Goal: Task Accomplishment & Management: Manage account settings

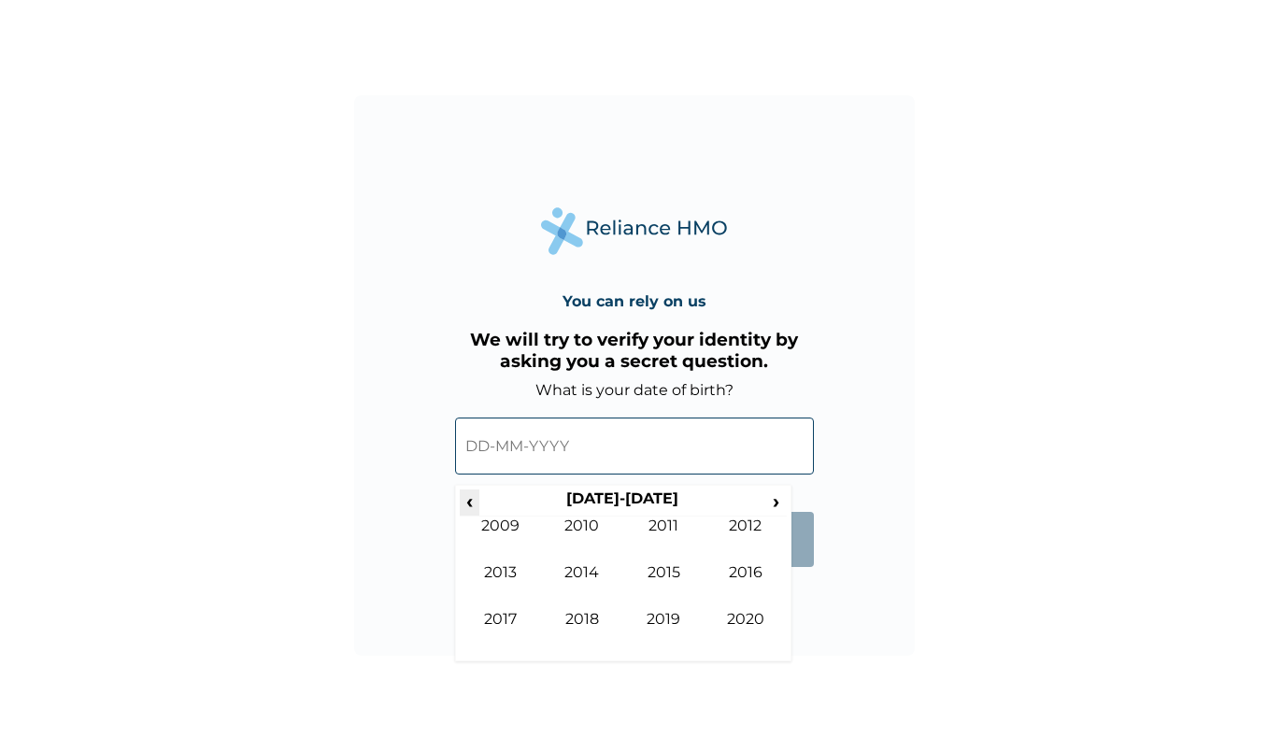
click at [467, 506] on span "‹" at bounding box center [470, 500] width 20 height 23
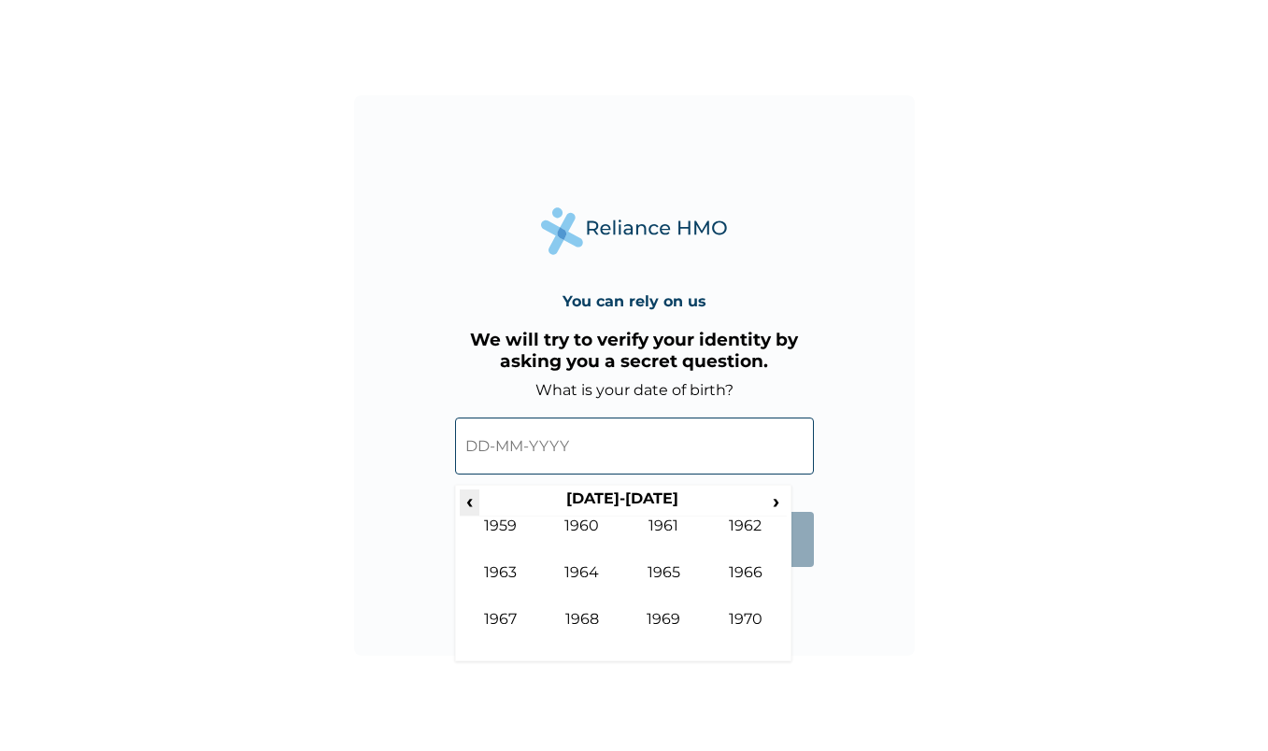
click at [467, 506] on span "‹" at bounding box center [470, 500] width 20 height 23
click at [777, 503] on span "›" at bounding box center [776, 500] width 21 height 23
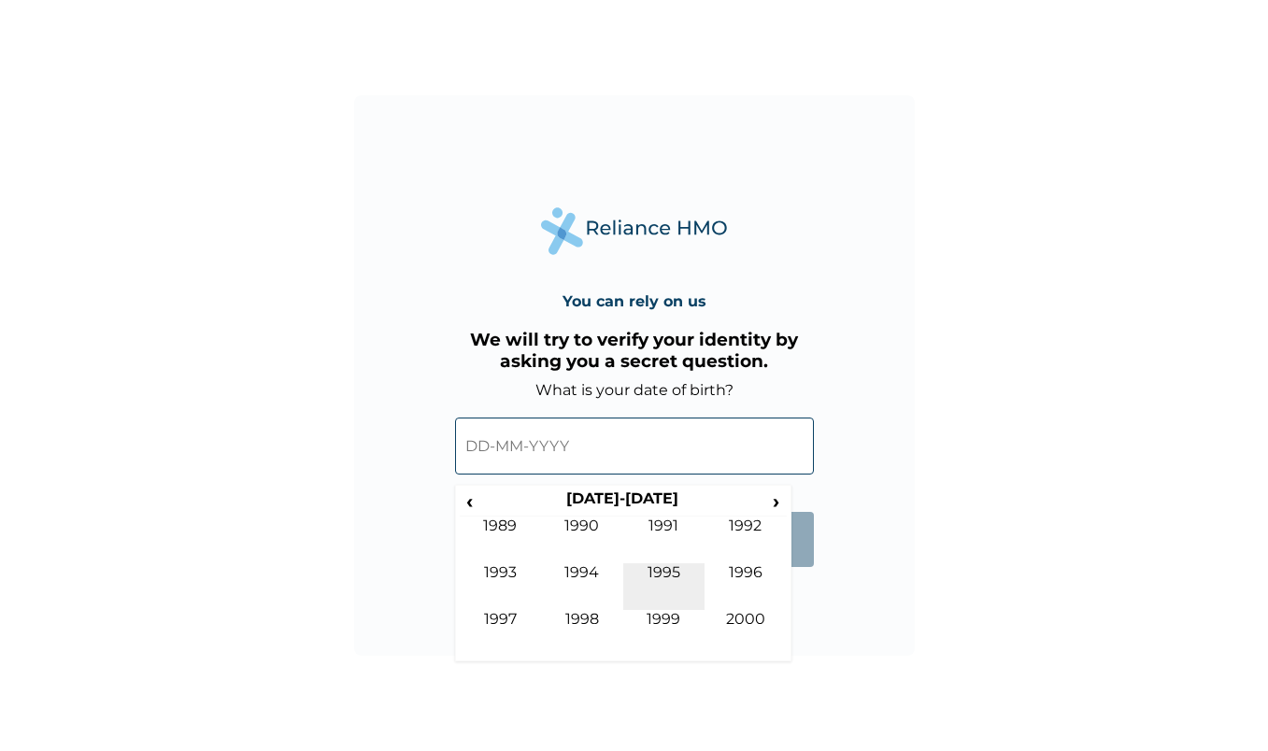
click at [670, 582] on td "1995" at bounding box center [664, 586] width 82 height 47
click at [758, 619] on td "Dec" at bounding box center [745, 633] width 82 height 47
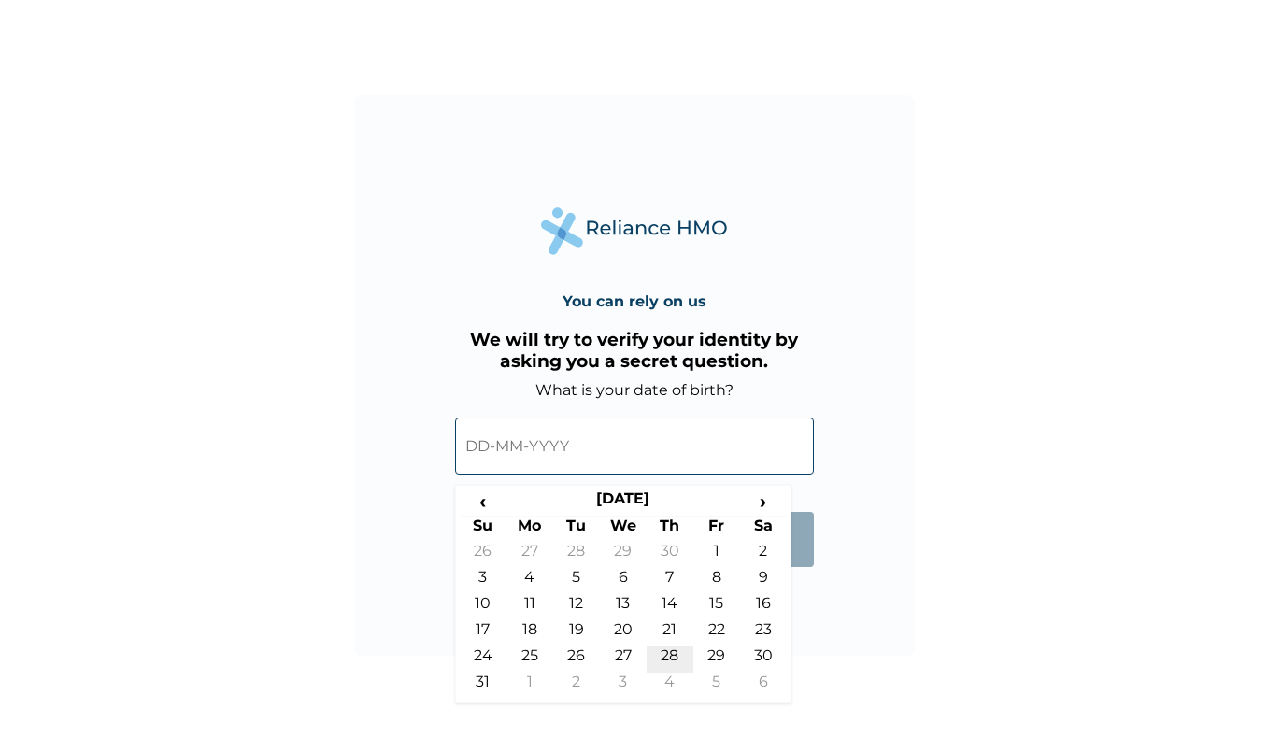
click at [668, 658] on td "28" at bounding box center [669, 659] width 47 height 26
type input "28-12-1995"
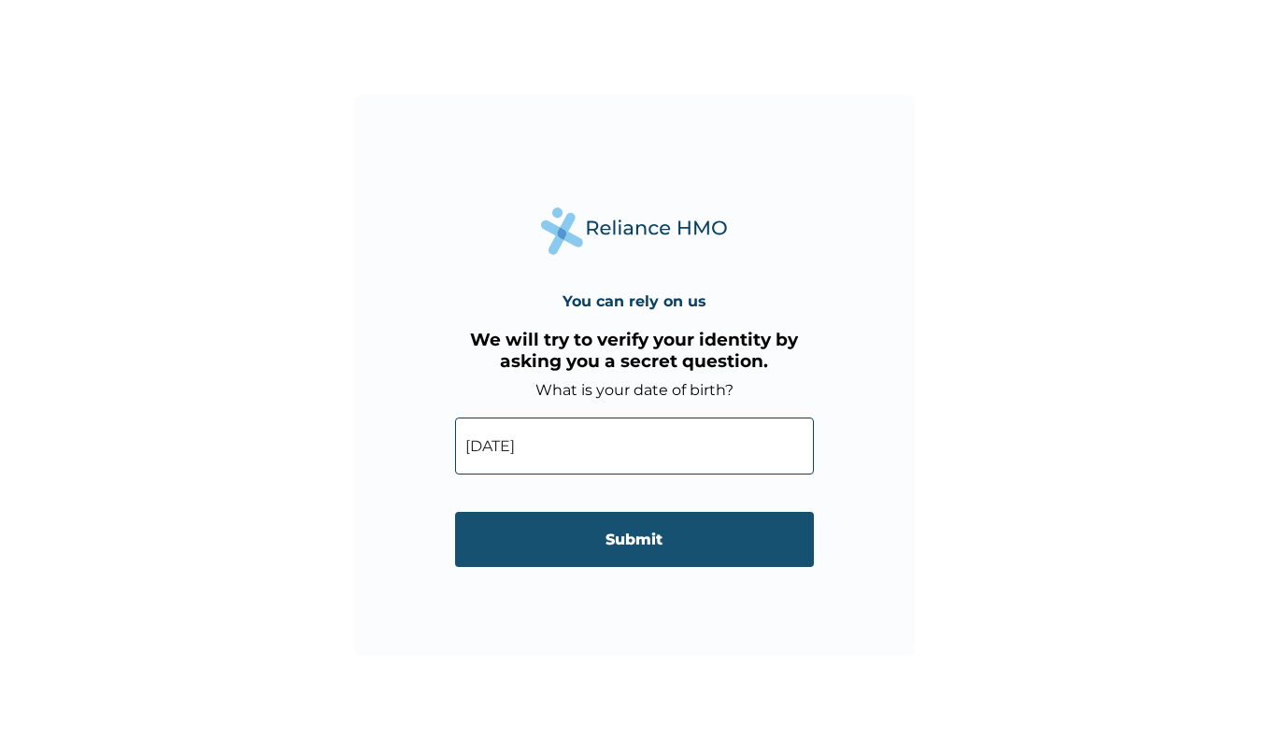
click at [610, 538] on input "Submit" at bounding box center [634, 539] width 359 height 55
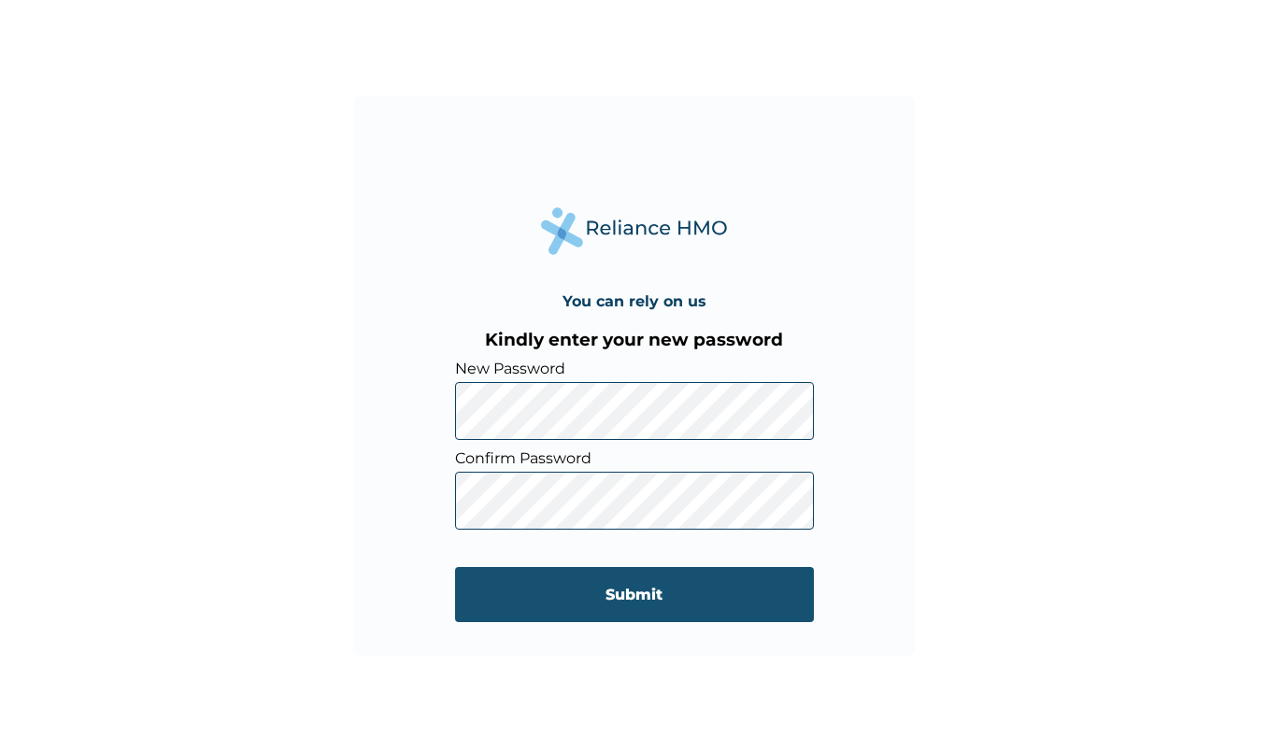
click at [588, 583] on input "Submit" at bounding box center [634, 594] width 359 height 55
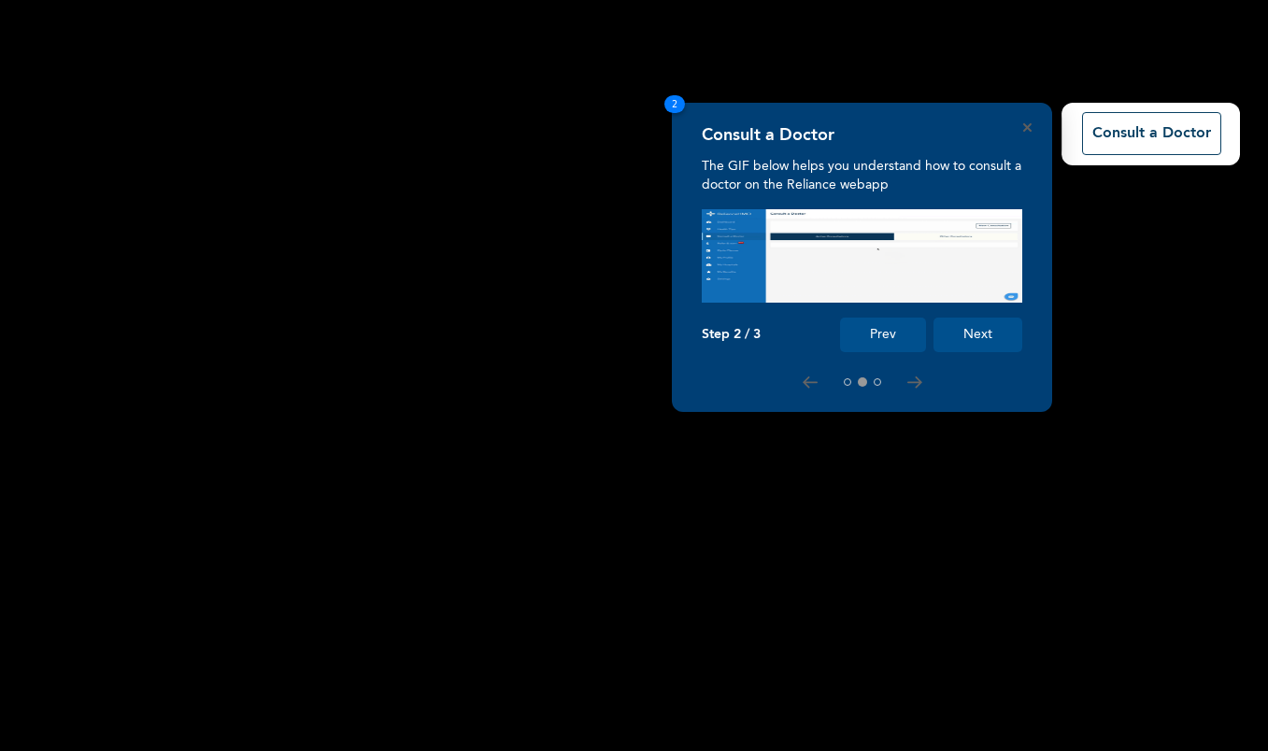
click at [974, 329] on button "Next" at bounding box center [977, 335] width 89 height 35
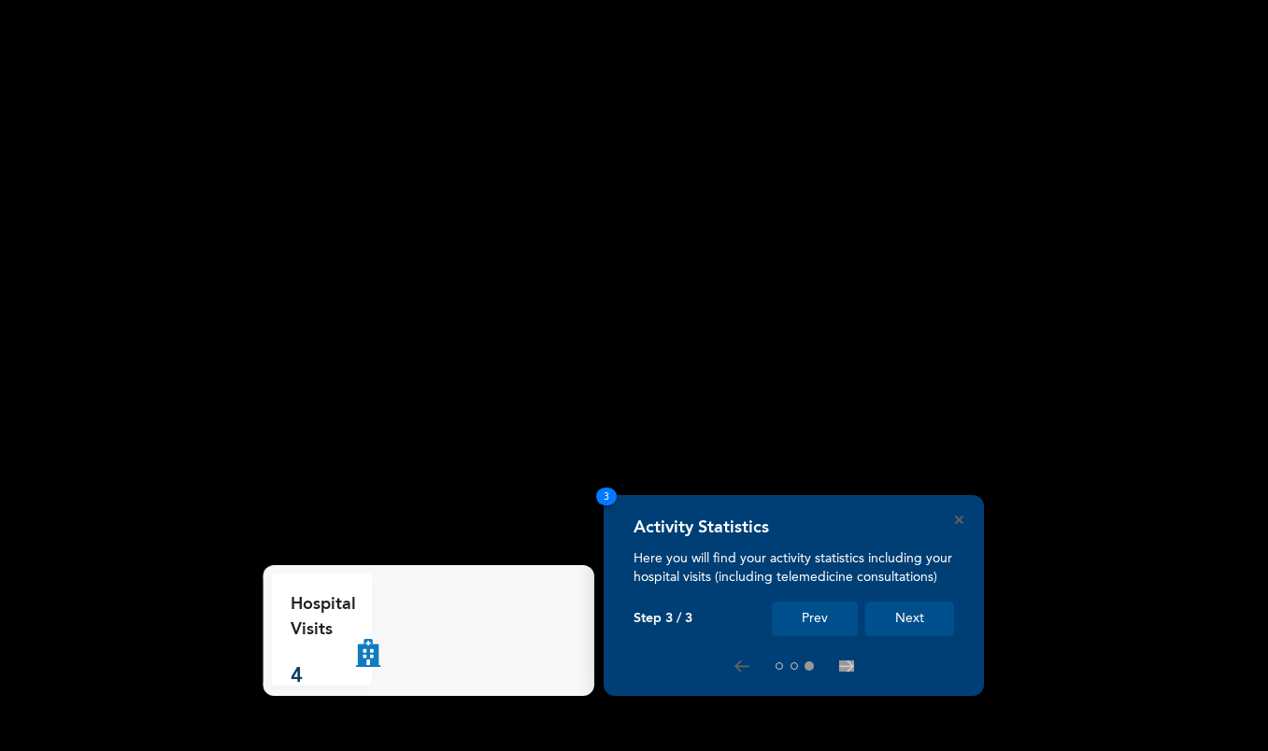
click at [914, 622] on button "Next" at bounding box center [909, 619] width 89 height 35
click at [961, 522] on icon "Close" at bounding box center [959, 520] width 8 height 8
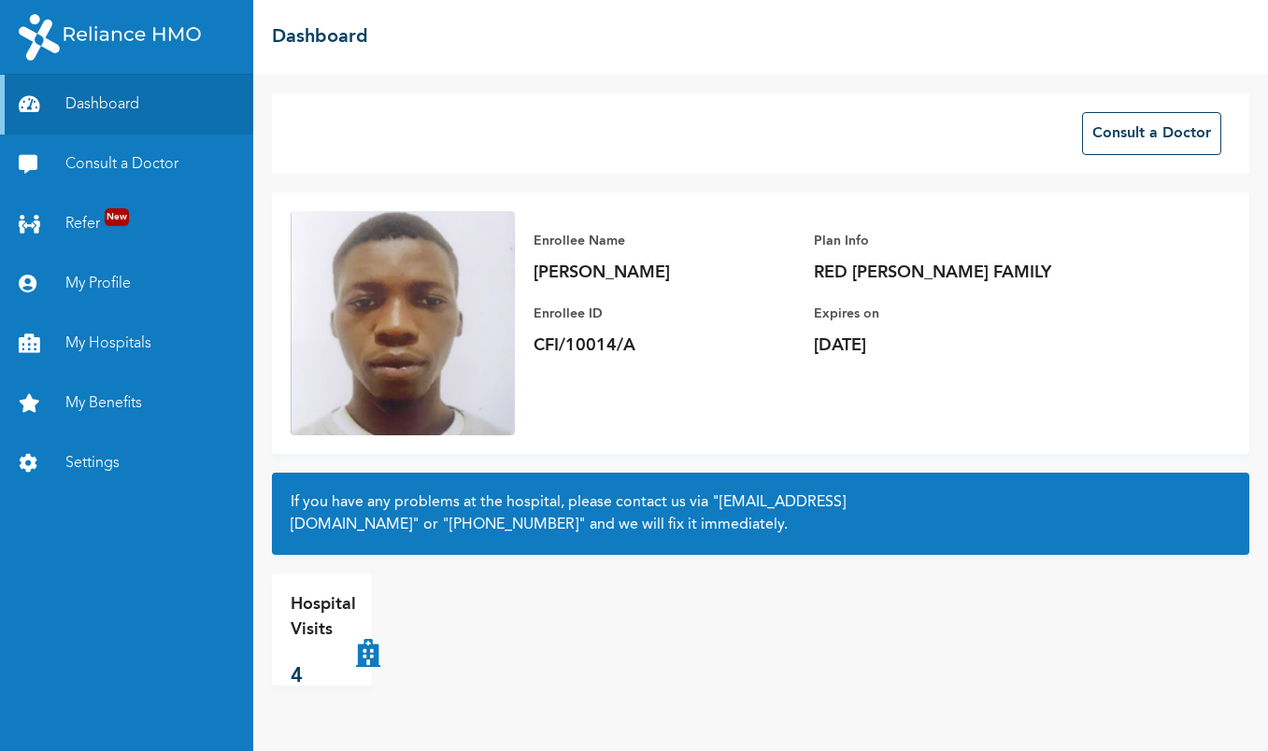
click at [961, 518] on h2 "If you have any problems at the hospital, please contact us via "hellonigeria@g…" at bounding box center [761, 513] width 940 height 45
click at [897, 610] on div "Hospital Visits 4" at bounding box center [760, 630] width 977 height 112
click at [898, 619] on div "Hospital Visits 4" at bounding box center [760, 630] width 977 height 112
click at [965, 521] on h2 "If you have any problems at the hospital, please contact us via "hellonigeria@g…" at bounding box center [761, 513] width 940 height 45
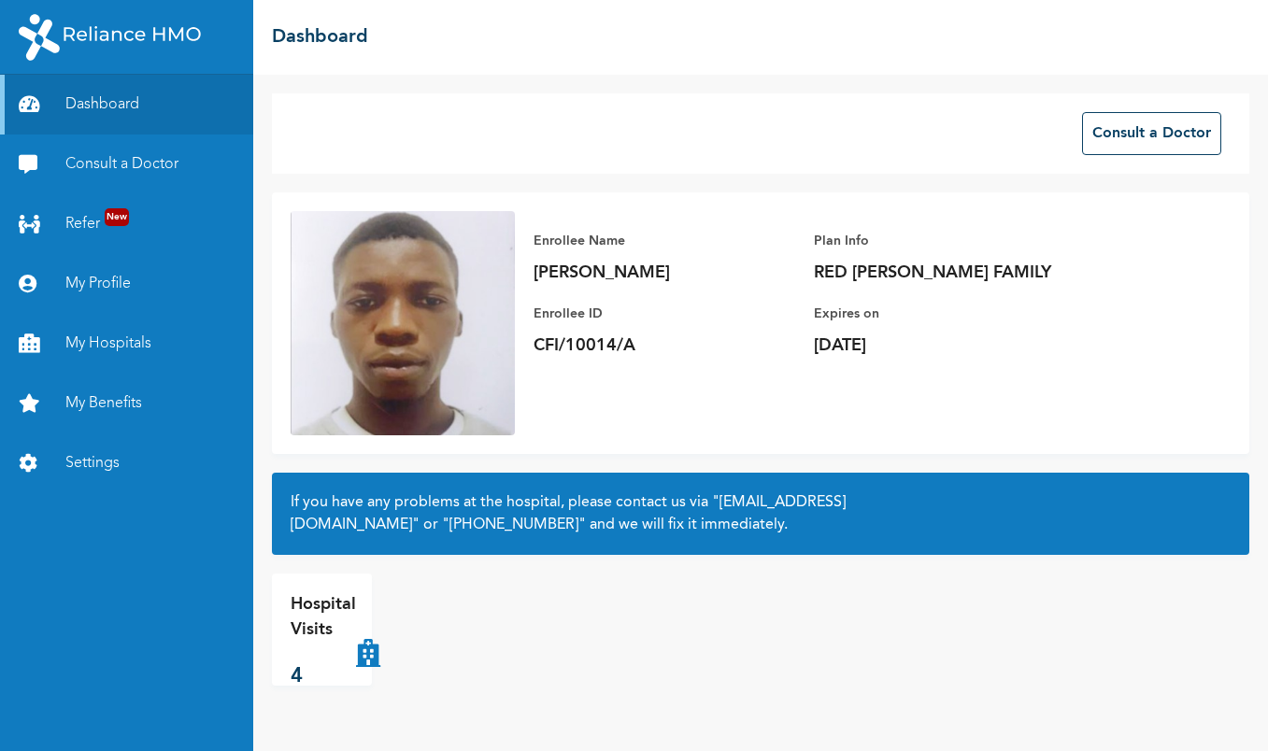
click at [965, 521] on h2 "If you have any problems at the hospital, please contact us via "hellonigeria@g…" at bounding box center [761, 513] width 940 height 45
click at [963, 522] on h2 "If you have any problems at the hospital, please contact us via "hellonigeria@g…" at bounding box center [761, 513] width 940 height 45
click at [884, 337] on p "[DATE]" at bounding box center [945, 345] width 262 height 22
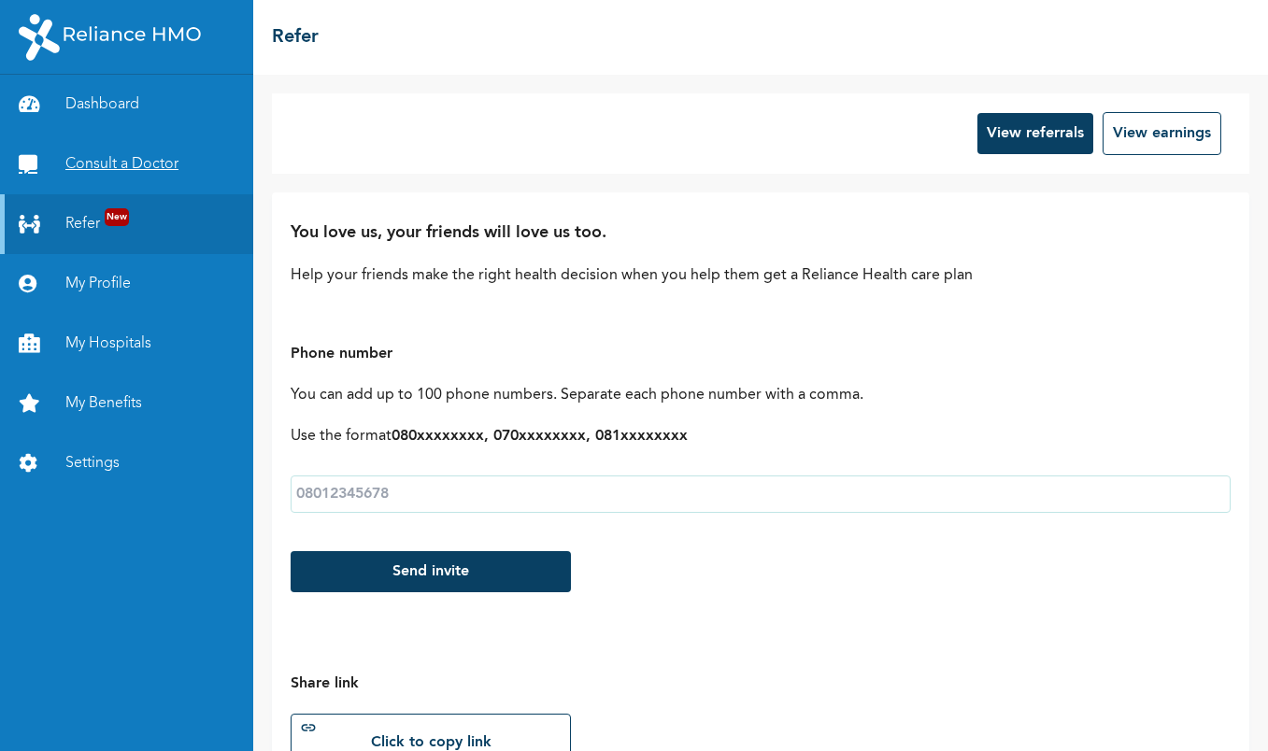
click at [122, 165] on link "Consult a Doctor" at bounding box center [126, 165] width 253 height 60
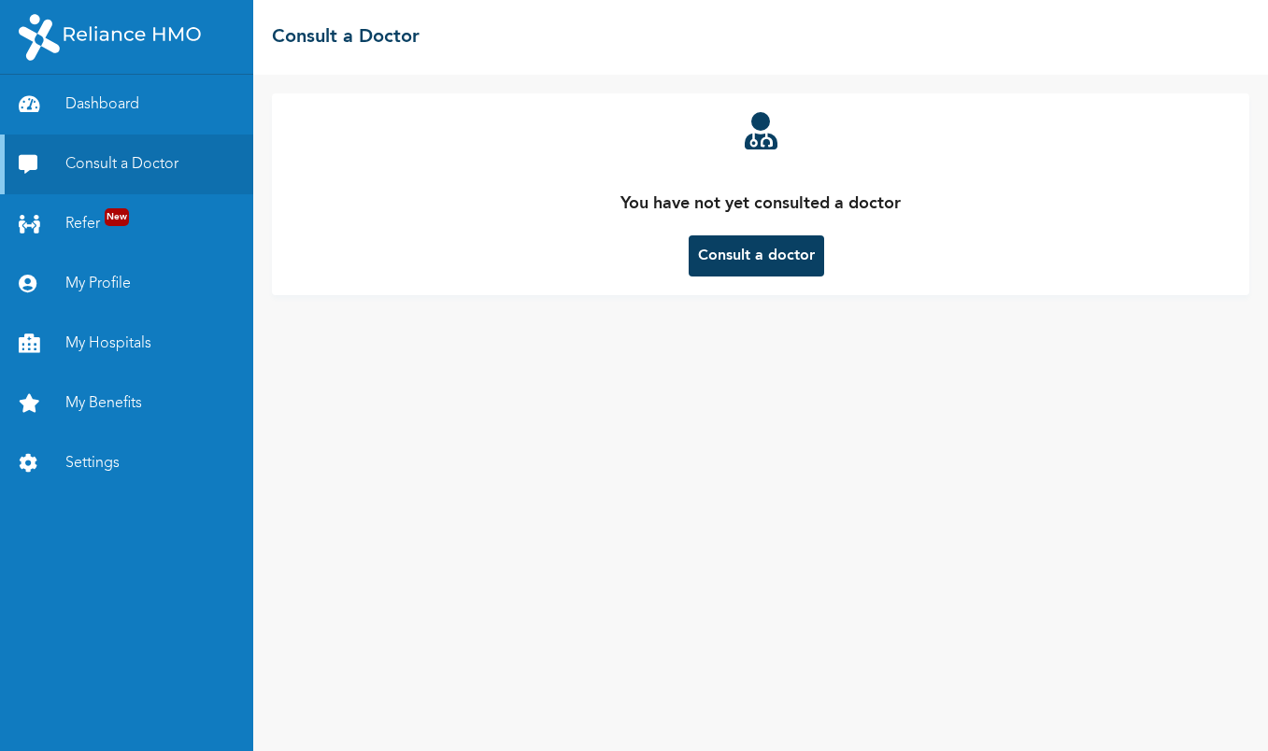
click at [732, 247] on button "Consult a doctor" at bounding box center [755, 255] width 135 height 41
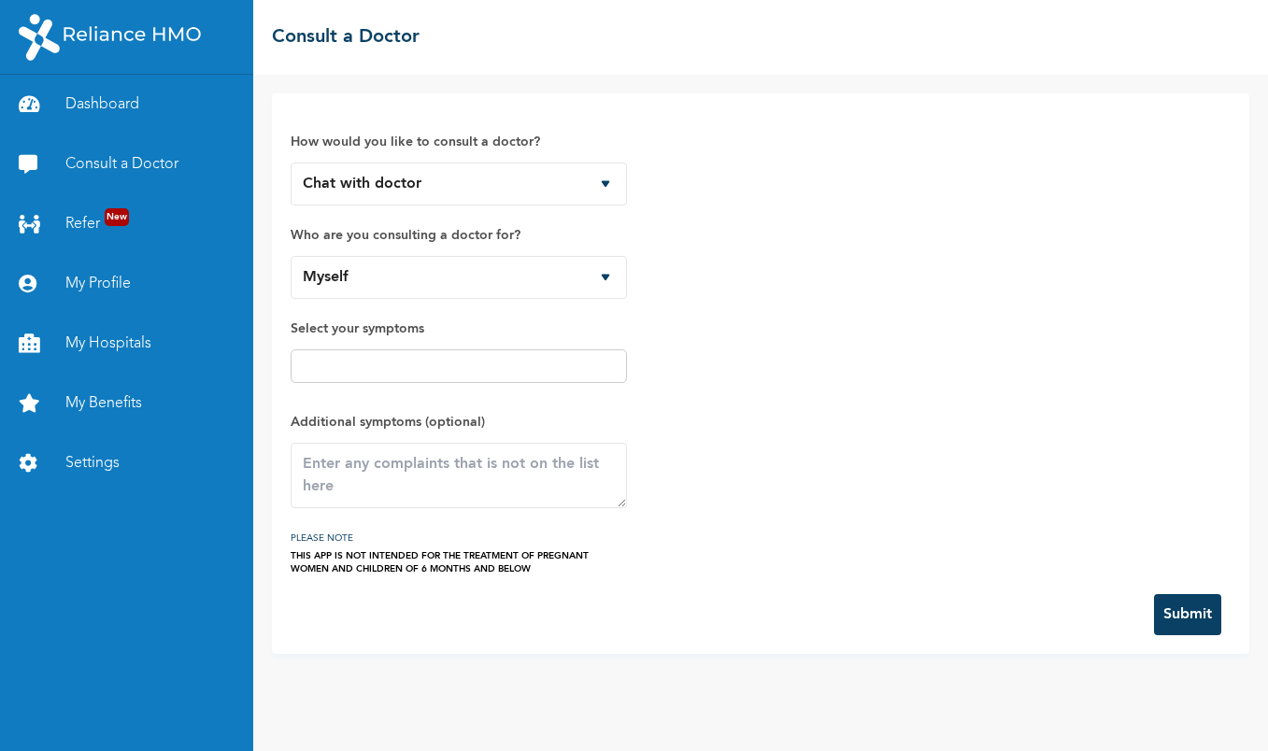
click at [346, 362] on input "text" at bounding box center [458, 366] width 325 height 22
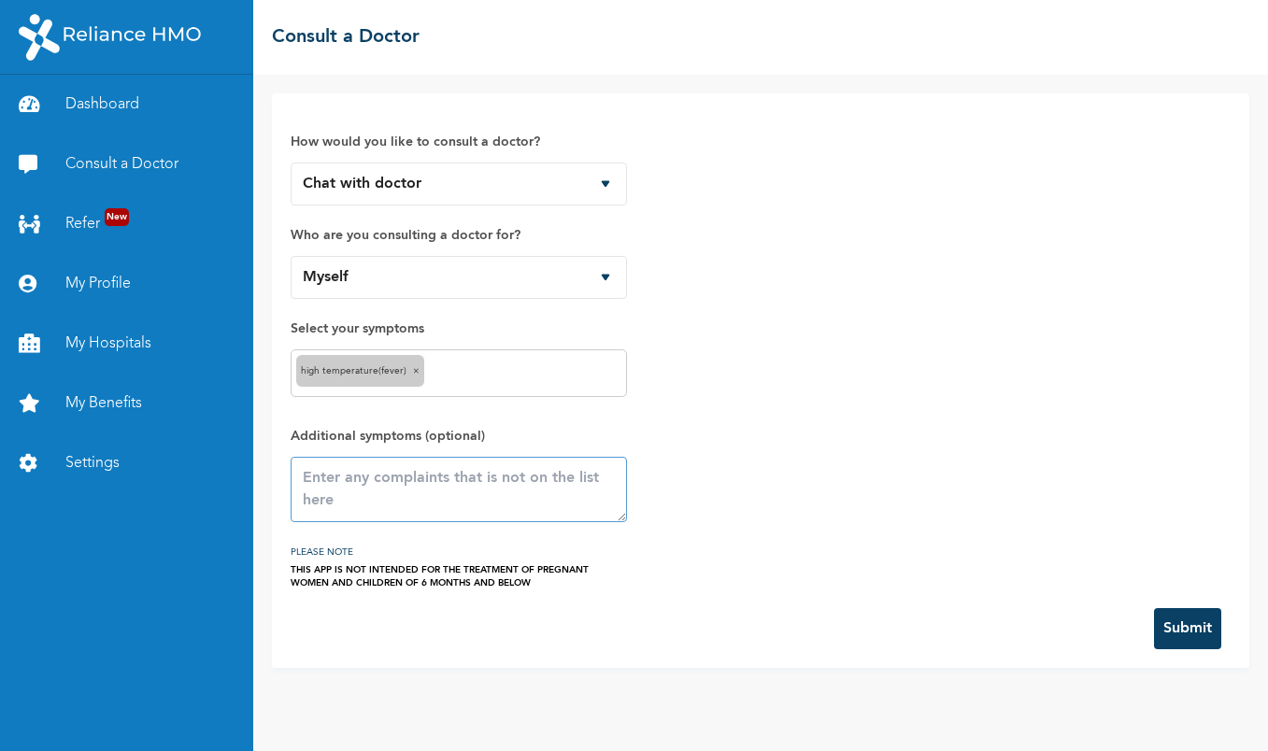
click at [390, 489] on textarea at bounding box center [459, 489] width 336 height 65
click at [399, 474] on textarea "Catarrh" at bounding box center [459, 489] width 336 height 65
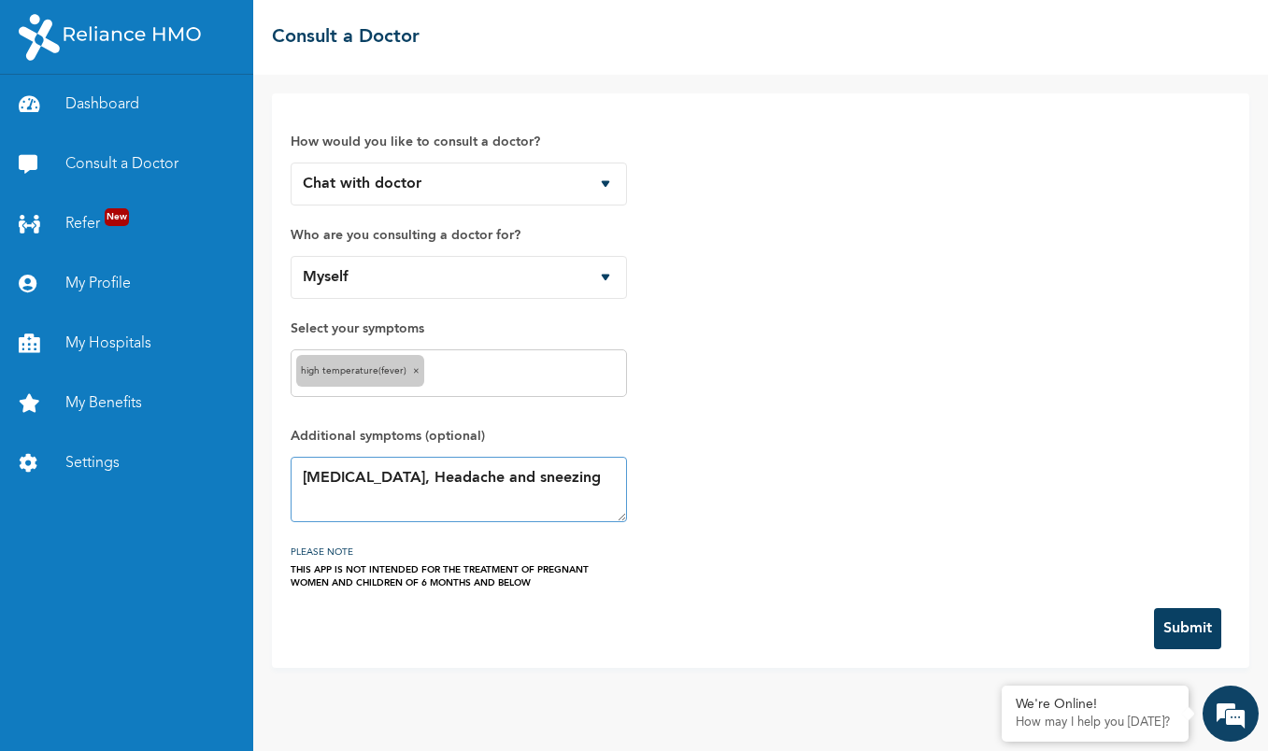
click at [556, 496] on textarea "Catarrh, Headache and sneezing" at bounding box center [459, 489] width 336 height 65
type textarea "Catarrh, Headache and sneezing"
click at [1176, 622] on button "Submit" at bounding box center [1187, 628] width 67 height 41
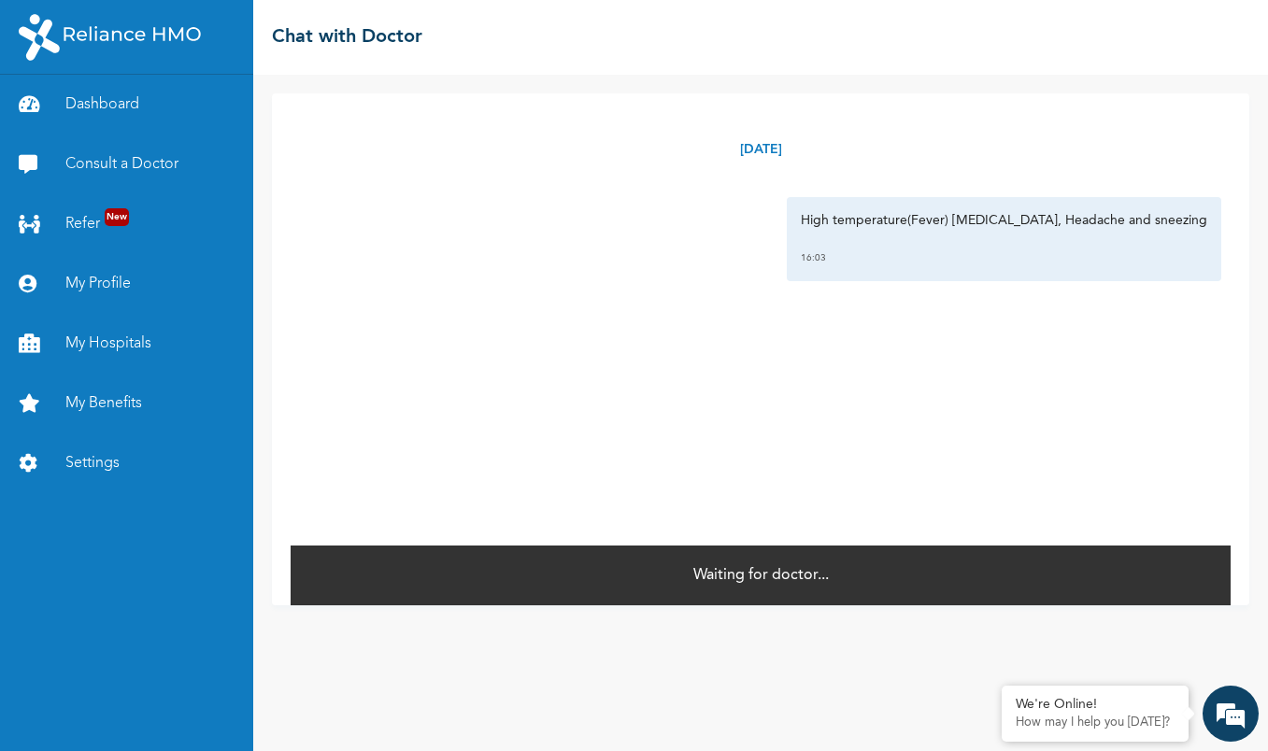
click at [728, 581] on p "Waiting for doctor..." at bounding box center [760, 575] width 135 height 22
click at [98, 164] on link "Consult a Doctor" at bounding box center [126, 165] width 253 height 60
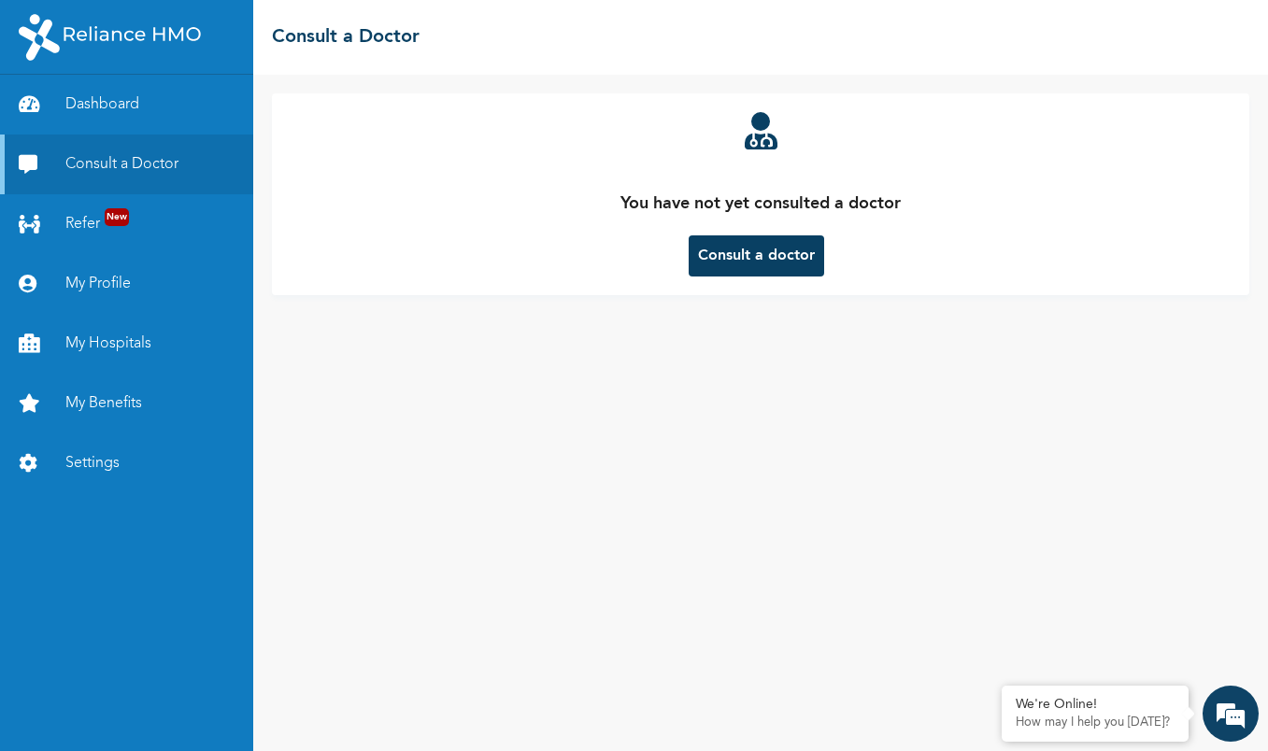
click at [735, 260] on button "Consult a doctor" at bounding box center [755, 255] width 135 height 41
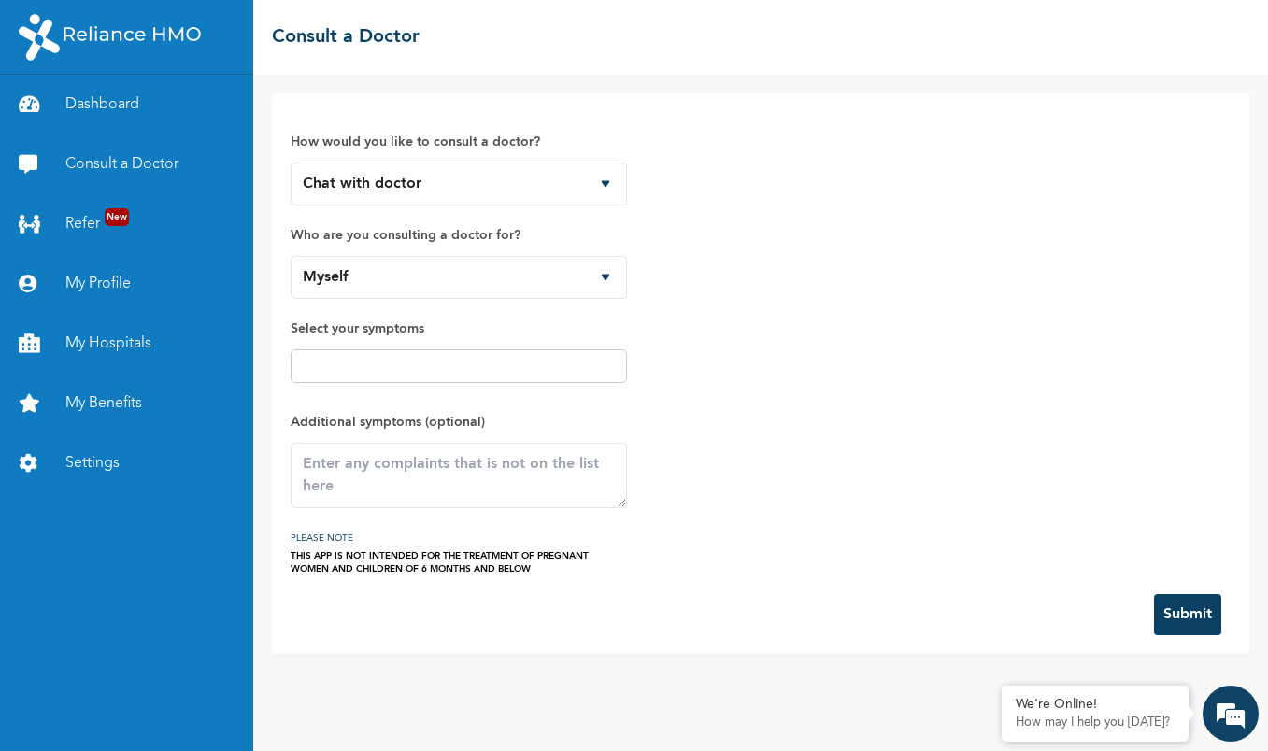
click at [455, 367] on input "text" at bounding box center [458, 366] width 325 height 22
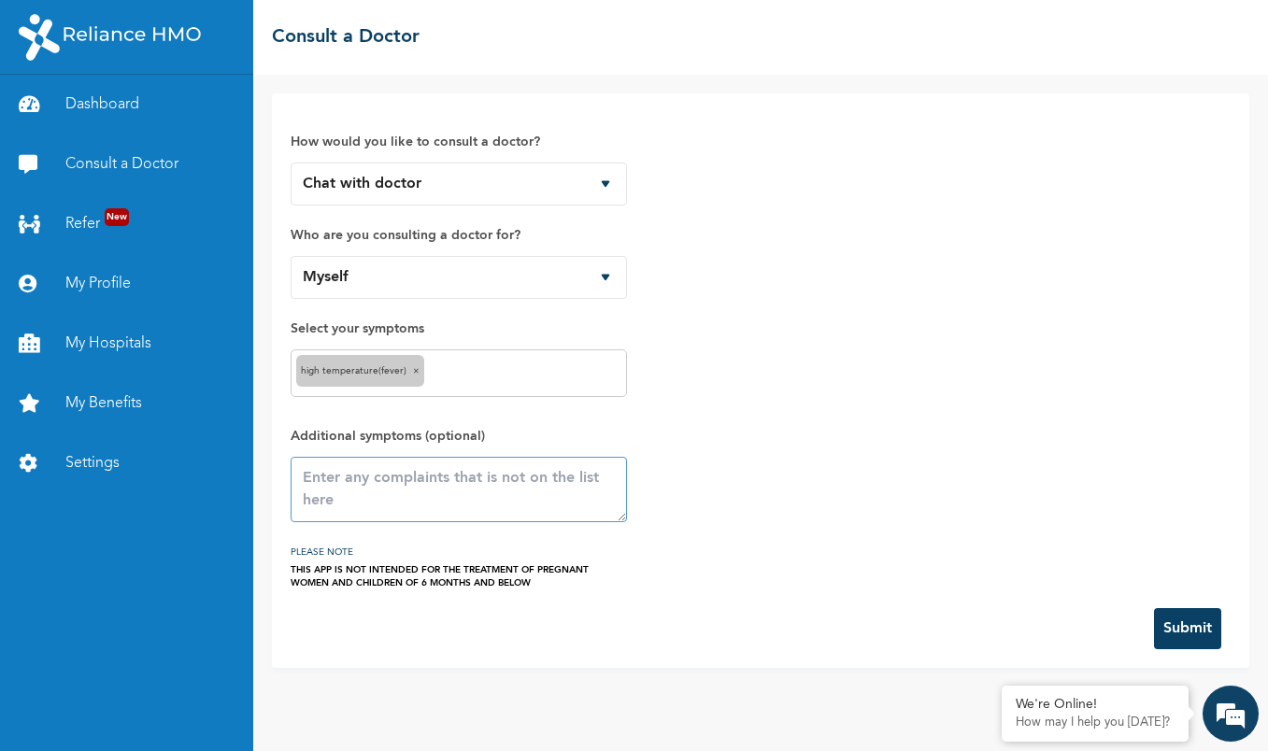
click at [406, 491] on textarea at bounding box center [459, 489] width 336 height 65
type textarea "Cold and headache"
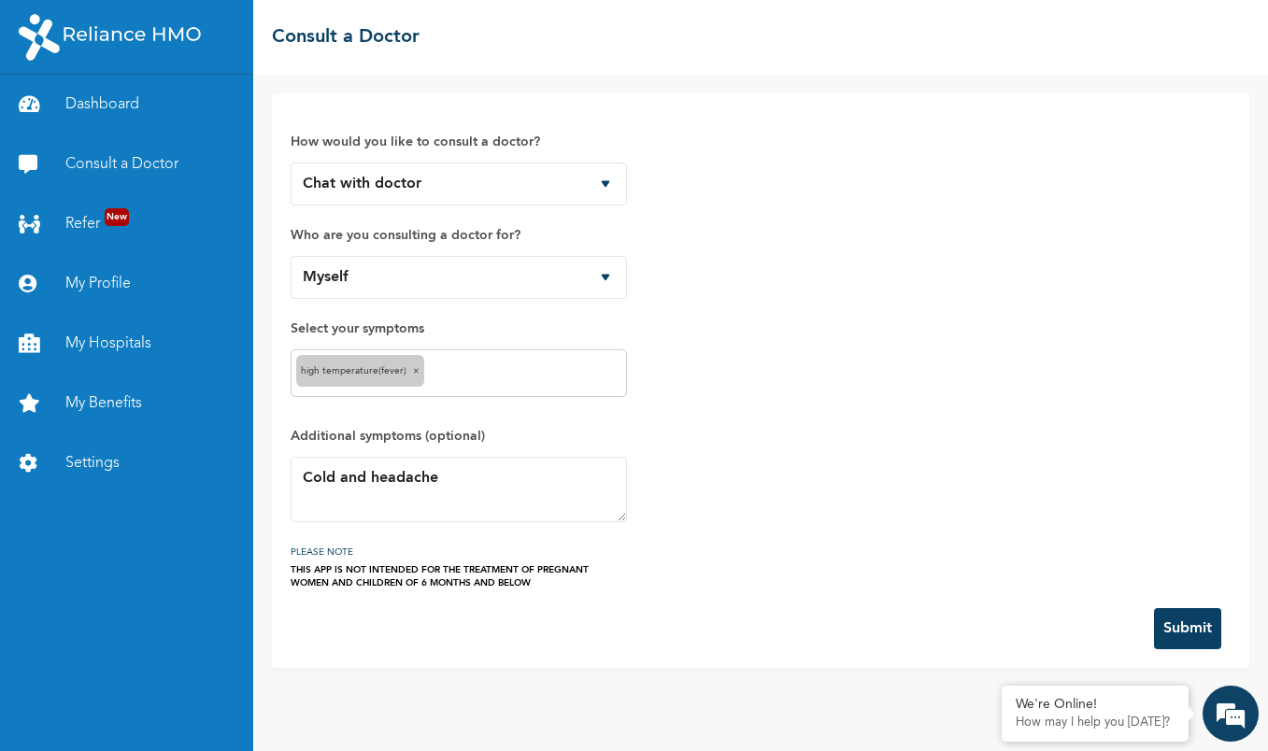
click at [1181, 625] on button "Submit" at bounding box center [1187, 628] width 67 height 41
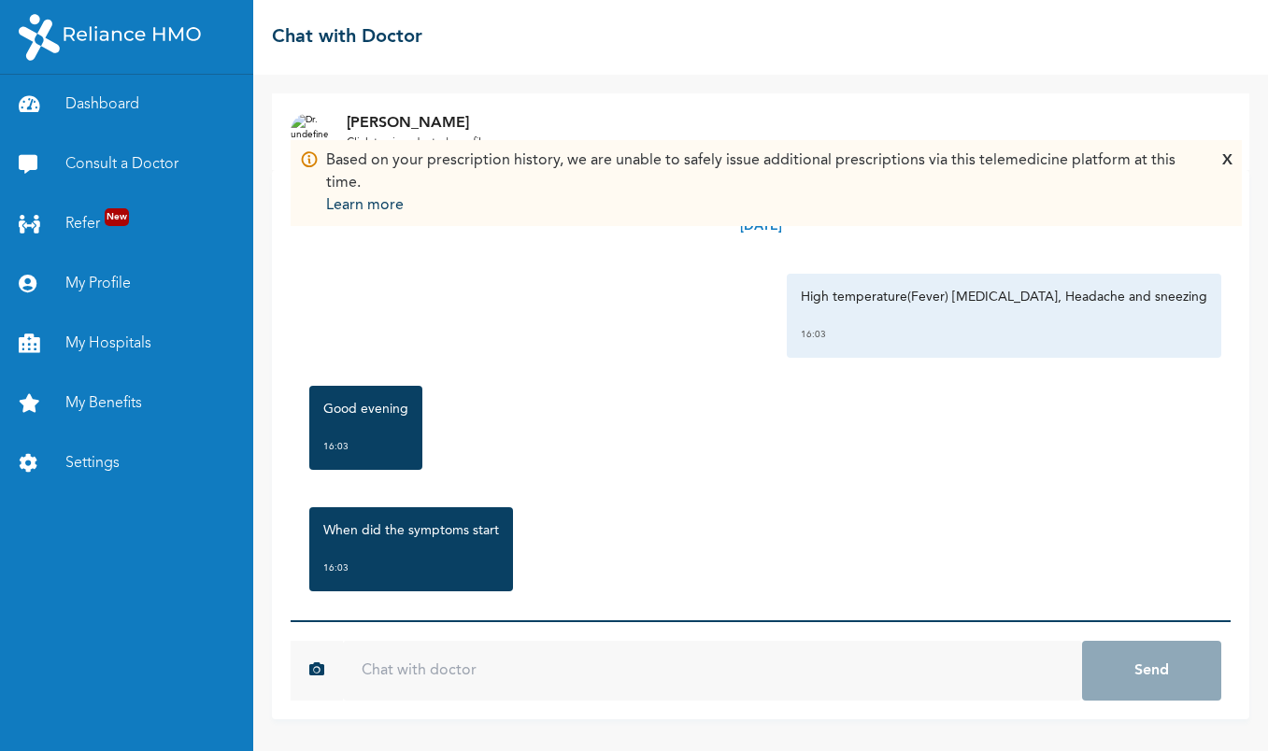
scroll to position [265, 0]
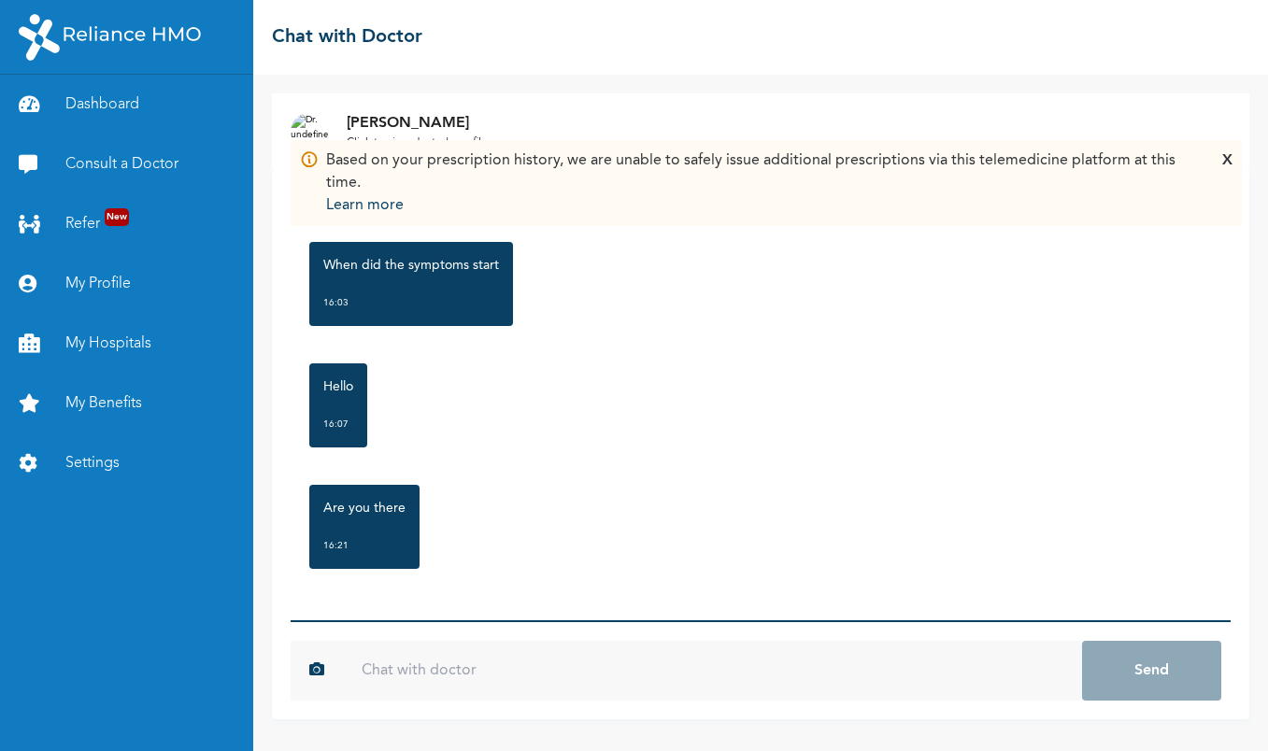
click at [1225, 160] on div "X" at bounding box center [1227, 182] width 10 height 67
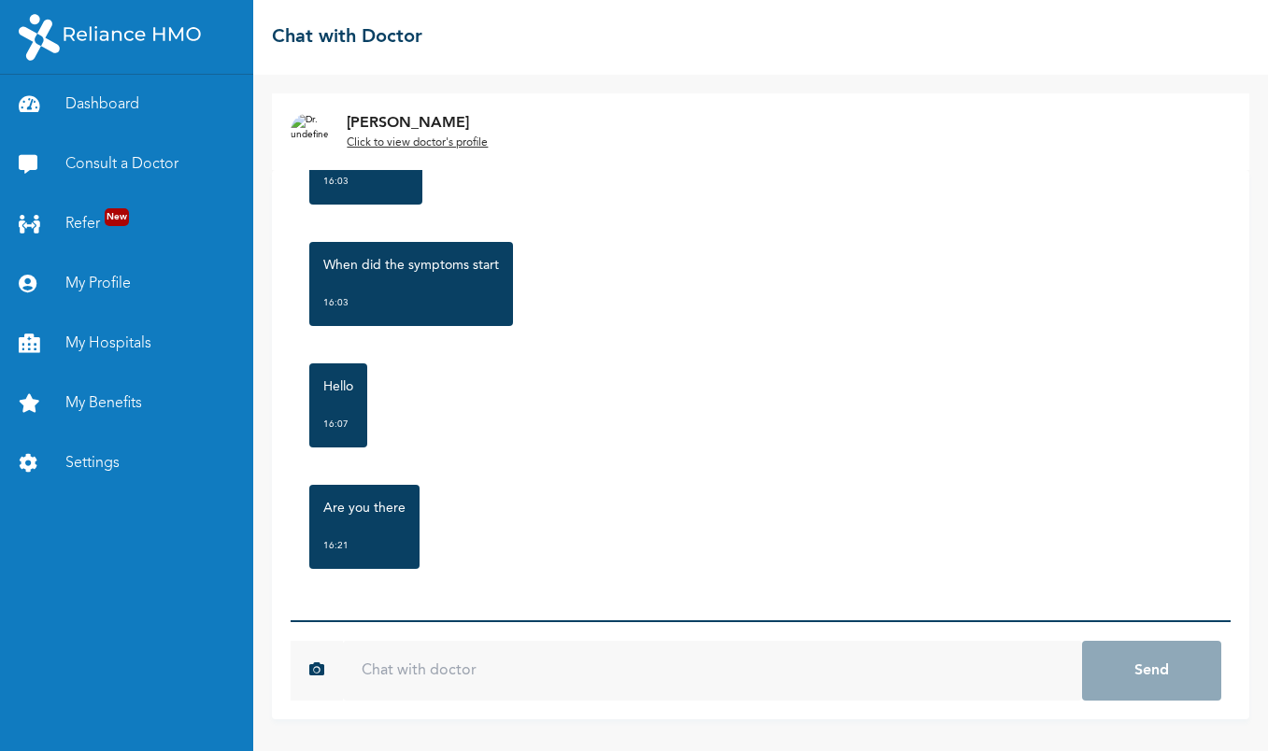
click at [485, 665] on input "text" at bounding box center [712, 671] width 739 height 60
type input "hi"
click at [1151, 671] on button "Send" at bounding box center [1151, 671] width 139 height 60
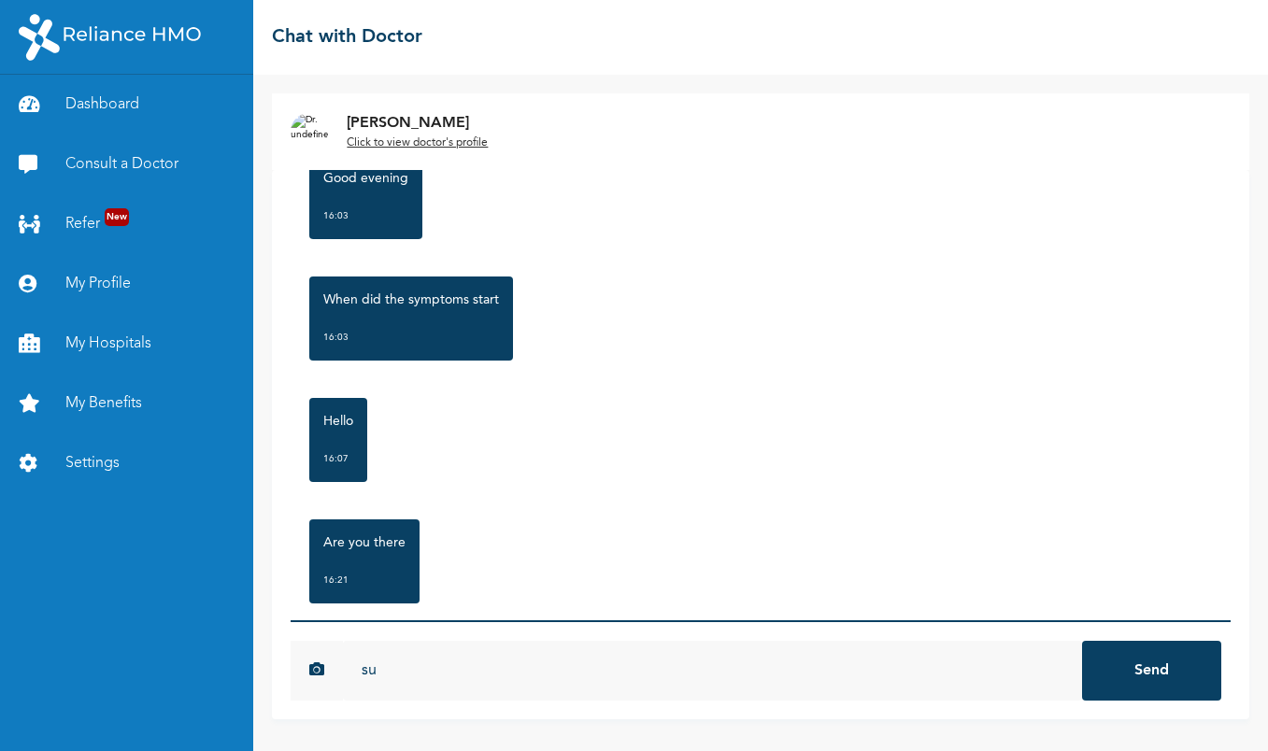
type input "s"
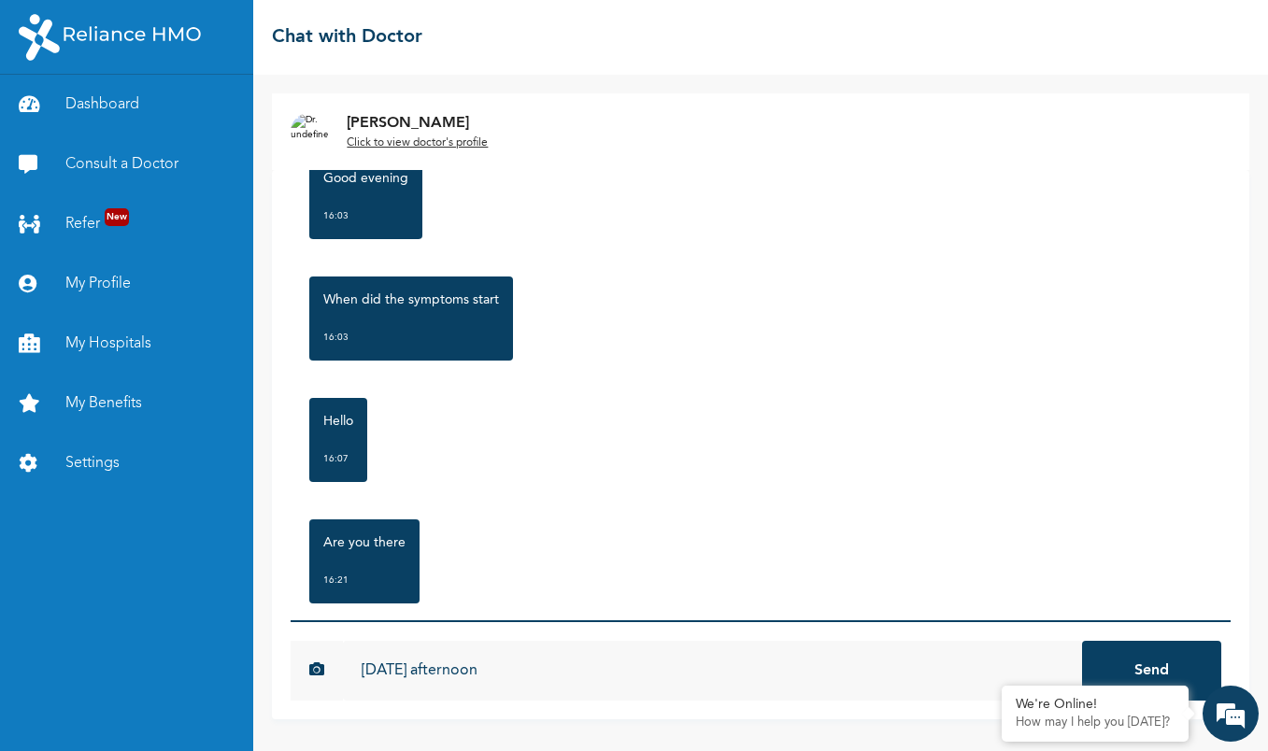
type input "[DATE] afternoon"
click at [1151, 671] on button "Send" at bounding box center [1151, 671] width 139 height 60
type input "a"
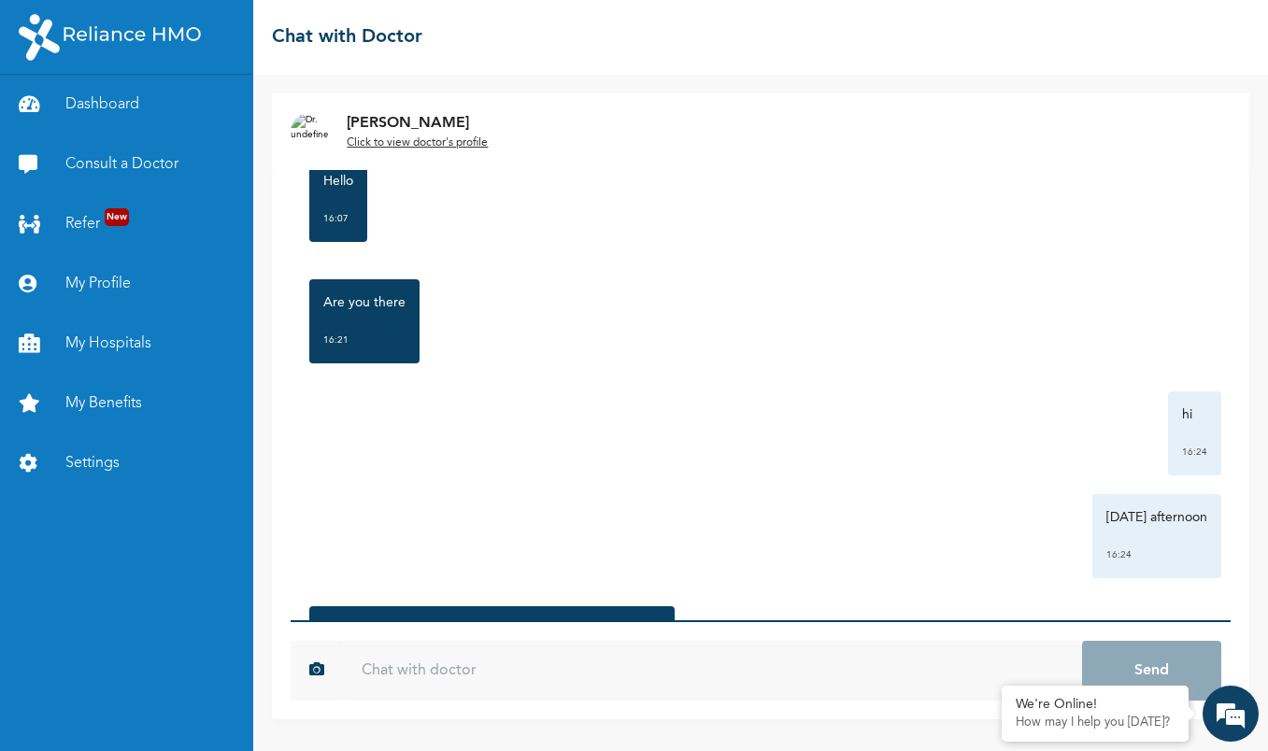
scroll to position [592, 0]
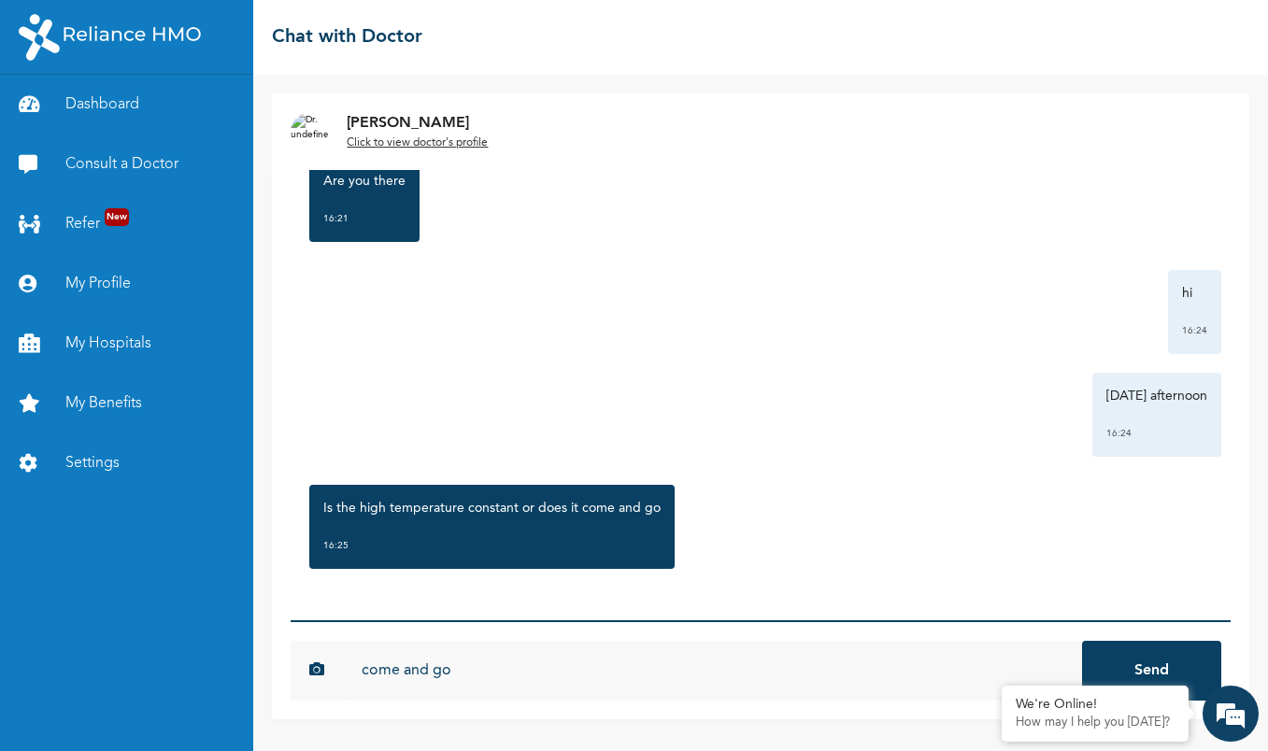
type input "come and go"
click at [1151, 671] on button "Send" at bounding box center [1151, 671] width 139 height 60
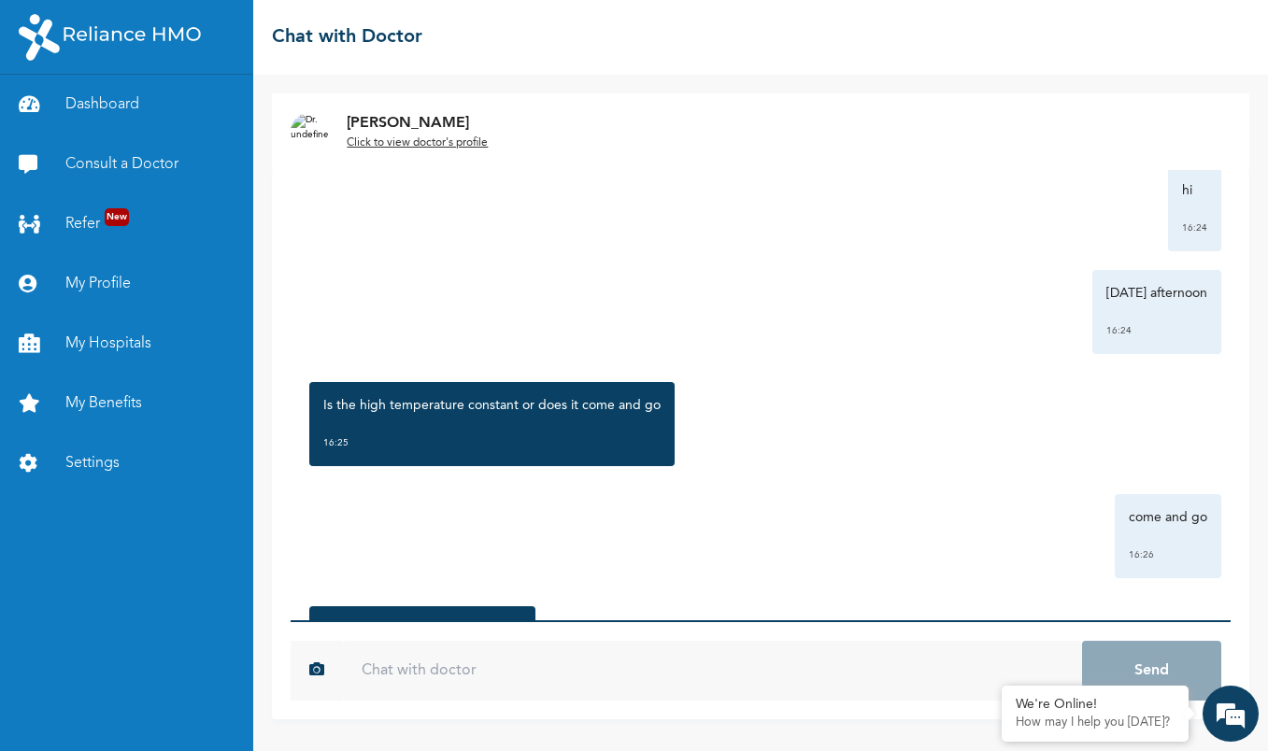
scroll to position [816, 0]
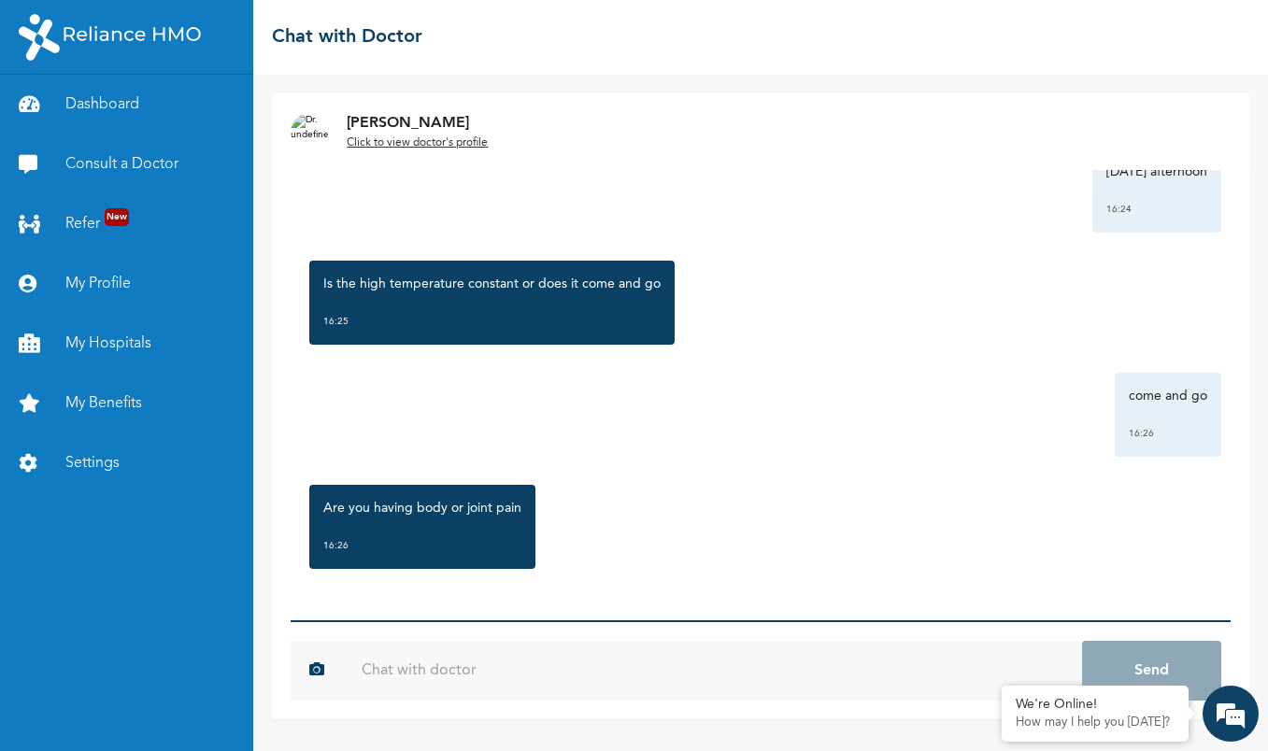
click at [432, 659] on input "text" at bounding box center [712, 671] width 739 height 60
type input "no body pain"
click at [1151, 671] on button "Send" at bounding box center [1151, 671] width 139 height 60
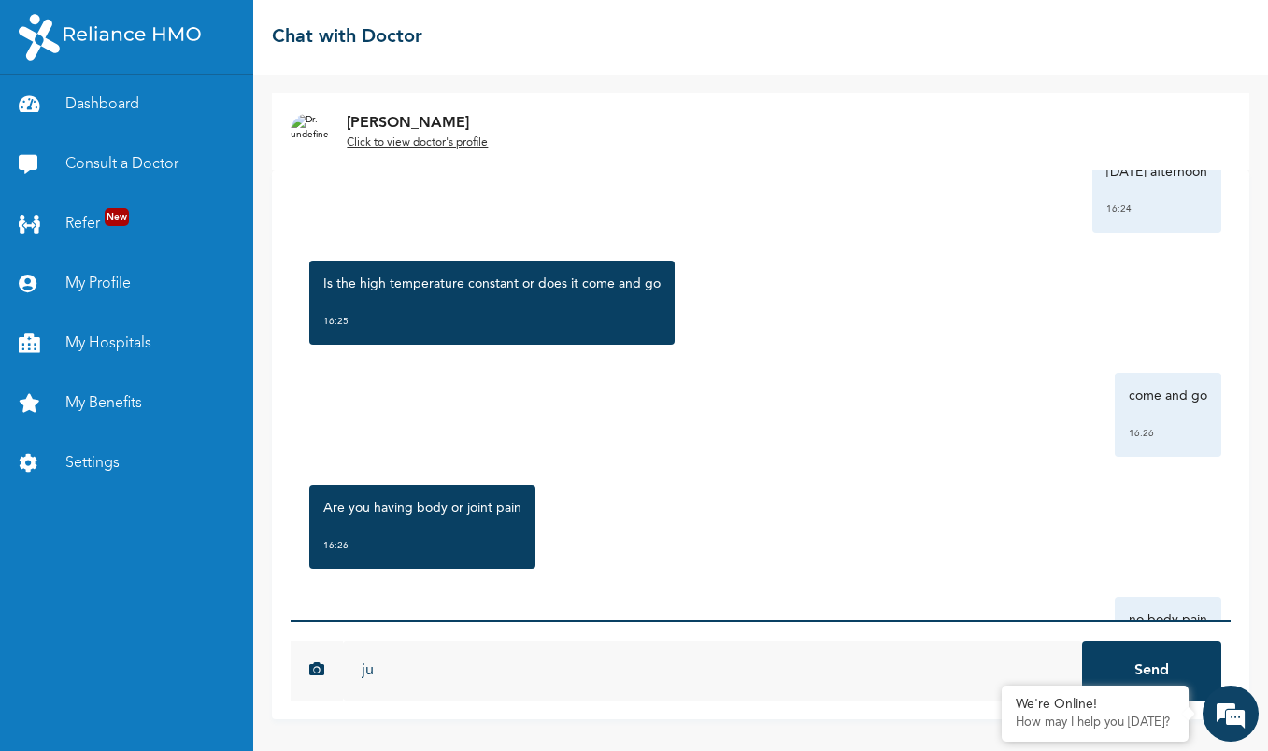
type input "j"
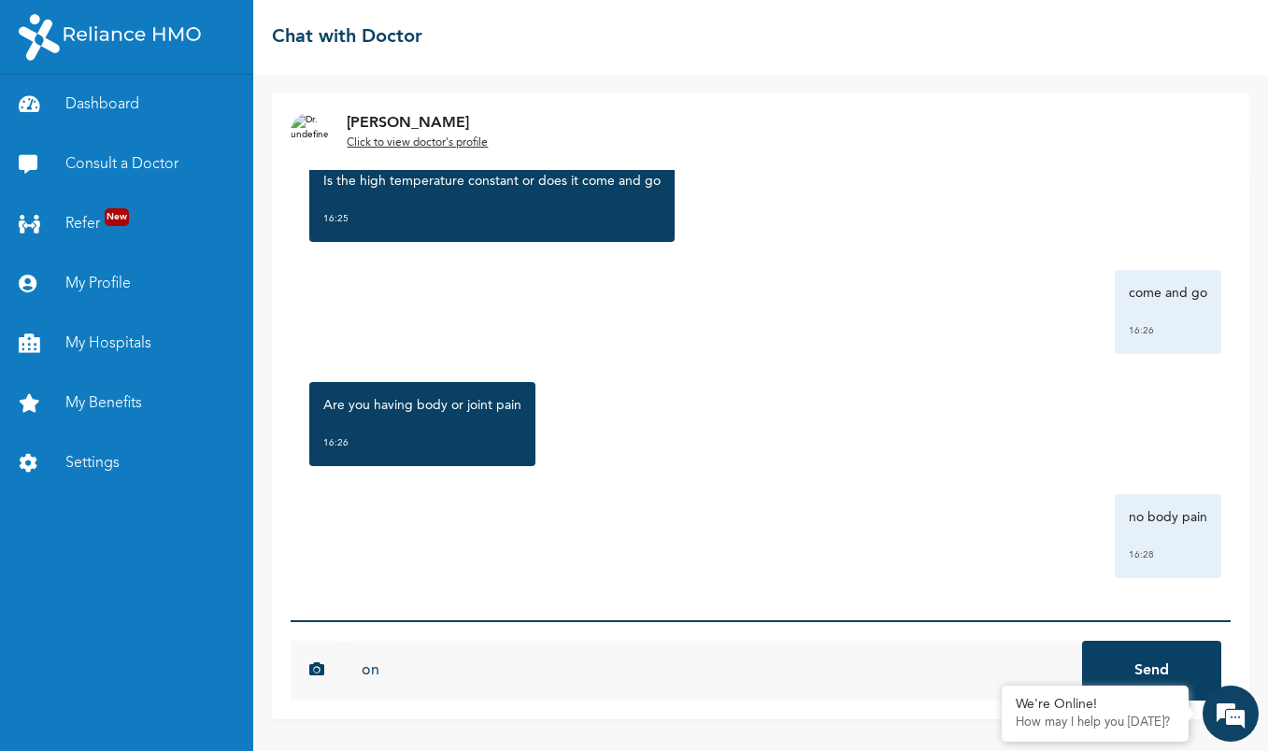
type input "o"
type input "t"
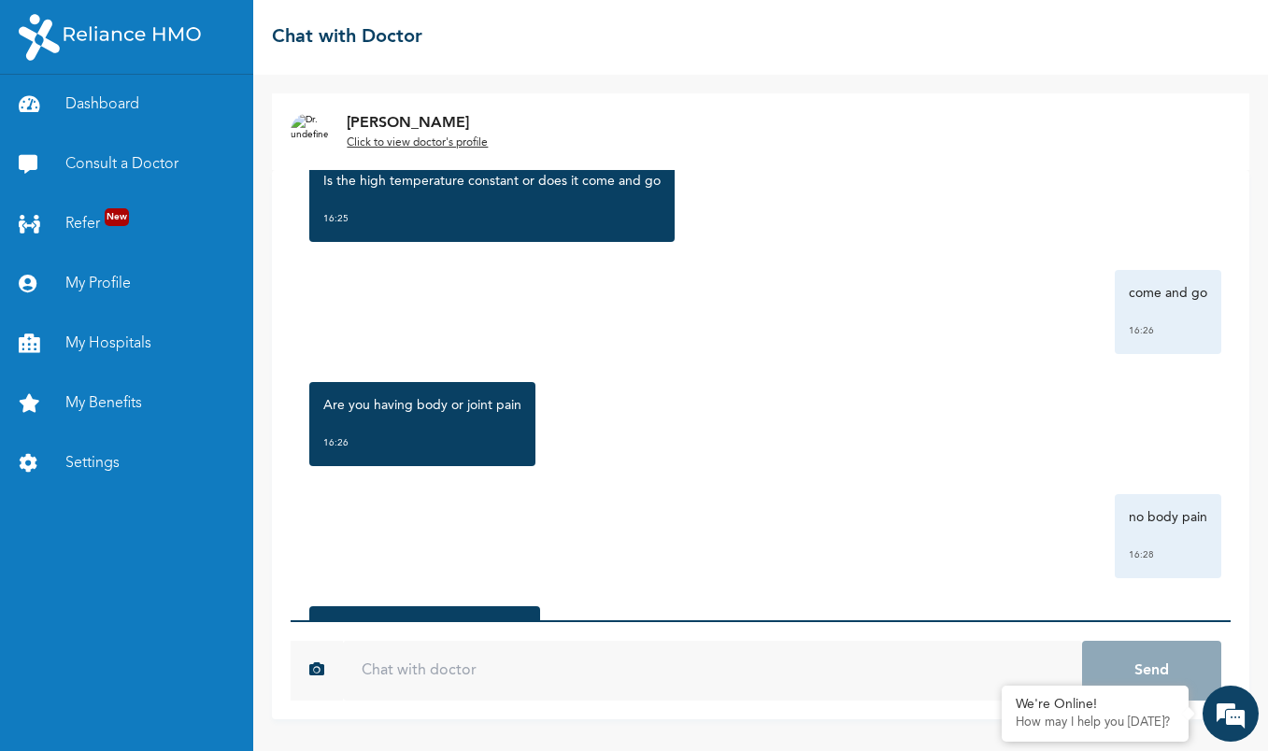
scroll to position [1041, 0]
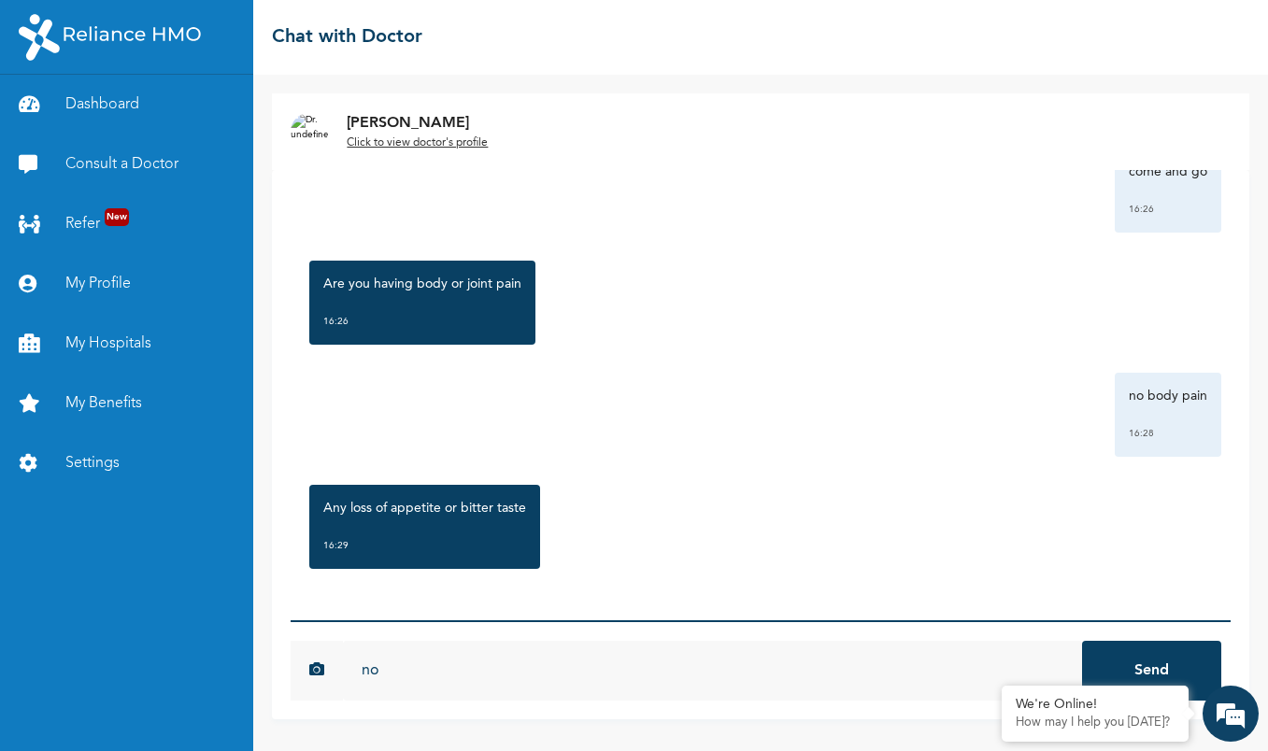
type input "no"
click at [1151, 671] on button "Send" at bounding box center [1151, 671] width 139 height 60
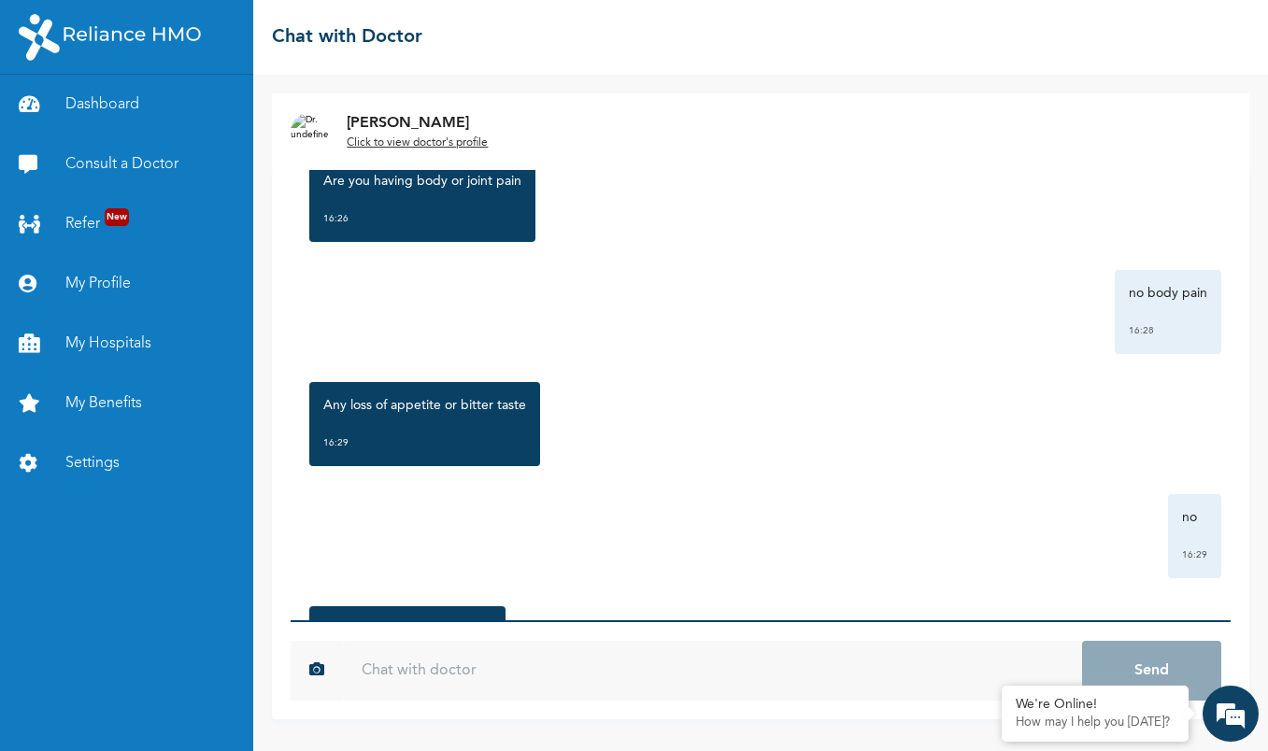
scroll to position [1265, 0]
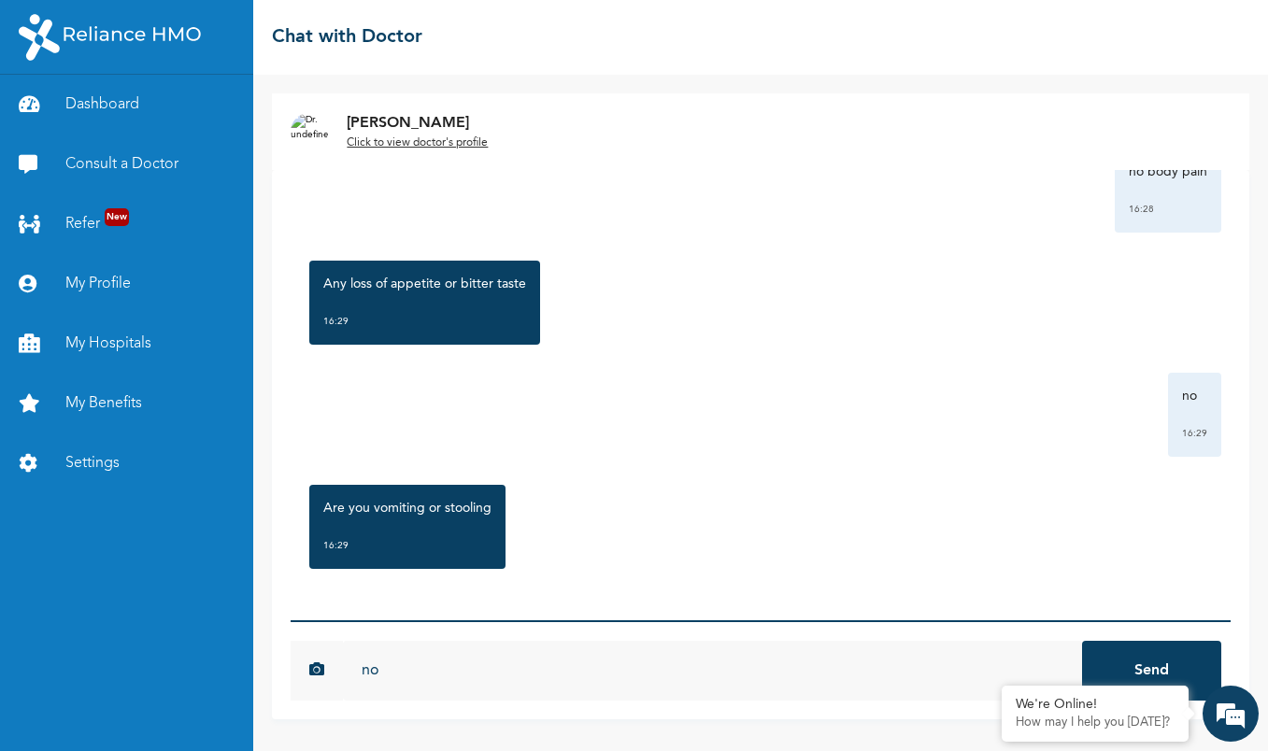
type input "no"
click at [1151, 671] on button "Send" at bounding box center [1151, 671] width 139 height 60
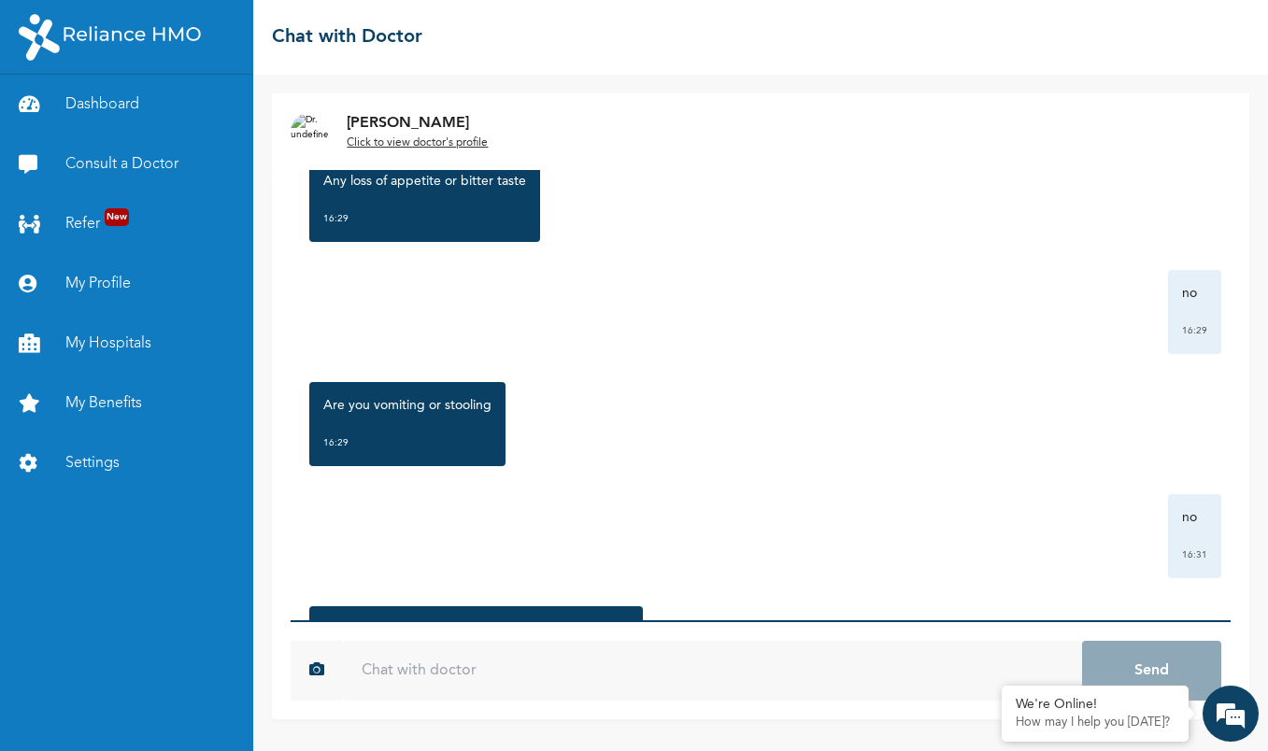
scroll to position [1489, 0]
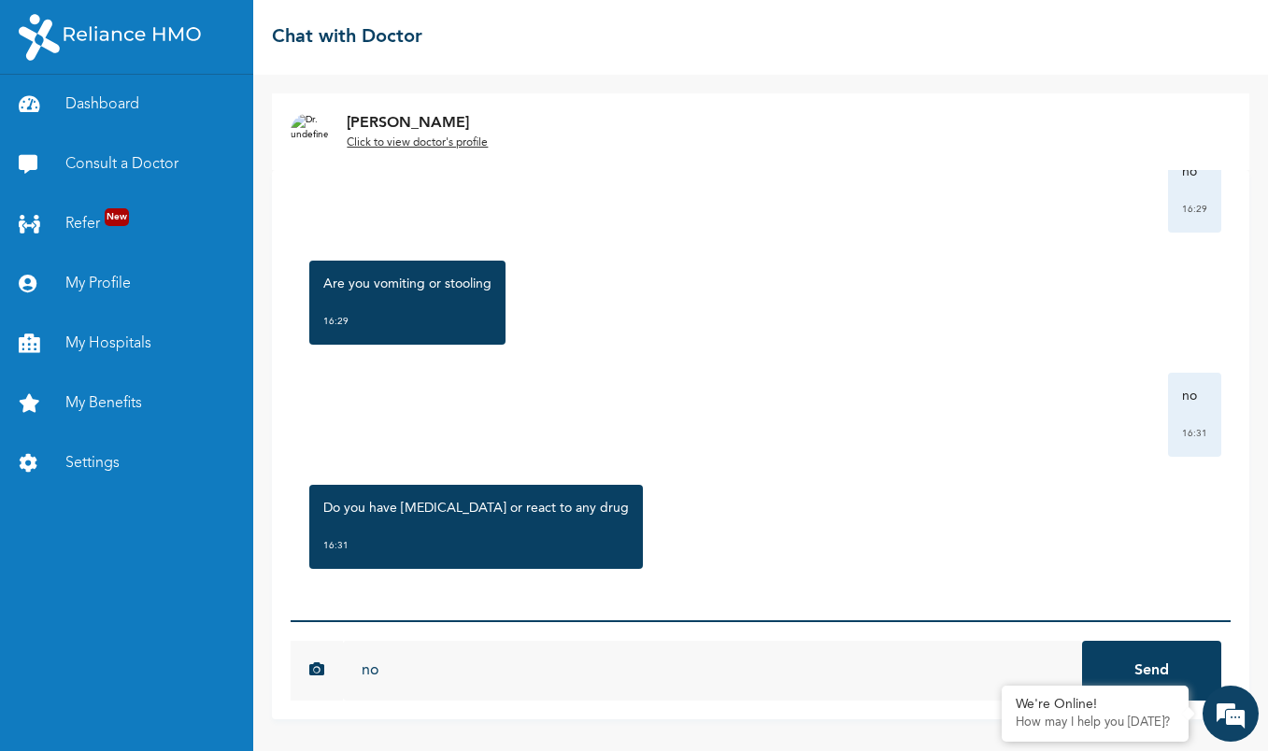
type input "no"
click at [1151, 671] on button "Send" at bounding box center [1151, 671] width 139 height 60
type input "at all"
click at [1151, 671] on button "Send" at bounding box center [1151, 671] width 139 height 60
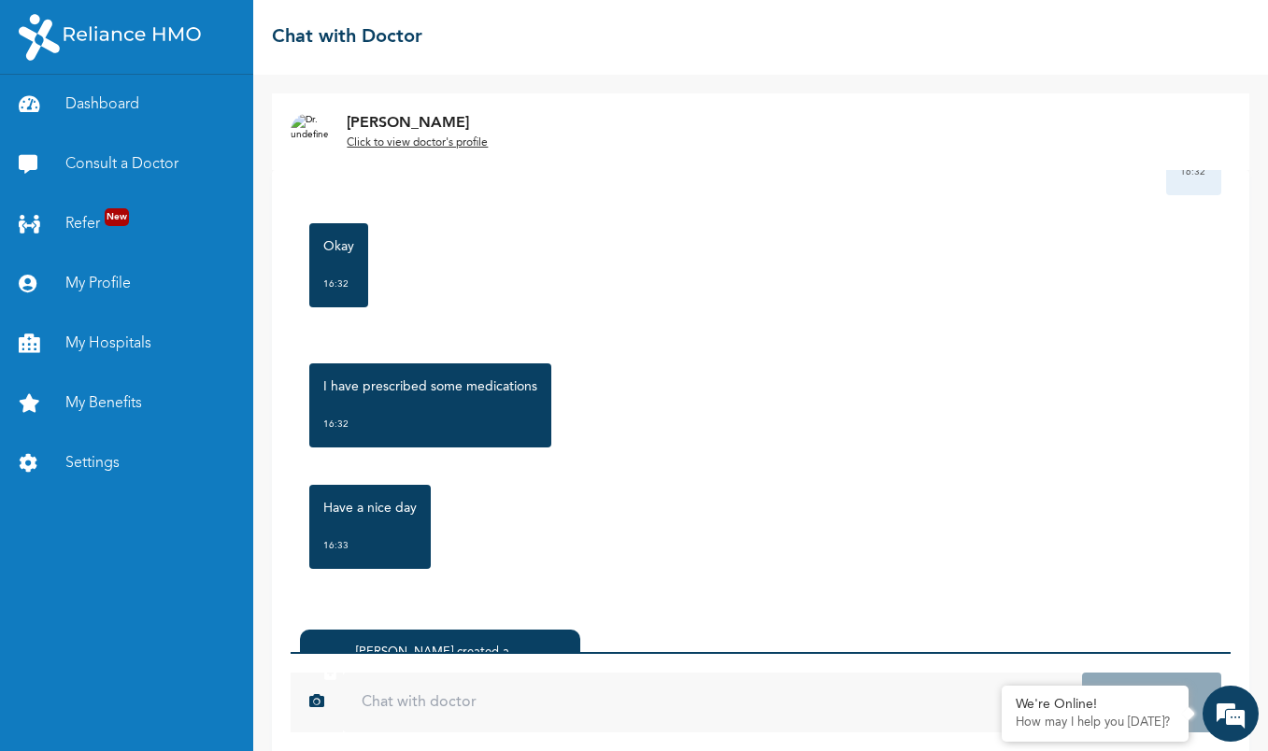
scroll to position [92, 0]
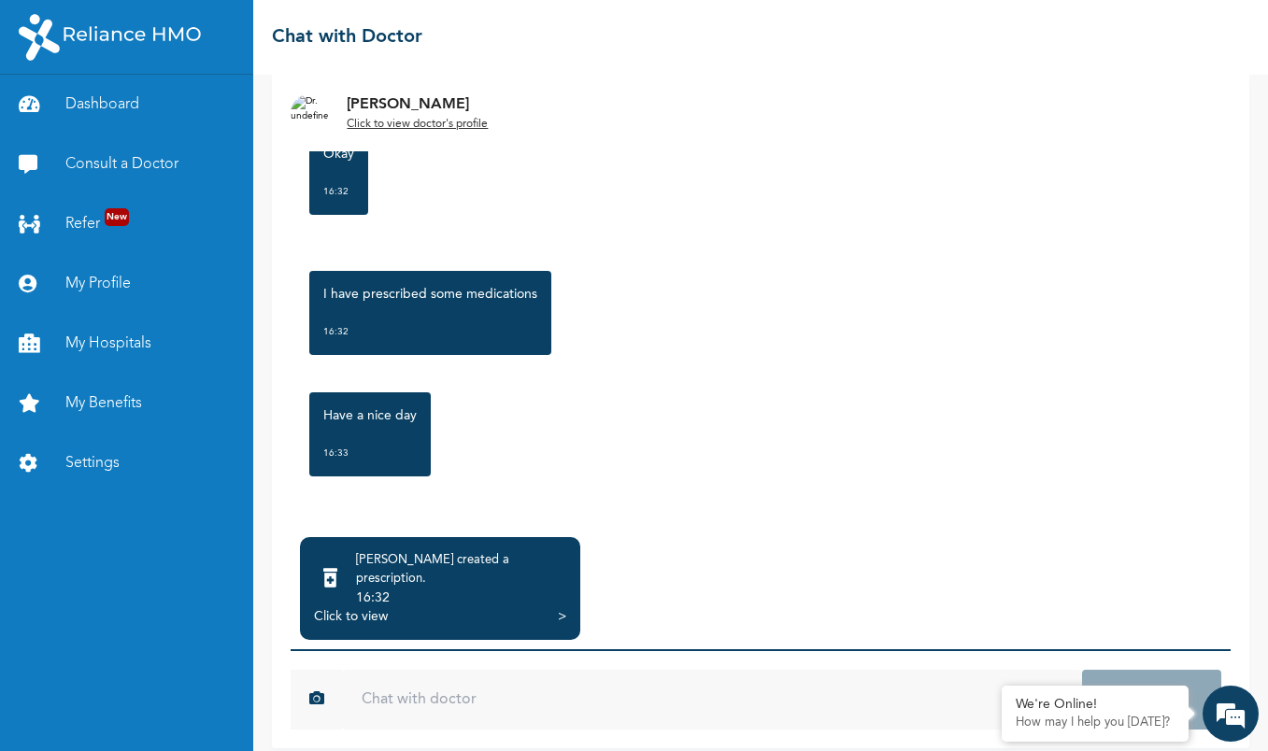
click at [392, 607] on div "Click to view >" at bounding box center [440, 616] width 252 height 19
click at [573, 596] on div "Dr. Ogu created a prescription . 16:32 Click to view >" at bounding box center [440, 588] width 280 height 103
click at [566, 607] on div ">" at bounding box center [562, 616] width 8 height 19
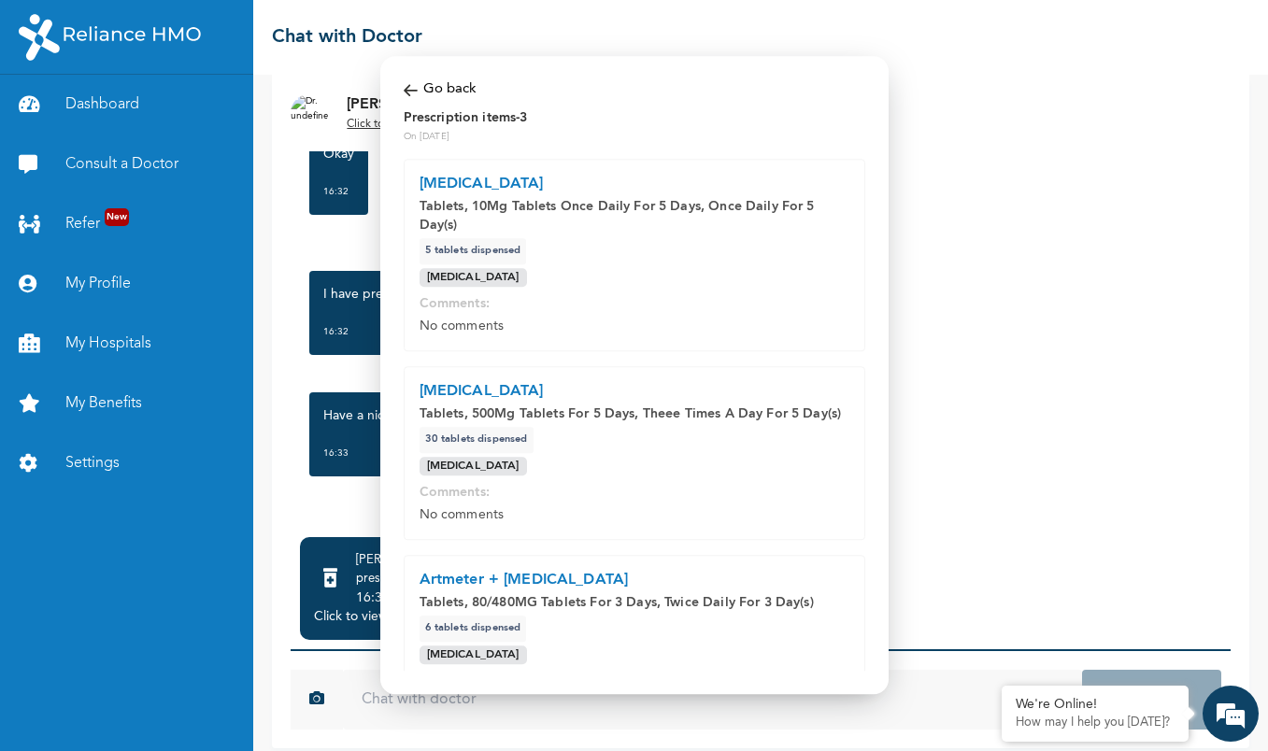
scroll to position [216, 0]
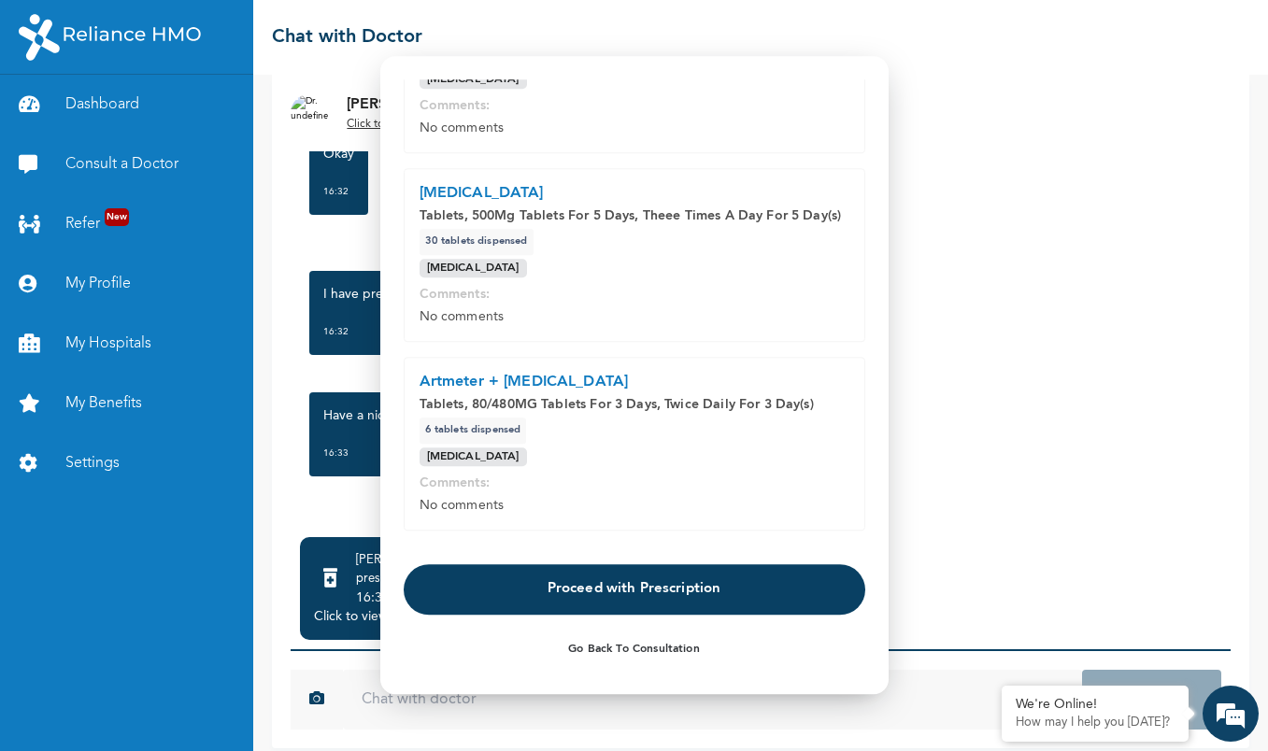
click at [649, 588] on button "Proceed with Prescription" at bounding box center [634, 589] width 461 height 50
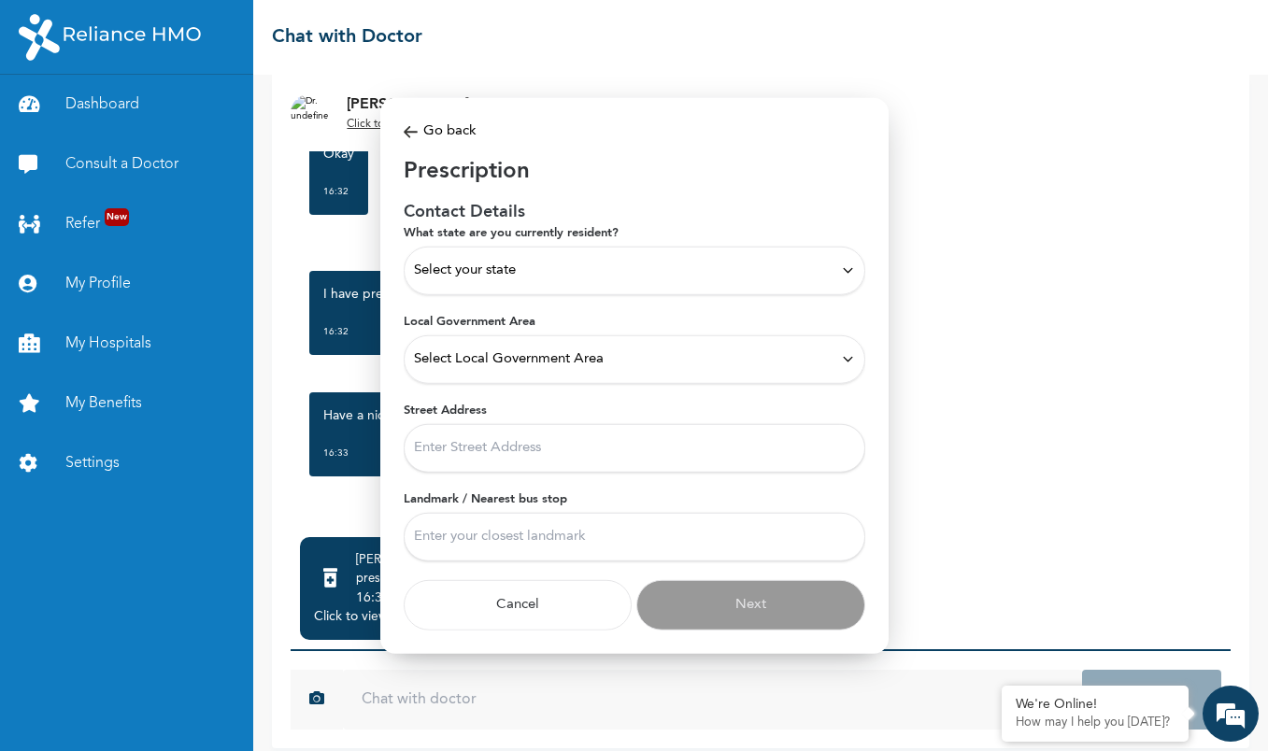
click at [545, 274] on div "Select your state" at bounding box center [634, 270] width 441 height 21
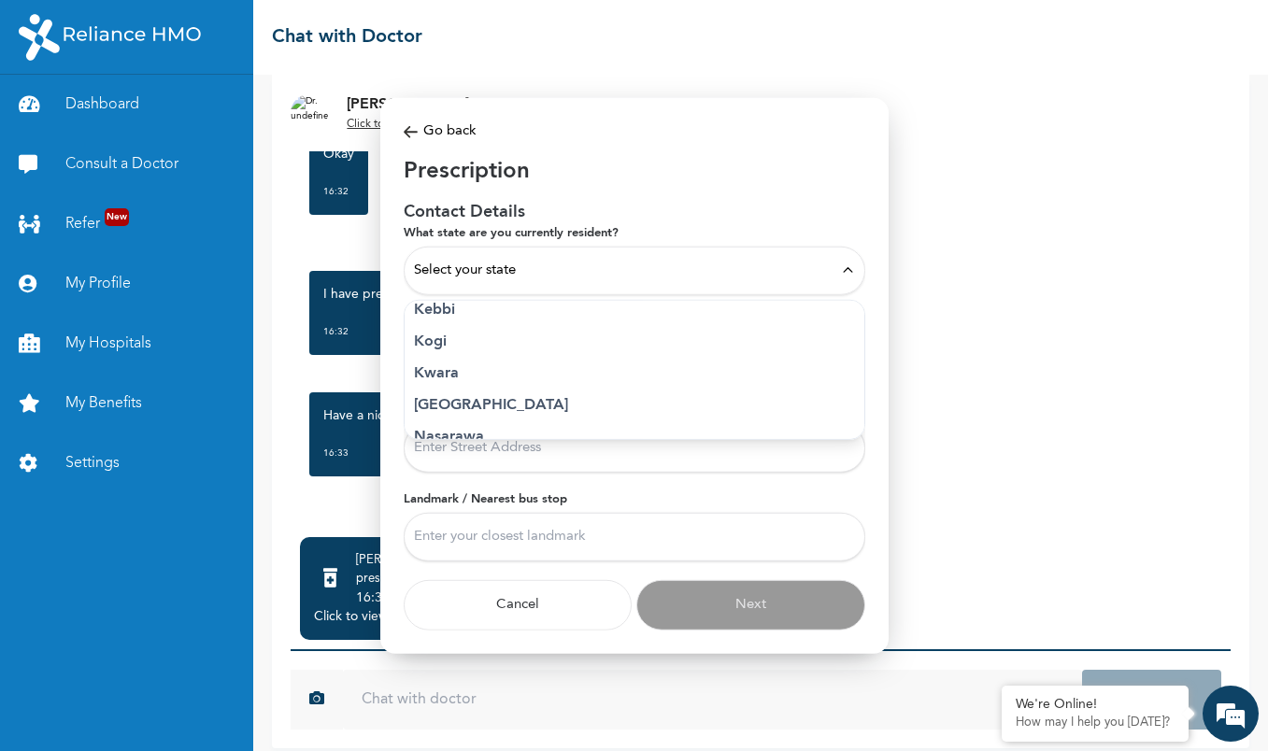
scroll to position [706, 0]
click at [455, 390] on p "Lagos" at bounding box center [634, 381] width 441 height 22
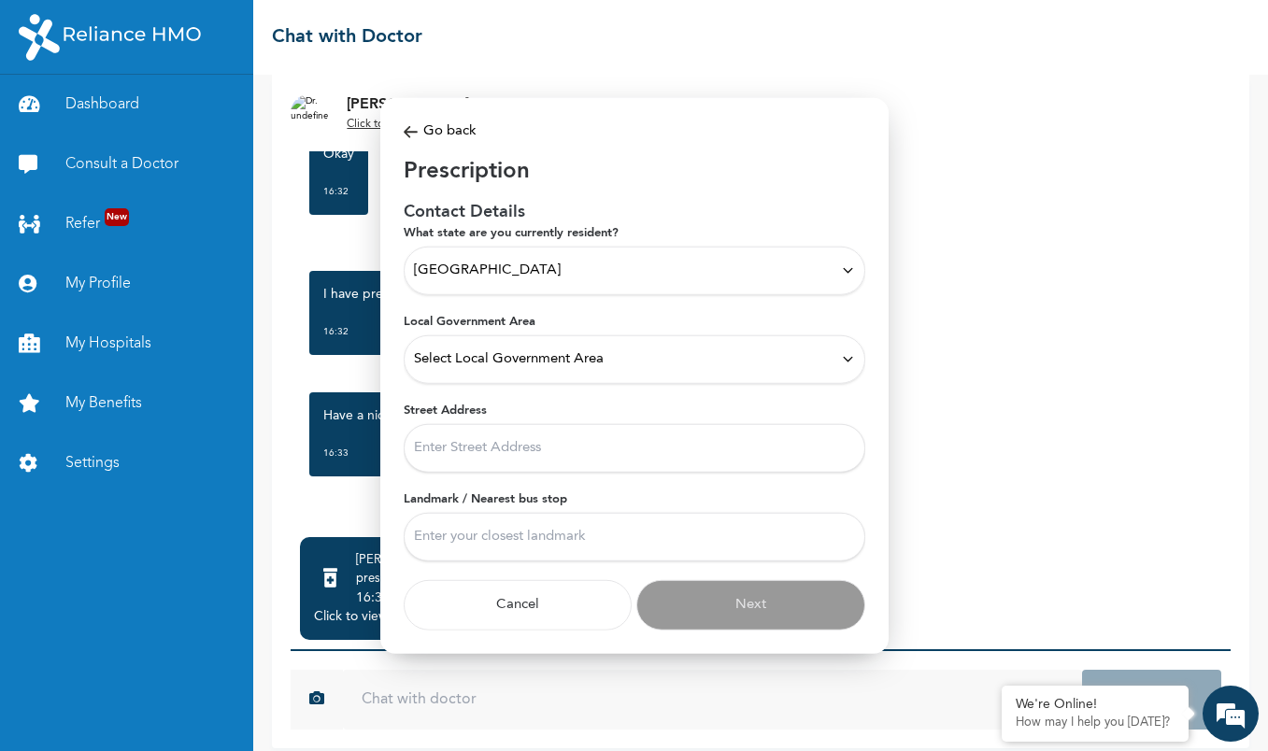
click at [496, 369] on div "Select Local Government Area" at bounding box center [634, 358] width 461 height 49
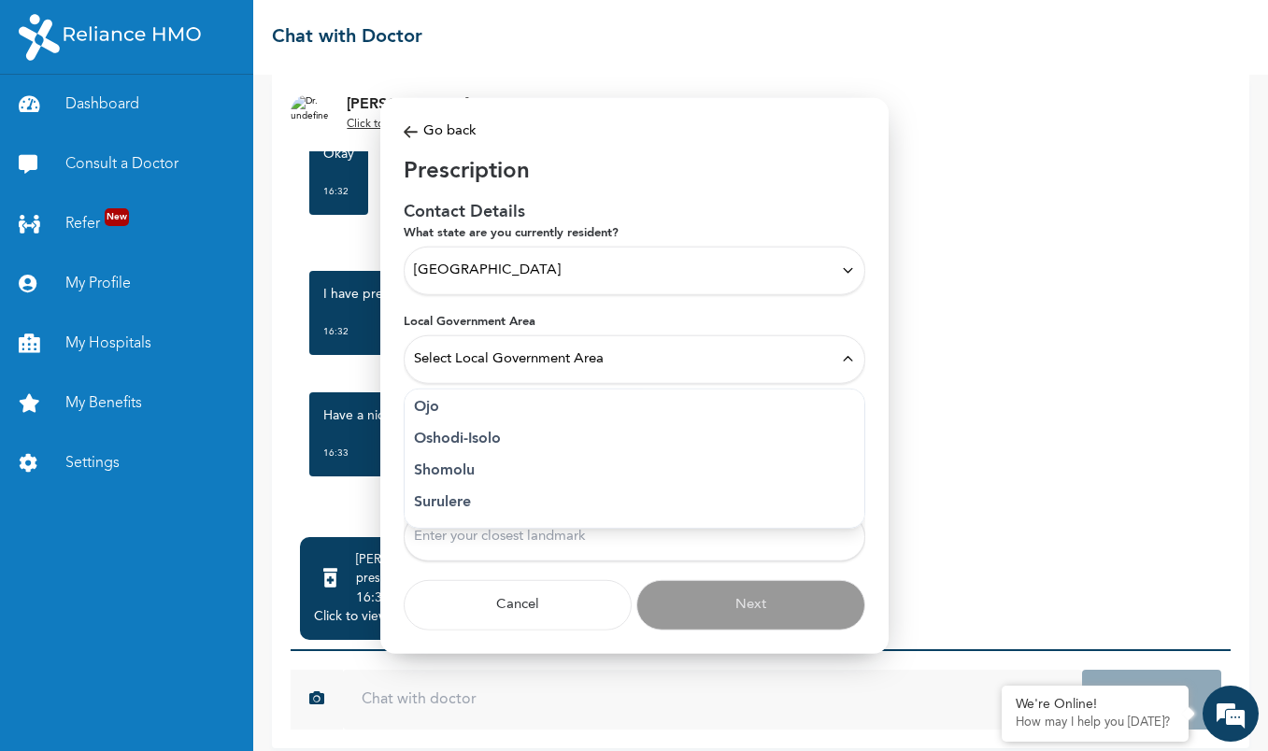
scroll to position [389, 0]
click at [508, 470] on p "Lagos Mainland" at bounding box center [634, 470] width 441 height 22
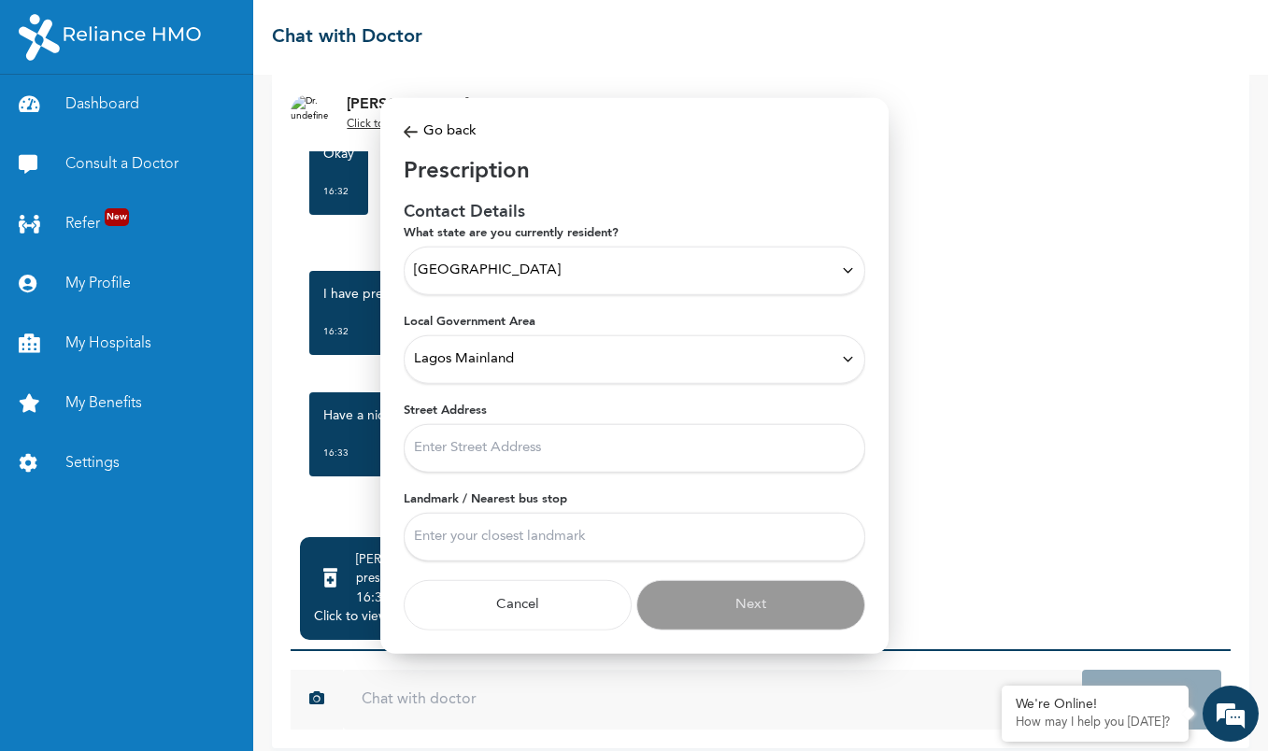
click at [507, 458] on input "Street Address" at bounding box center [634, 447] width 461 height 49
type input "E"
type input "Gbaga Bustop Elepe"
click at [508, 542] on input "Landmark / Nearest bus stop" at bounding box center [634, 536] width 461 height 49
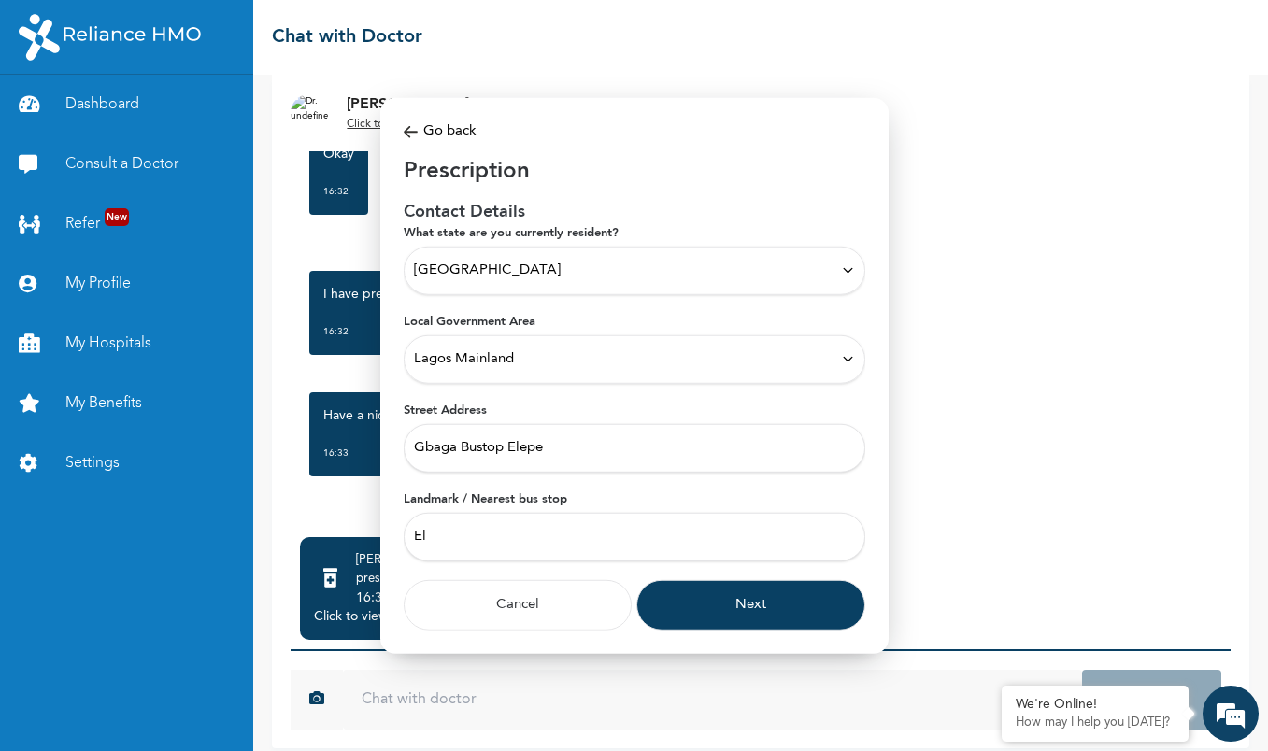
type input "E"
type input "Idi-iroko"
click at [769, 604] on button "Next" at bounding box center [750, 604] width 229 height 50
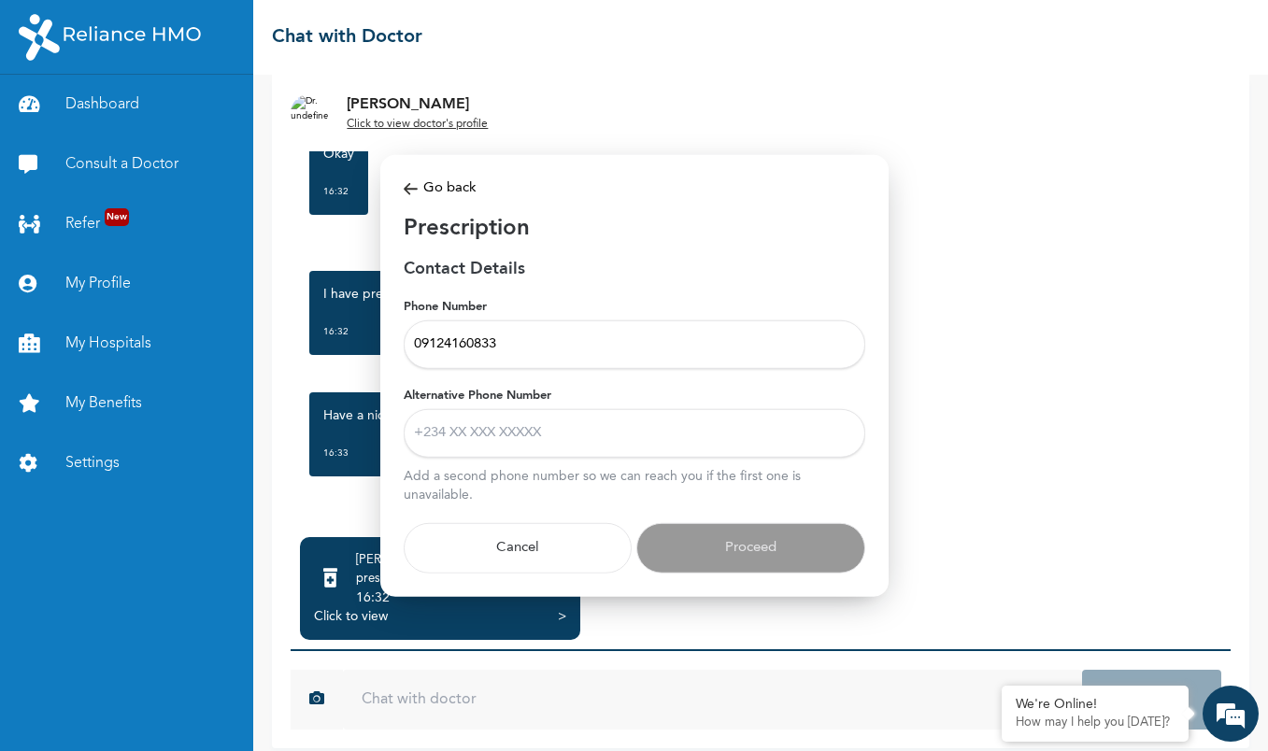
type input "09124160833"
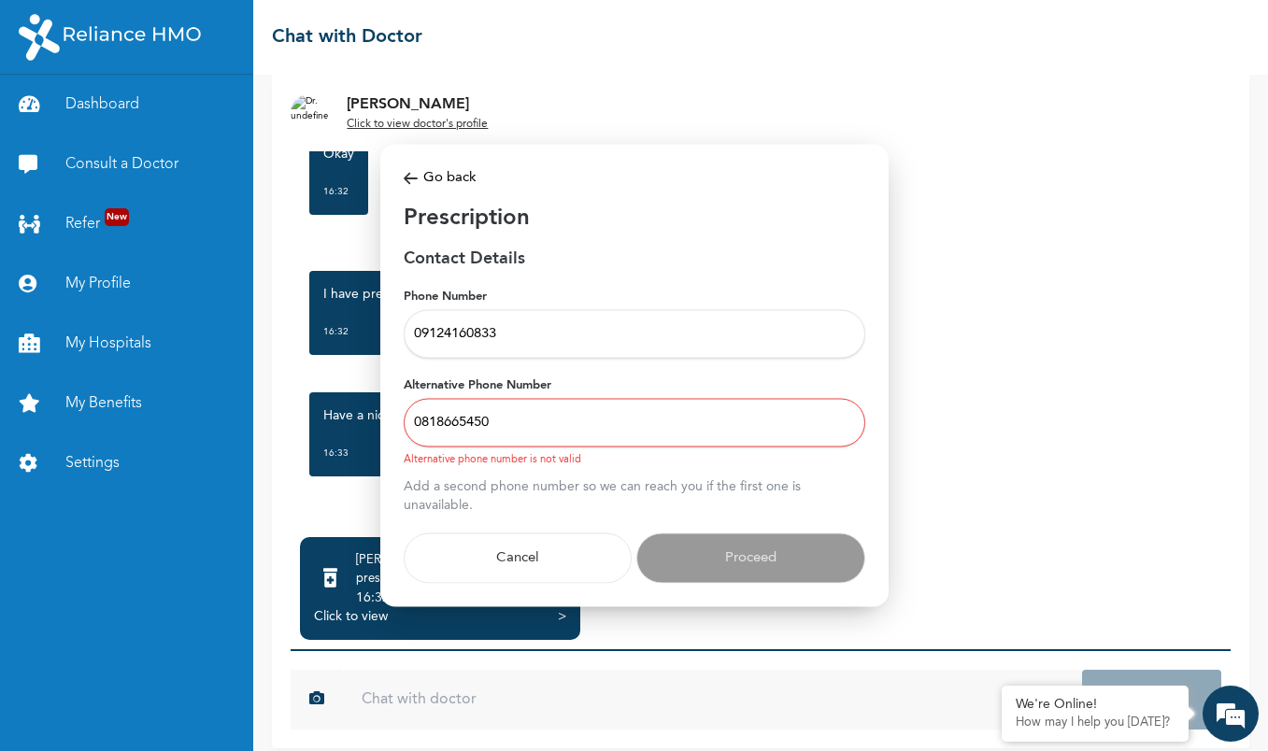
type input "08186654508"
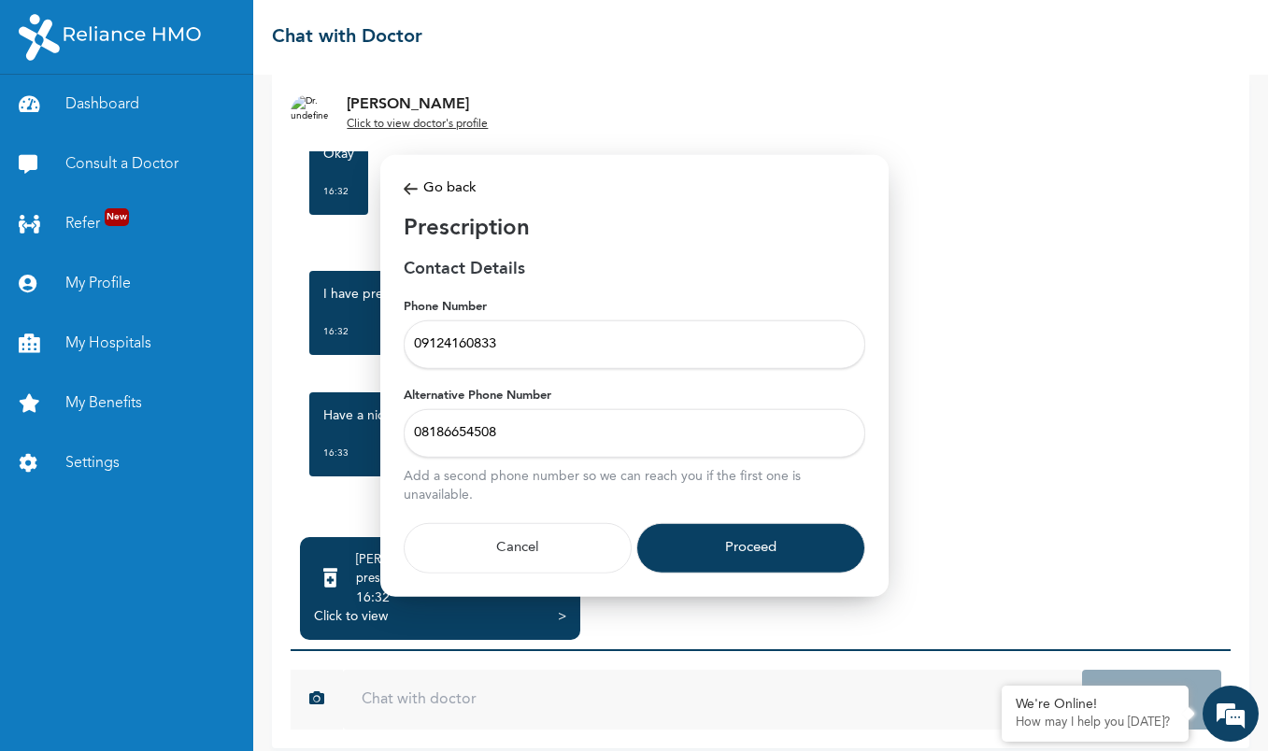
click at [694, 541] on button "Proceed" at bounding box center [750, 547] width 229 height 50
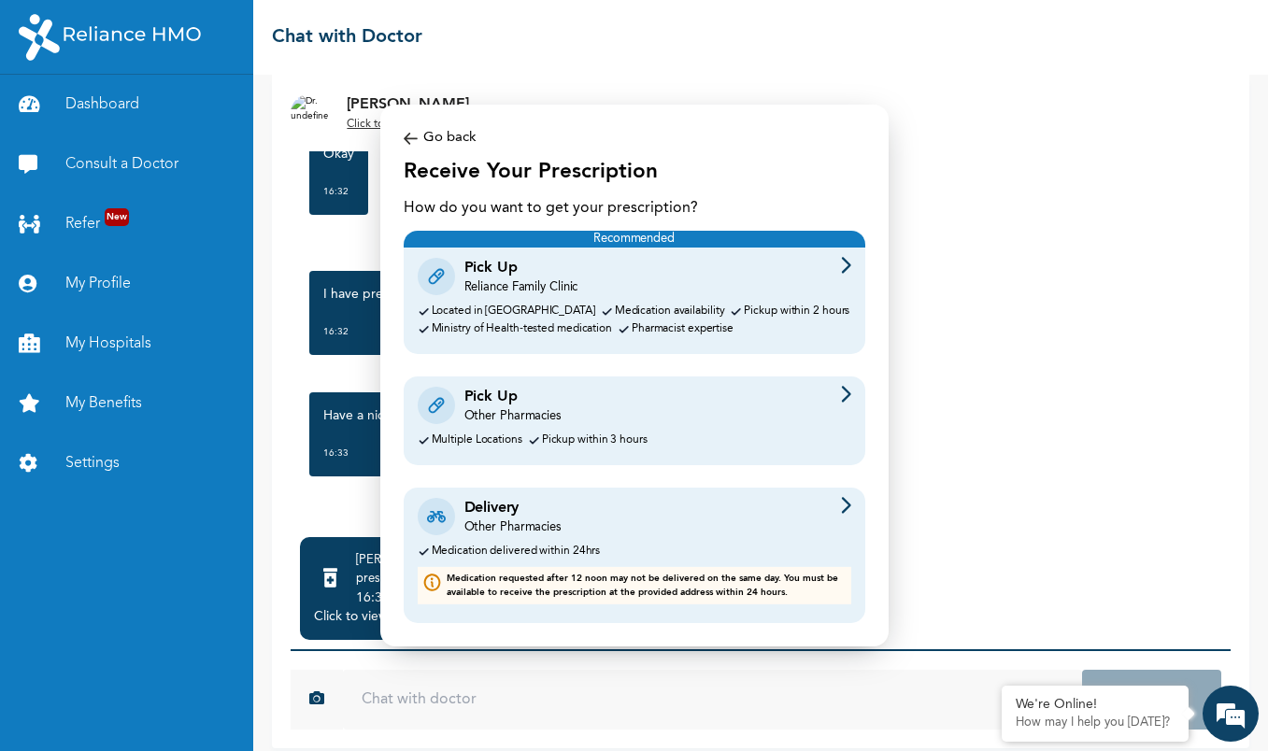
click at [493, 263] on div "Pick Up" at bounding box center [521, 268] width 114 height 22
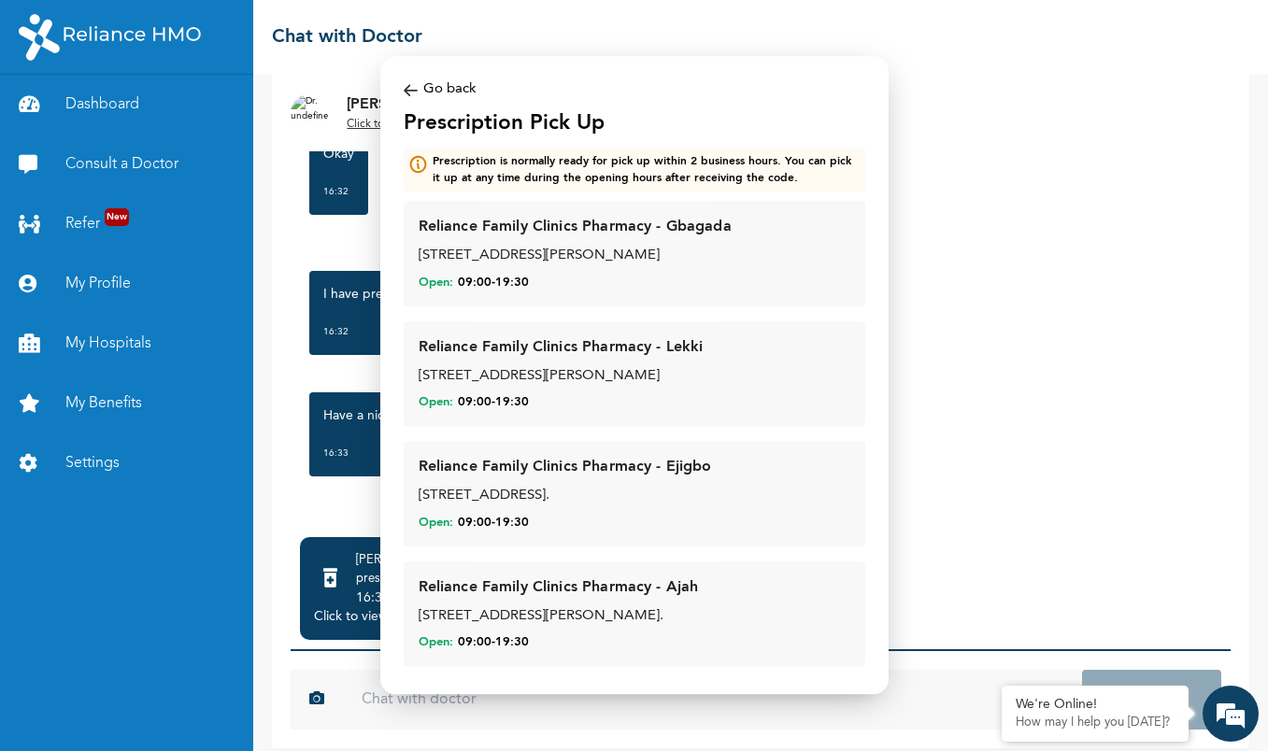
scroll to position [28, 0]
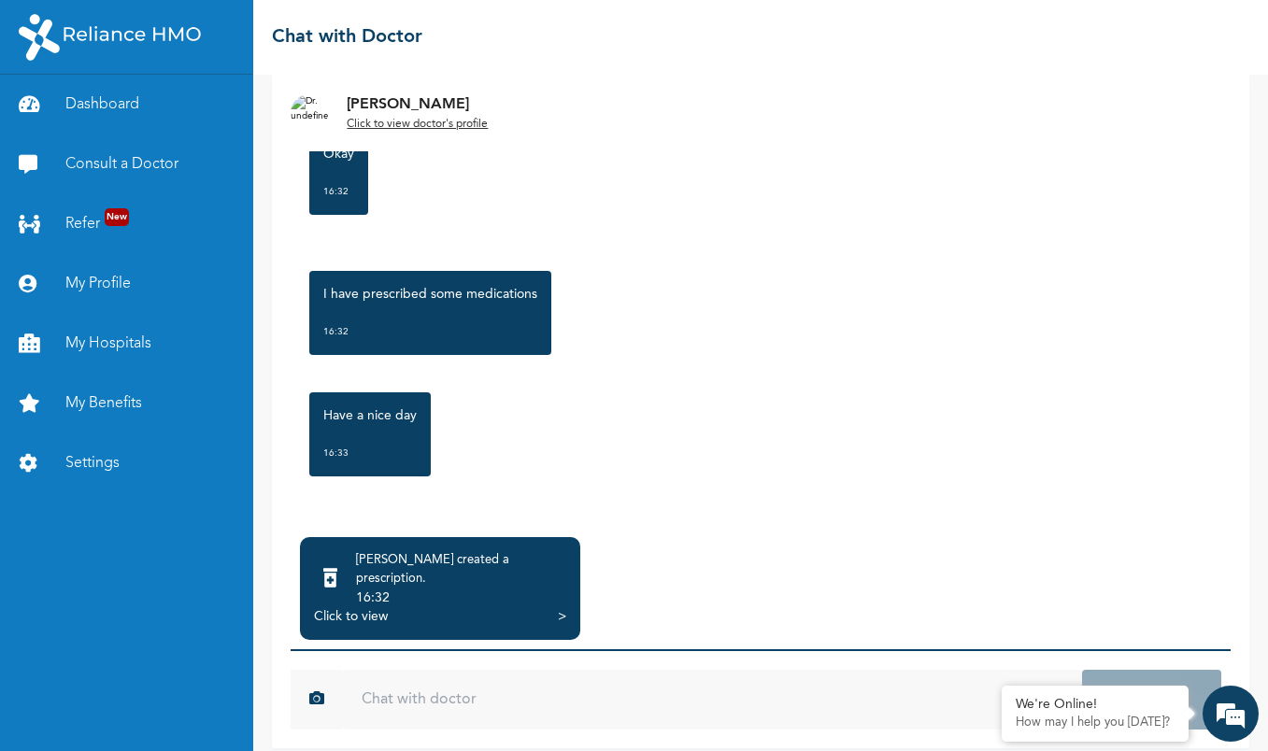
click at [475, 555] on div "Dr. Ogu created a prescription ." at bounding box center [461, 569] width 210 height 37
click at [493, 566] on div "Dr. Ogu created a prescription ." at bounding box center [461, 569] width 210 height 37
click at [539, 607] on div "Click to view >" at bounding box center [440, 616] width 252 height 19
click at [562, 607] on div ">" at bounding box center [562, 616] width 8 height 19
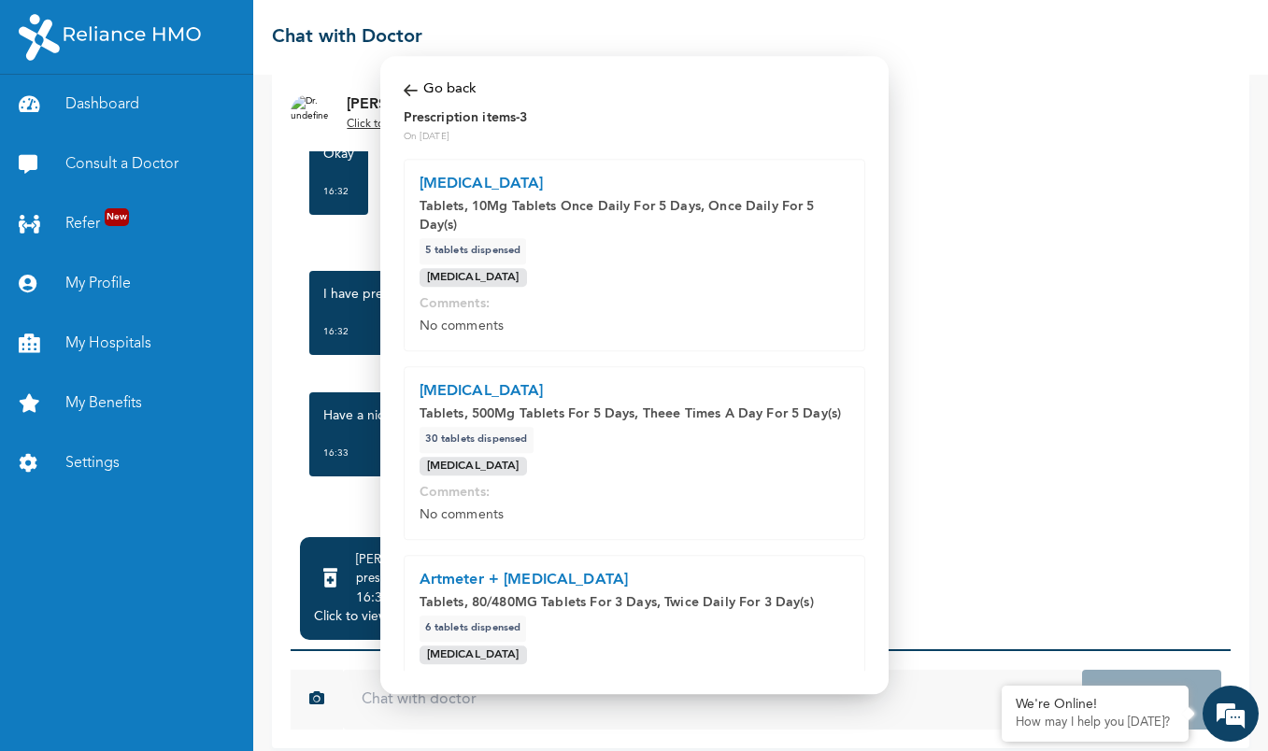
scroll to position [216, 0]
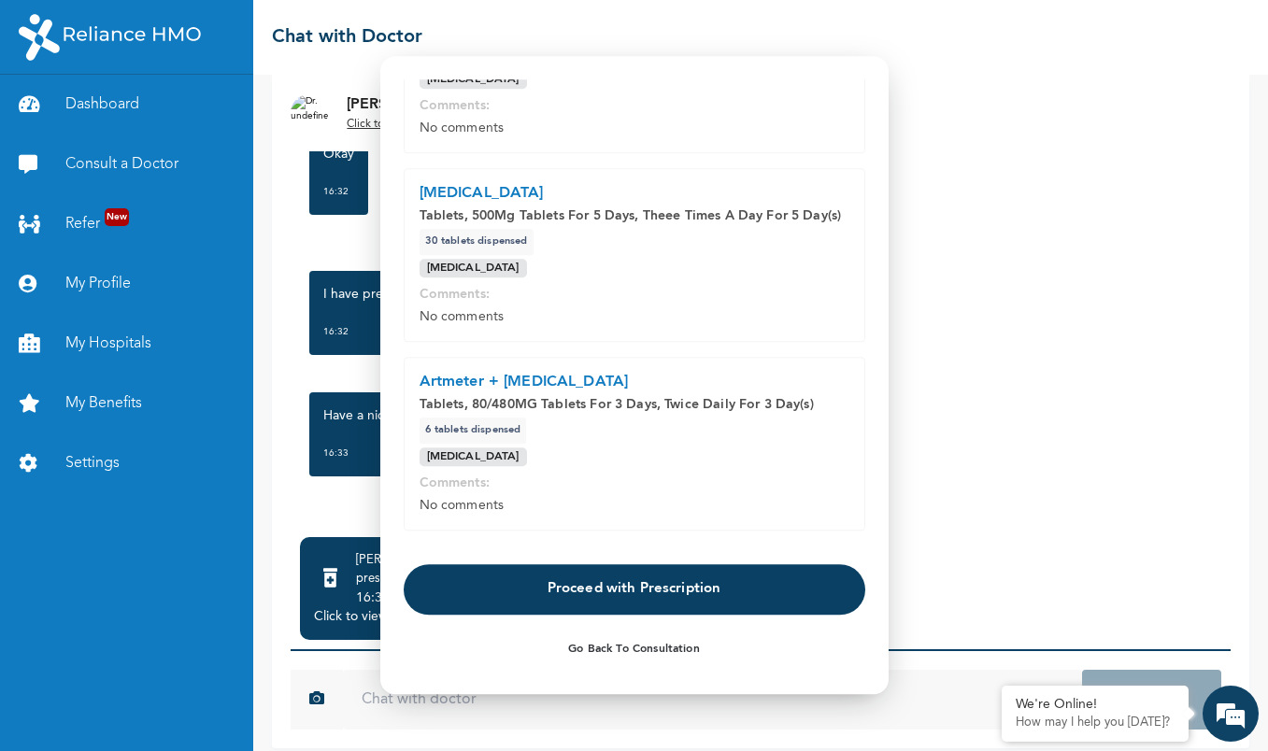
click at [627, 590] on button "Proceed with Prescription" at bounding box center [634, 589] width 461 height 50
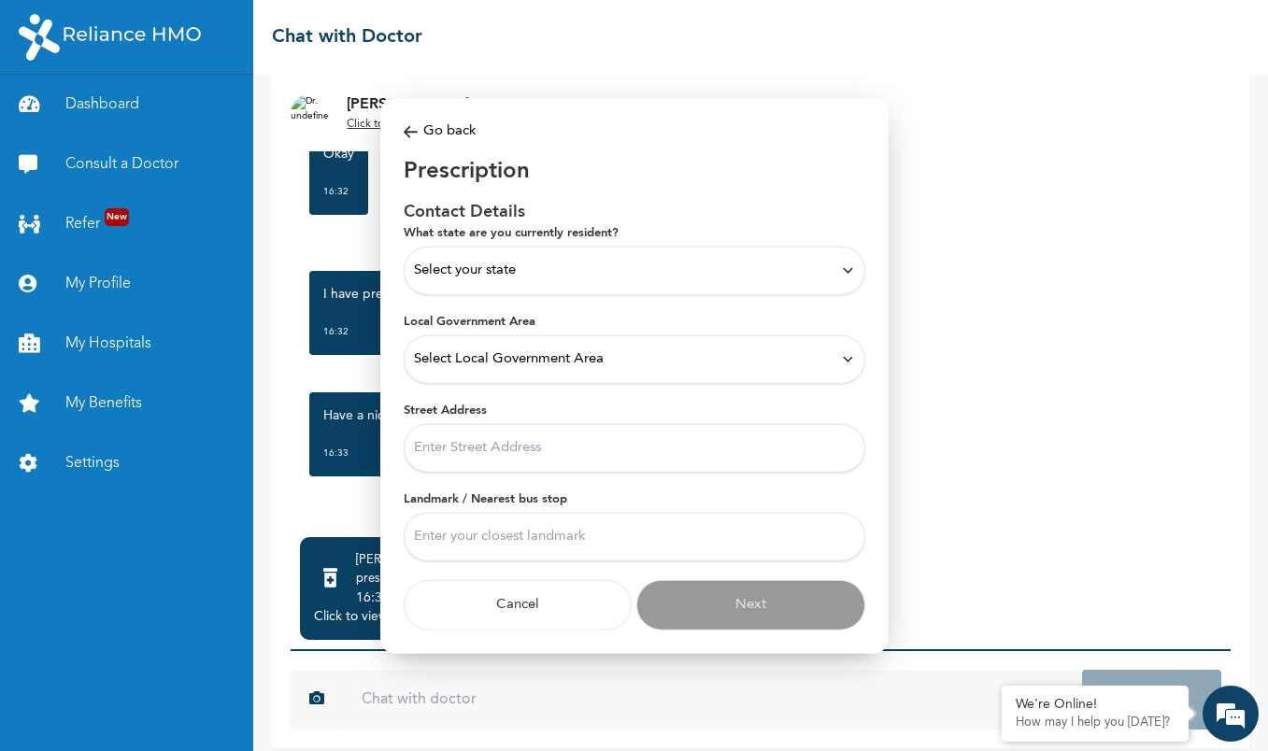
click at [560, 276] on div "Select your state" at bounding box center [634, 270] width 441 height 21
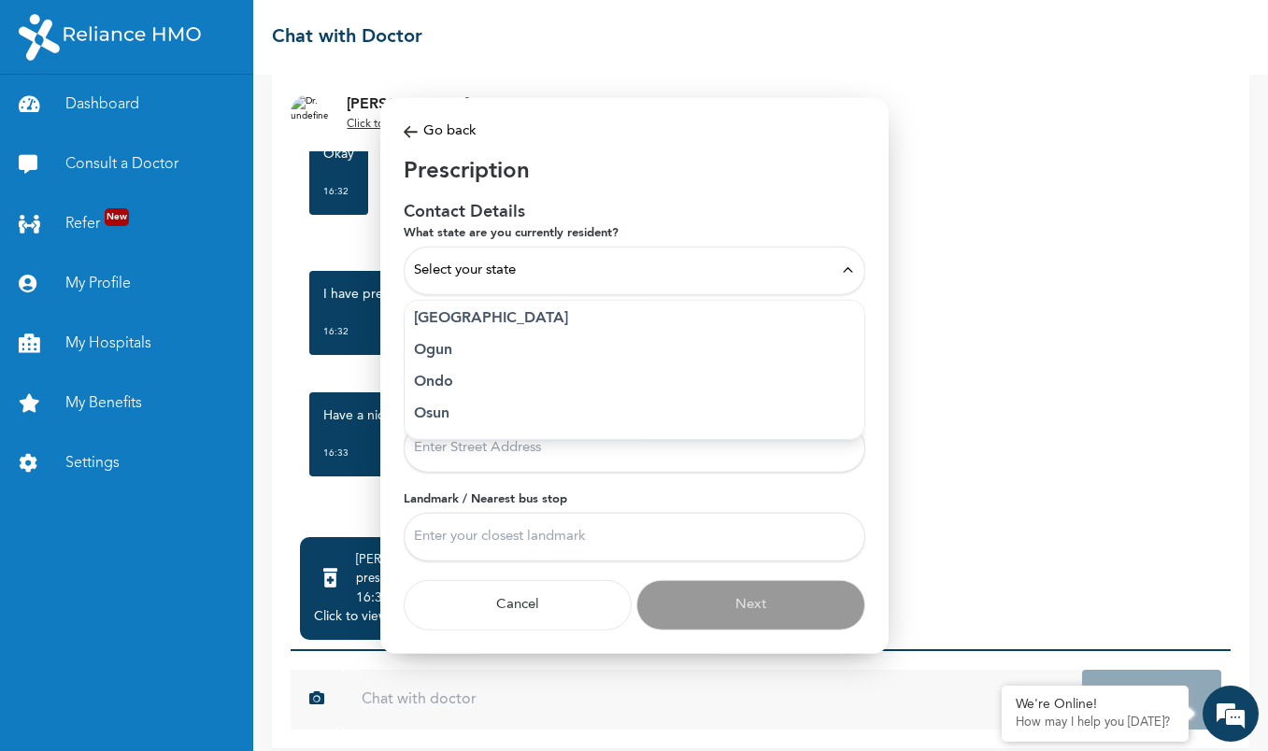
scroll to position [754, 0]
click at [439, 335] on p "Lagos" at bounding box center [634, 333] width 441 height 22
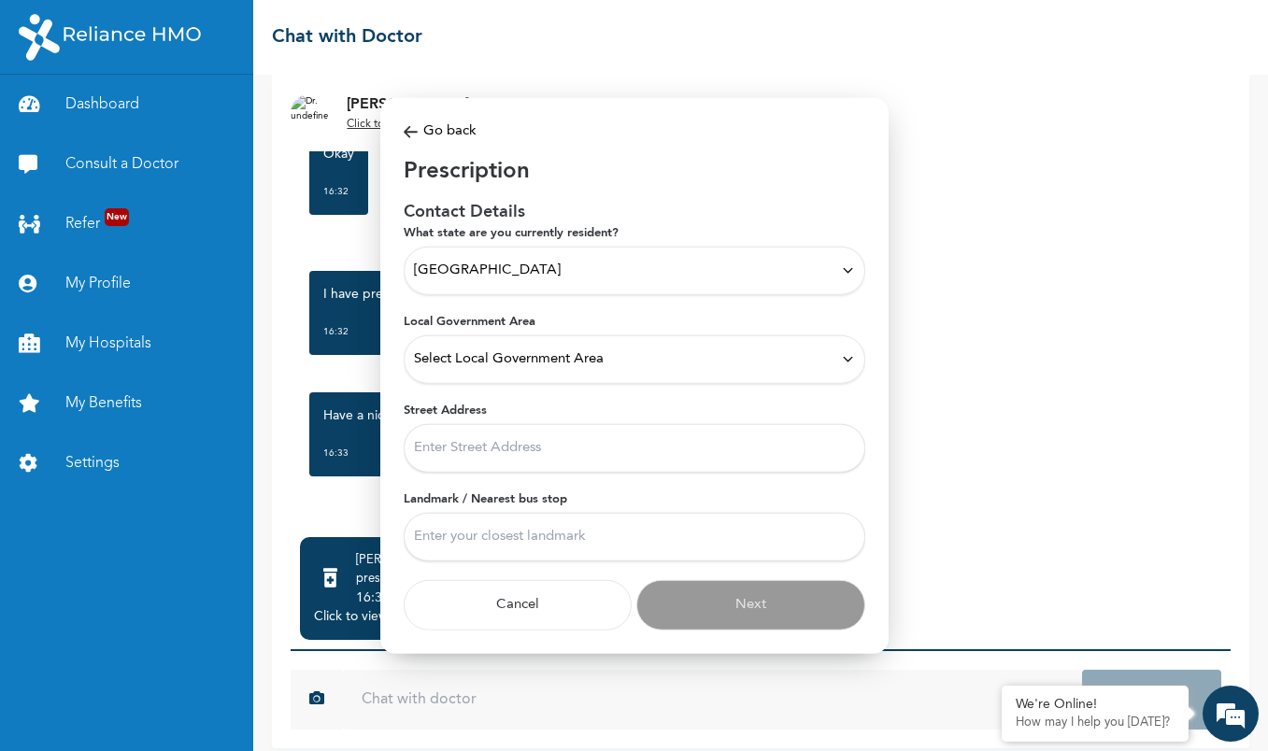
click at [473, 361] on span "Select Local Government Area" at bounding box center [509, 358] width 190 height 21
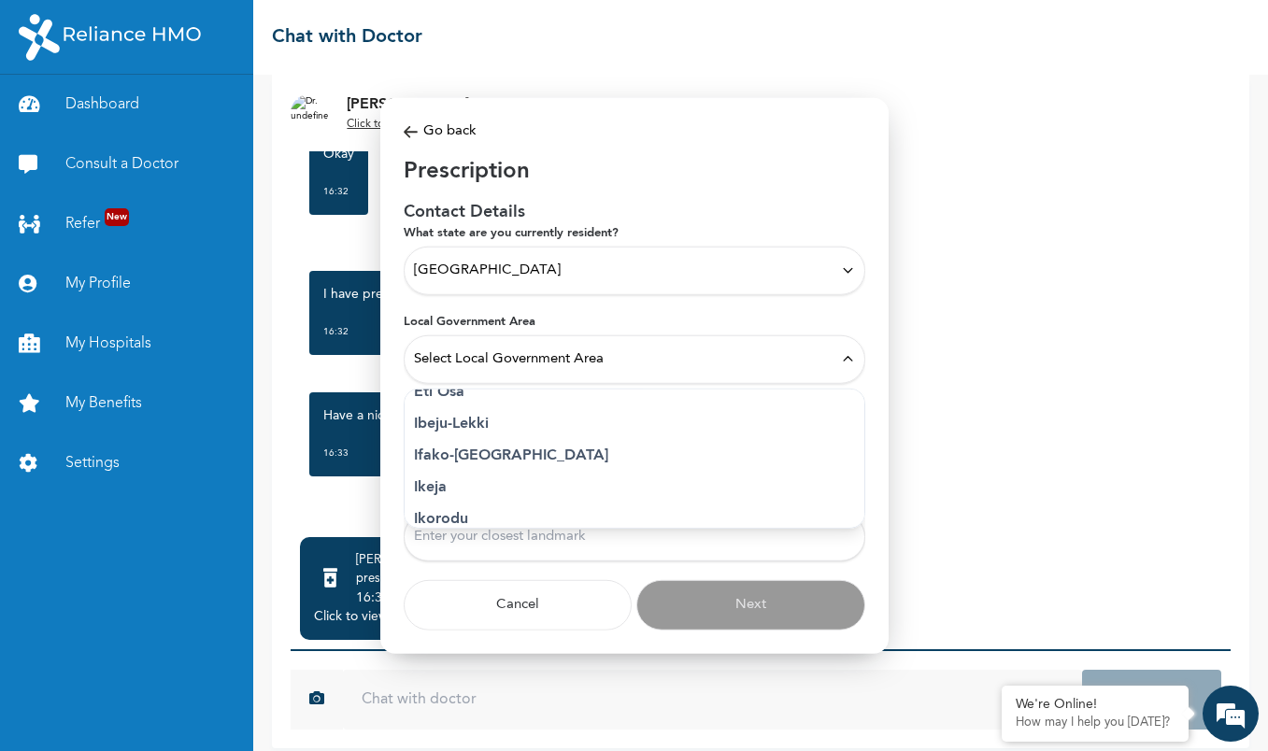
scroll to position [248, 0]
click at [463, 517] on p "Ikorodu" at bounding box center [634, 514] width 441 height 22
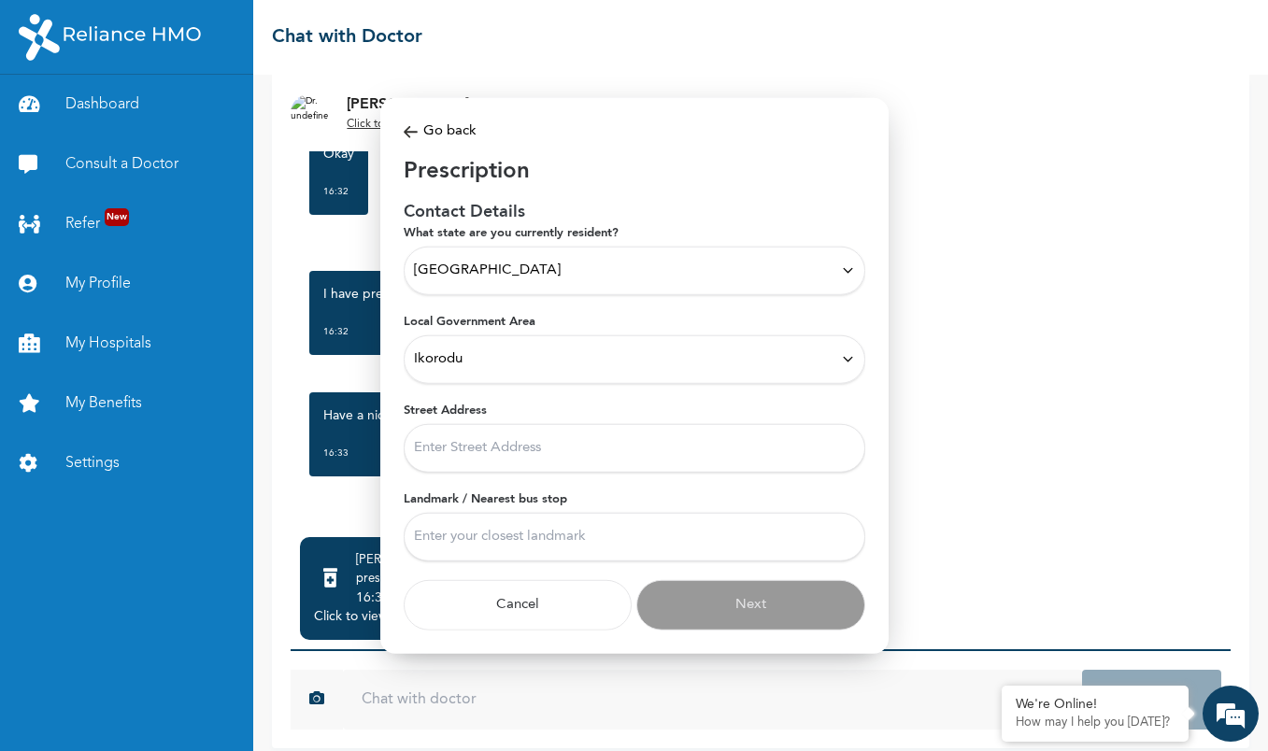
click at [480, 456] on input "Street Address" at bounding box center [634, 447] width 461 height 49
type input "Abule Transformer Gbaga Bustop"
click at [484, 529] on input "Landmark / Nearest bus stop" at bounding box center [634, 536] width 461 height 49
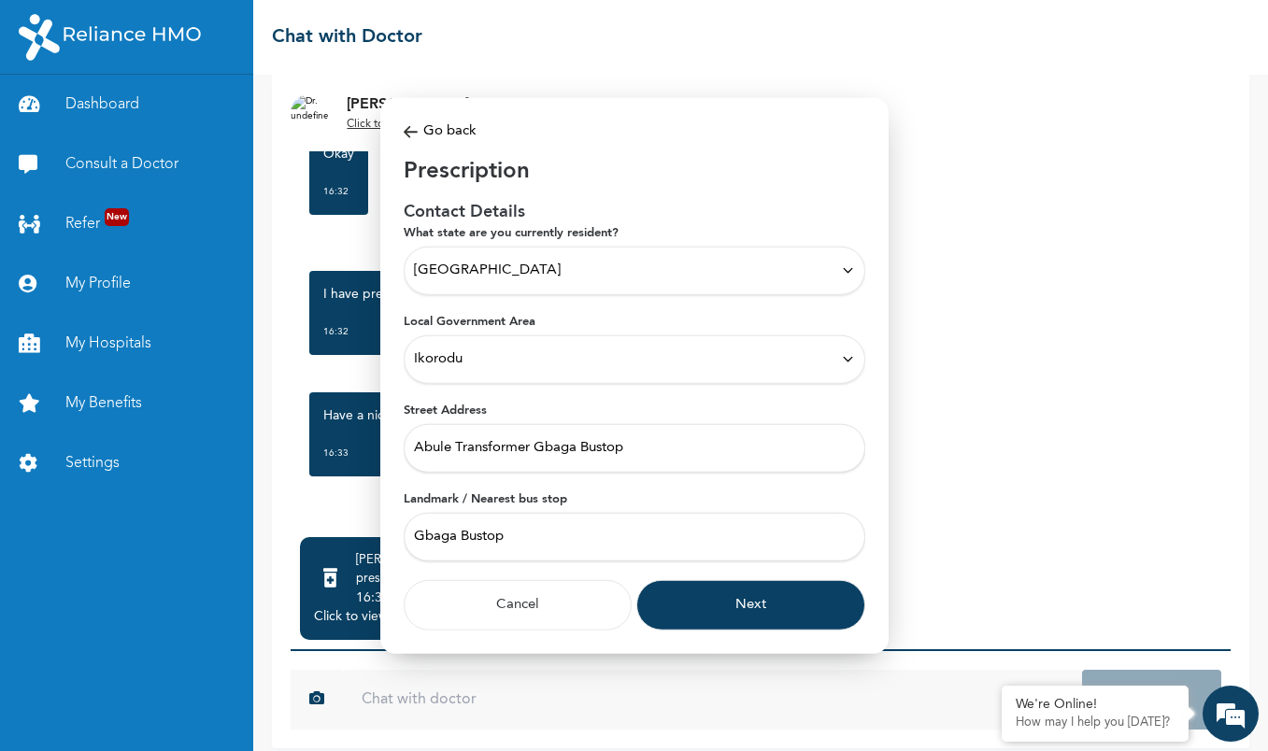
type input "Gbaga Bustop"
click at [739, 614] on button "Next" at bounding box center [750, 604] width 229 height 50
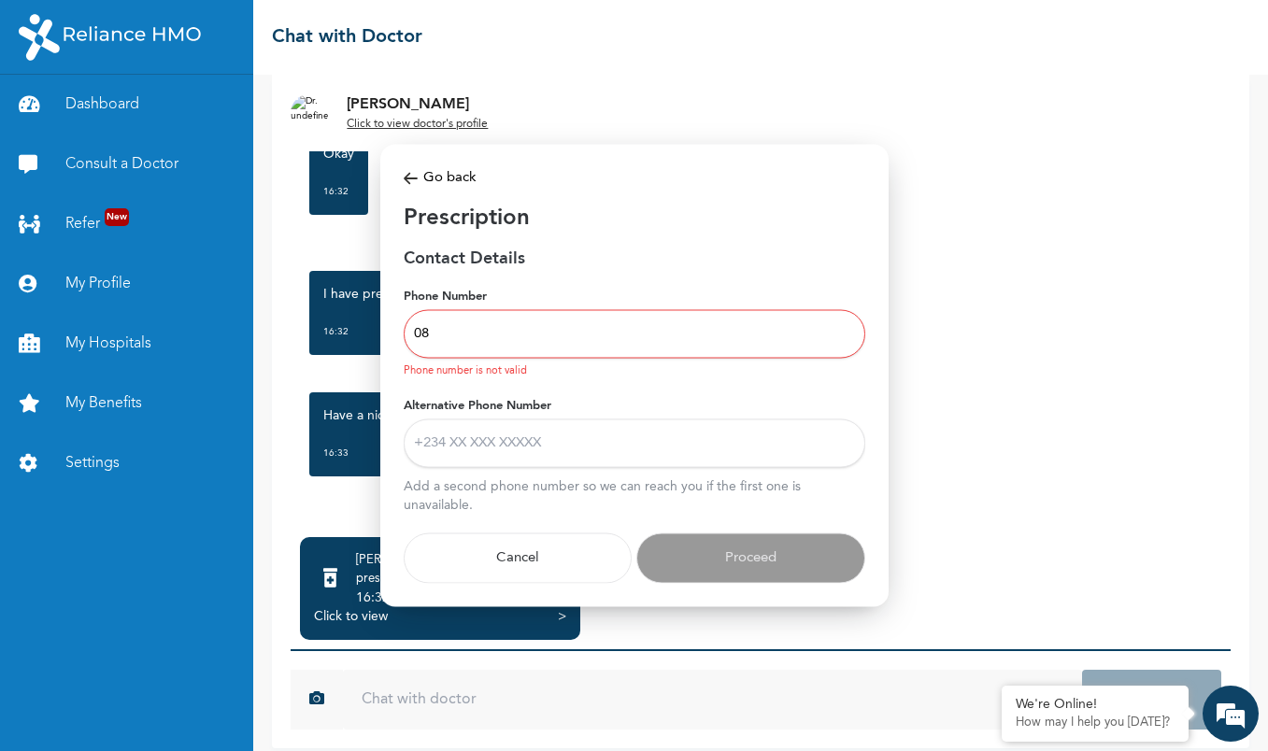
type input "0"
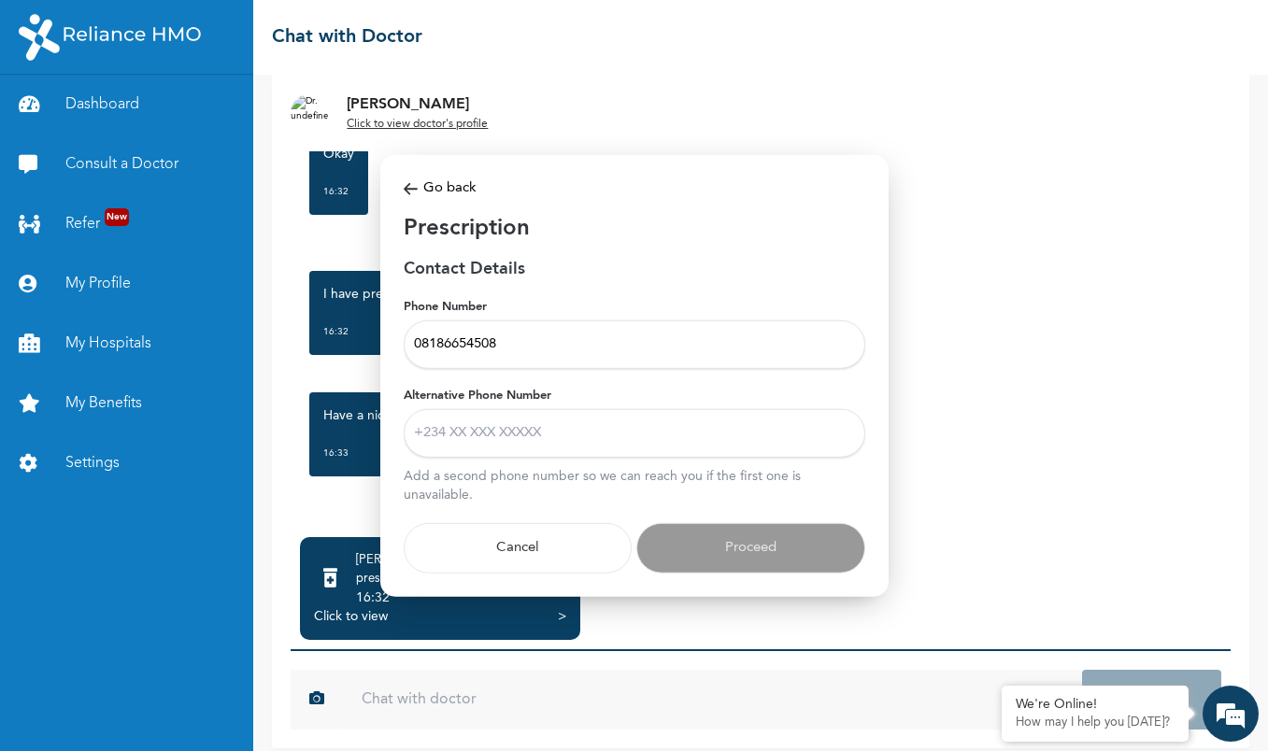
type input "08186654508"
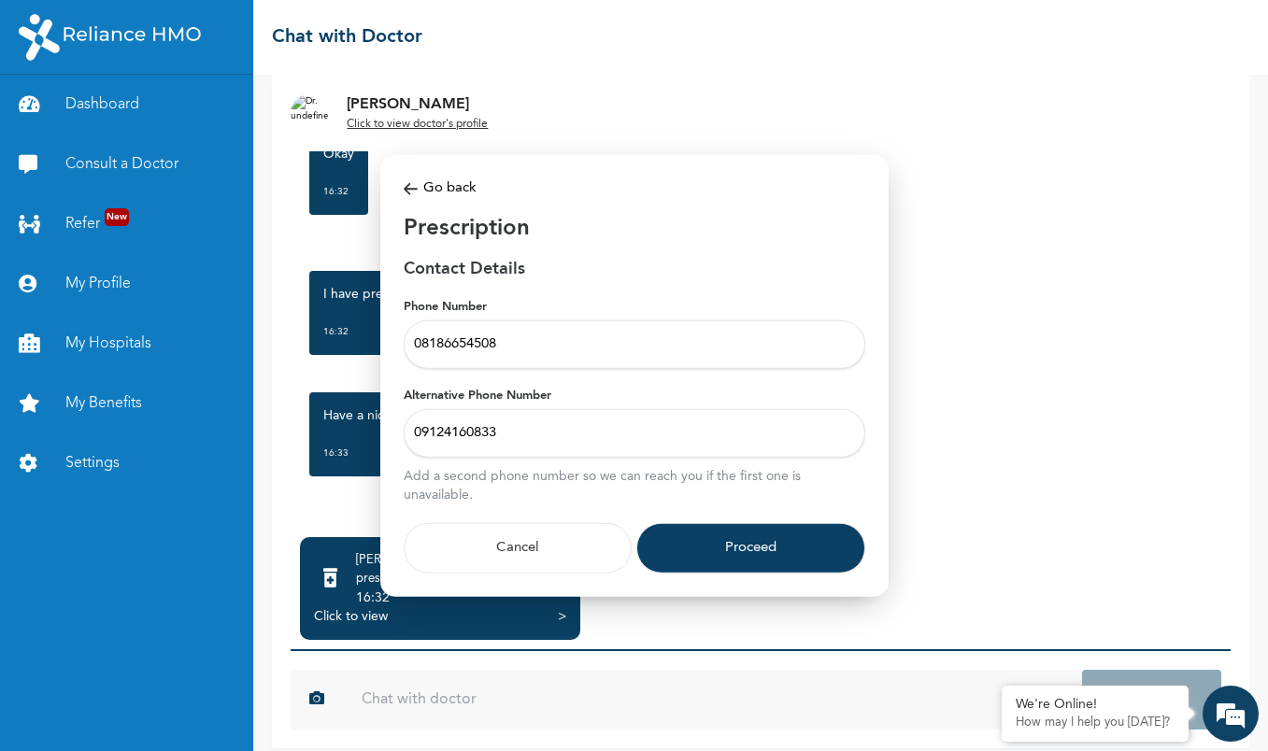
type input "09124160833"
click at [728, 539] on button "Proceed" at bounding box center [750, 547] width 229 height 50
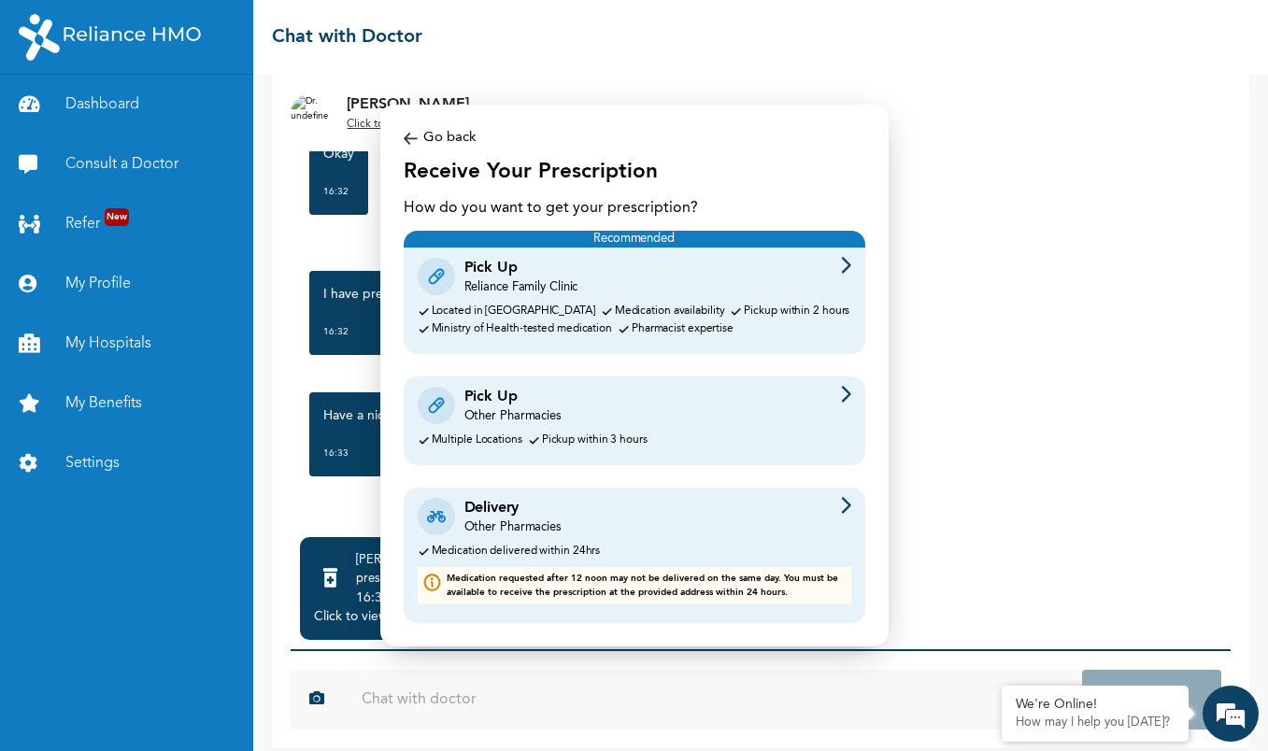
click at [498, 394] on div "Pick Up" at bounding box center [512, 397] width 97 height 22
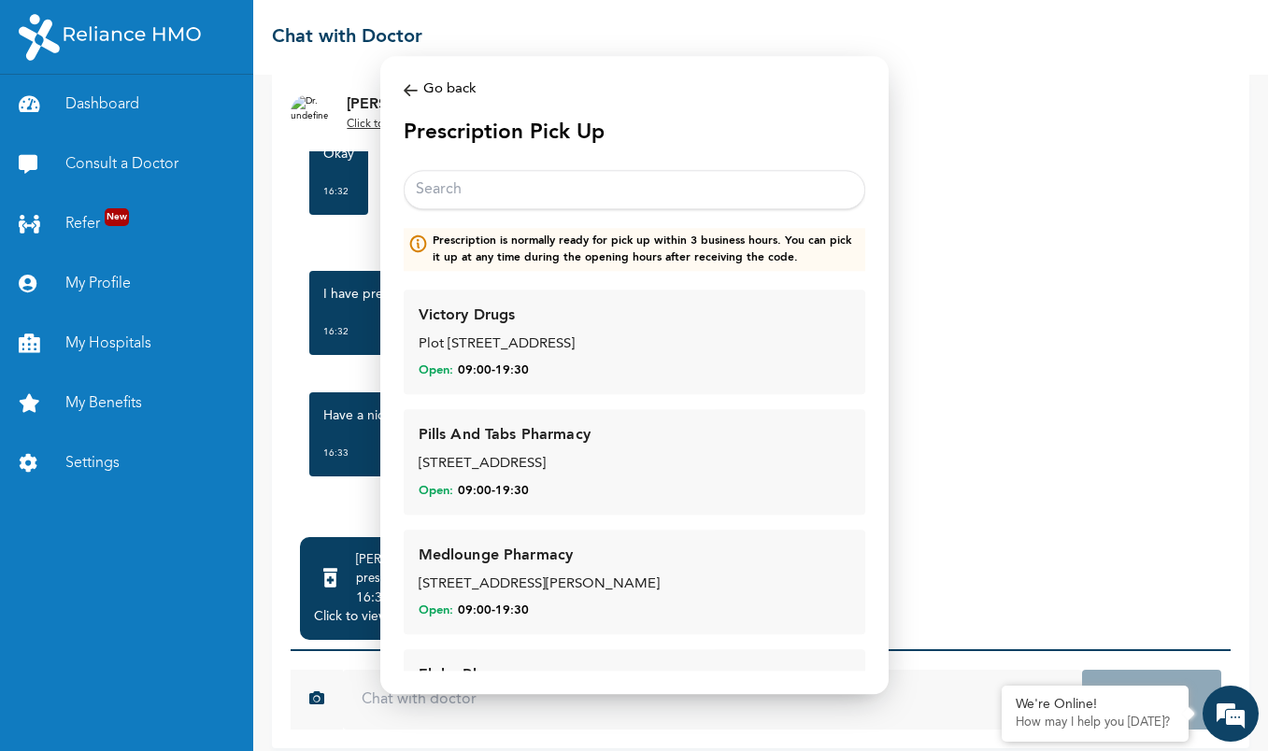
scroll to position [4, 0]
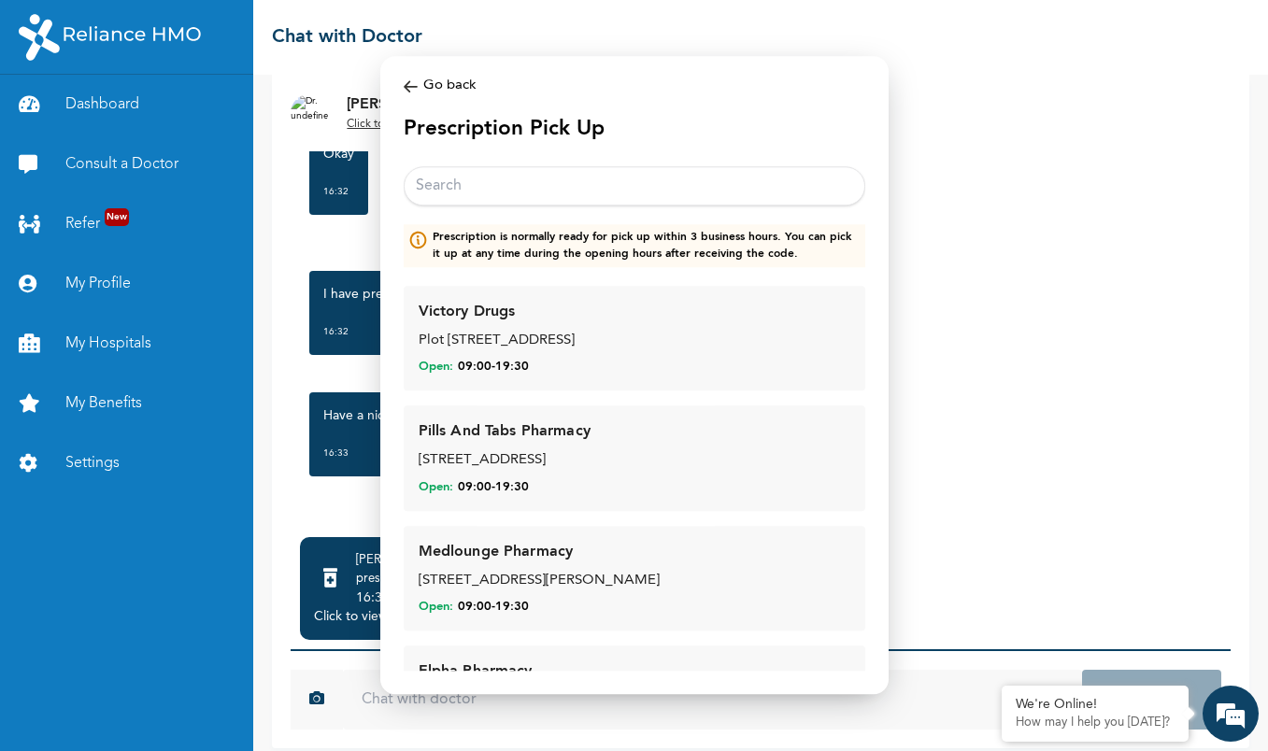
click at [539, 193] on input "text" at bounding box center [634, 185] width 461 height 39
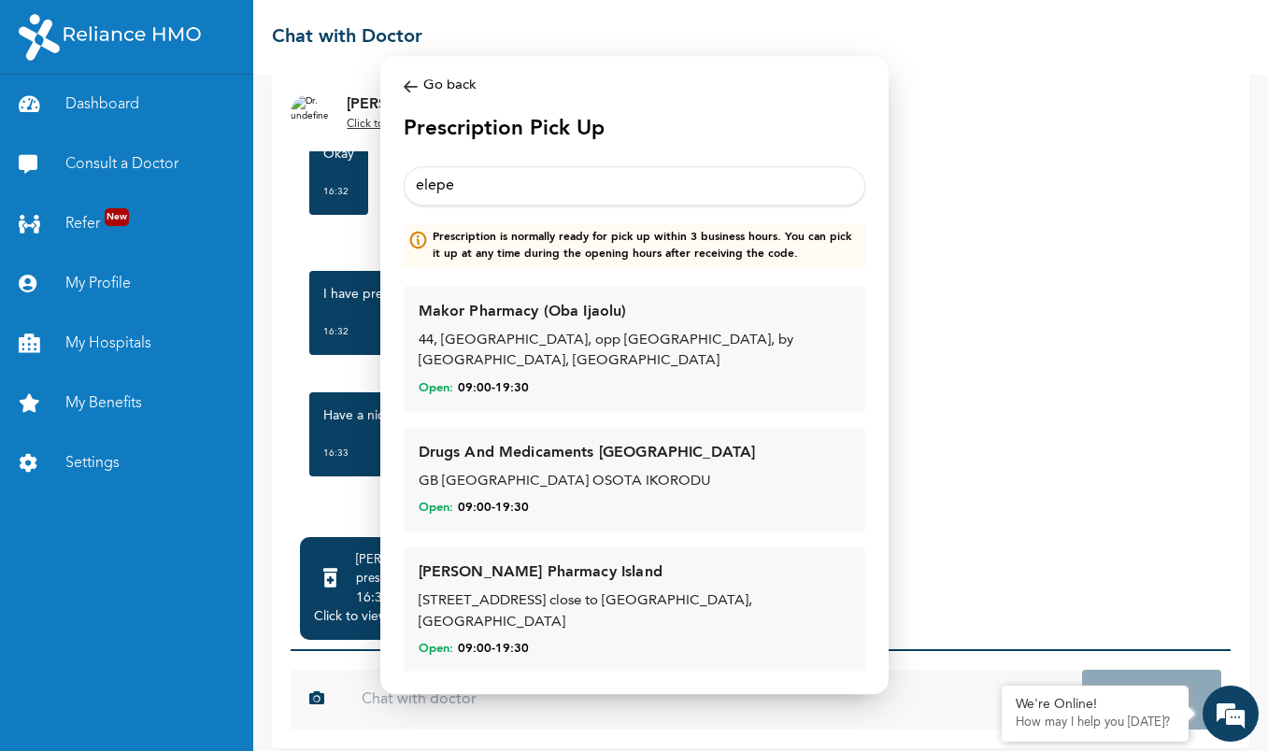
scroll to position [0, 0]
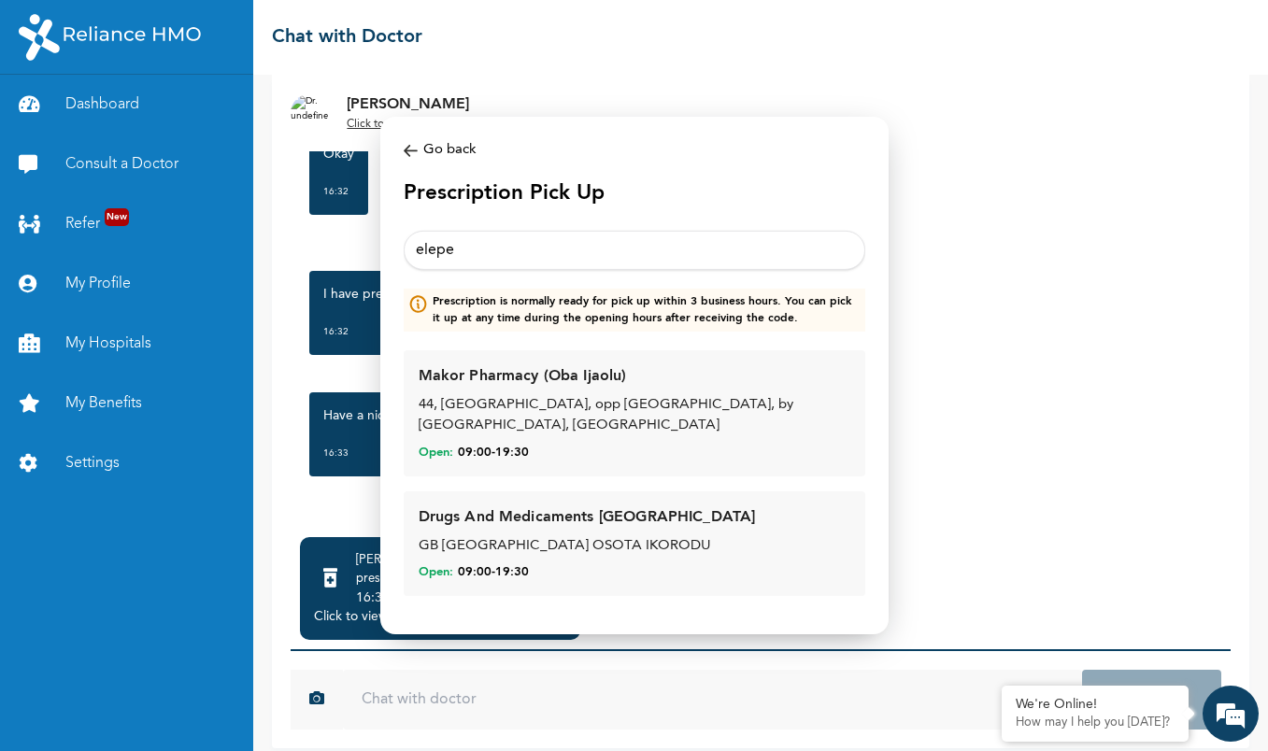
type input "elepe"
click at [577, 506] on div "Drugs And Medicaments [GEOGRAPHIC_DATA]" at bounding box center [586, 517] width 337 height 22
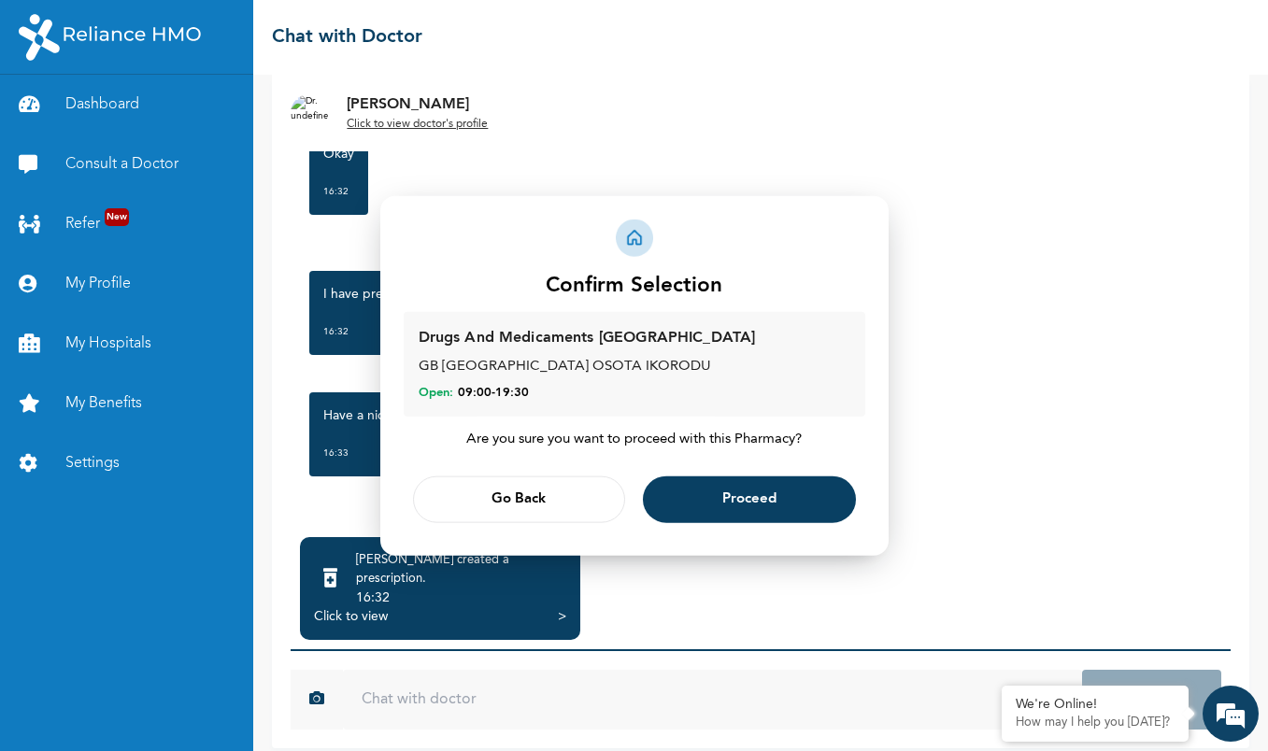
click at [720, 499] on button "Proceed" at bounding box center [749, 498] width 213 height 47
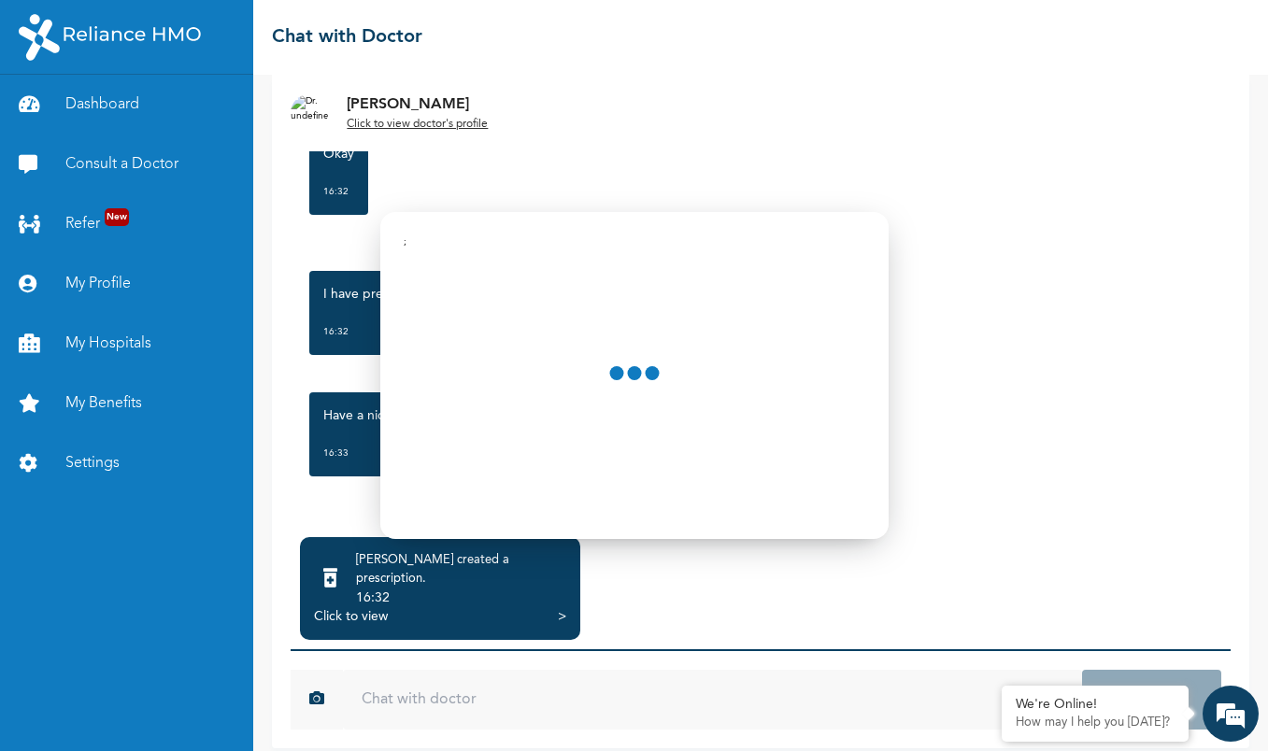
scroll to position [55, 0]
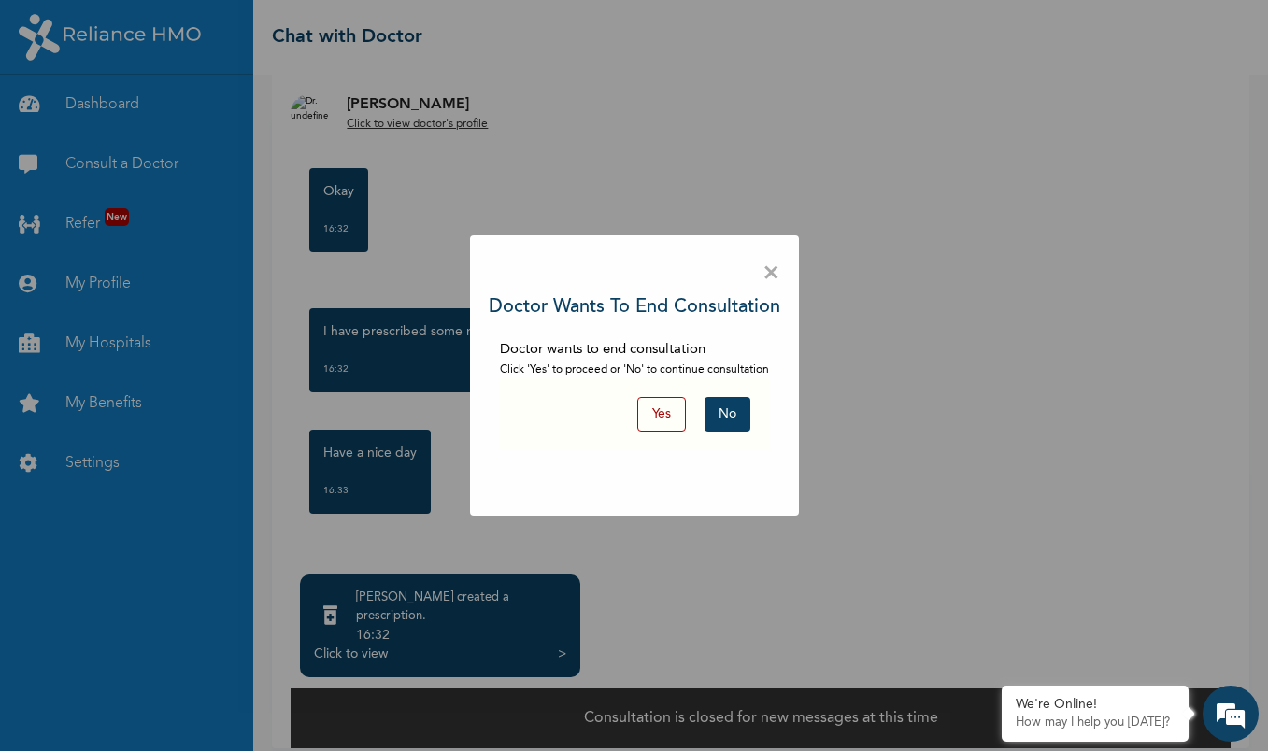
click at [662, 416] on button "Yes" at bounding box center [661, 414] width 49 height 35
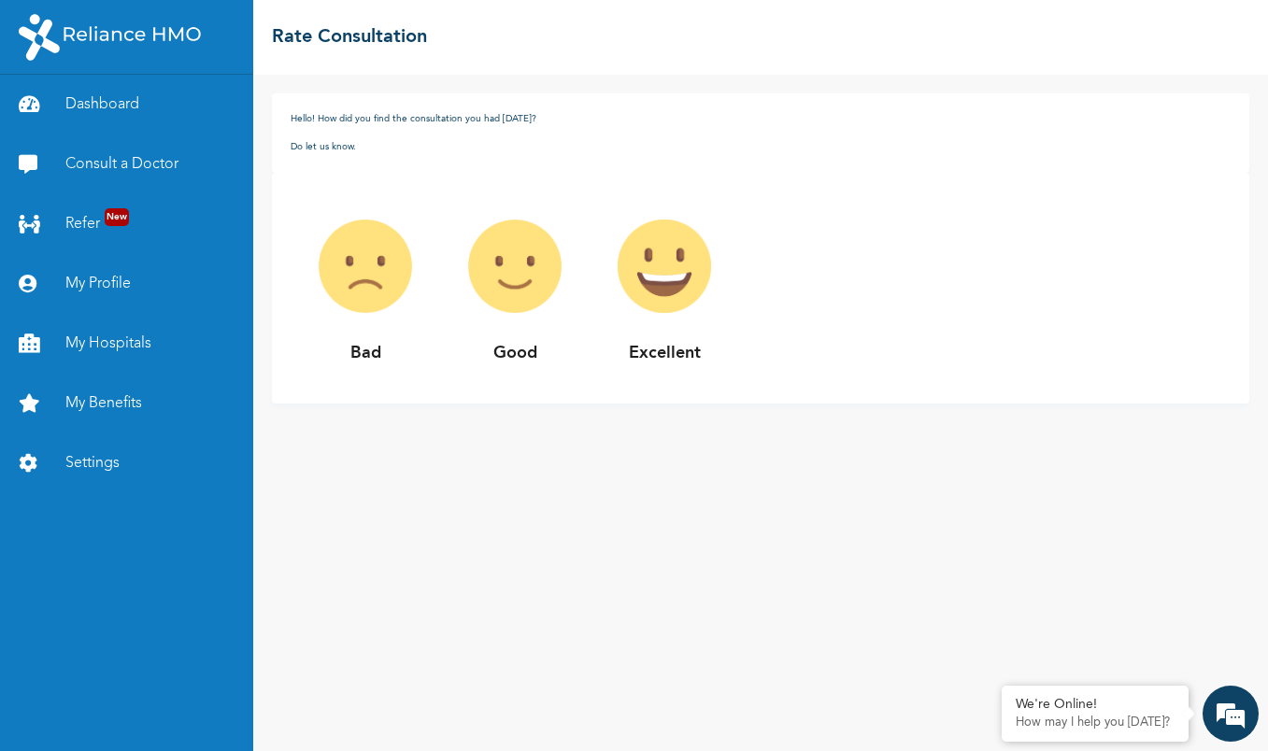
click at [520, 267] on img at bounding box center [514, 265] width 149 height 149
click at [498, 286] on img at bounding box center [514, 265] width 149 height 149
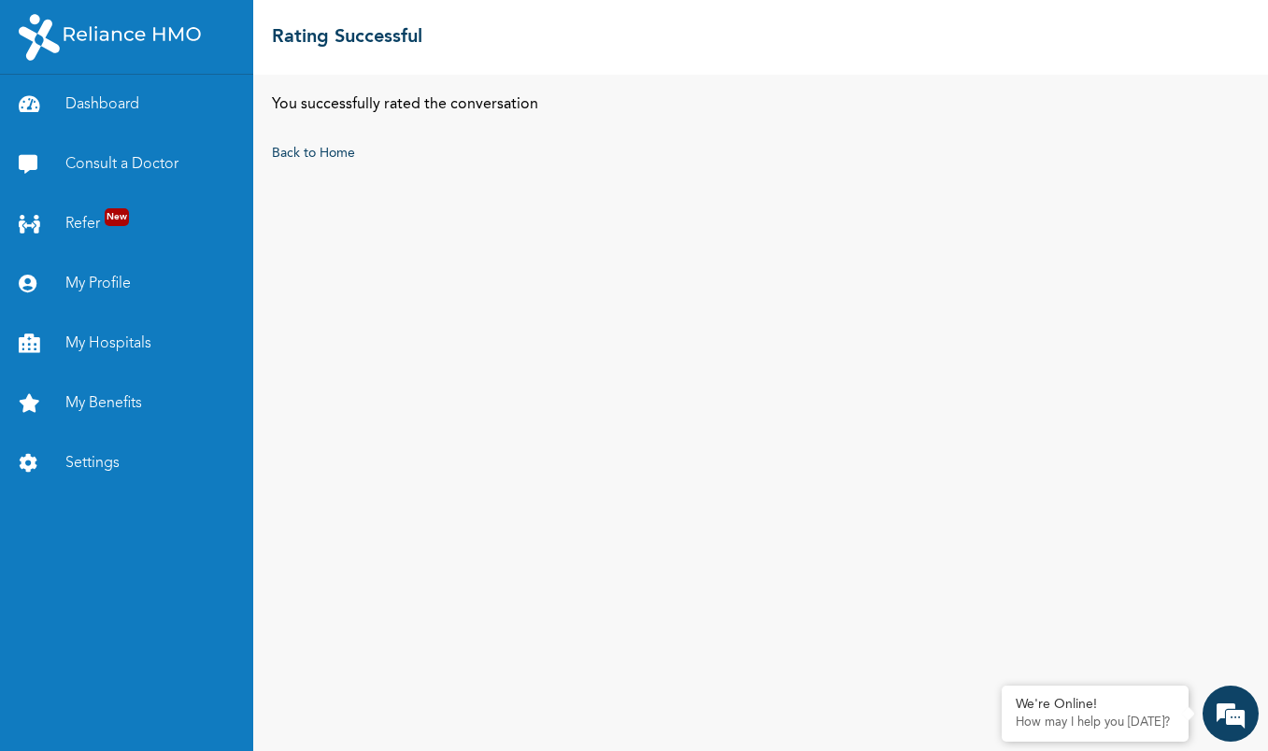
click at [500, 285] on div "You successfully rated the conversation Back to Home" at bounding box center [760, 413] width 1014 height 676
click at [321, 157] on link "Back to Home" at bounding box center [313, 153] width 83 height 13
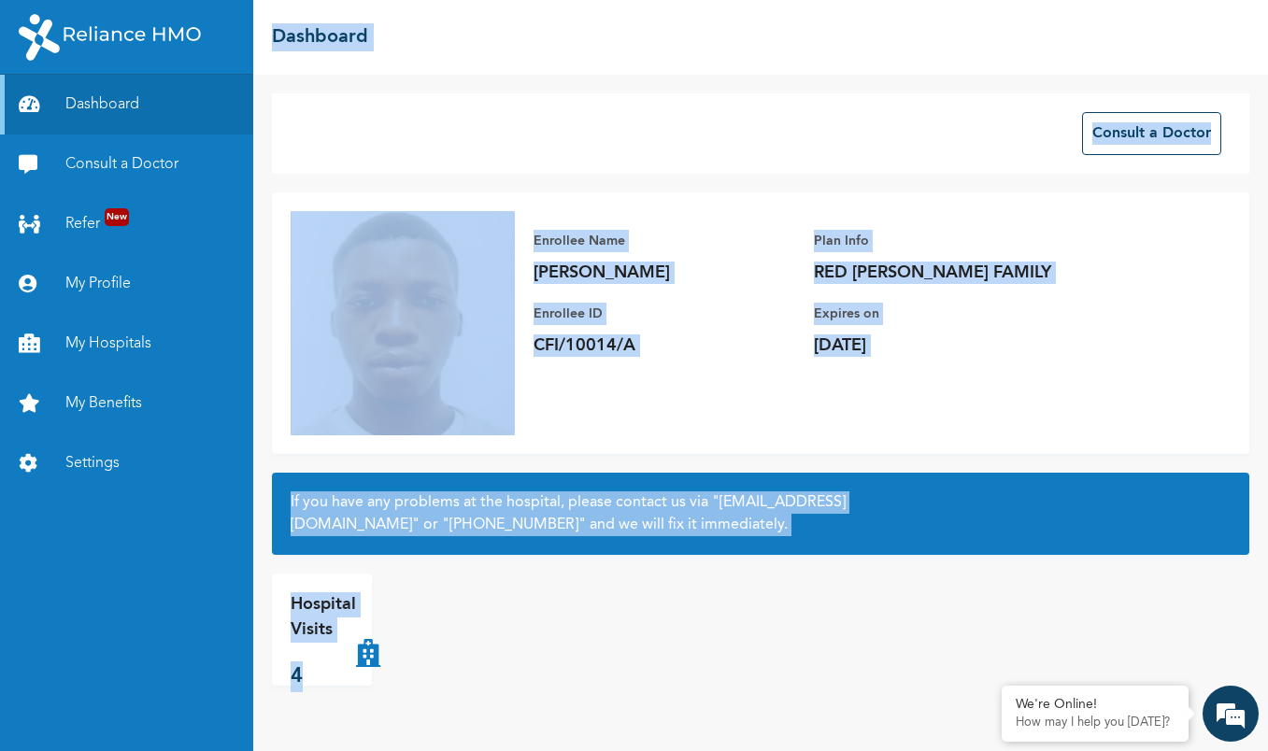
click at [634, 415] on div "Enrollee Name Michael Taiwo Enrollee ID CFI/10014/A Plan Info RED BERYL FAMILY …" at bounding box center [760, 323] width 977 height 262
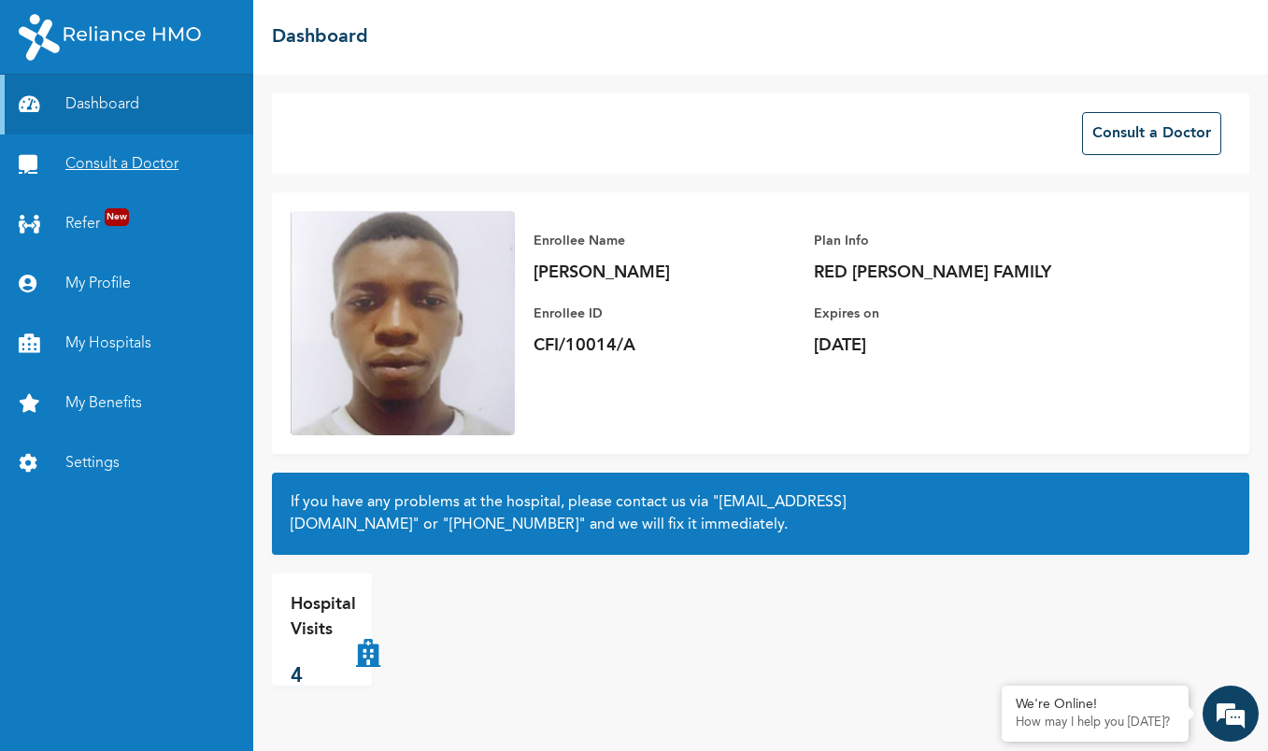
click at [135, 166] on link "Consult a Doctor" at bounding box center [126, 165] width 253 height 60
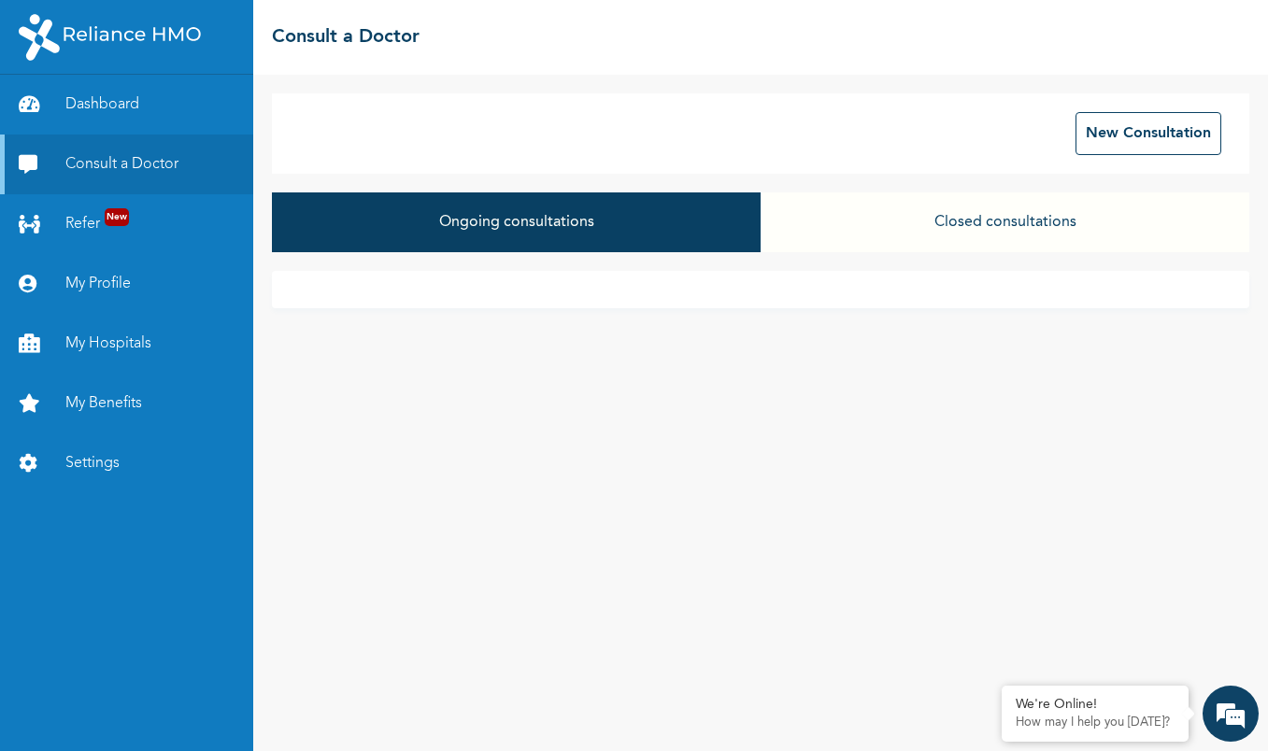
click at [545, 230] on button "Ongoing consultations" at bounding box center [516, 222] width 489 height 60
click at [544, 228] on button "Ongoing consultations" at bounding box center [516, 222] width 489 height 60
click at [527, 227] on button "Ongoing consultations" at bounding box center [516, 222] width 489 height 60
click at [523, 224] on button "Ongoing consultations" at bounding box center [516, 222] width 489 height 60
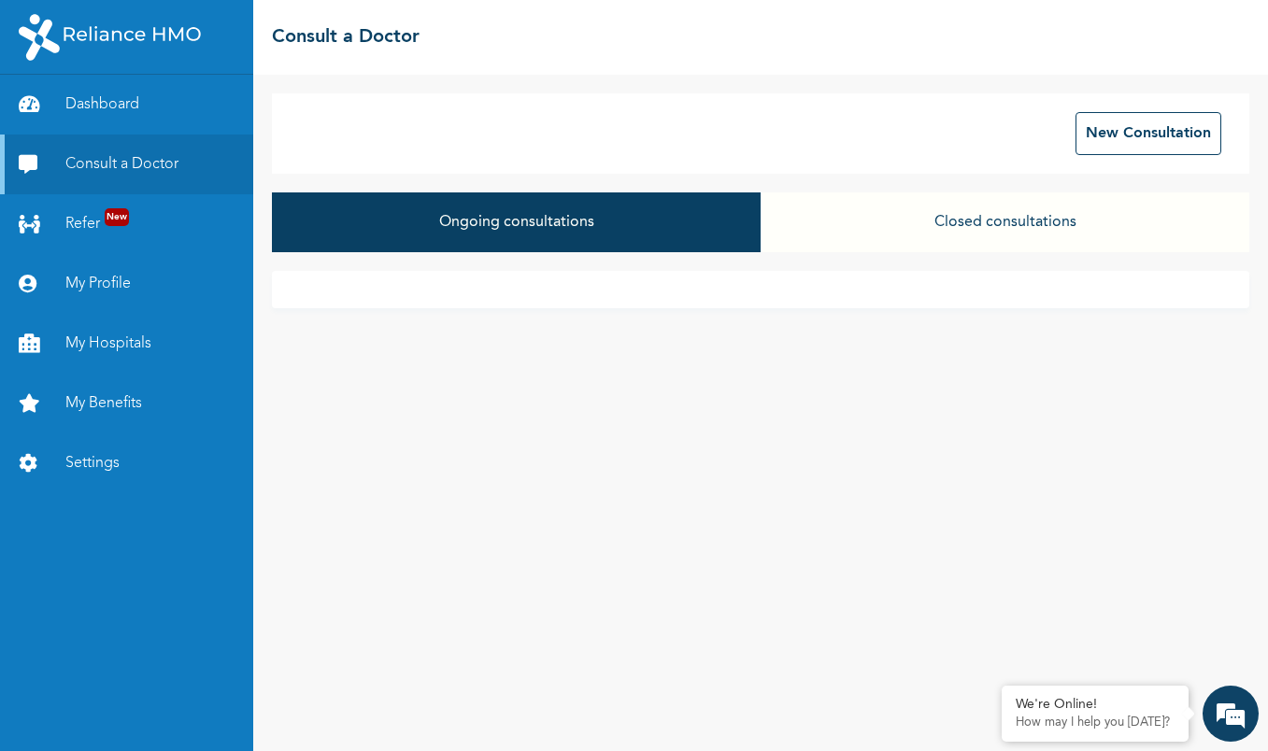
click at [924, 232] on button "Closed consultations" at bounding box center [1004, 222] width 489 height 60
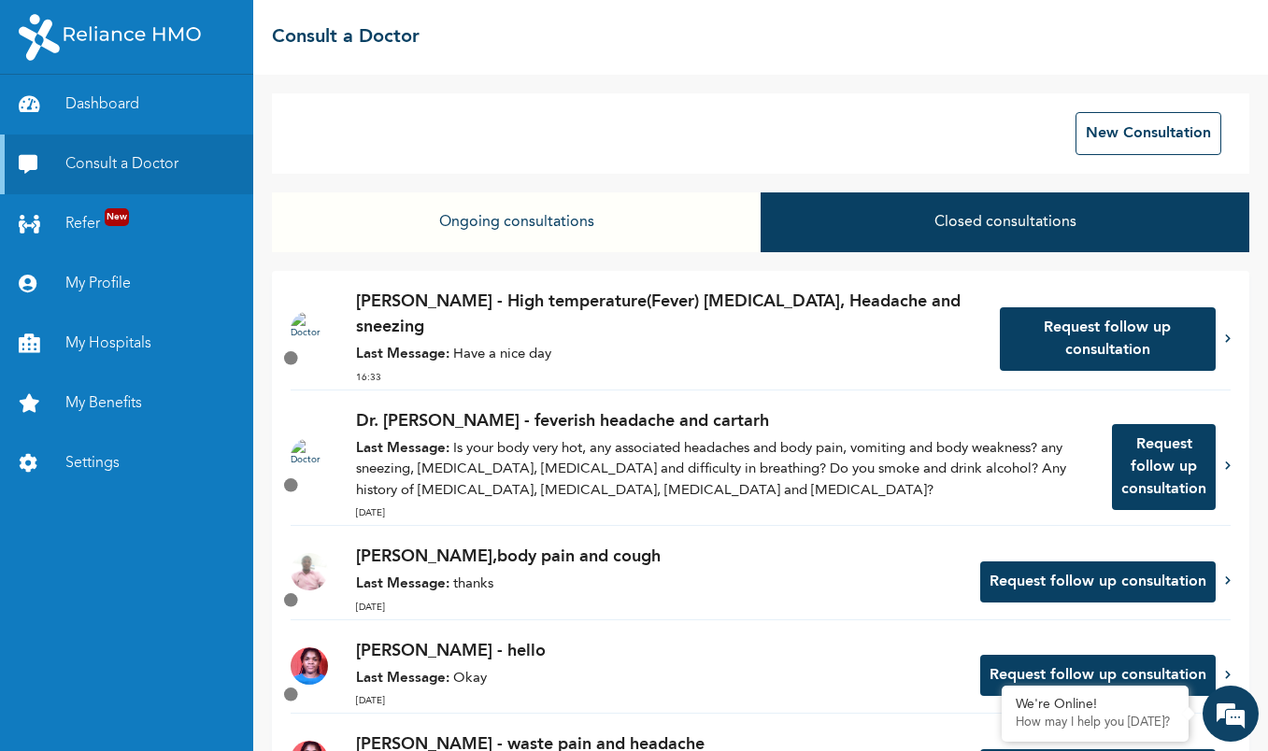
click at [1225, 333] on icon at bounding box center [1228, 337] width 6 height 9
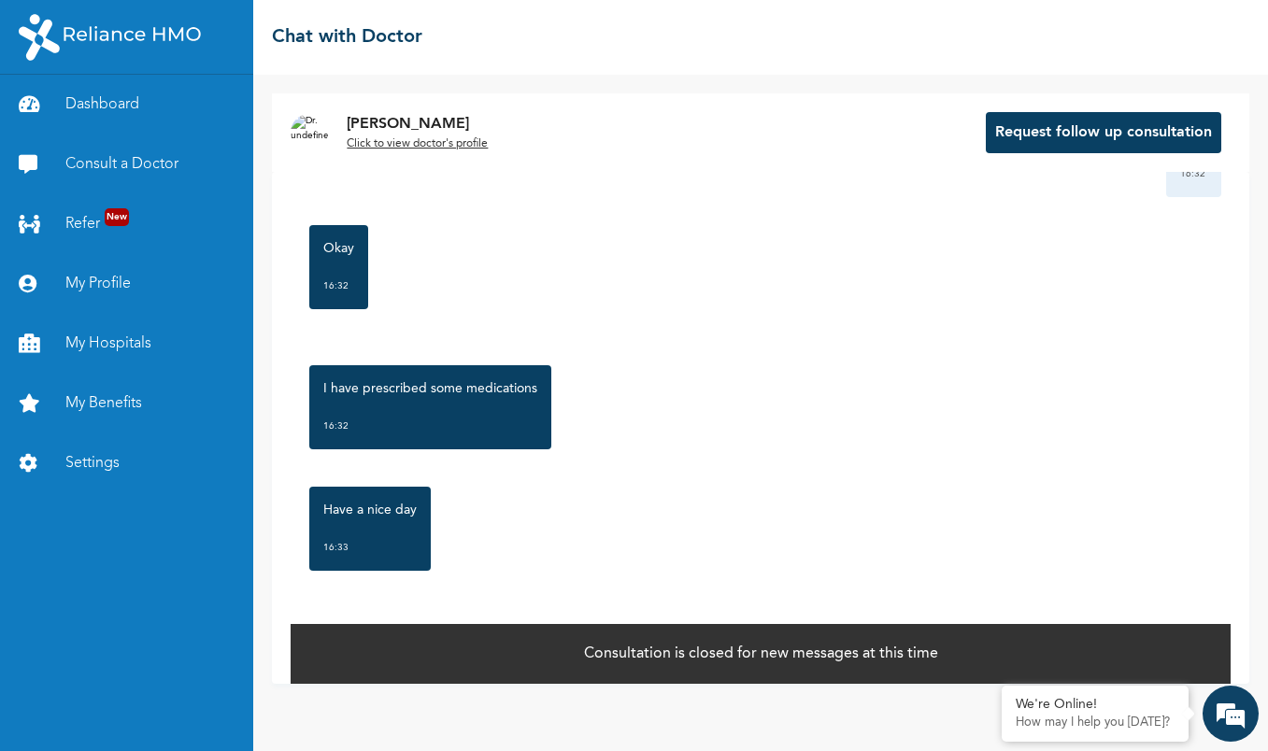
scroll to position [73, 0]
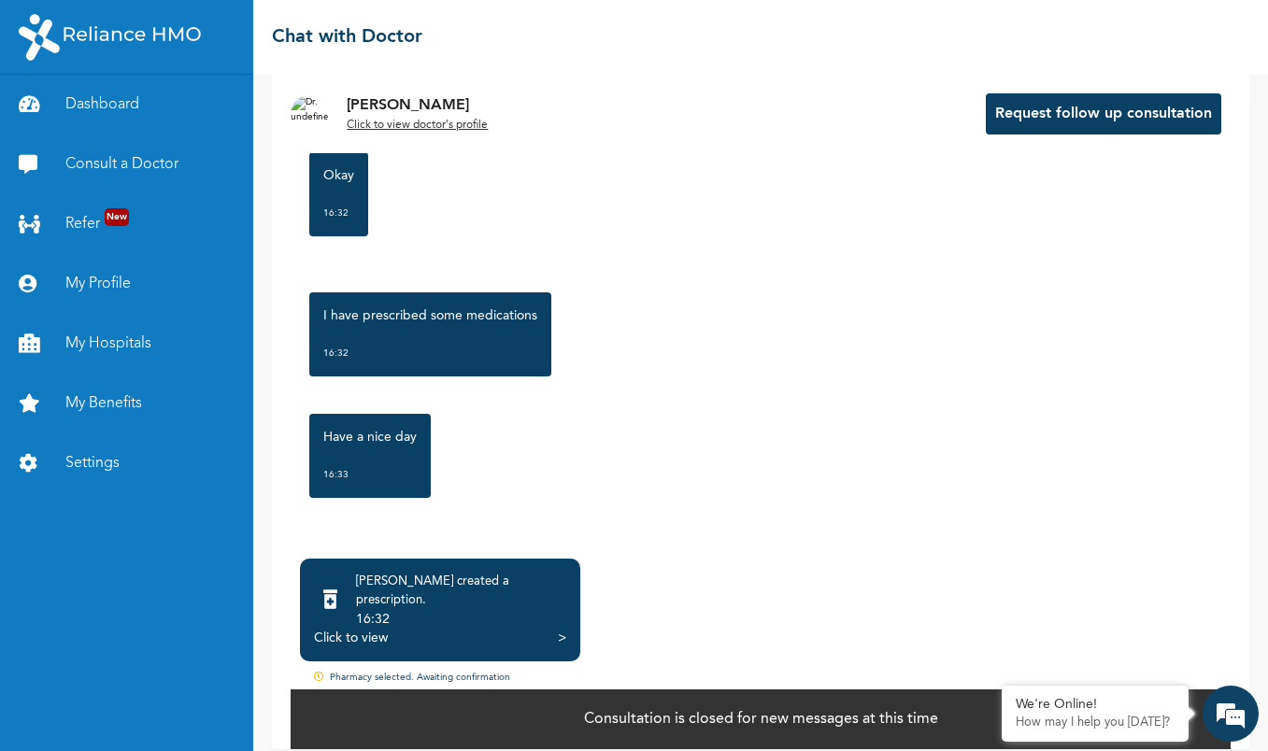
click at [563, 629] on div ">" at bounding box center [562, 638] width 8 height 19
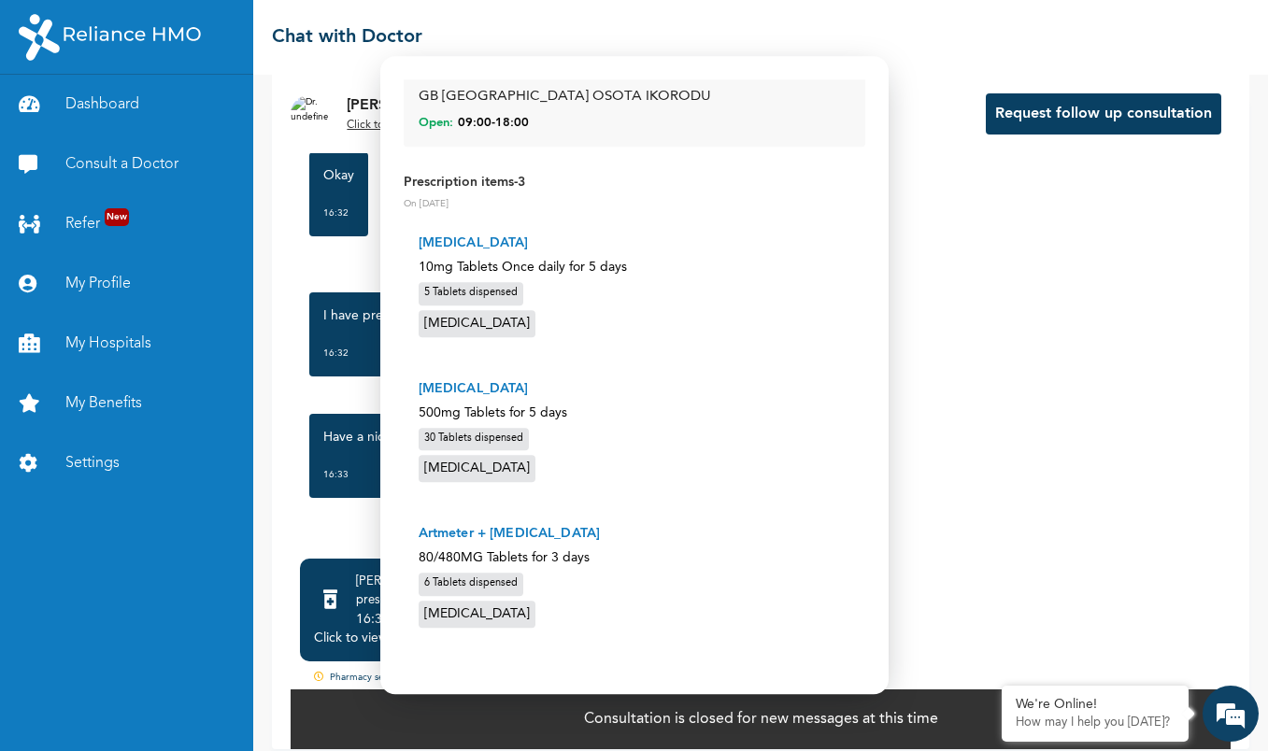
scroll to position [0, 0]
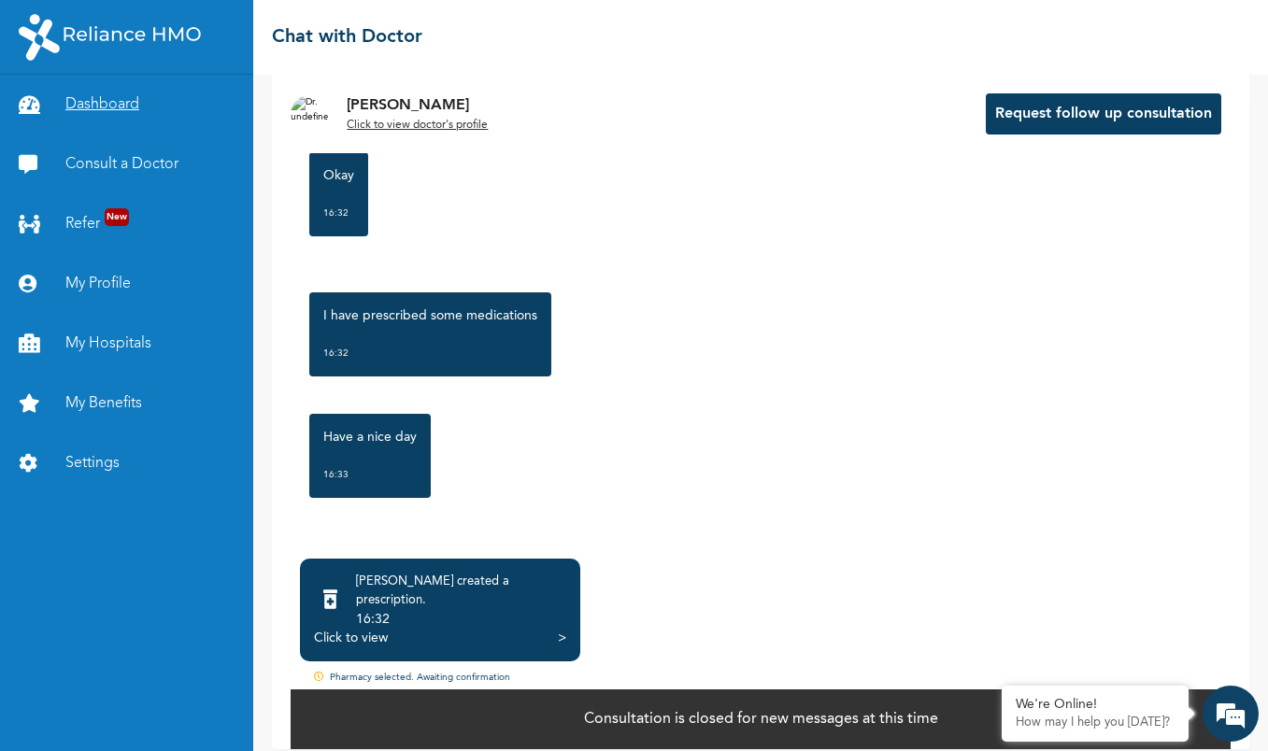
click at [122, 109] on link "Dashboard" at bounding box center [126, 105] width 253 height 60
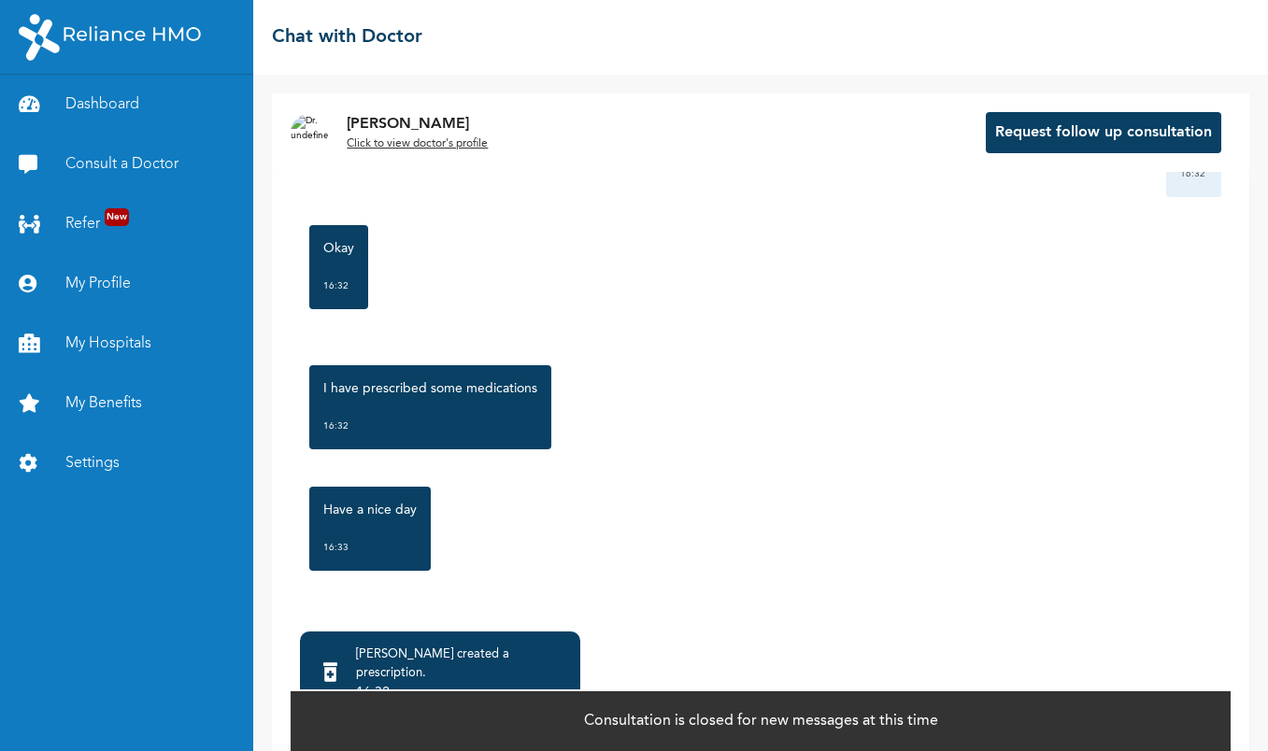
scroll to position [73, 0]
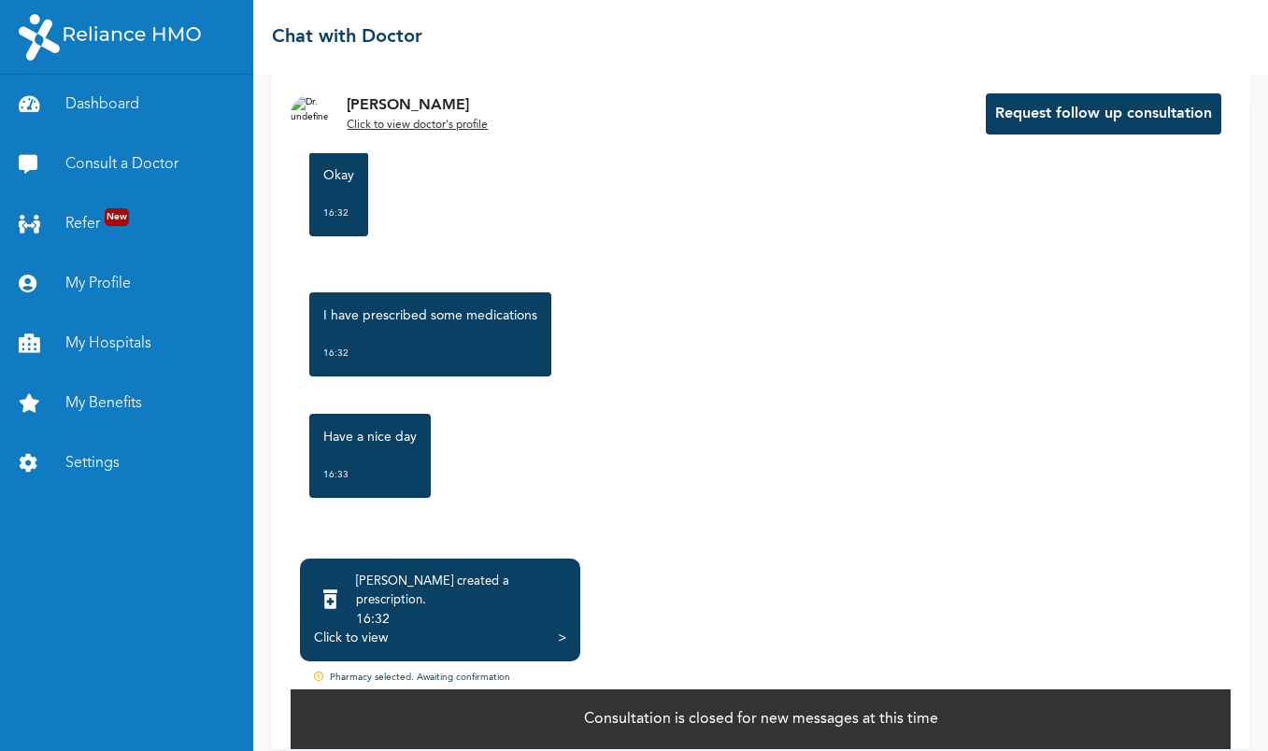
click at [562, 629] on div ">" at bounding box center [562, 638] width 8 height 19
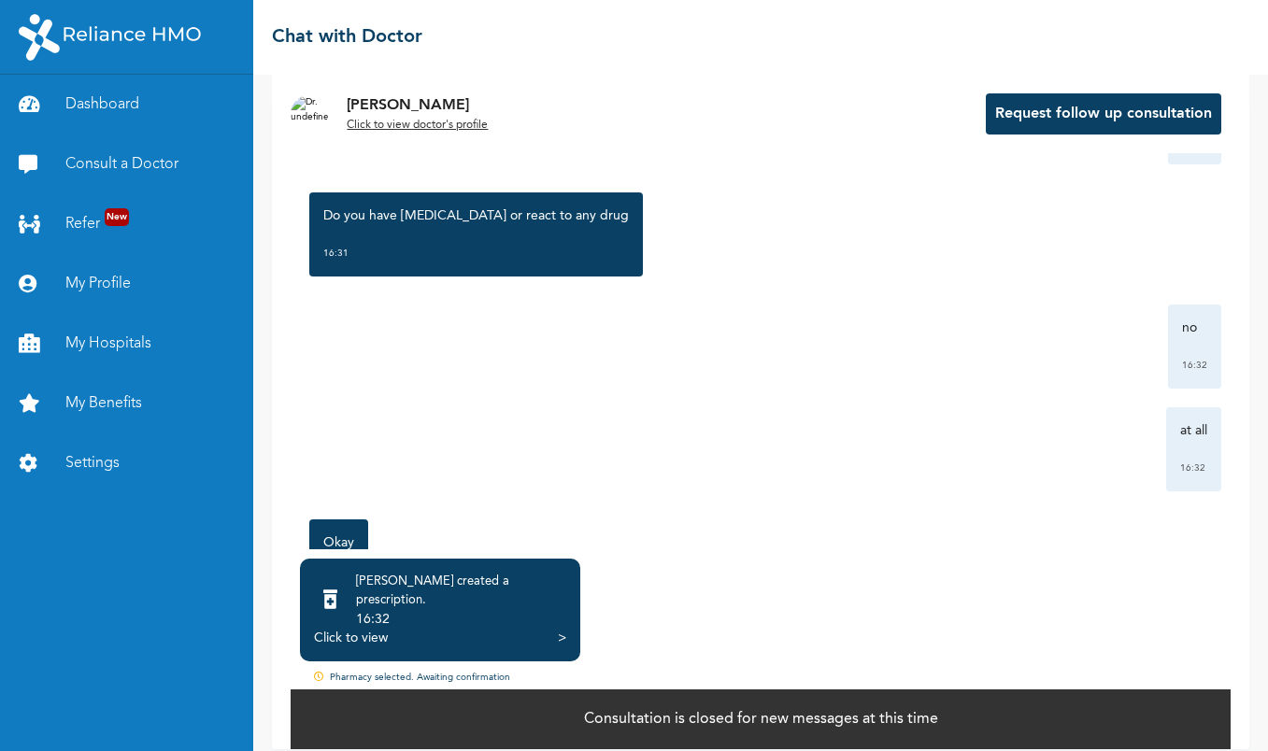
scroll to position [2077, 0]
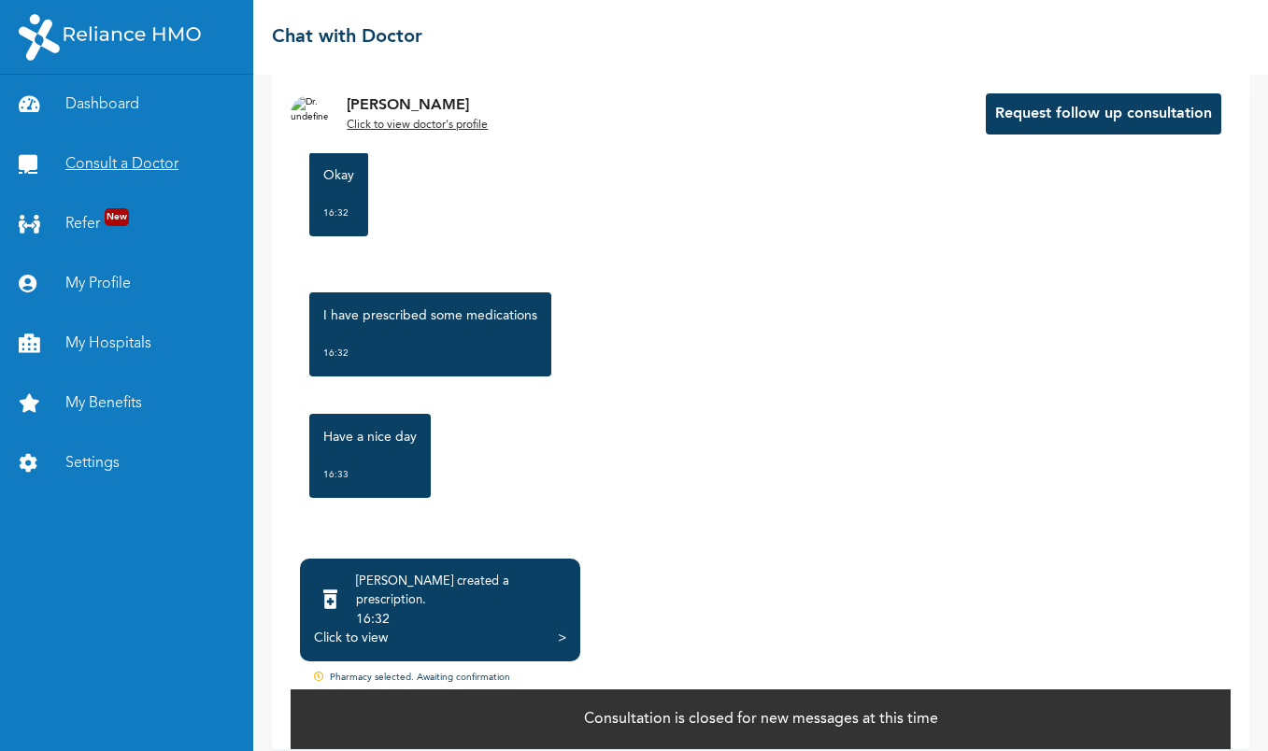
click at [149, 161] on link "Consult a Doctor" at bounding box center [126, 165] width 253 height 60
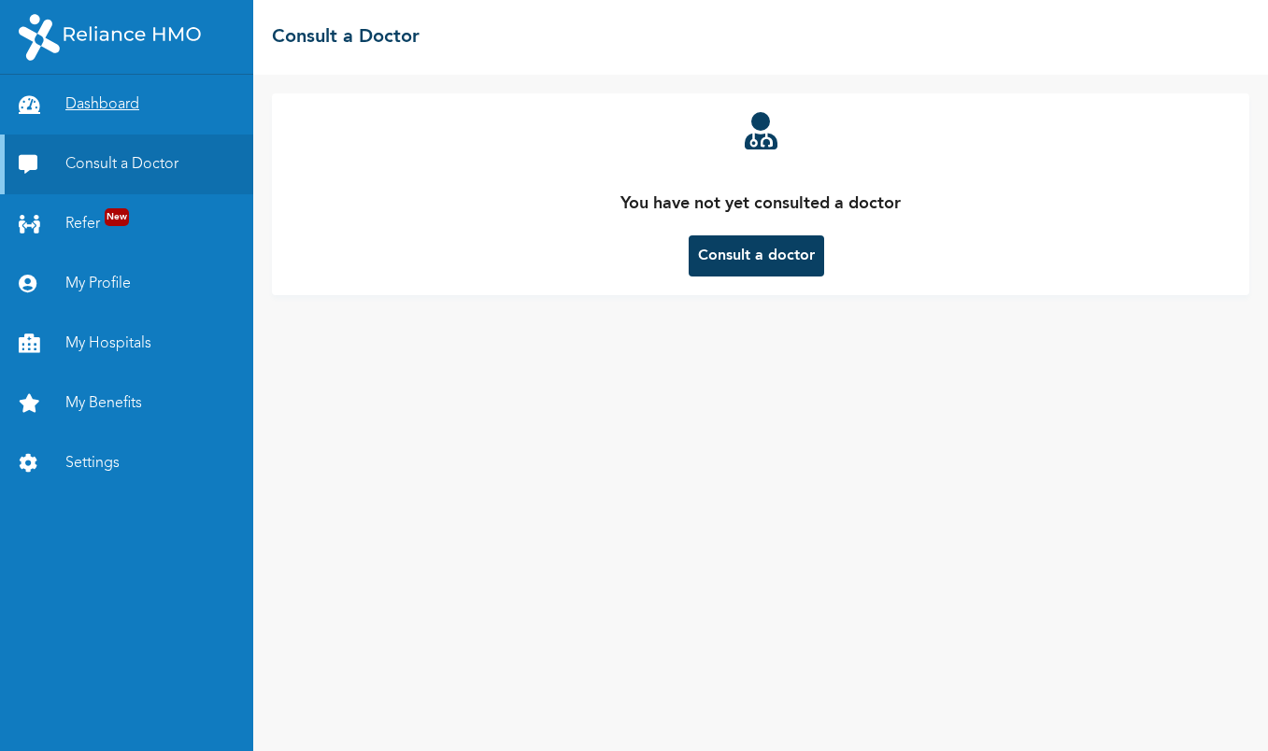
click at [129, 106] on link "Dashboard" at bounding box center [126, 105] width 253 height 60
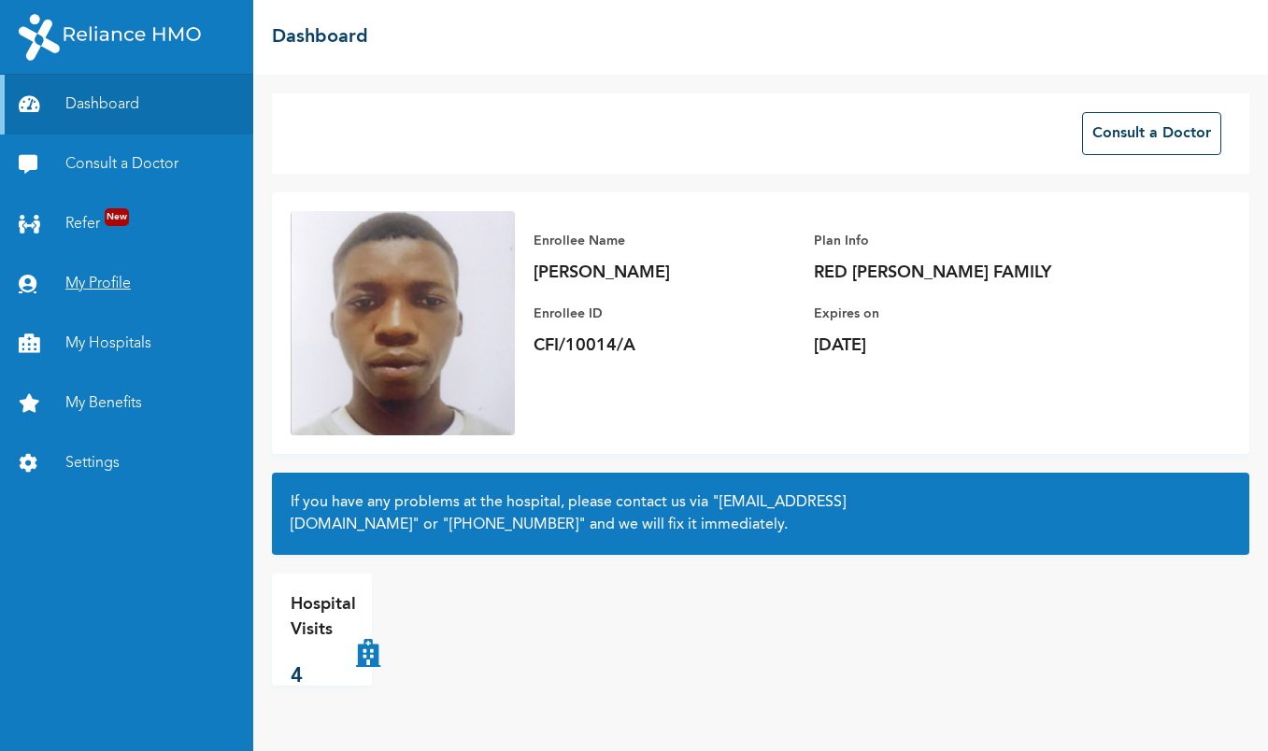
click at [97, 277] on link "My Profile" at bounding box center [126, 284] width 253 height 60
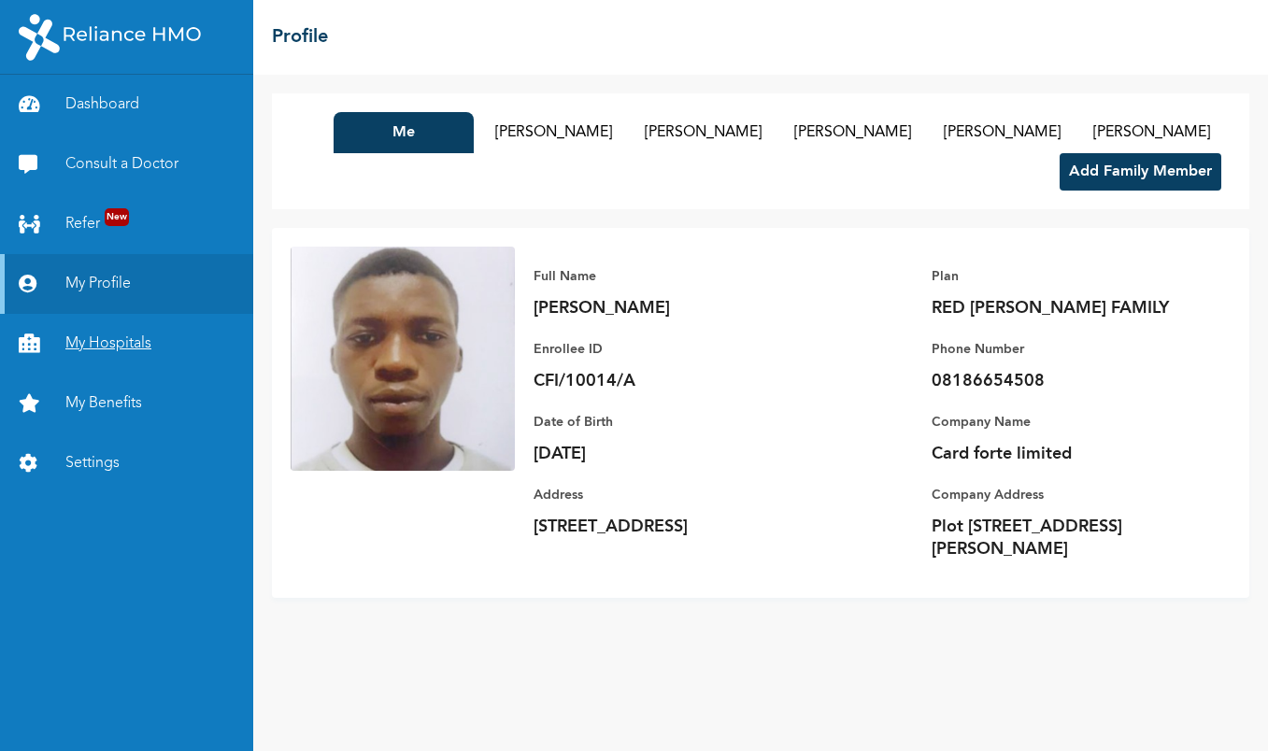
click at [143, 347] on link "My Hospitals" at bounding box center [126, 344] width 253 height 60
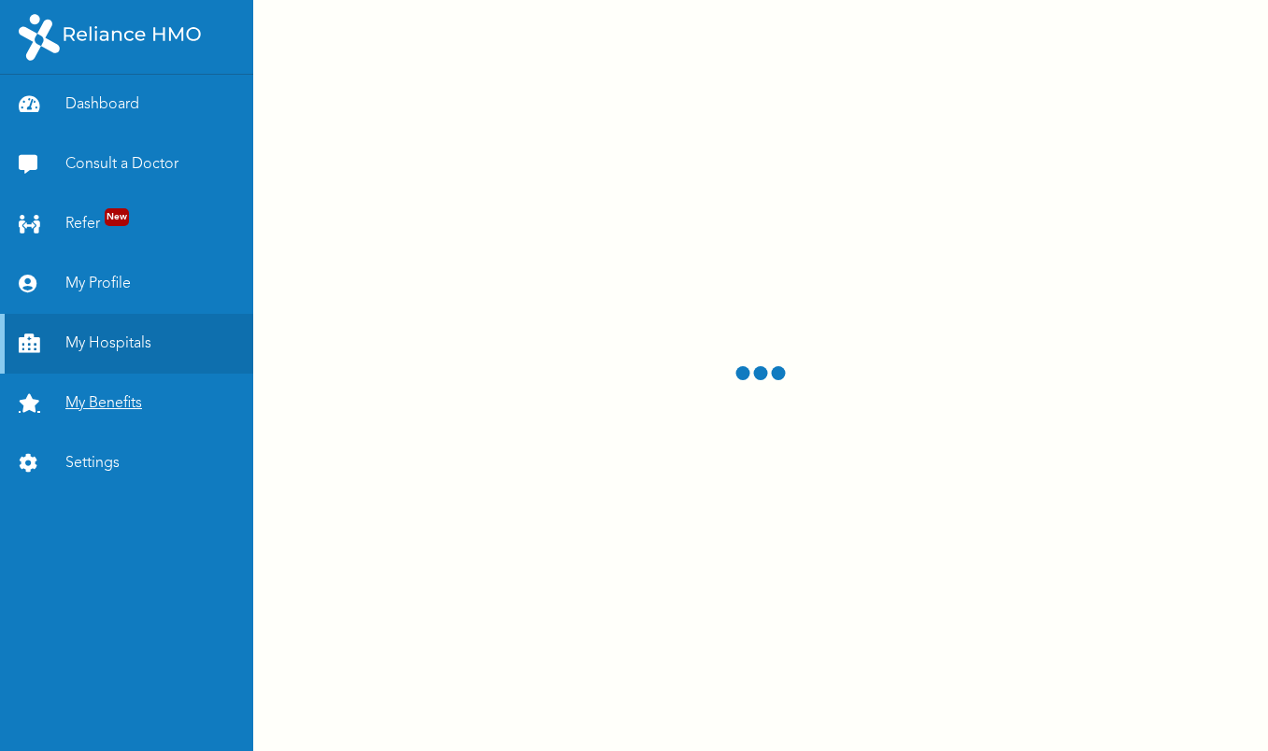
click at [117, 405] on link "My Benefits" at bounding box center [126, 404] width 253 height 60
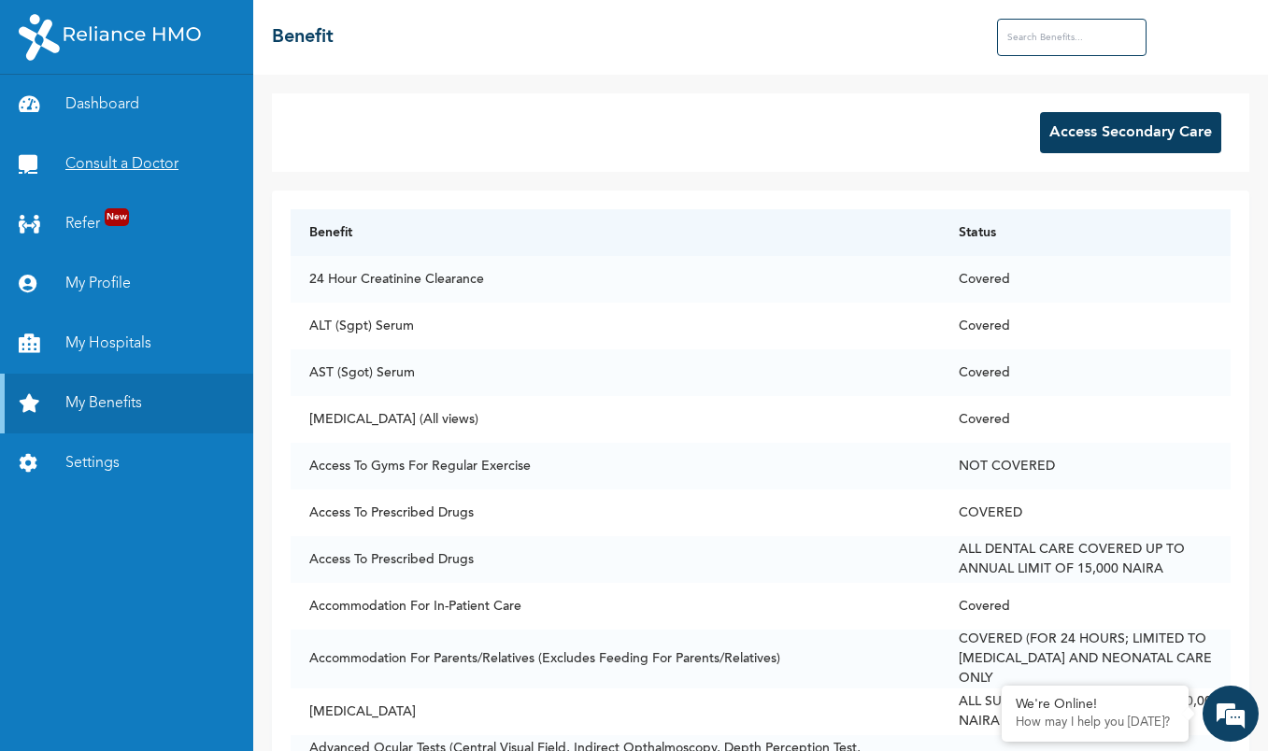
click at [115, 161] on link "Consult a Doctor" at bounding box center [126, 165] width 253 height 60
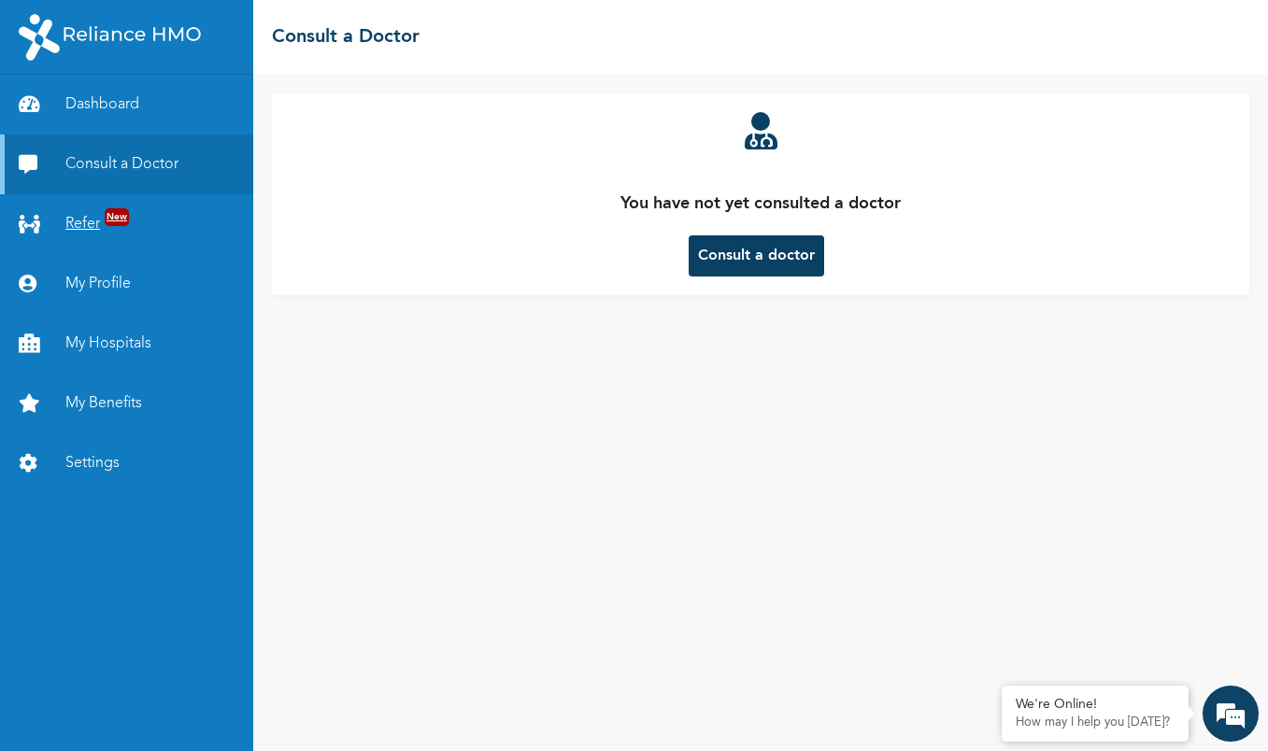
click at [115, 223] on span "New" at bounding box center [117, 217] width 24 height 18
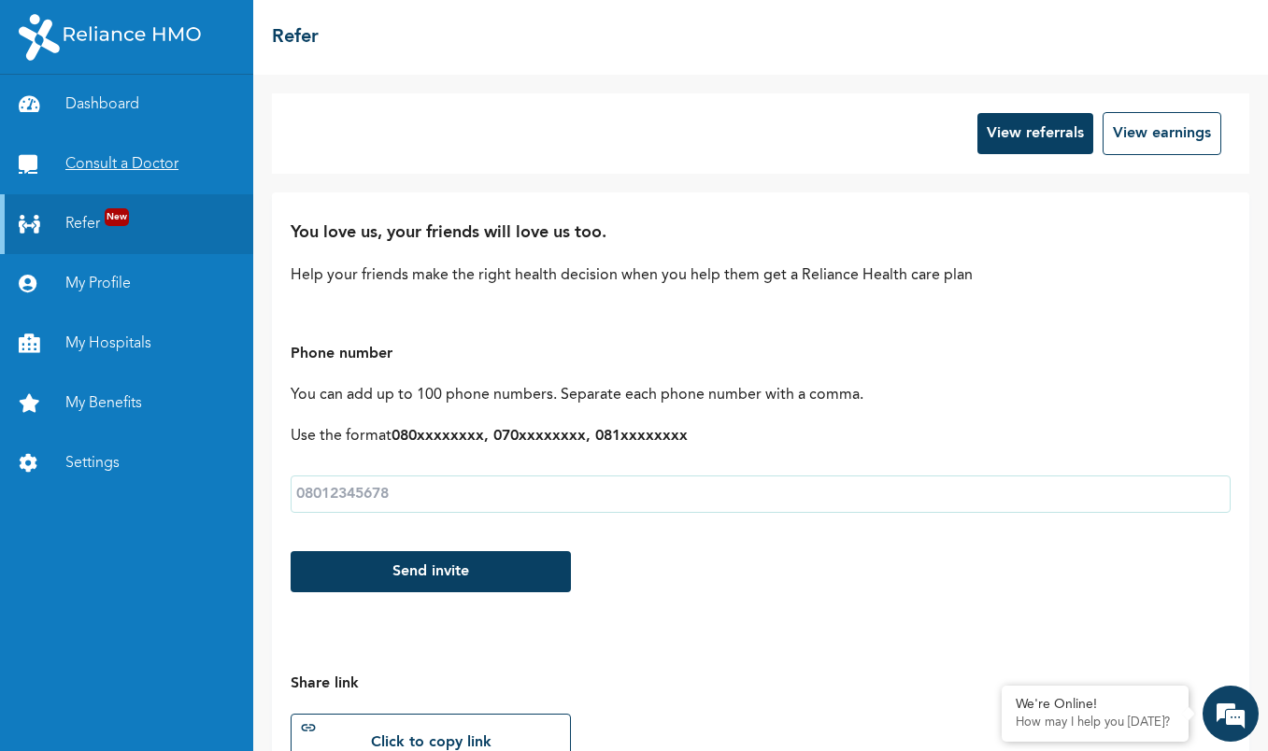
click at [120, 164] on link "Consult a Doctor" at bounding box center [126, 165] width 253 height 60
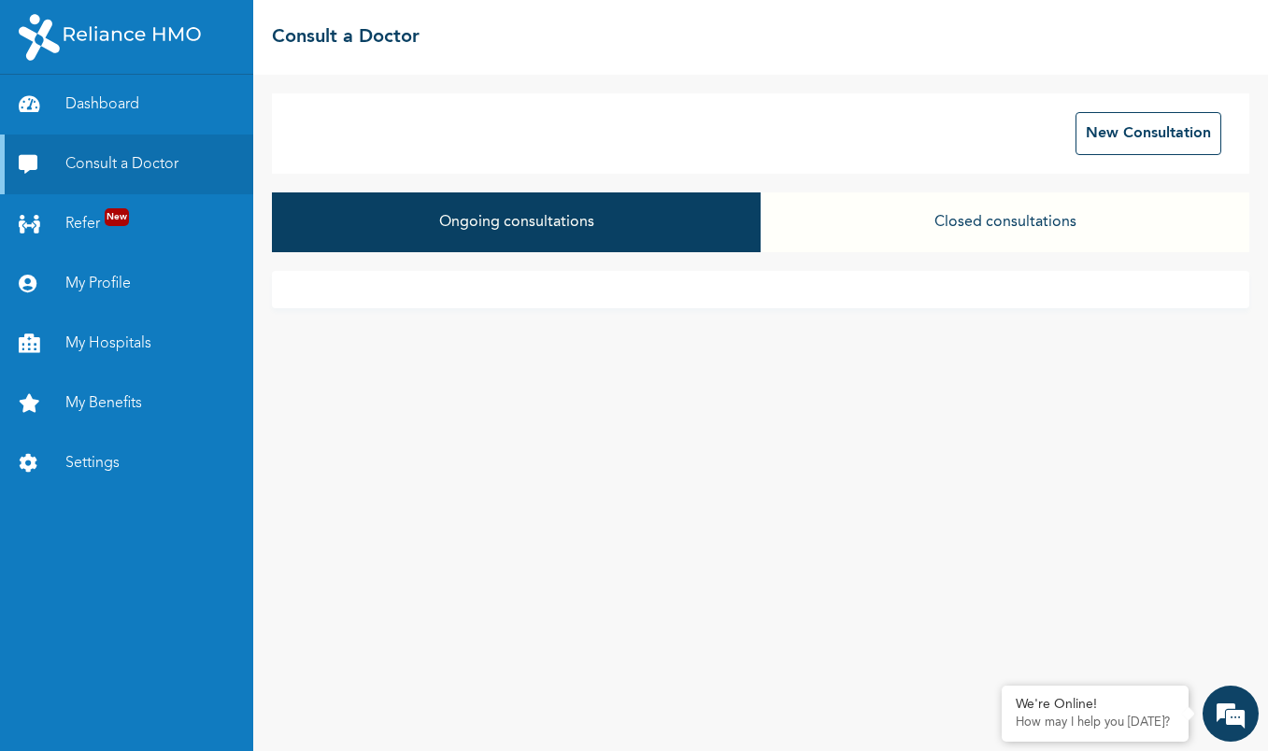
click at [1054, 223] on button "Closed consultations" at bounding box center [1004, 222] width 489 height 60
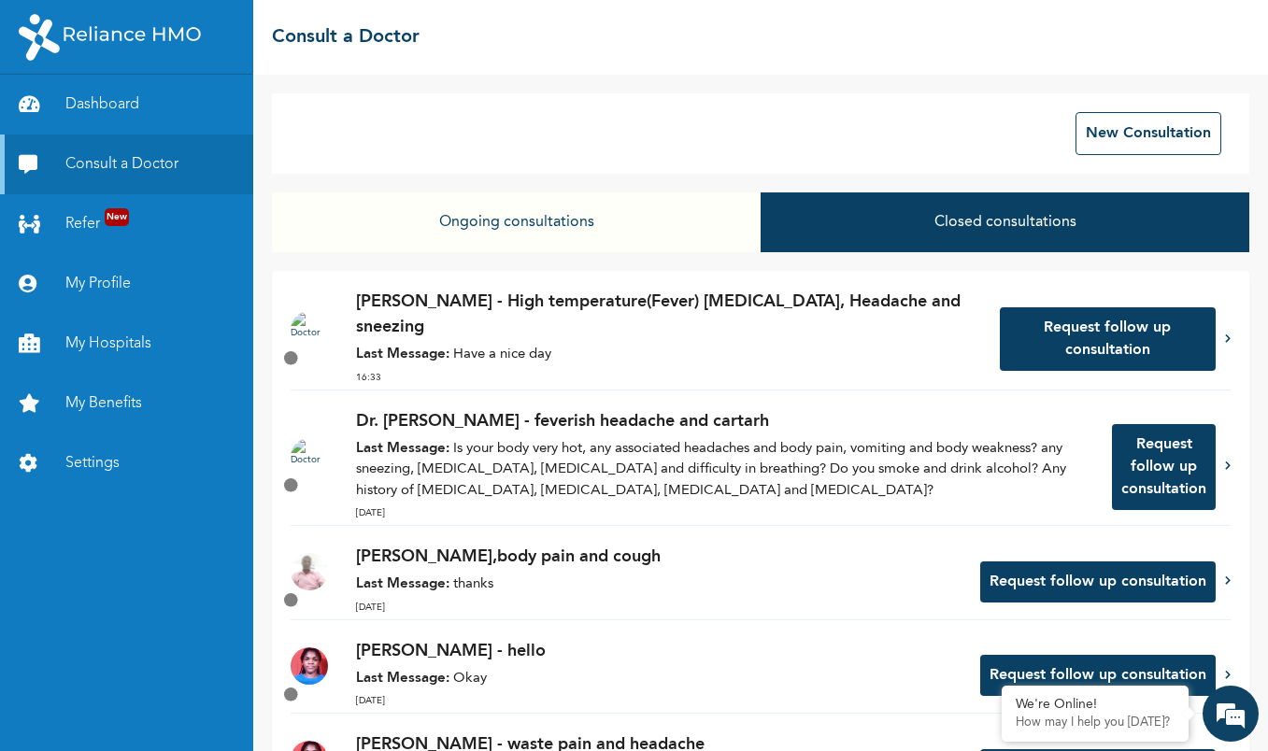
click at [533, 225] on button "Ongoing consultations" at bounding box center [516, 222] width 489 height 60
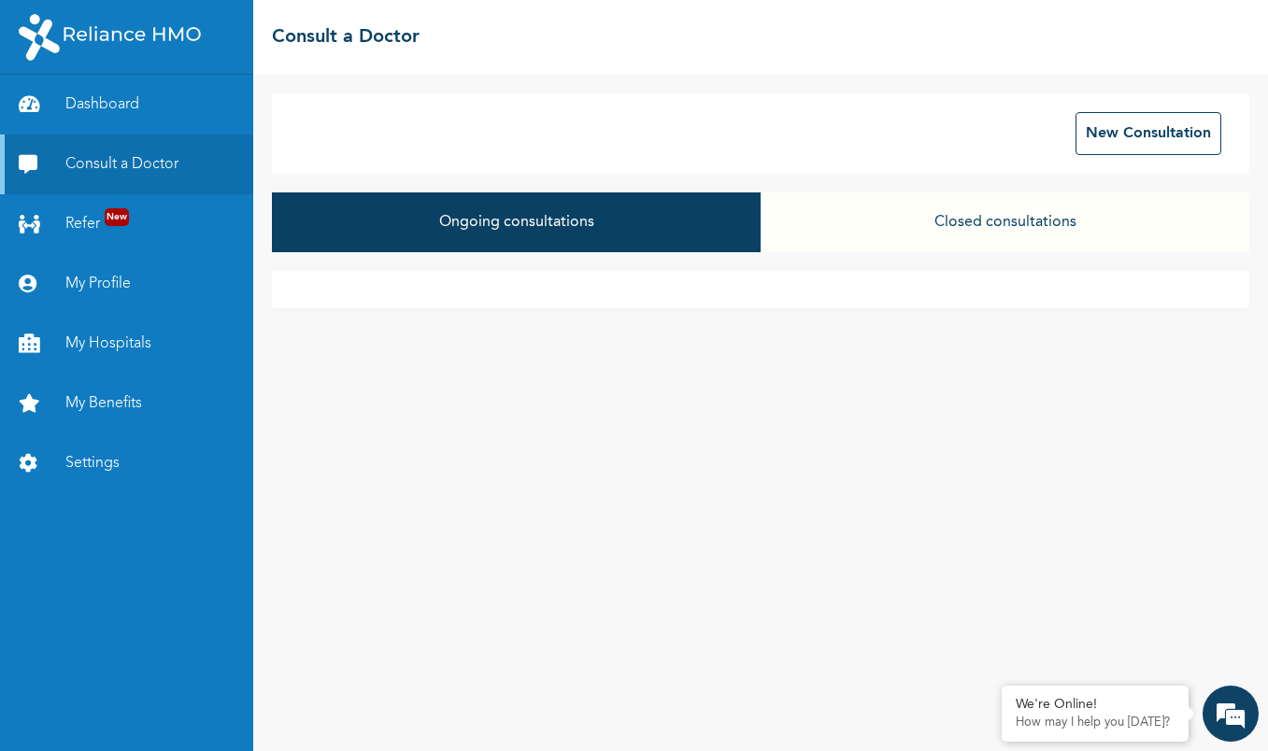
click at [1030, 226] on button "Closed consultations" at bounding box center [1004, 222] width 489 height 60
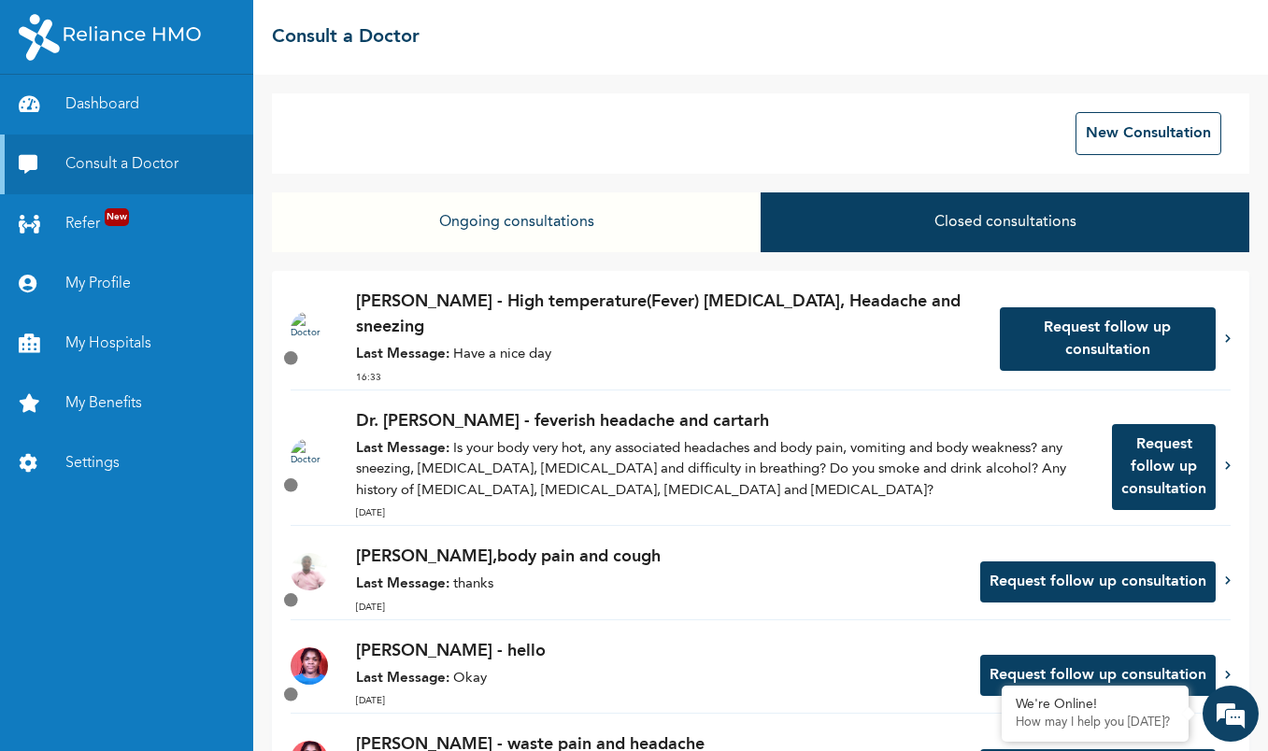
click at [501, 305] on p "Dr. Ogu - High temperature(Fever) Catarrh, Headache and sneezing" at bounding box center [668, 315] width 624 height 50
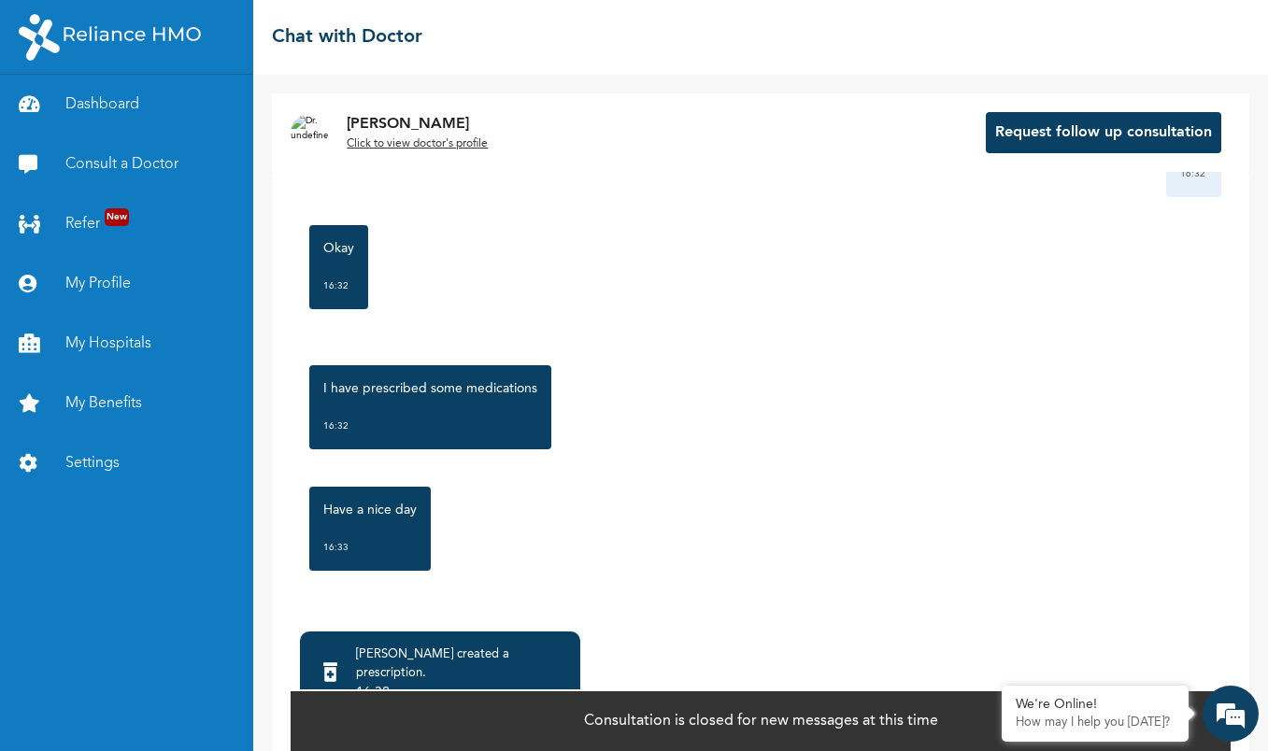
scroll to position [73, 0]
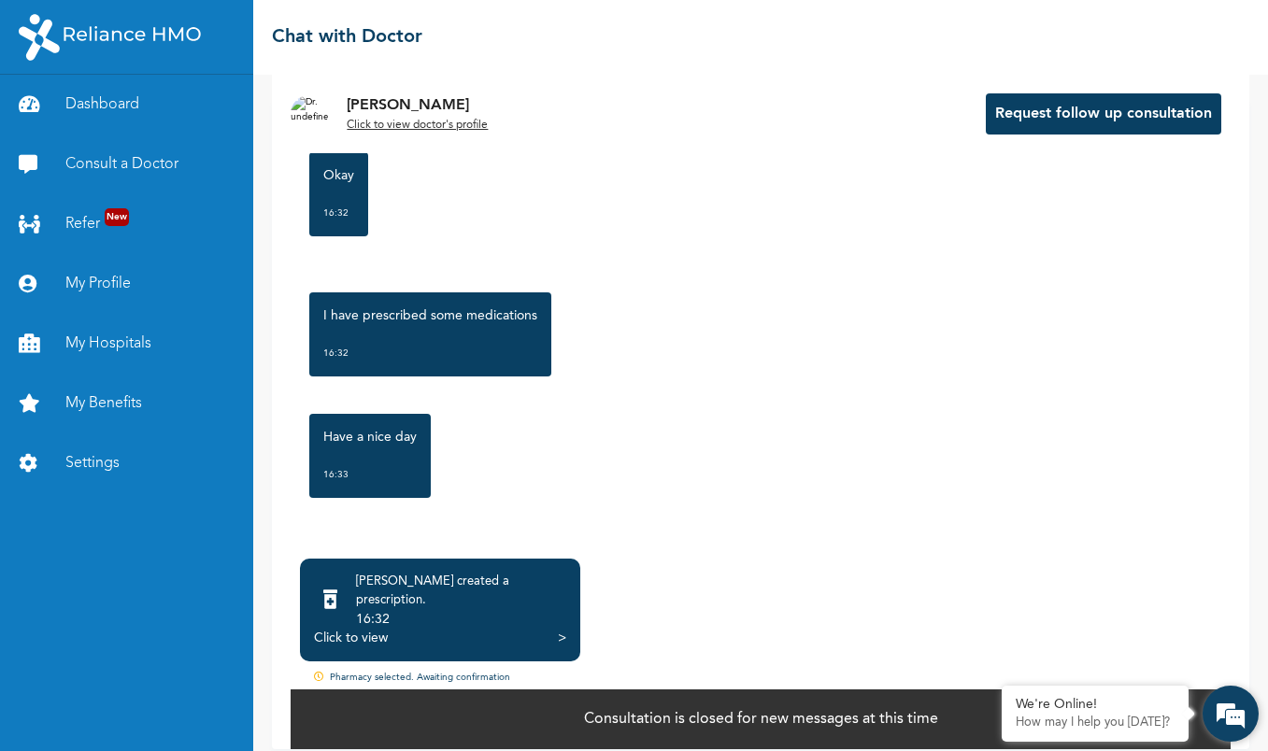
click at [1226, 711] on em at bounding box center [1230, 713] width 50 height 50
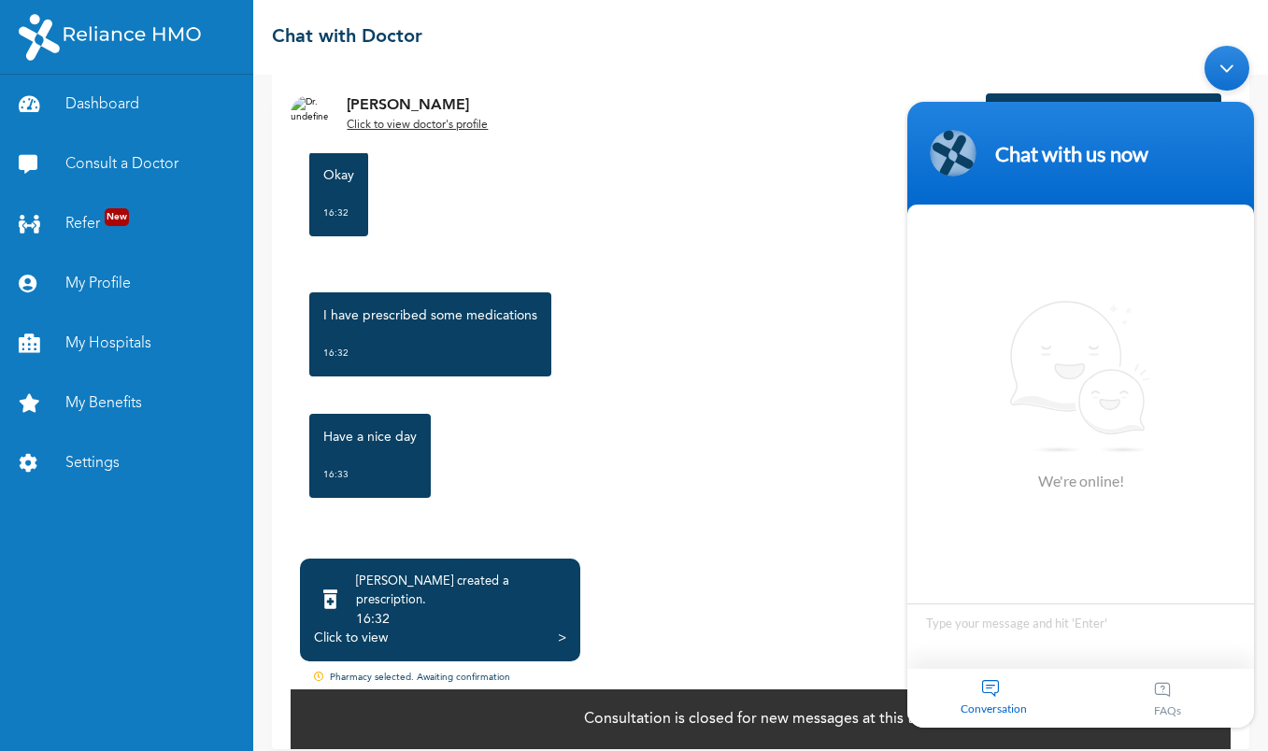
click at [774, 499] on div "Have a nice day 16:33" at bounding box center [760, 455] width 921 height 103
click at [537, 610] on div "16:32" at bounding box center [461, 619] width 210 height 19
click at [561, 629] on div ">" at bounding box center [562, 638] width 8 height 19
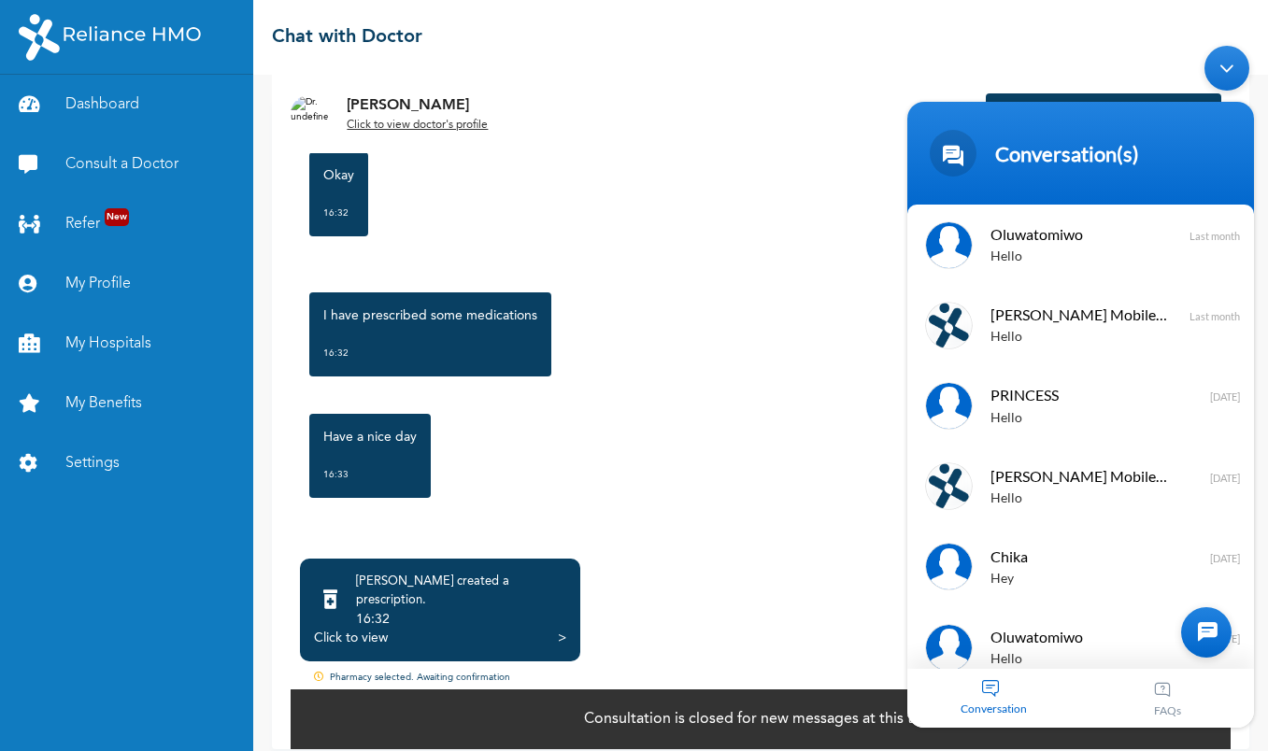
click at [1210, 631] on div at bounding box center [1206, 632] width 50 height 50
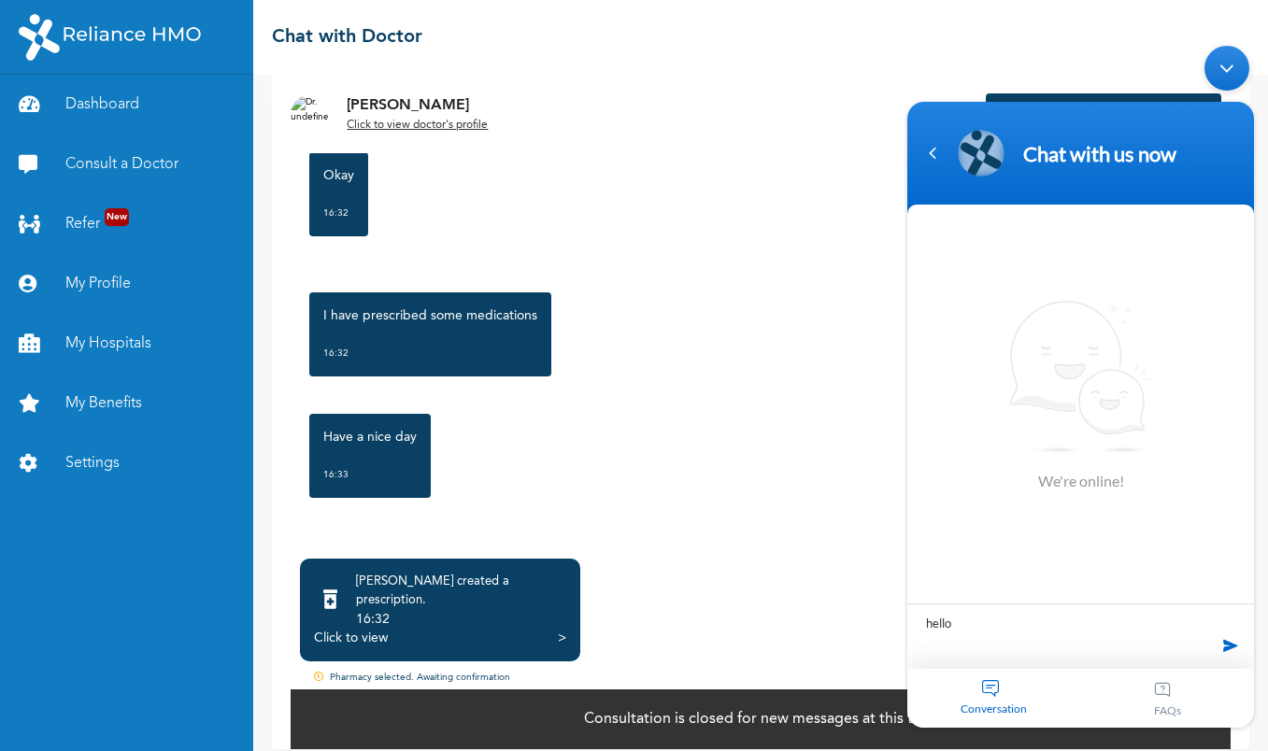
type textarea "hello"
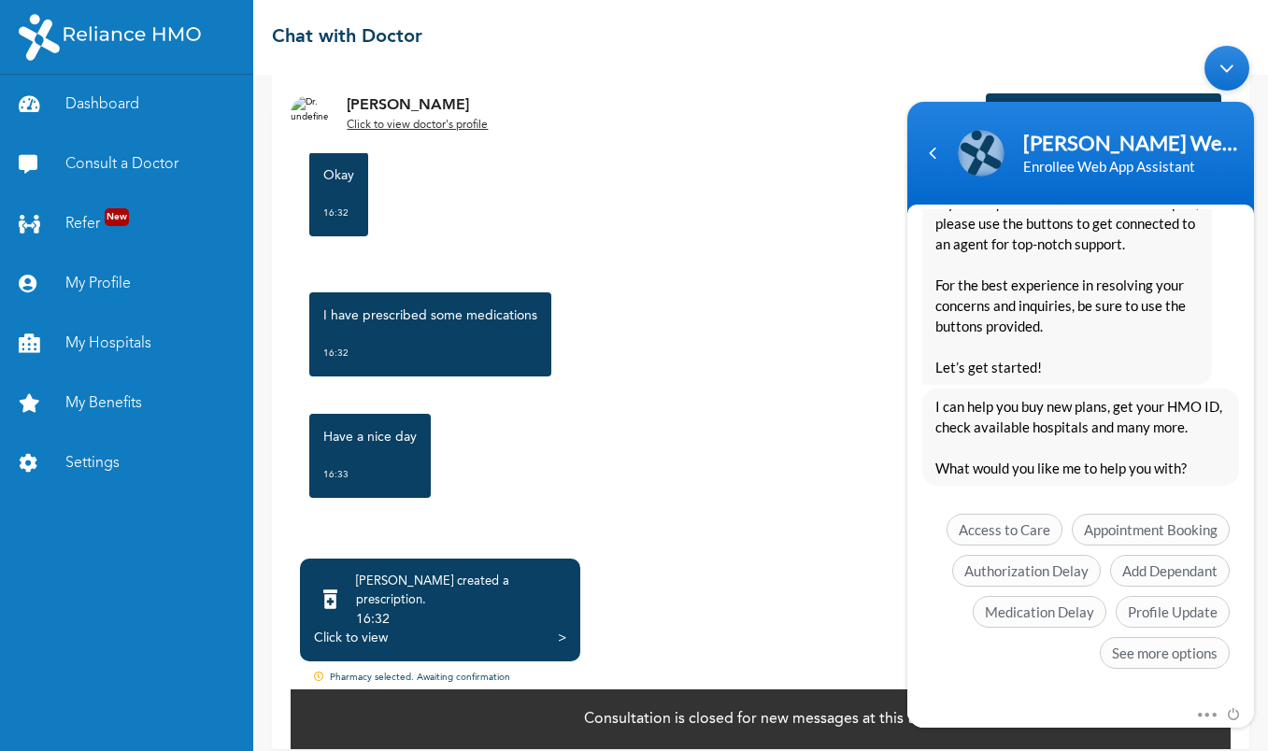
scroll to position [382, 0]
click at [1036, 580] on span "Authorization Delay" at bounding box center [1026, 571] width 149 height 32
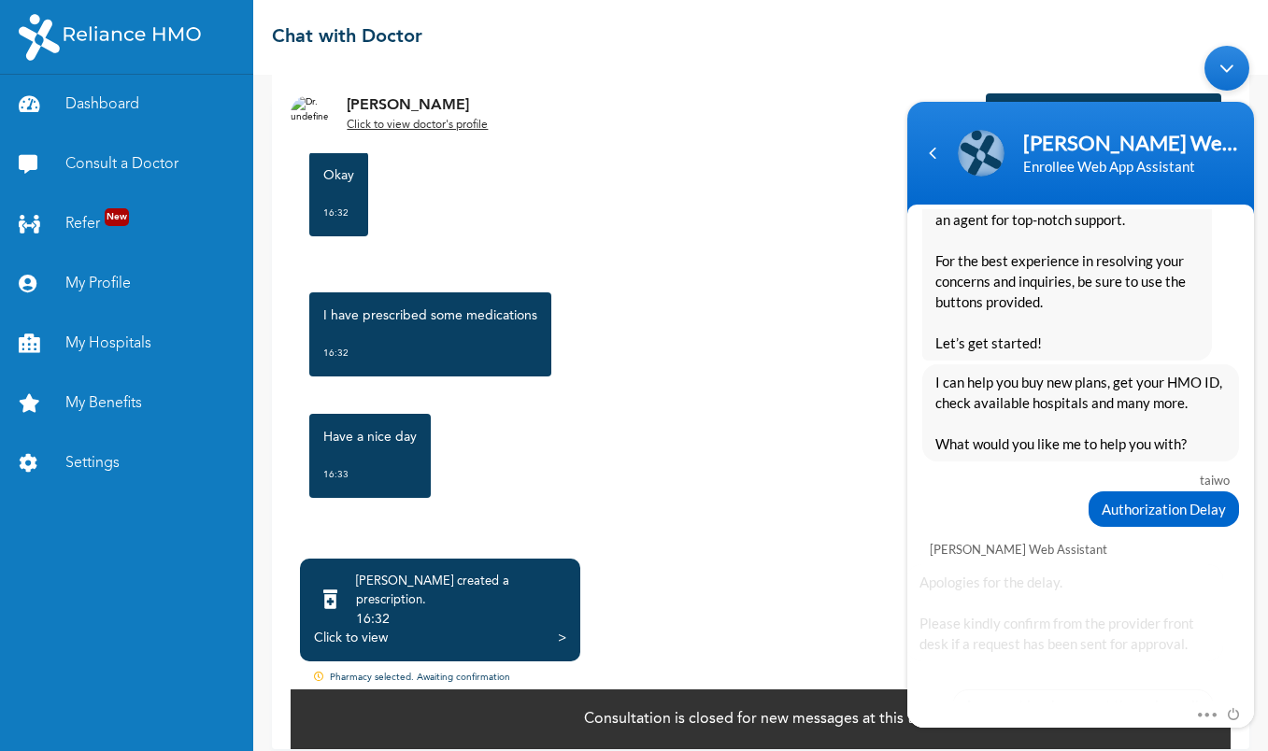
scroll to position [541, 0]
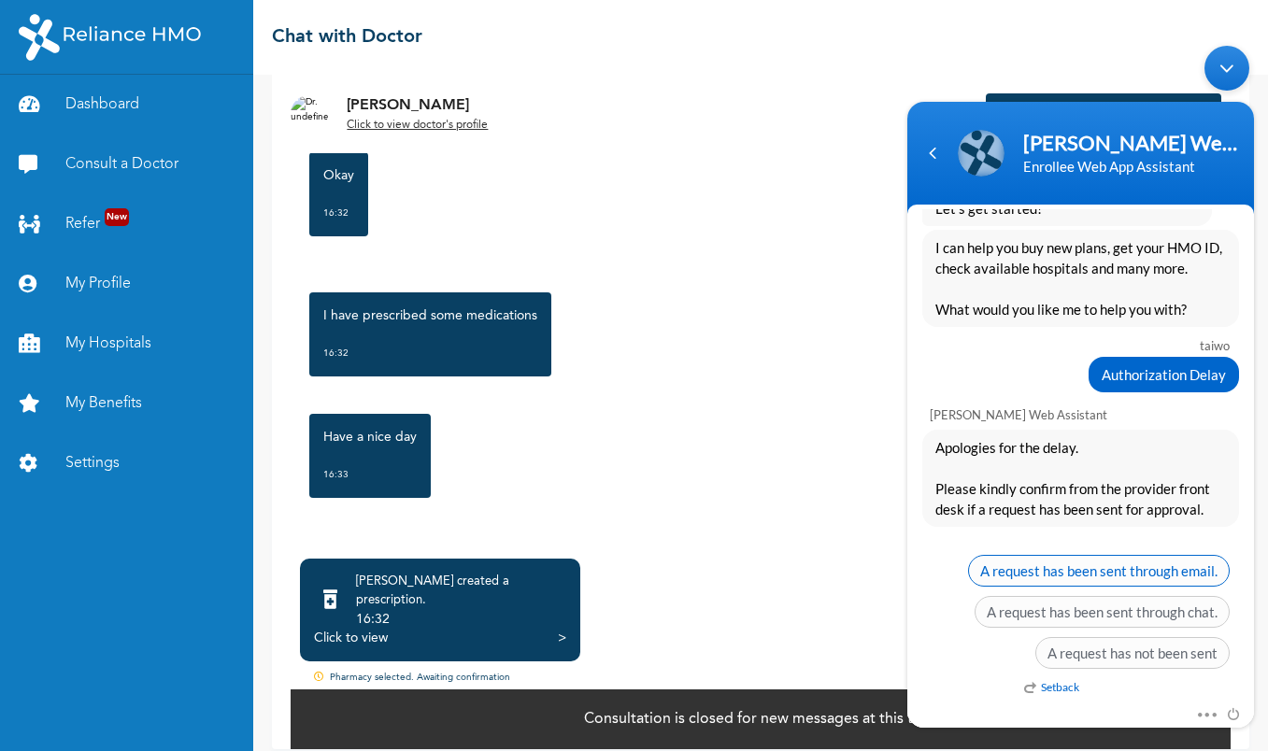
click at [1036, 580] on span "A request has been sent through email." at bounding box center [1099, 571] width 262 height 32
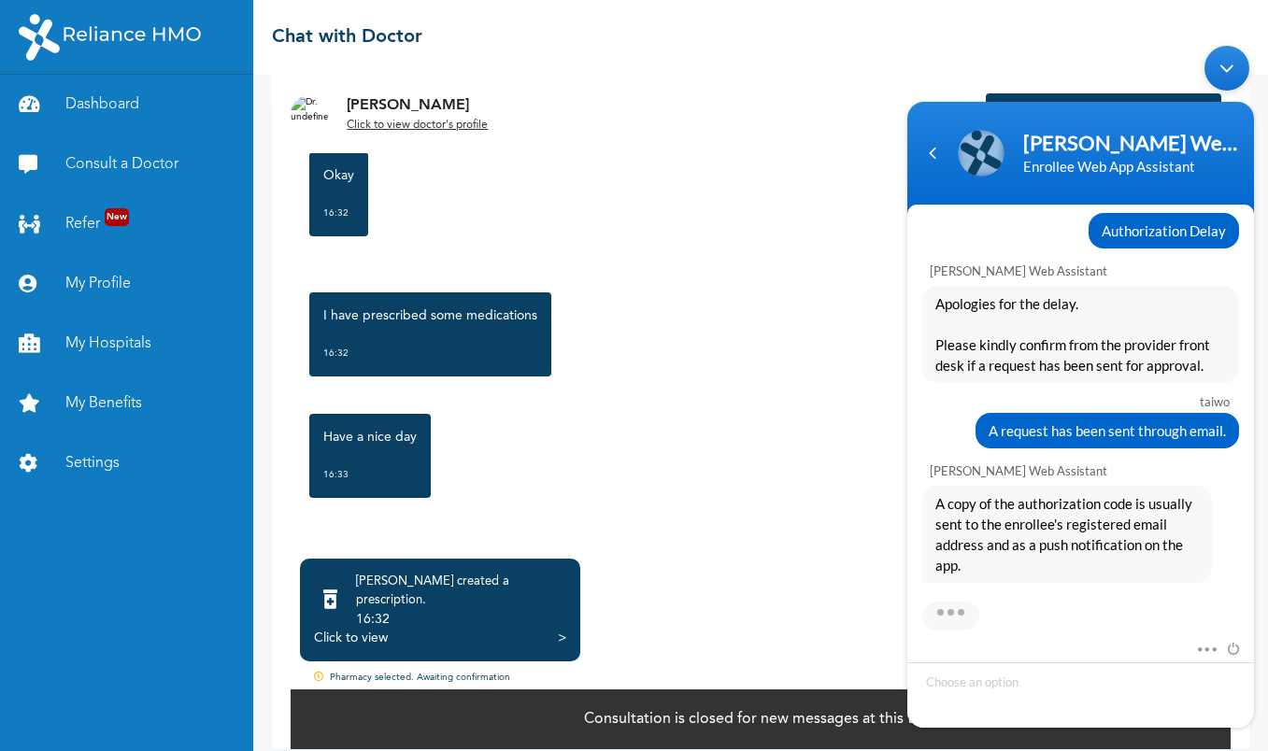
scroll to position [801, 0]
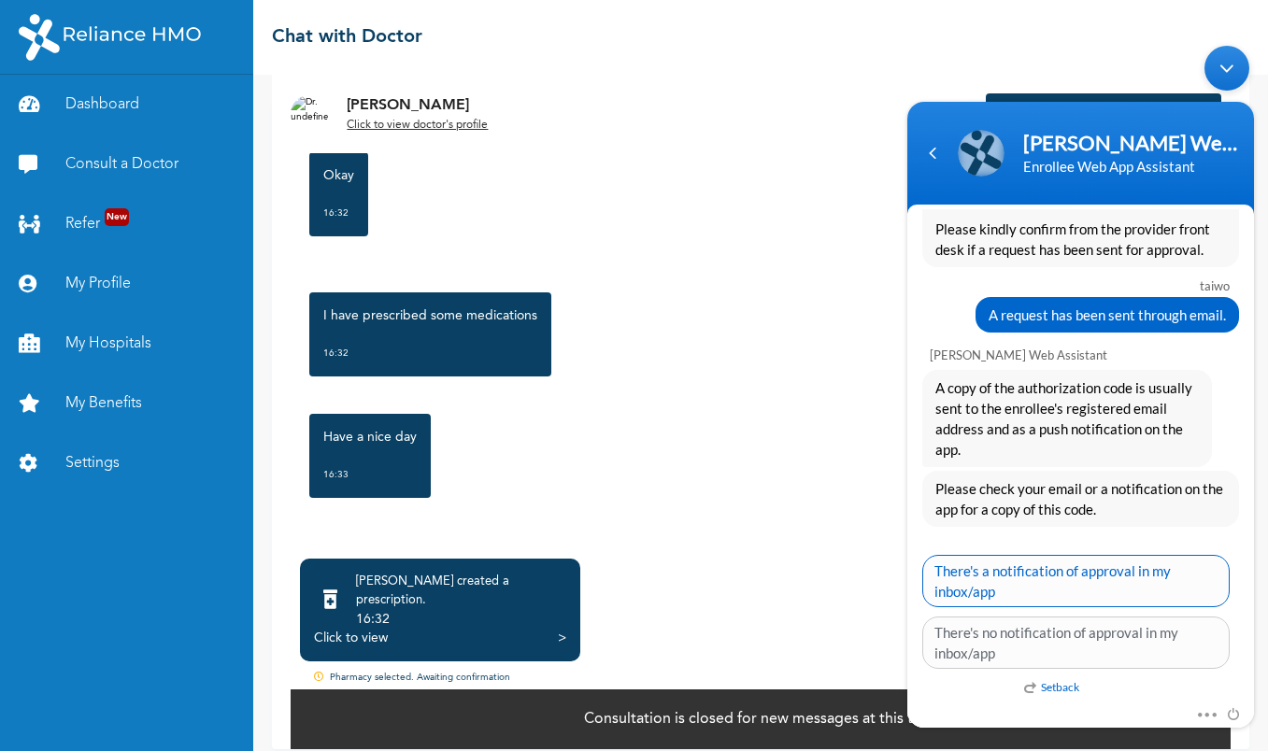
click at [1082, 583] on span "There's a notification of approval in my inbox/app" at bounding box center [1075, 581] width 307 height 52
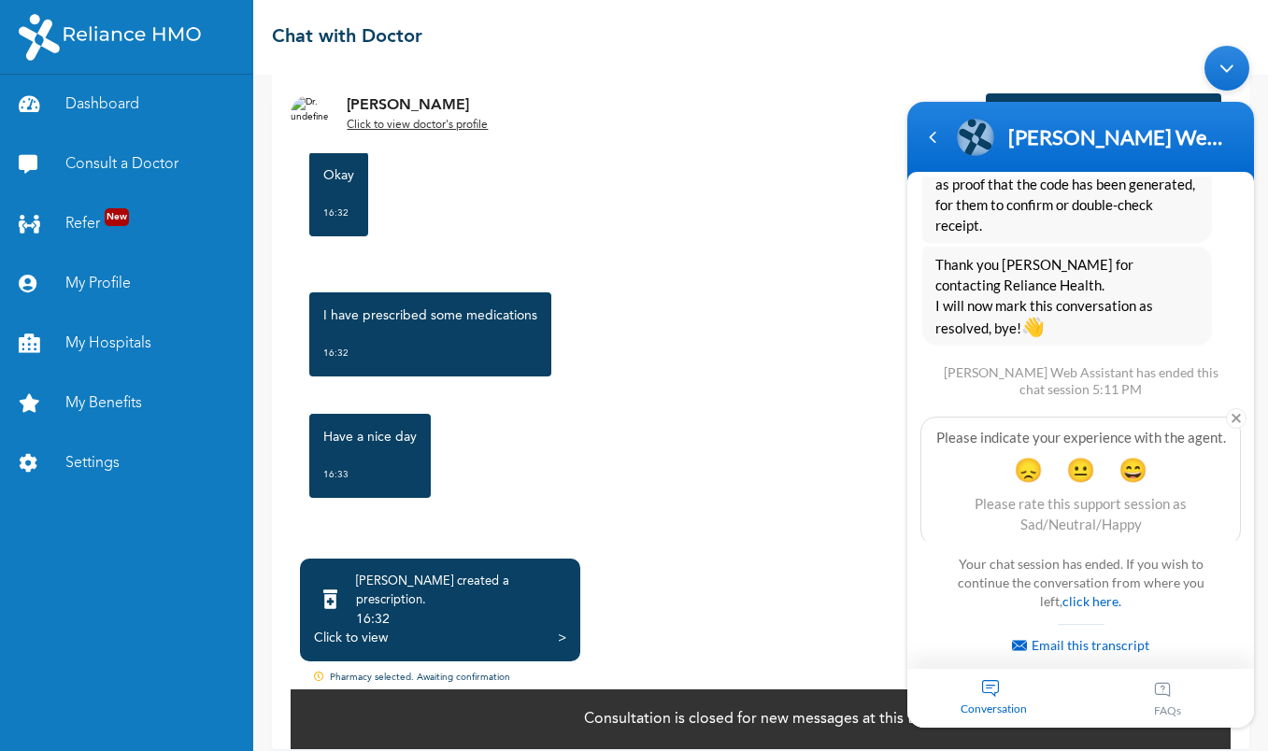
scroll to position [1279, 0]
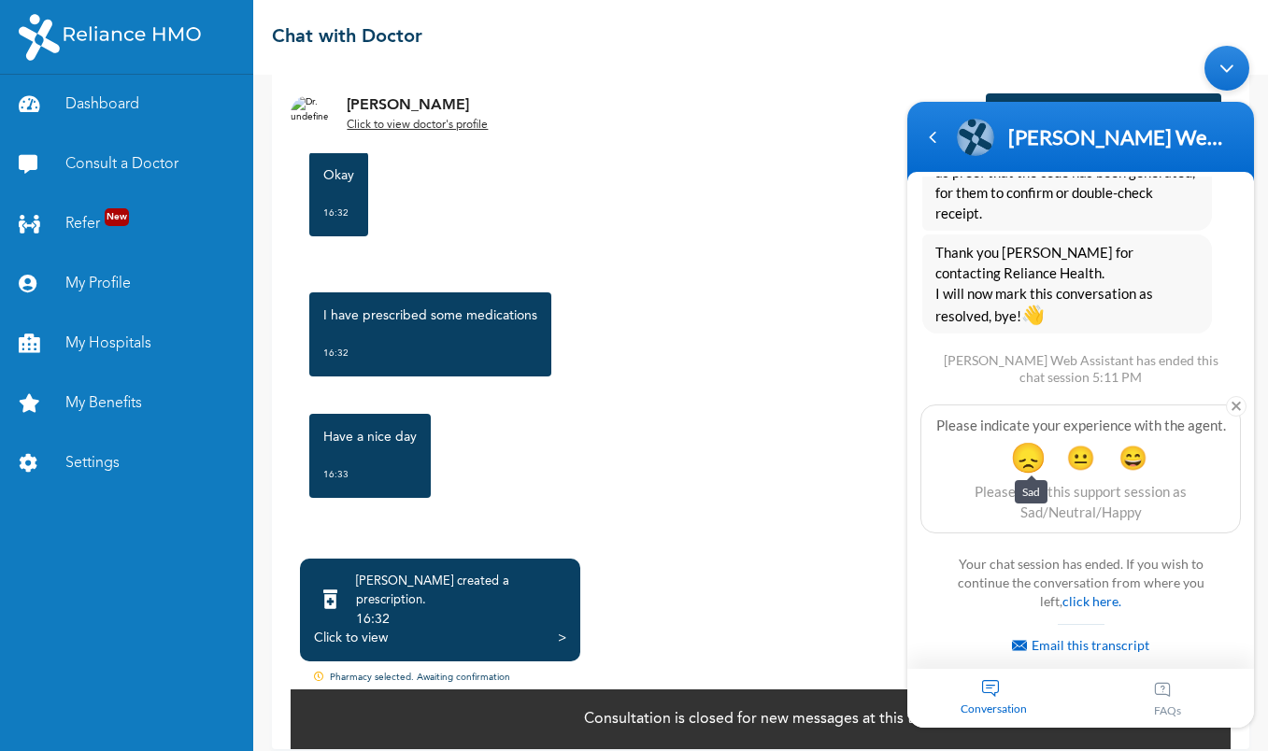
click at [1032, 450] on span "😞" at bounding box center [1028, 457] width 36 height 36
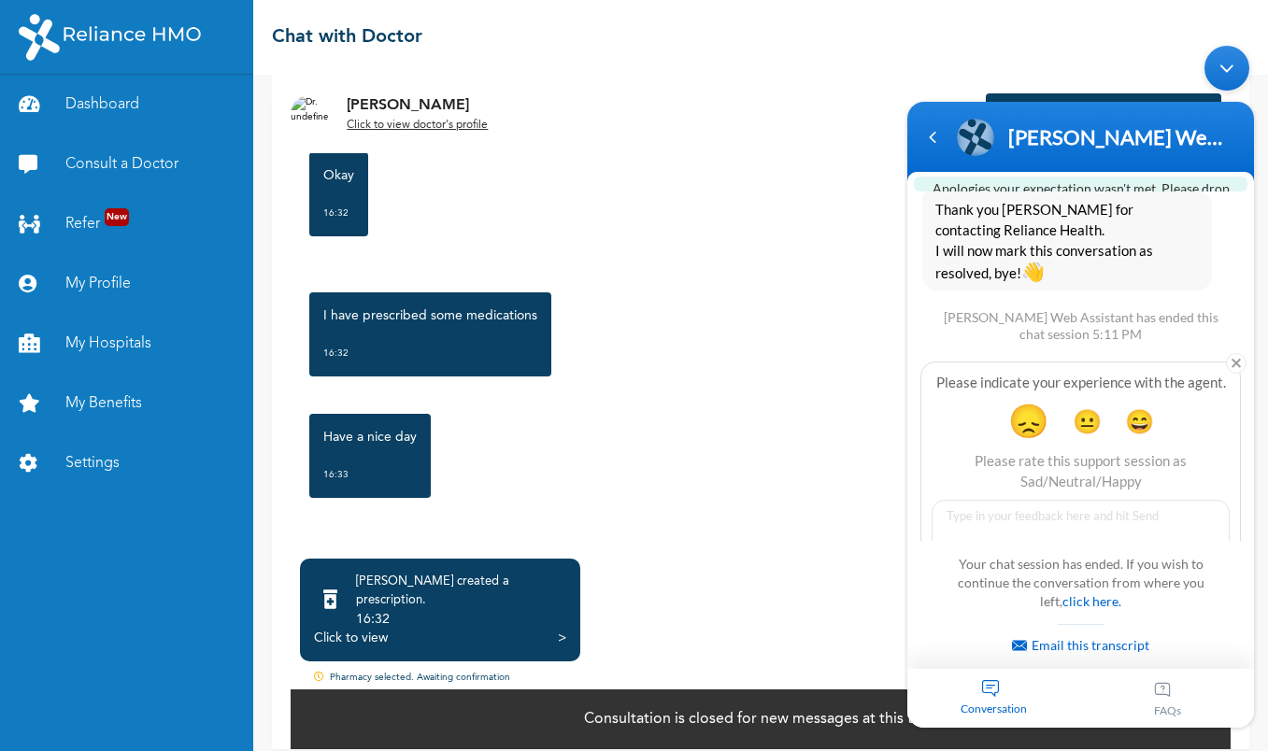
scroll to position [1427, 0]
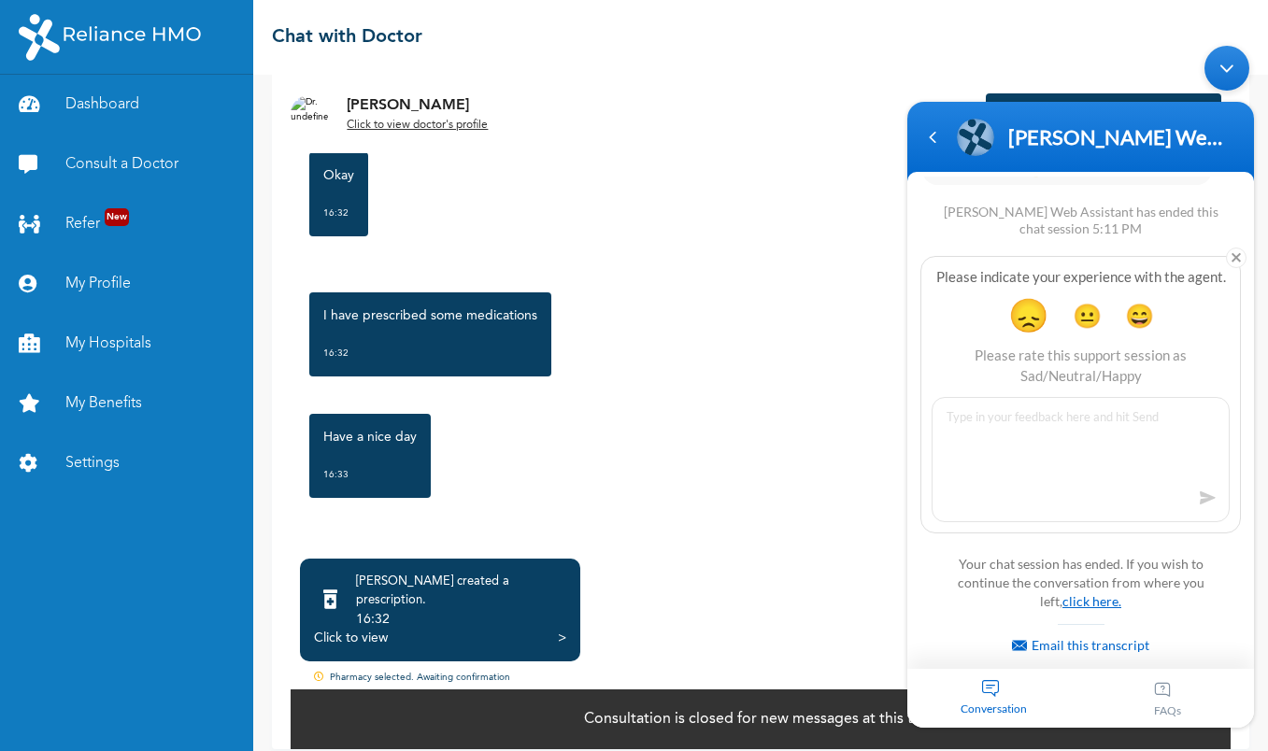
click at [1065, 606] on link "click here." at bounding box center [1091, 601] width 59 height 16
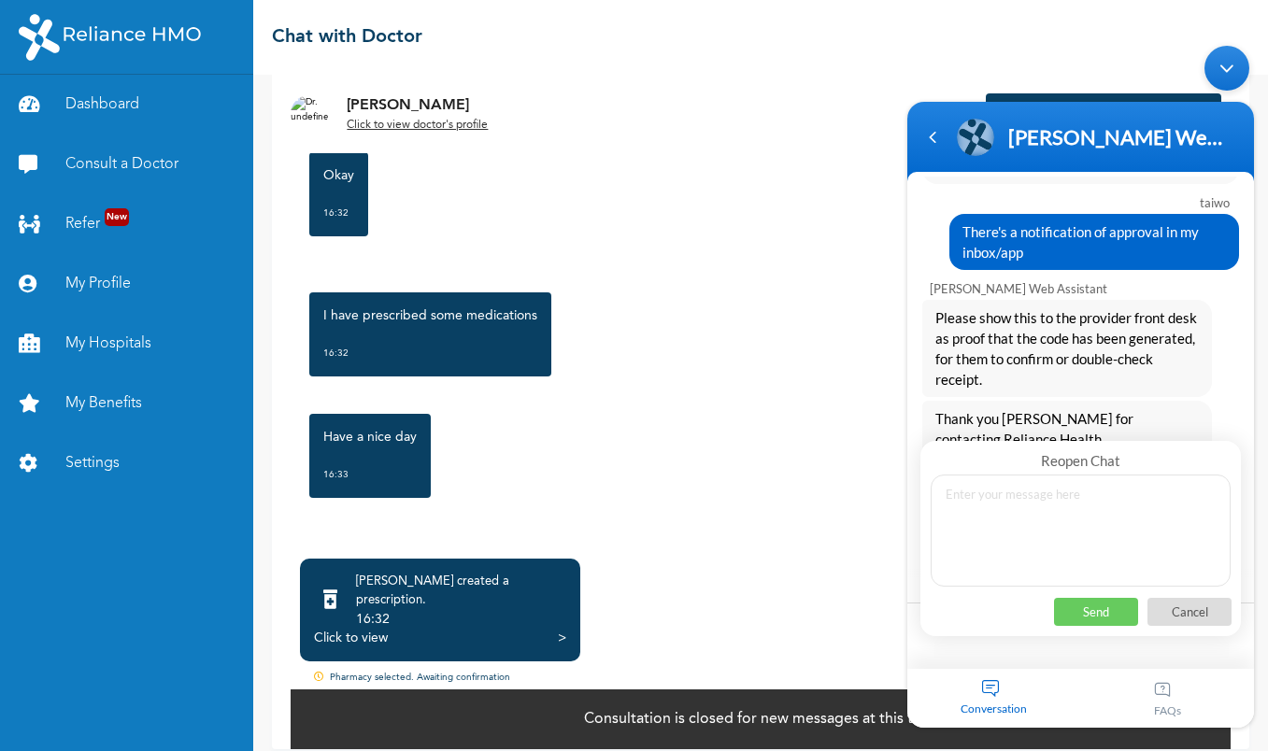
scroll to position [1111, 0]
type textarea "want to talk to customer service"
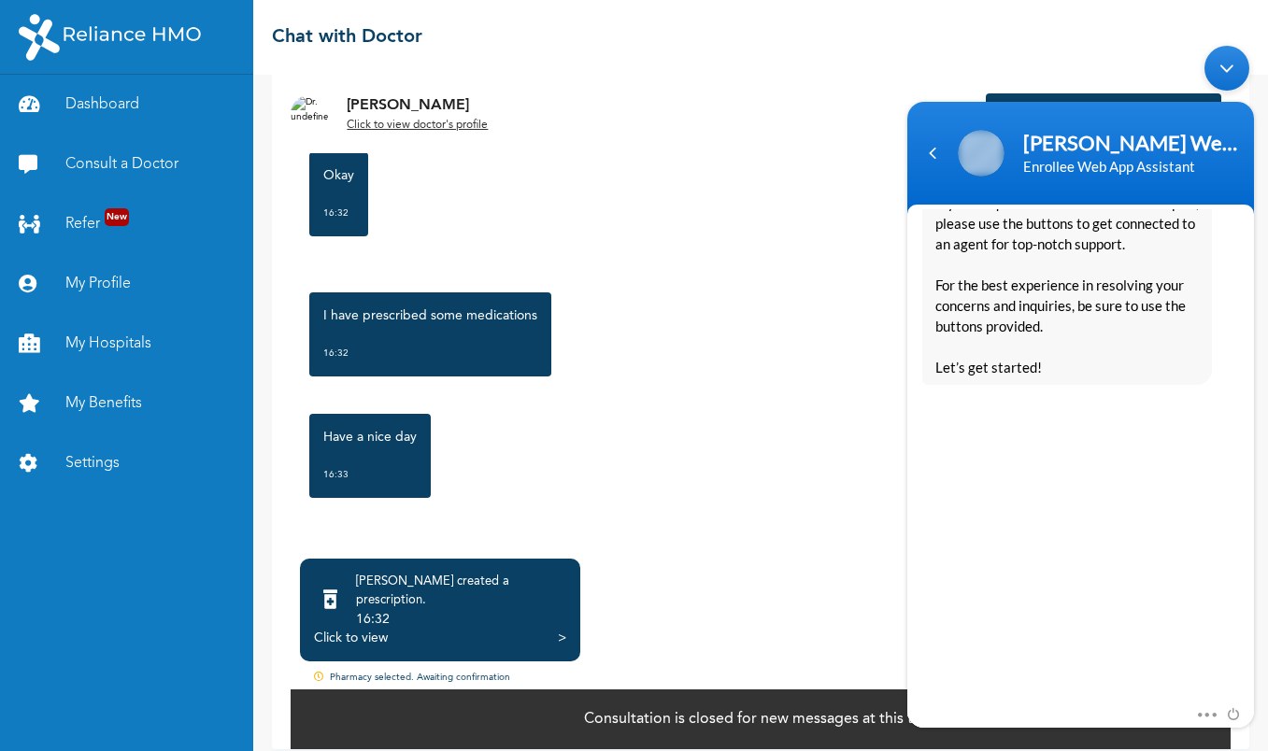
scroll to position [1976, 0]
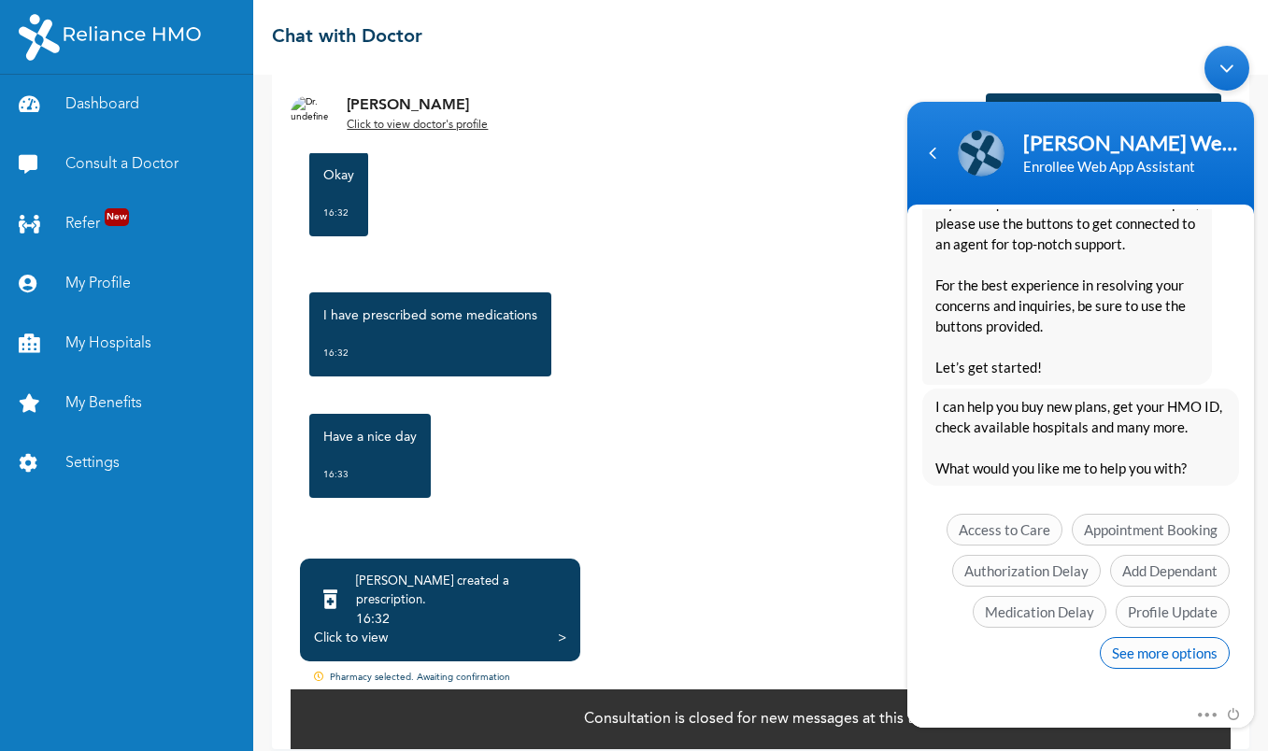
click at [1115, 652] on span "See more options" at bounding box center [1164, 653] width 130 height 32
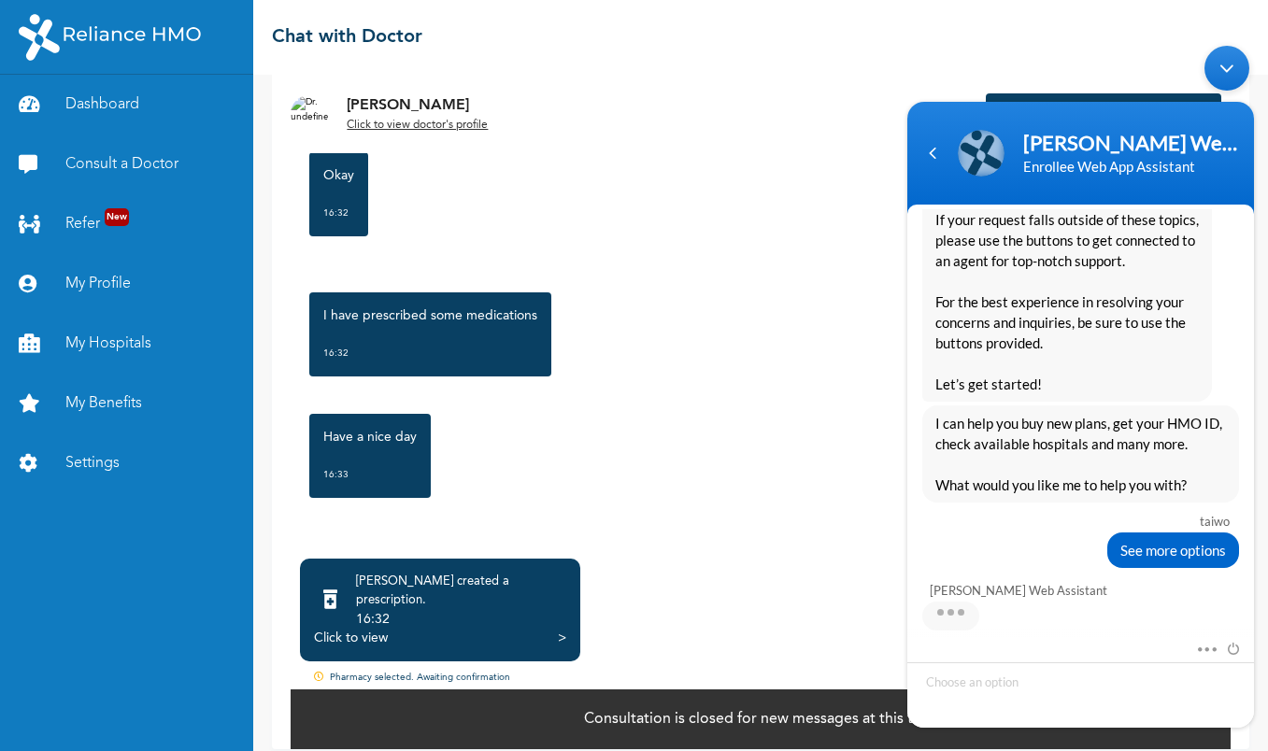
scroll to position [2114, 0]
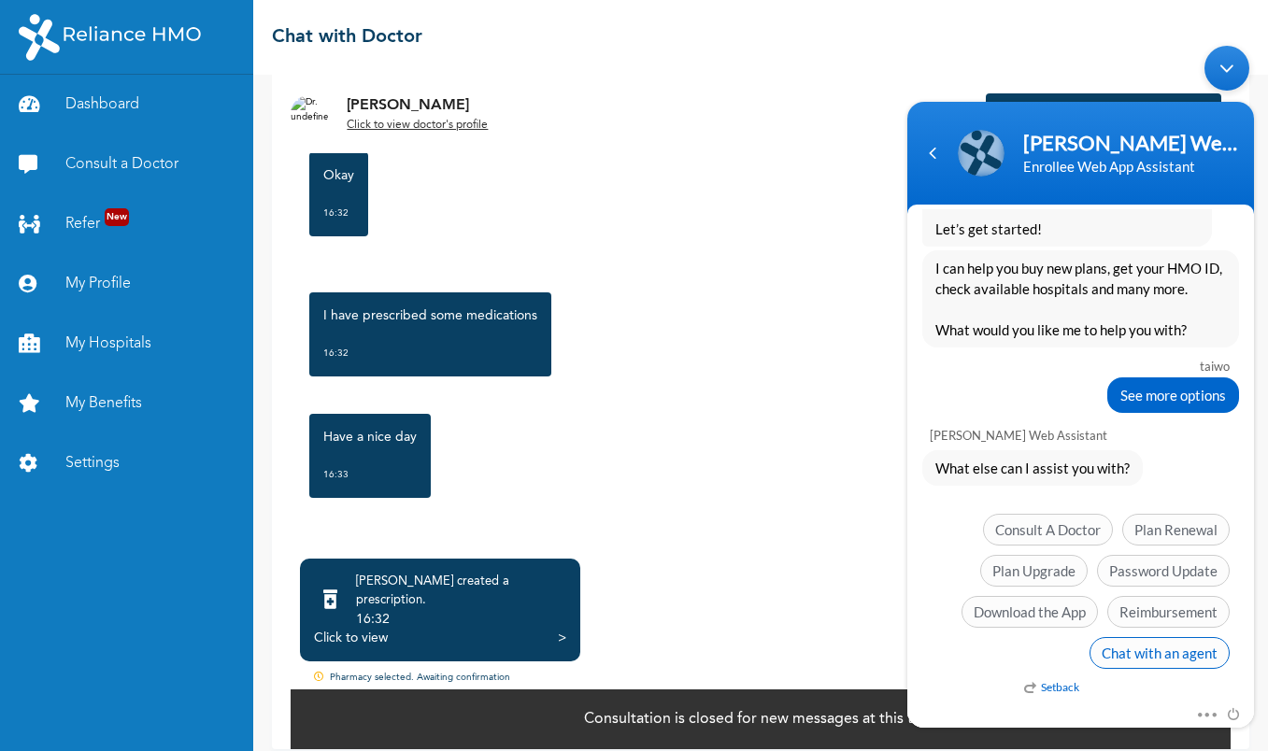
click at [1129, 651] on span "Chat with an agent" at bounding box center [1159, 653] width 140 height 32
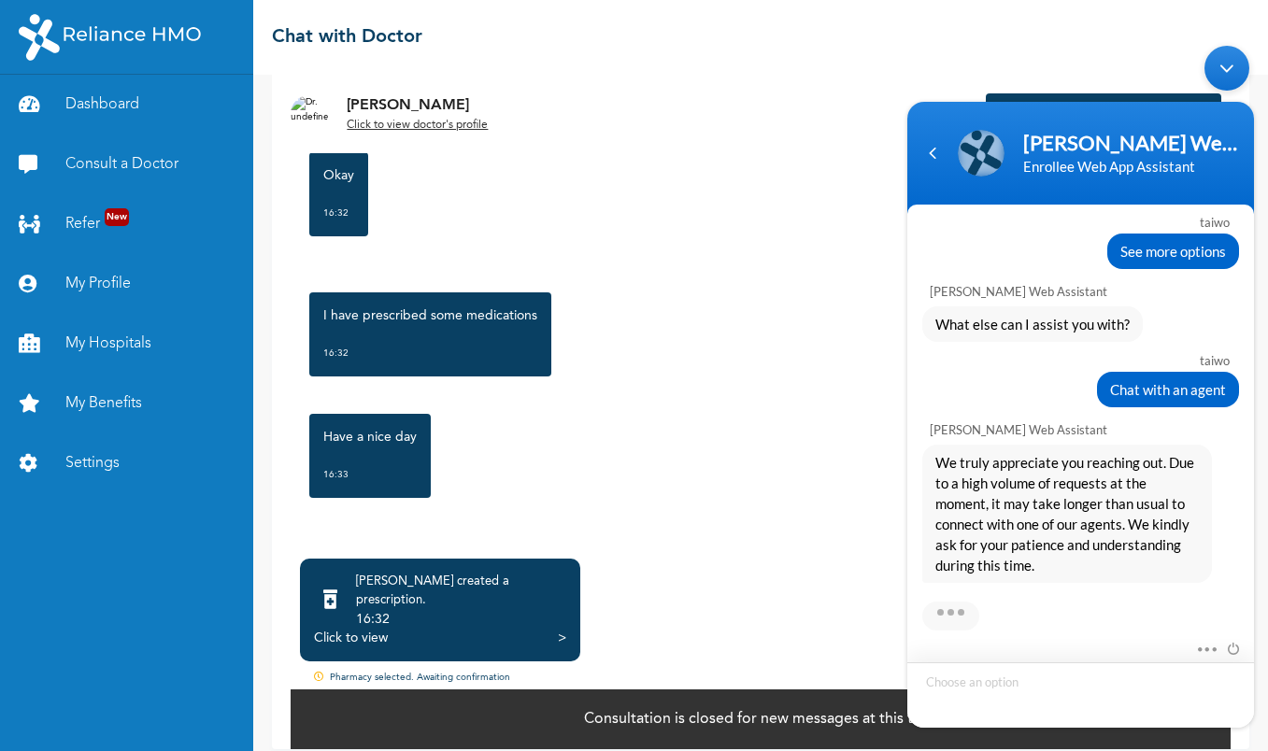
scroll to position [2418, 0]
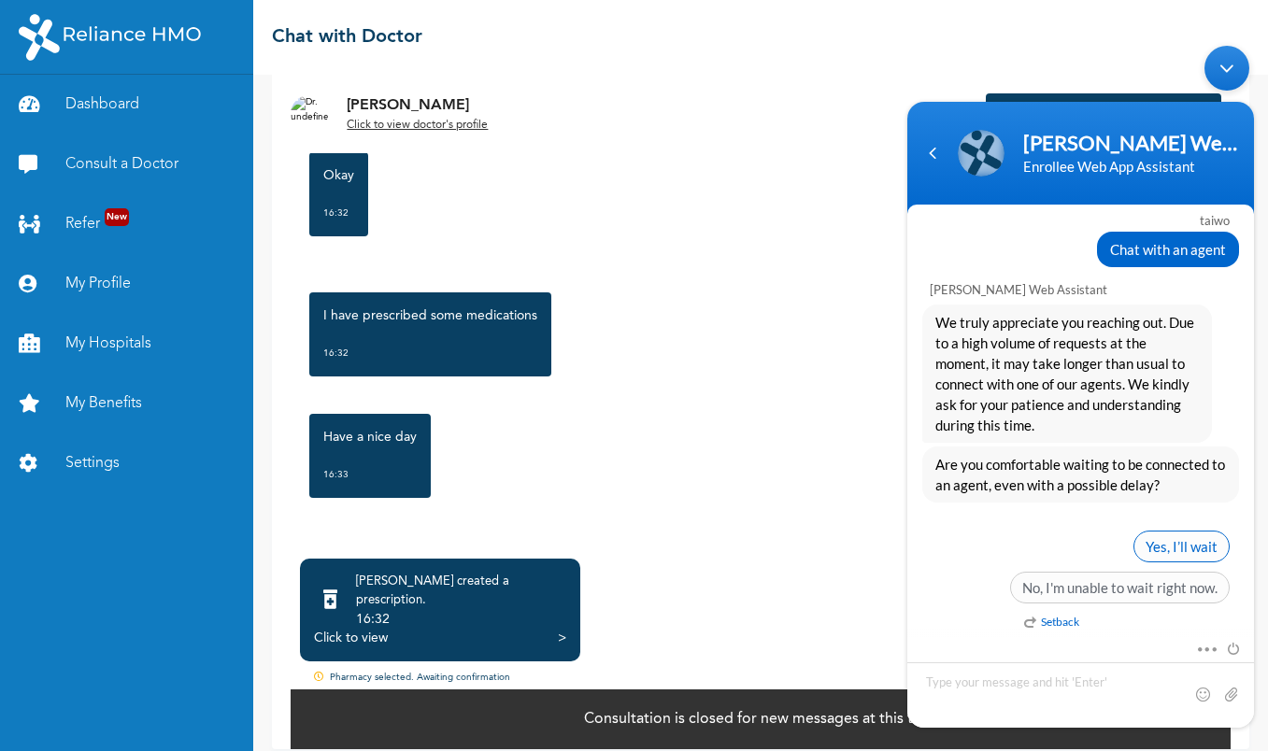
click at [1171, 550] on span "Yes, I’ll wait" at bounding box center [1181, 547] width 96 height 32
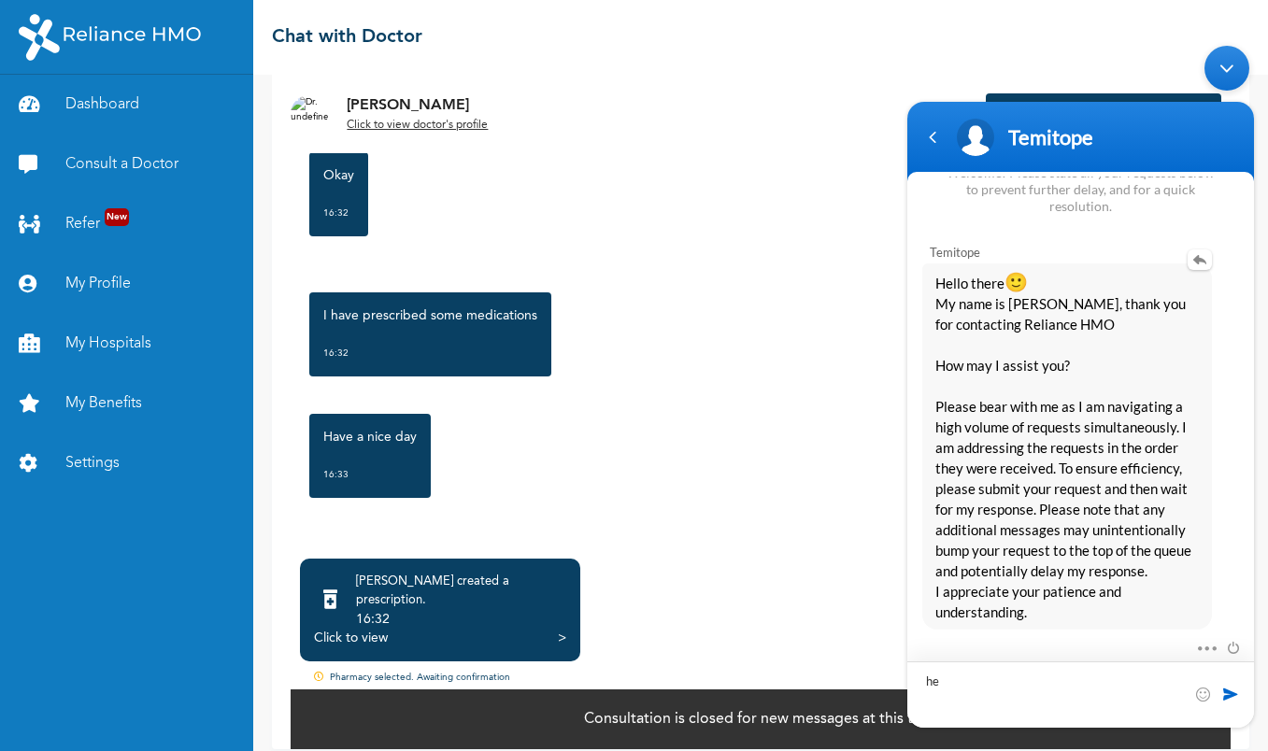
scroll to position [2970, 0]
type textarea "hello"
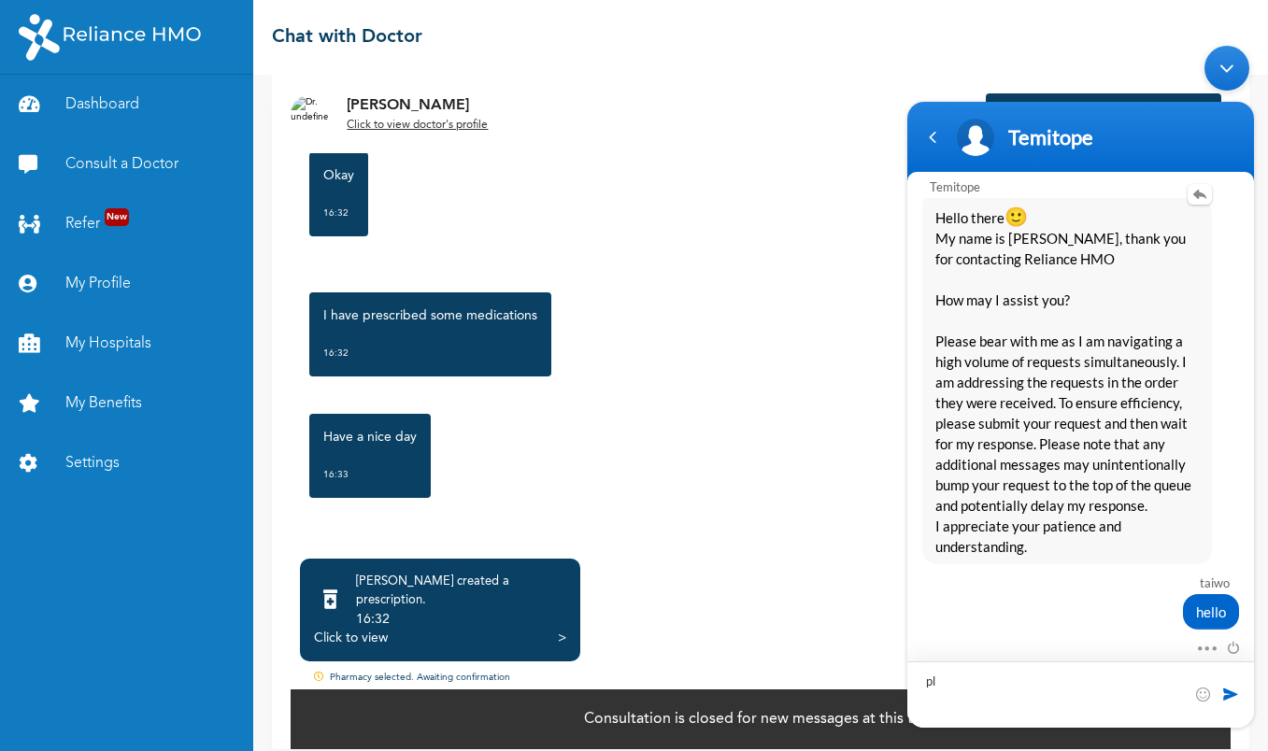
type textarea "p"
type textarea "I"
type textarea "over 1 hour now"
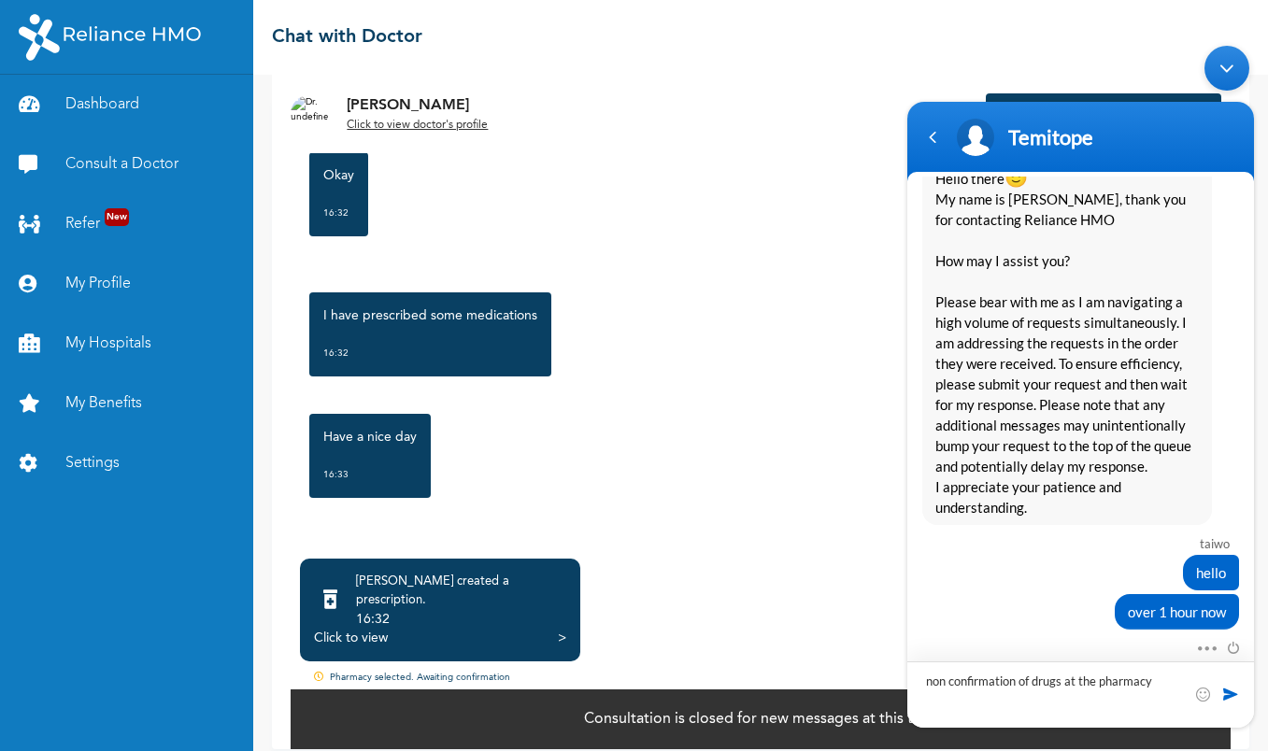
type textarea "non confirmation of drugs at the pharmacy"
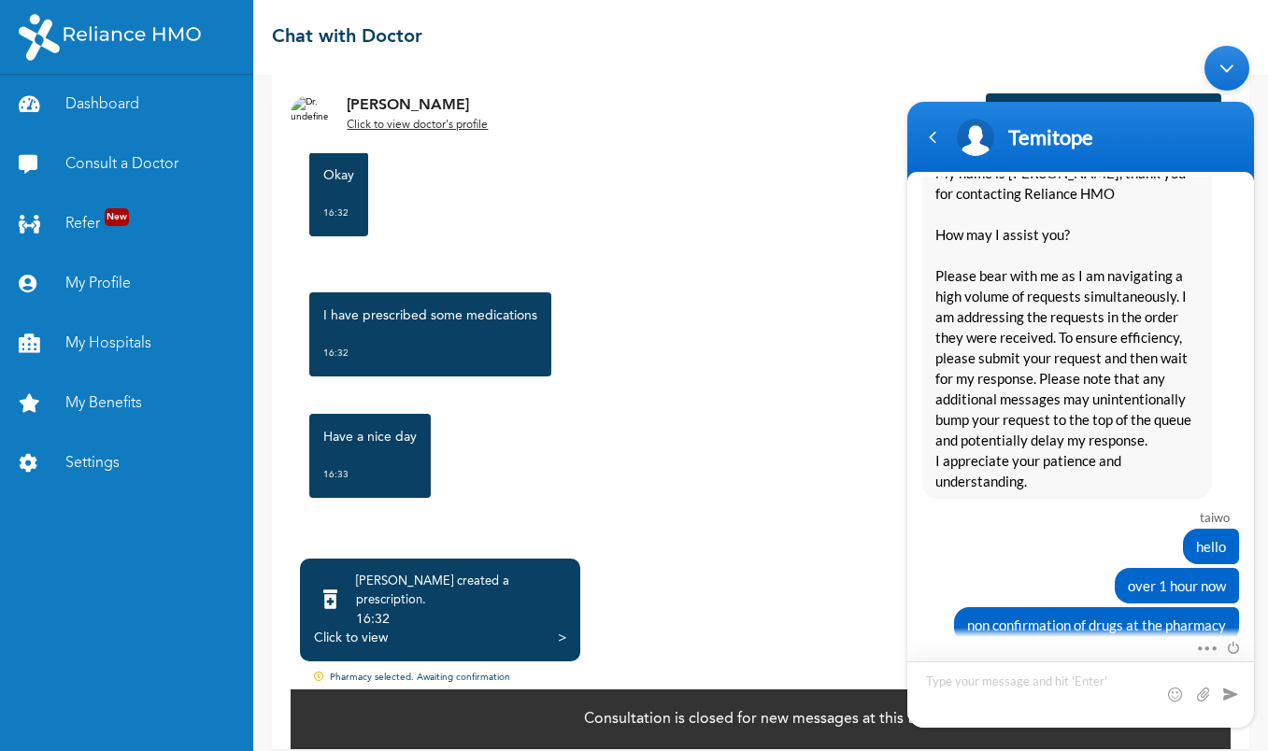
scroll to position [3114, 0]
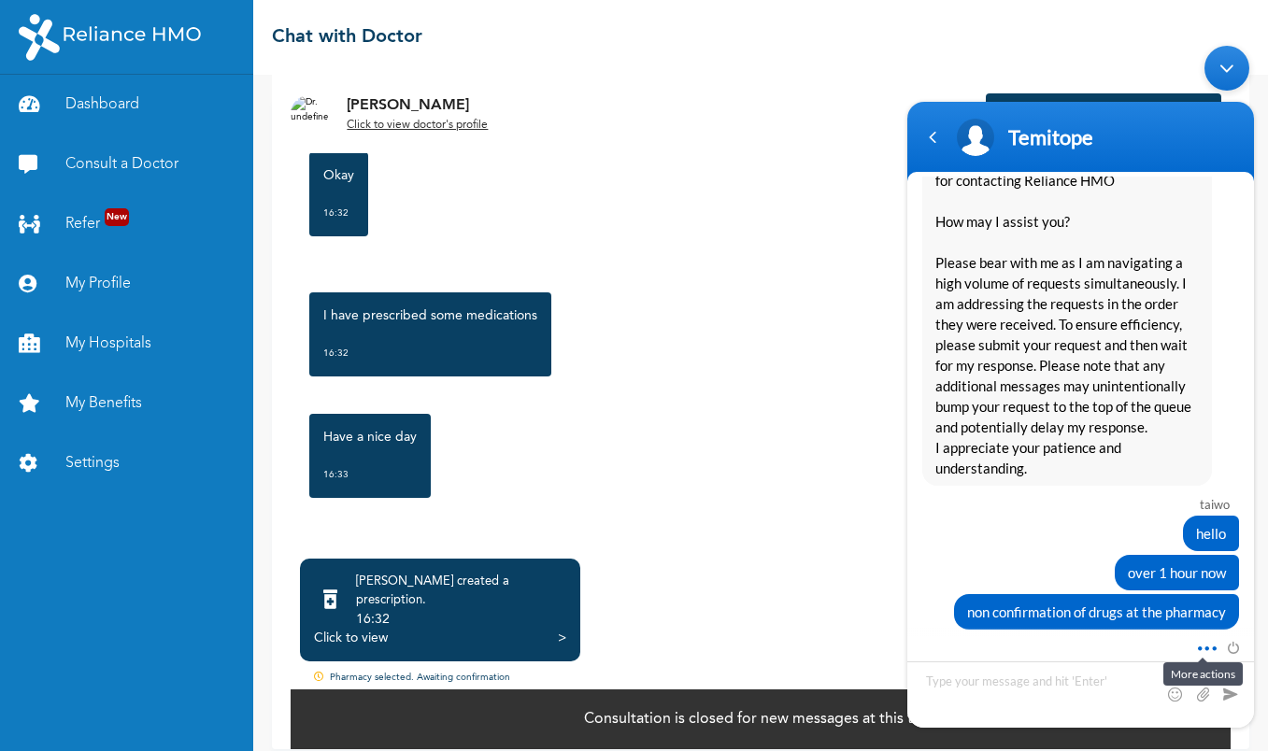
click at [1200, 649] on span at bounding box center [1202, 645] width 14 height 17
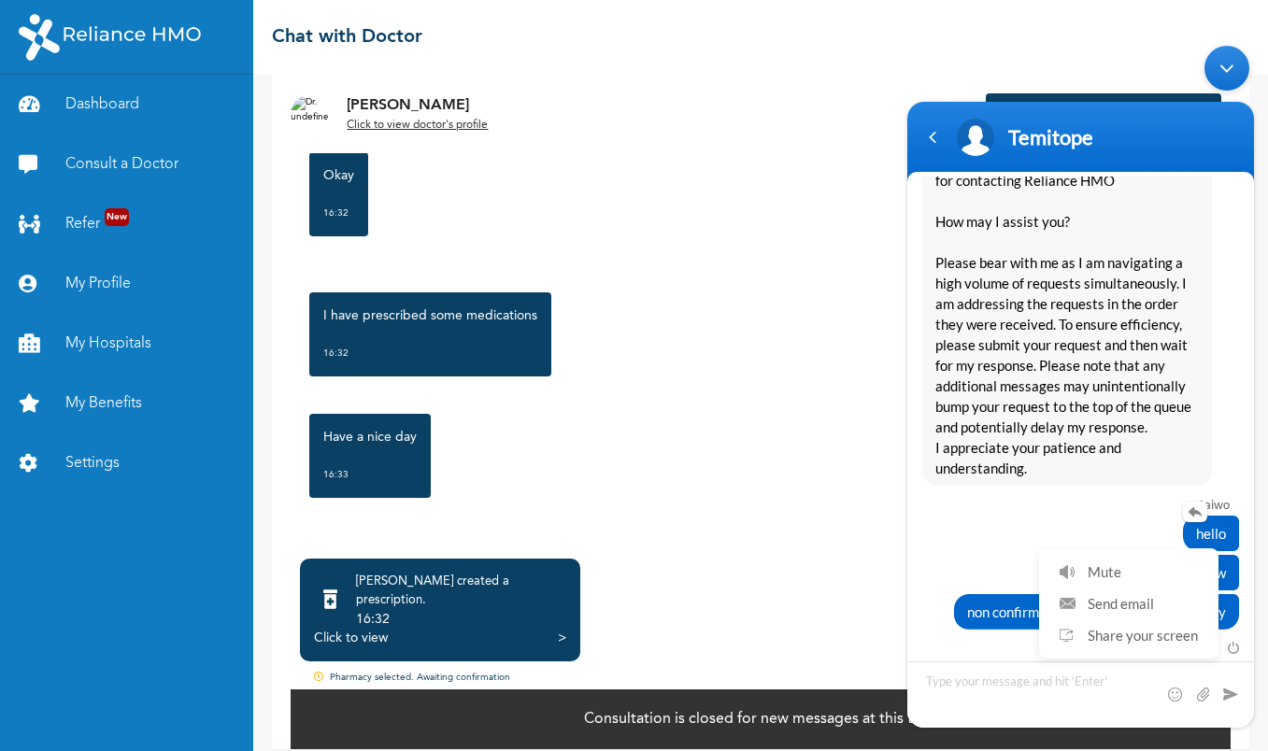
click at [973, 517] on div "hello" at bounding box center [1080, 533] width 317 height 35
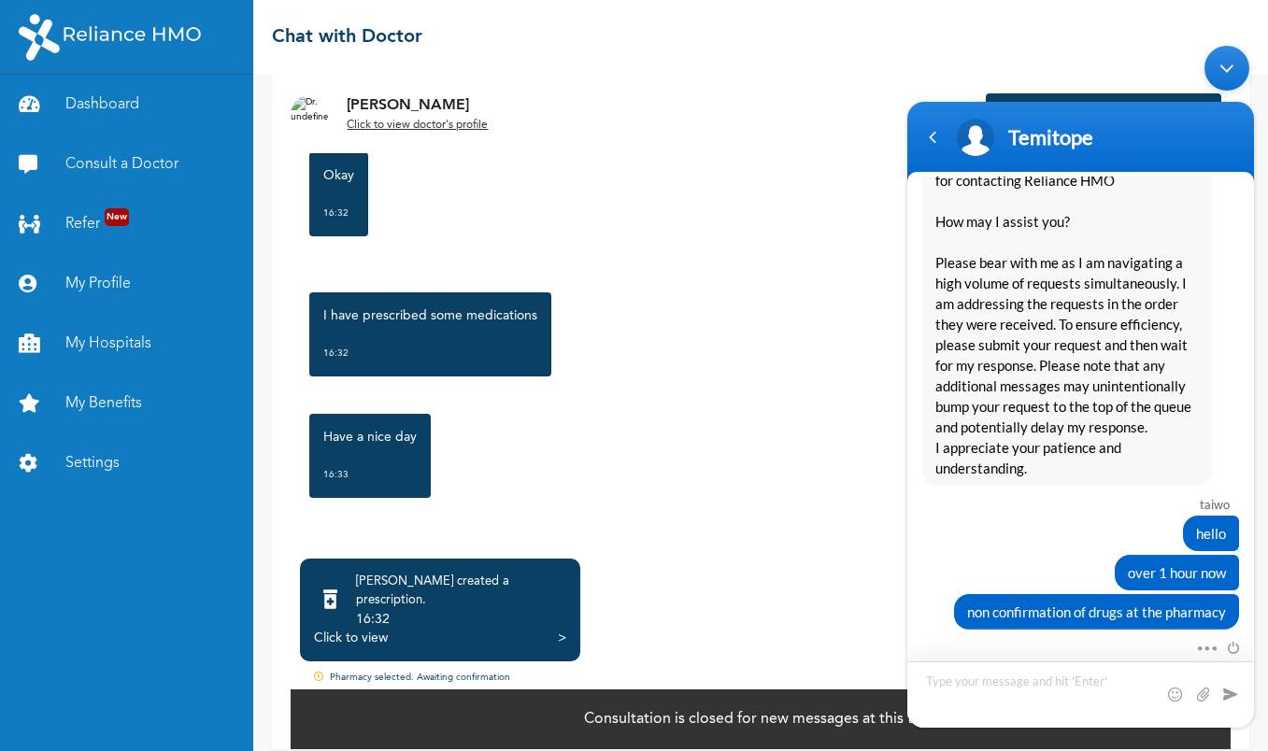
click at [1012, 691] on textarea "Type your message and hit 'Enter'" at bounding box center [1080, 694] width 347 height 66
type textarea "!!!!!!!!!!"
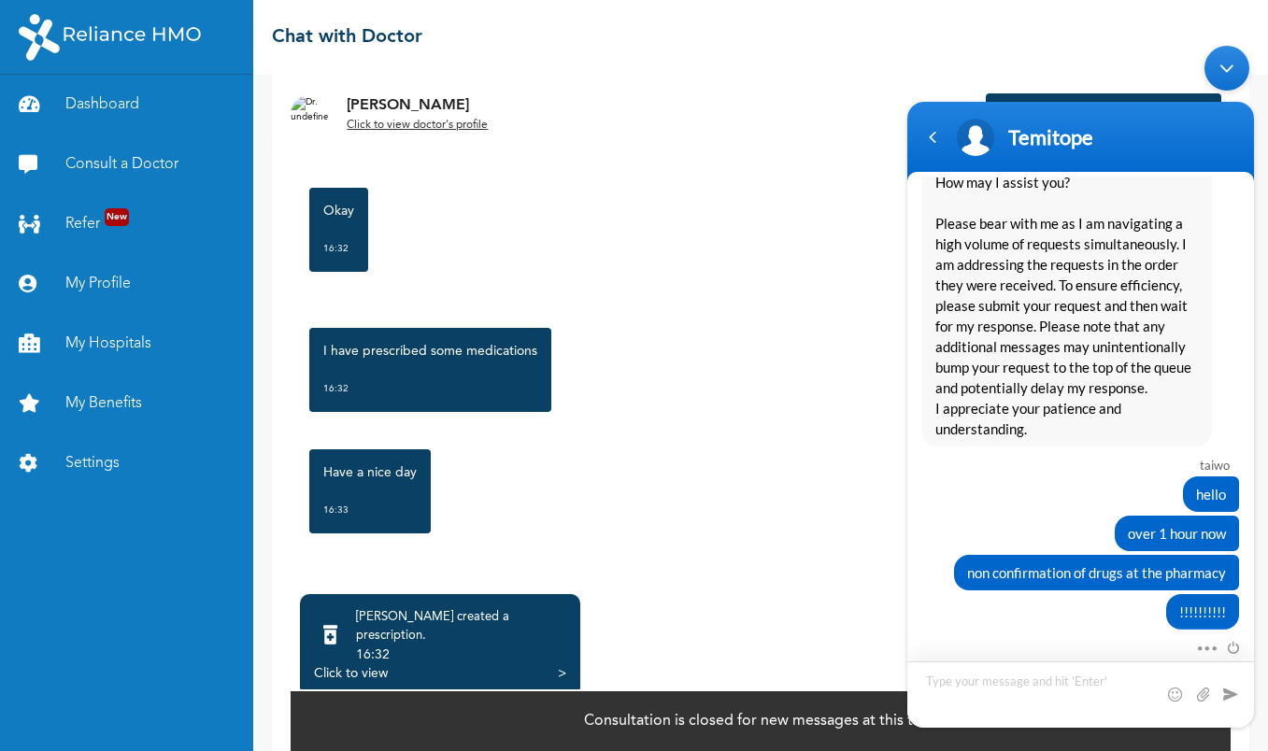
scroll to position [73, 0]
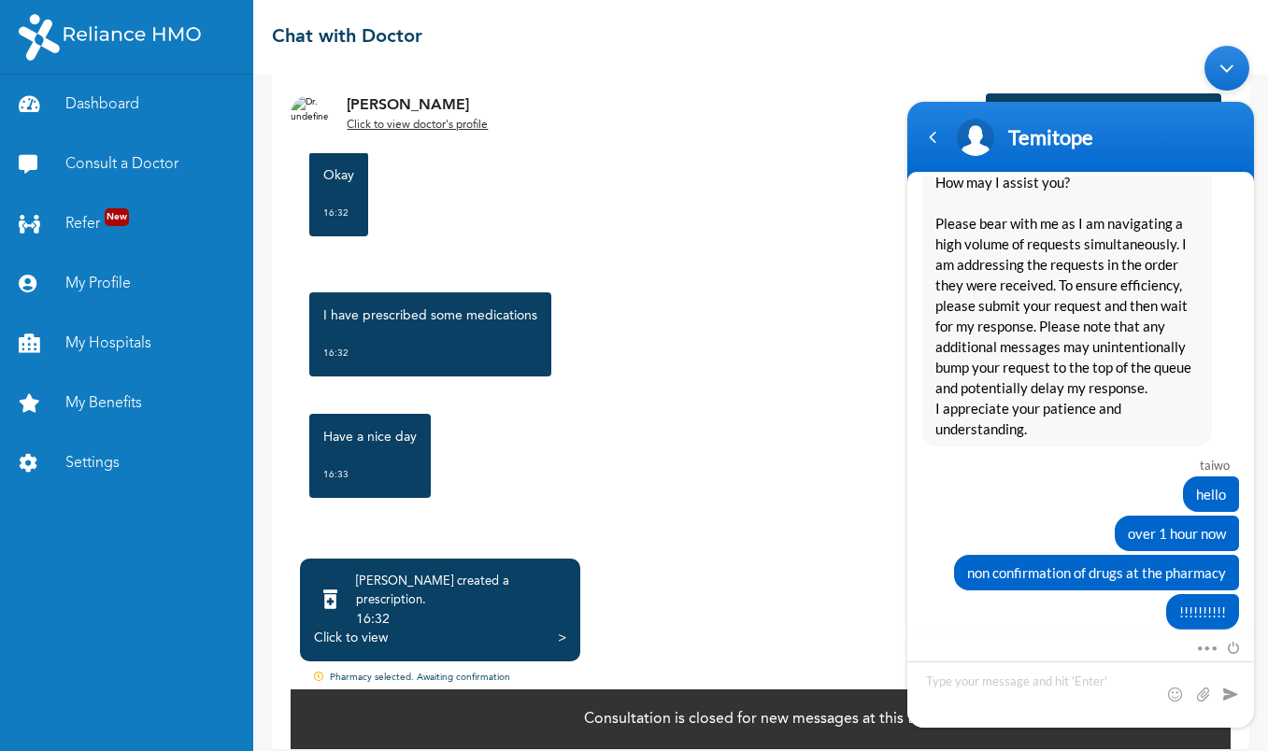
click at [564, 629] on div ">" at bounding box center [562, 638] width 8 height 19
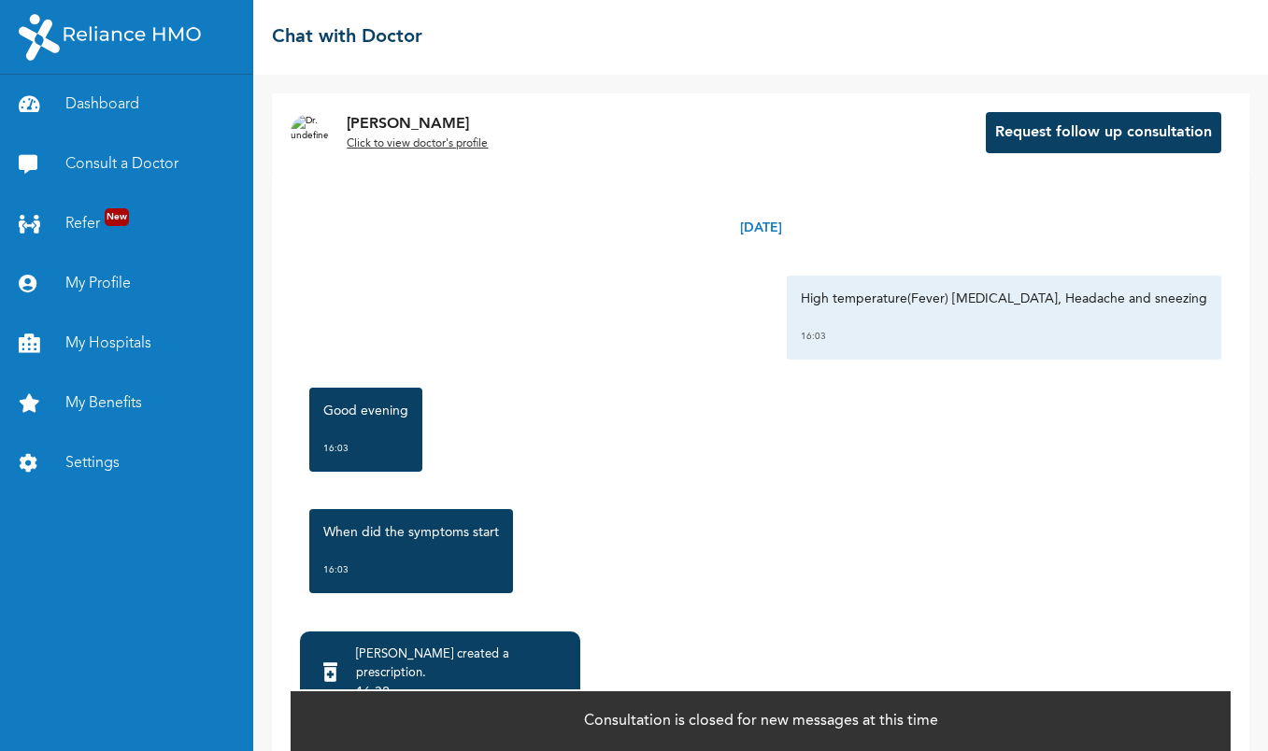
scroll to position [2077, 0]
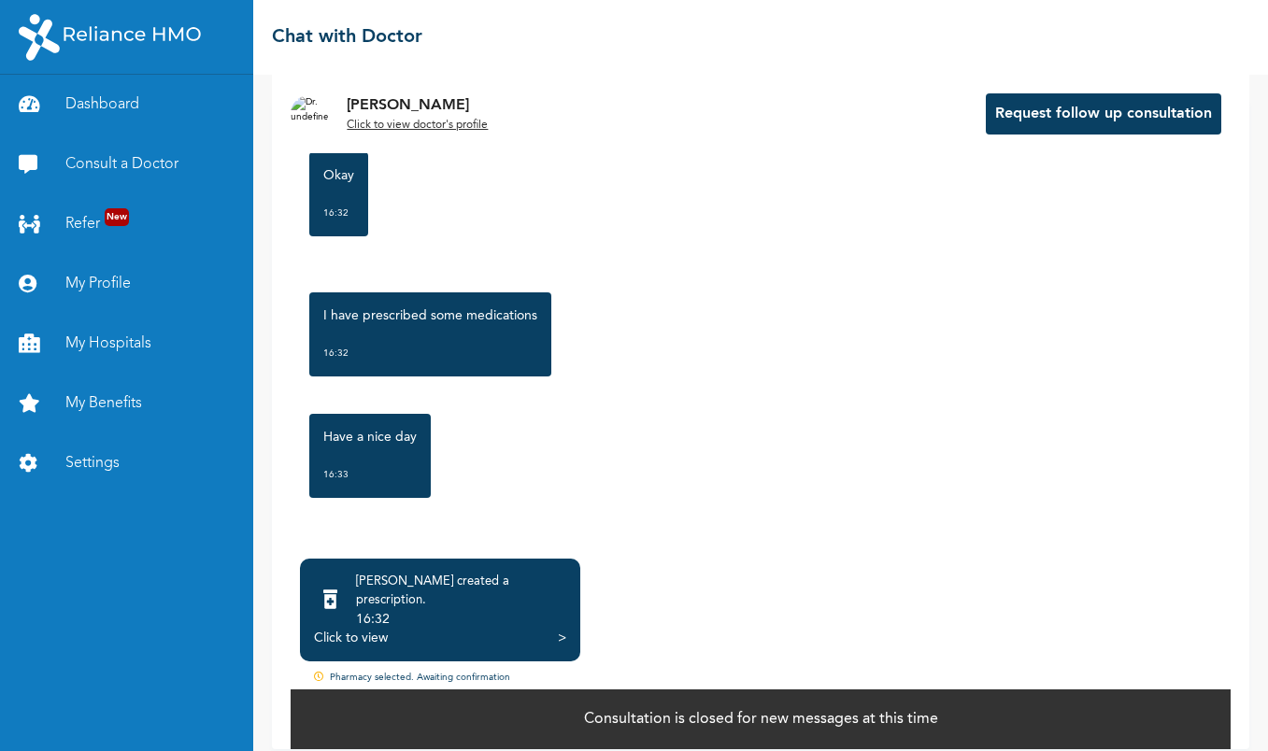
click at [377, 629] on div "Click to view" at bounding box center [351, 638] width 74 height 19
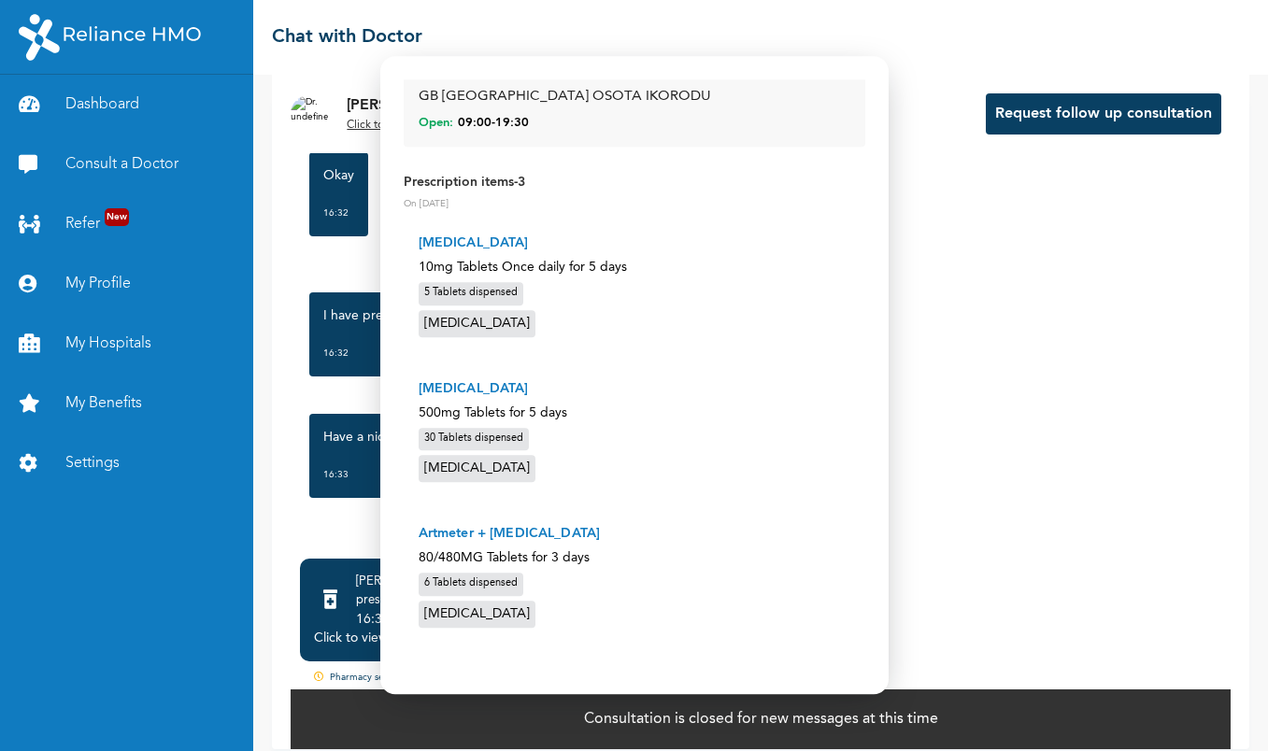
scroll to position [0, 0]
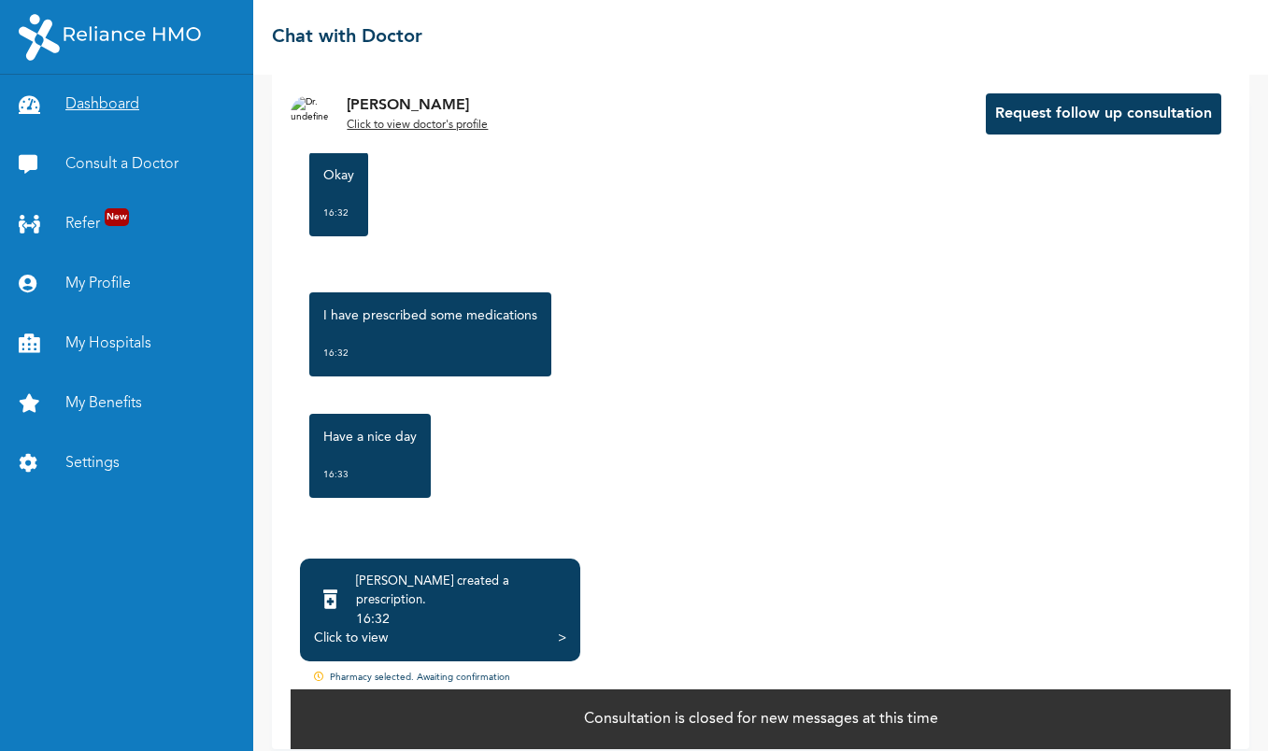
click at [108, 112] on link "Dashboard" at bounding box center [126, 105] width 253 height 60
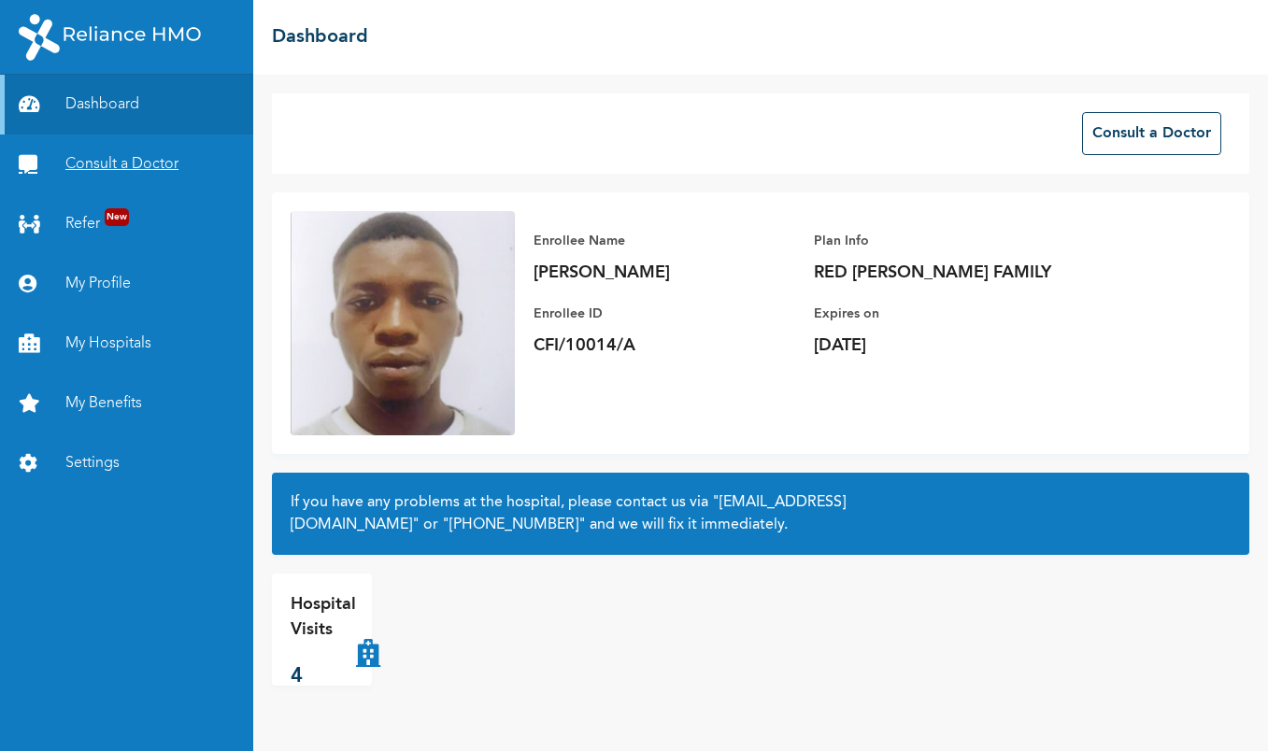
click at [118, 162] on link "Consult a Doctor" at bounding box center [126, 165] width 253 height 60
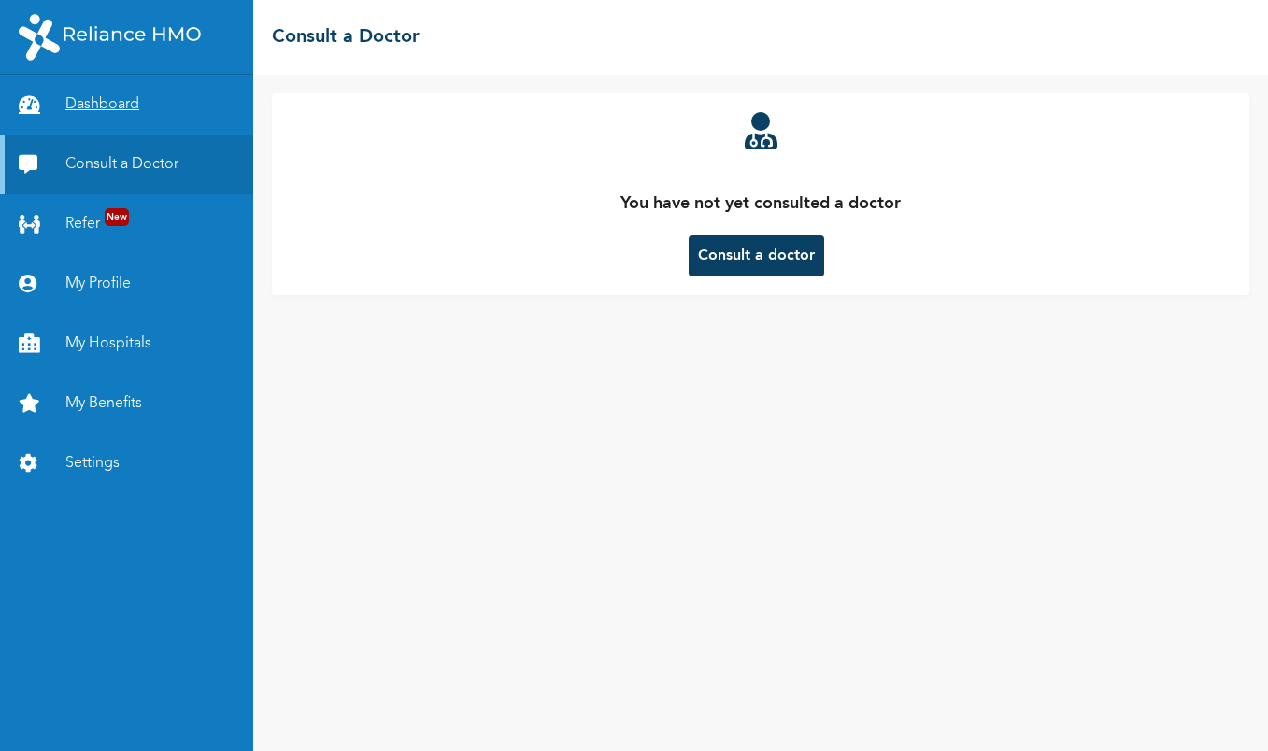
click at [96, 110] on link "Dashboard" at bounding box center [126, 105] width 253 height 60
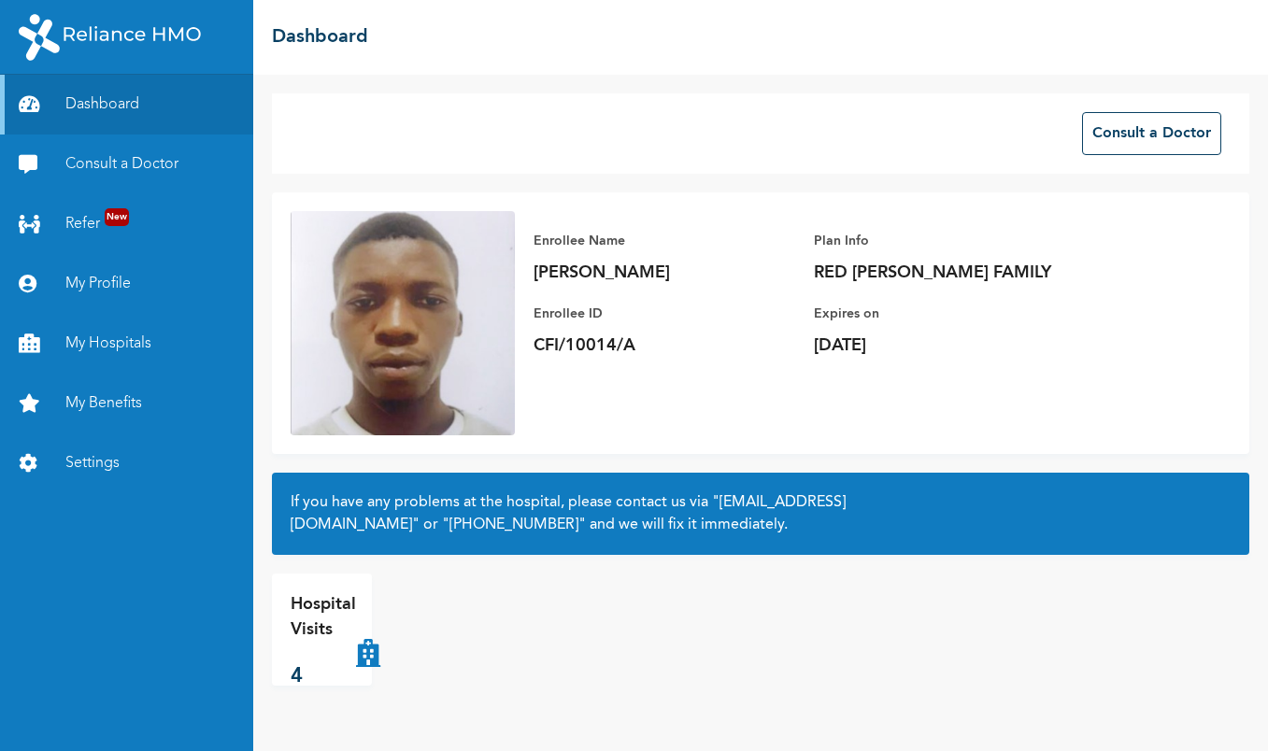
click at [329, 633] on p "Hospital Visits" at bounding box center [323, 617] width 65 height 50
click at [332, 622] on p "Hospital Visits" at bounding box center [323, 617] width 65 height 50
click at [322, 608] on p "Hospital Visits" at bounding box center [323, 617] width 65 height 50
click at [369, 656] on icon at bounding box center [368, 629] width 24 height 75
click at [137, 286] on link "My Profile" at bounding box center [126, 284] width 253 height 60
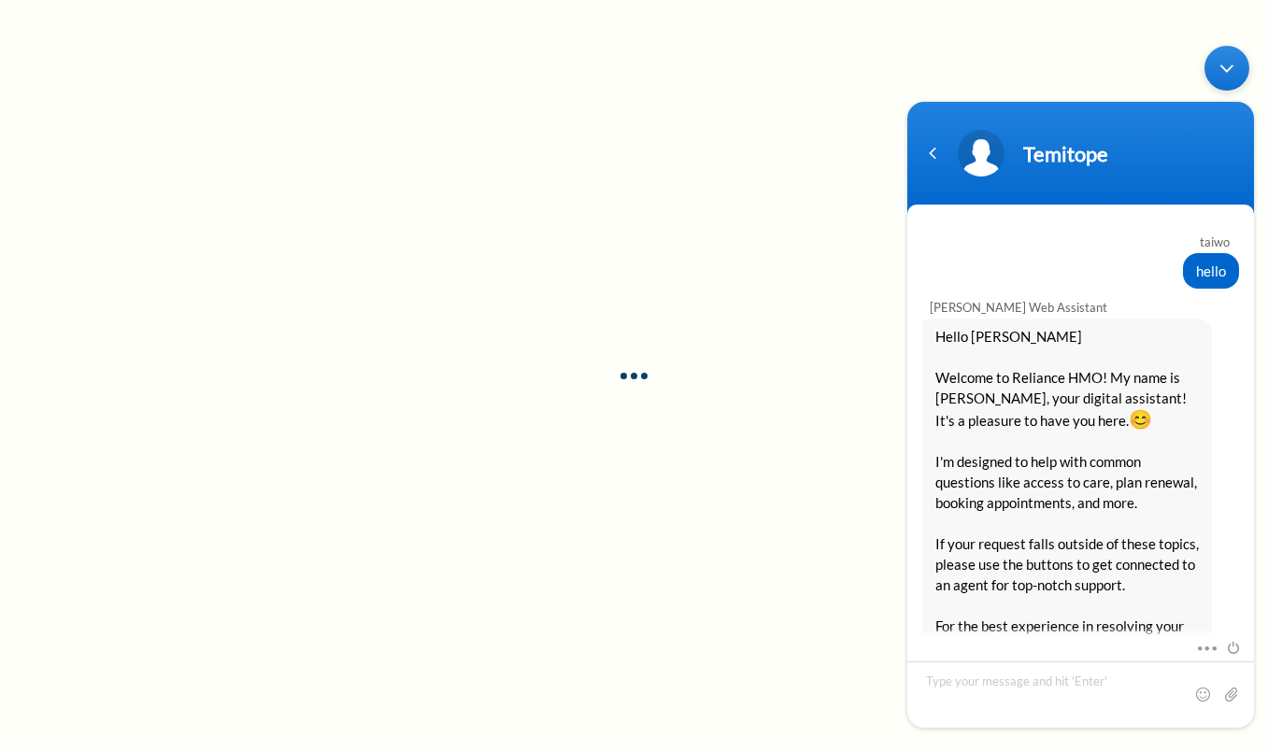
scroll to position [3310, 0]
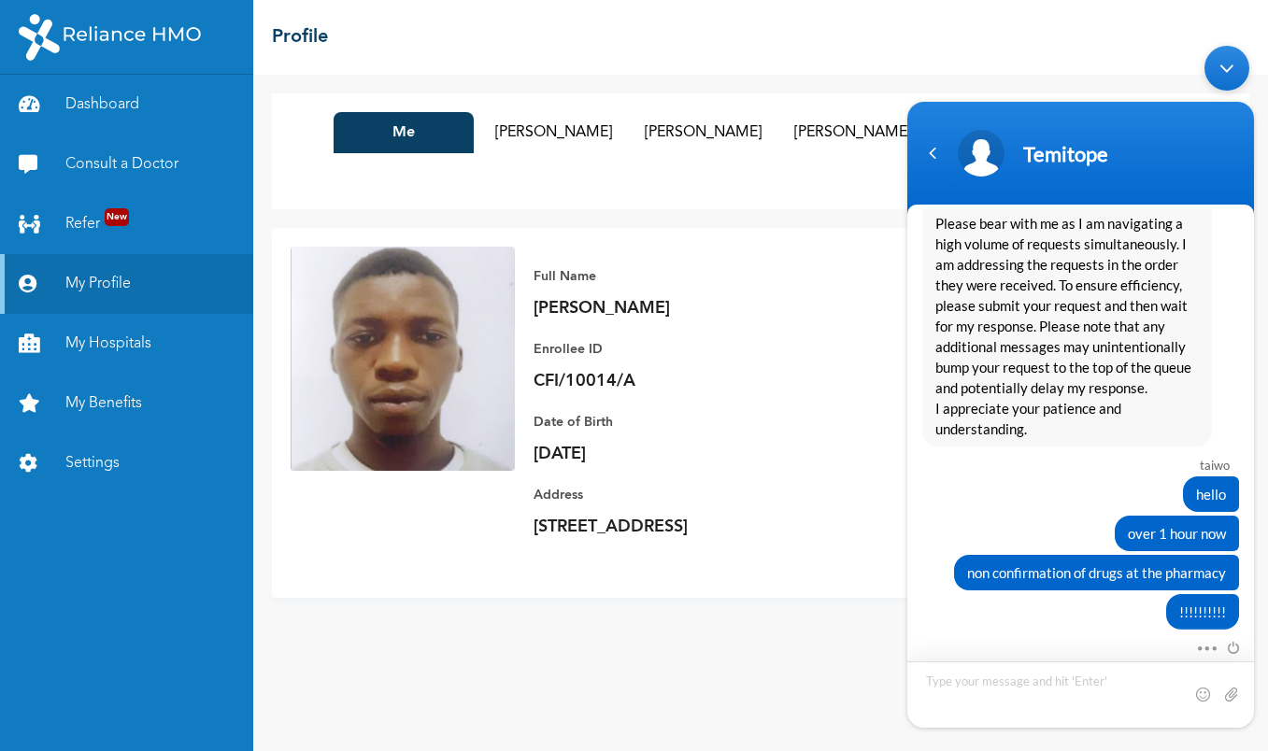
click at [997, 688] on textarea "Type your message and hit 'Enter'" at bounding box center [1080, 694] width 347 height 66
type textarea "waiting for response"
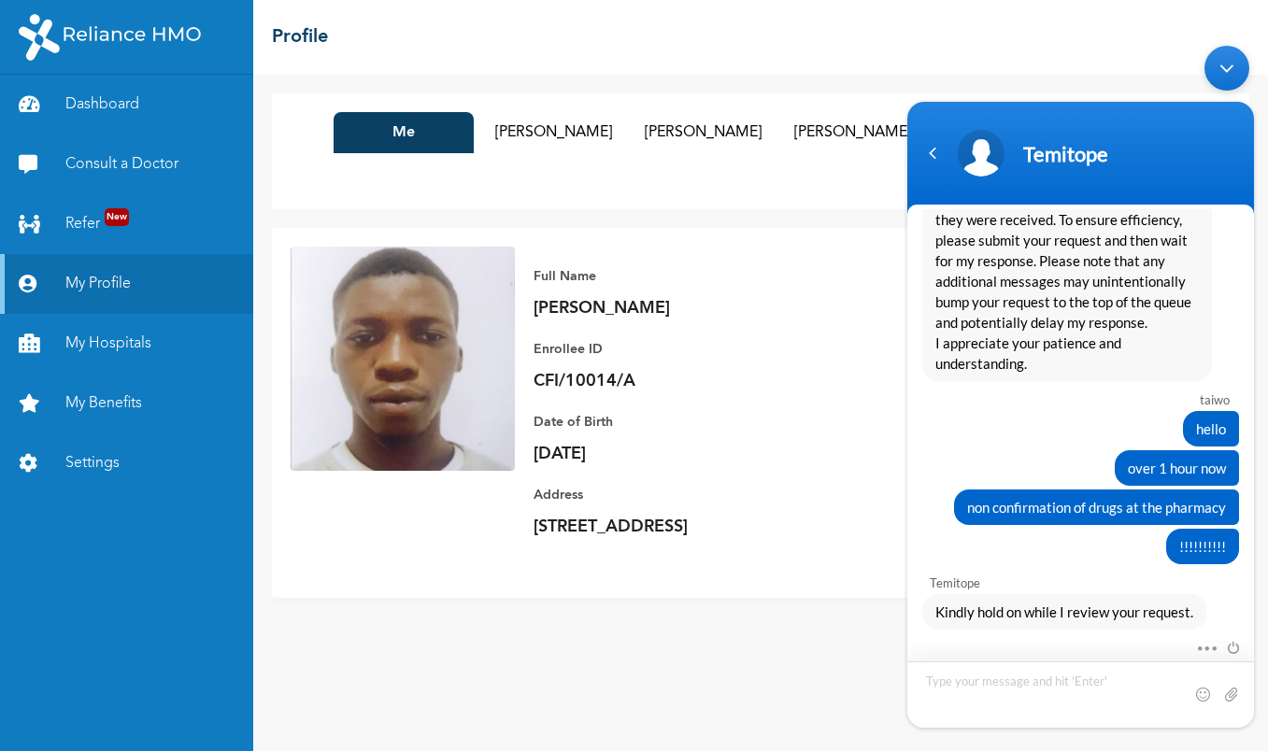
scroll to position [3462, 0]
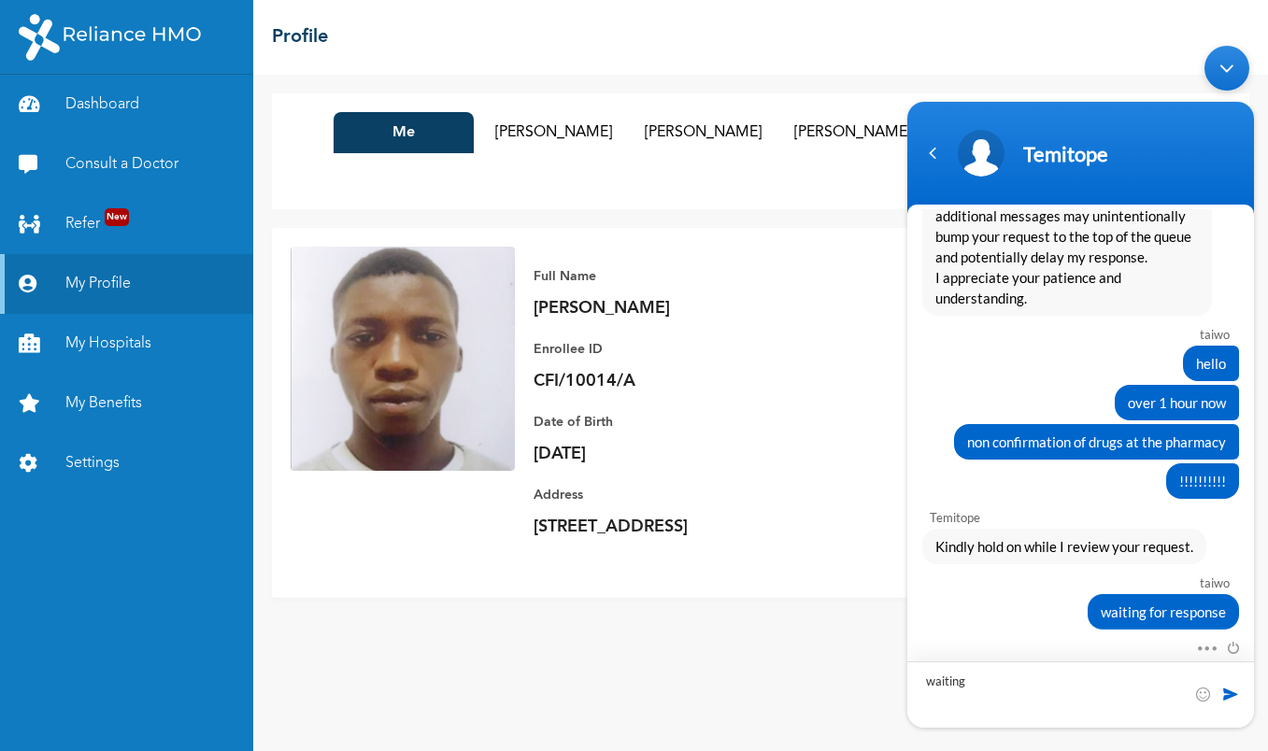
type textarea "waiting"
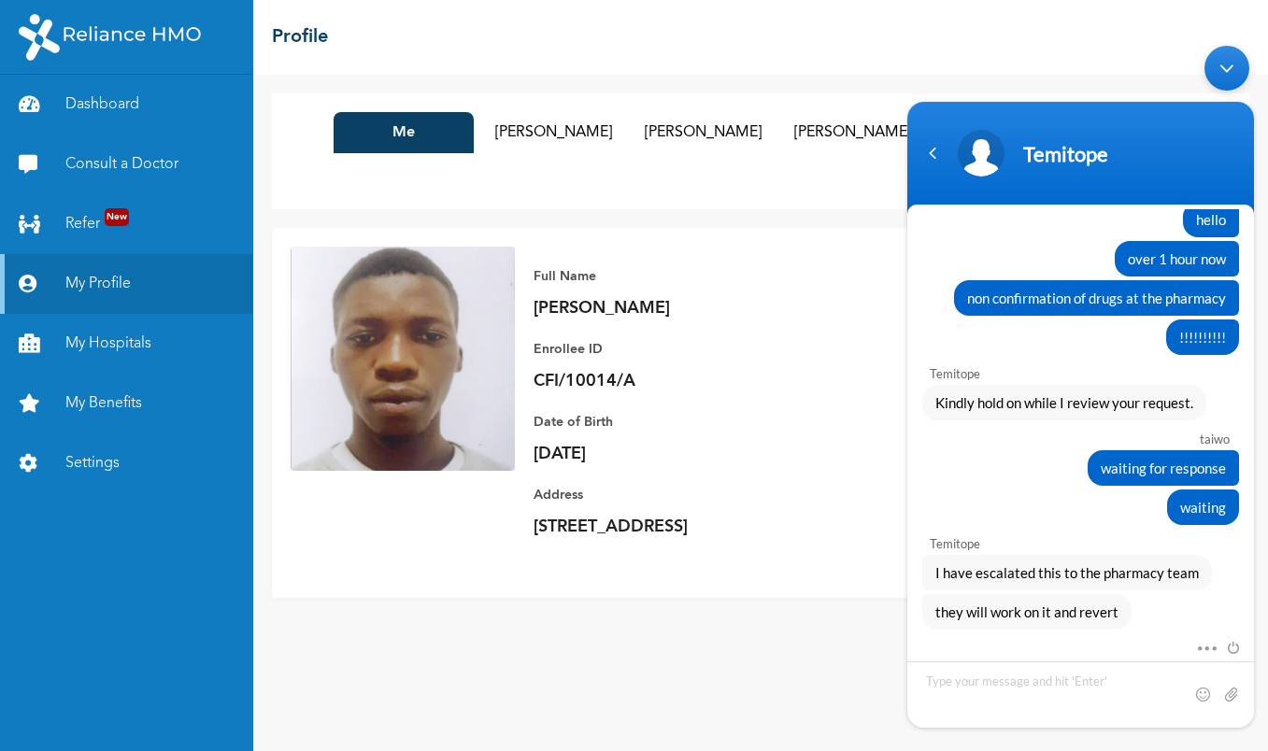
scroll to position [3627, 0]
type textarea "ok"
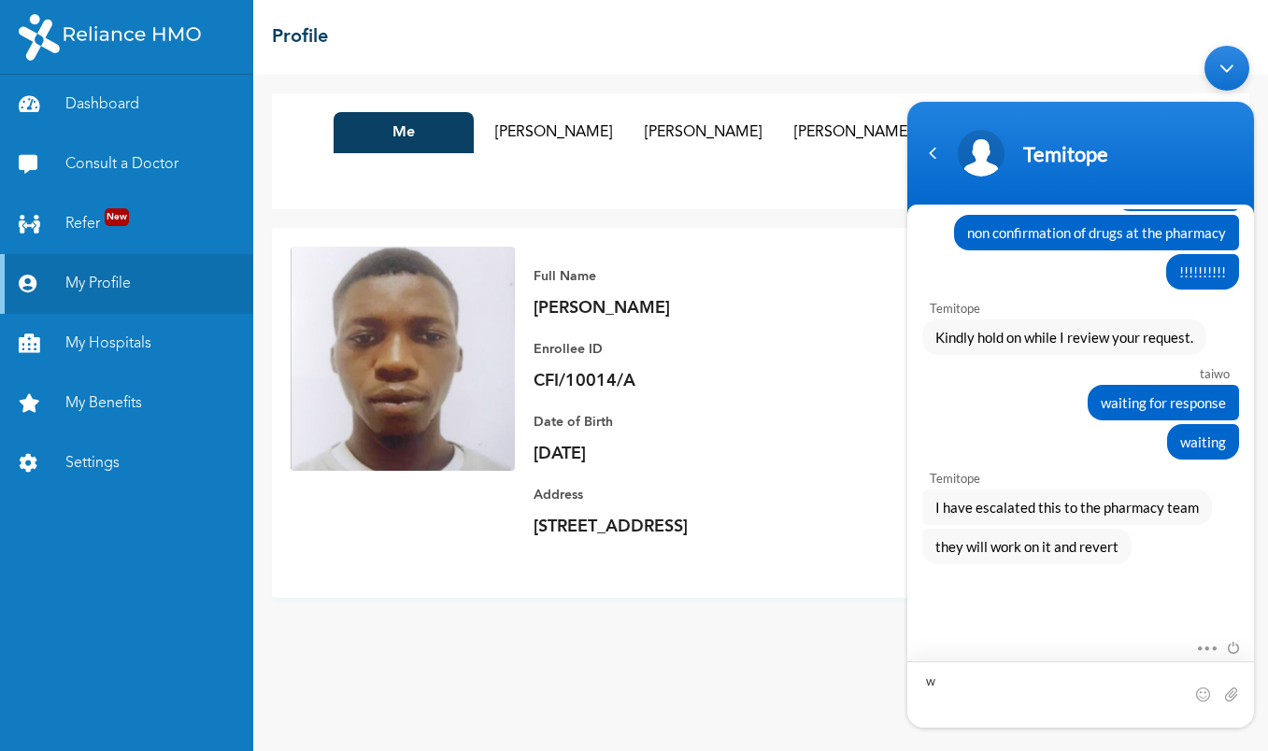
scroll to position [3692, 0]
type textarea "waiting"
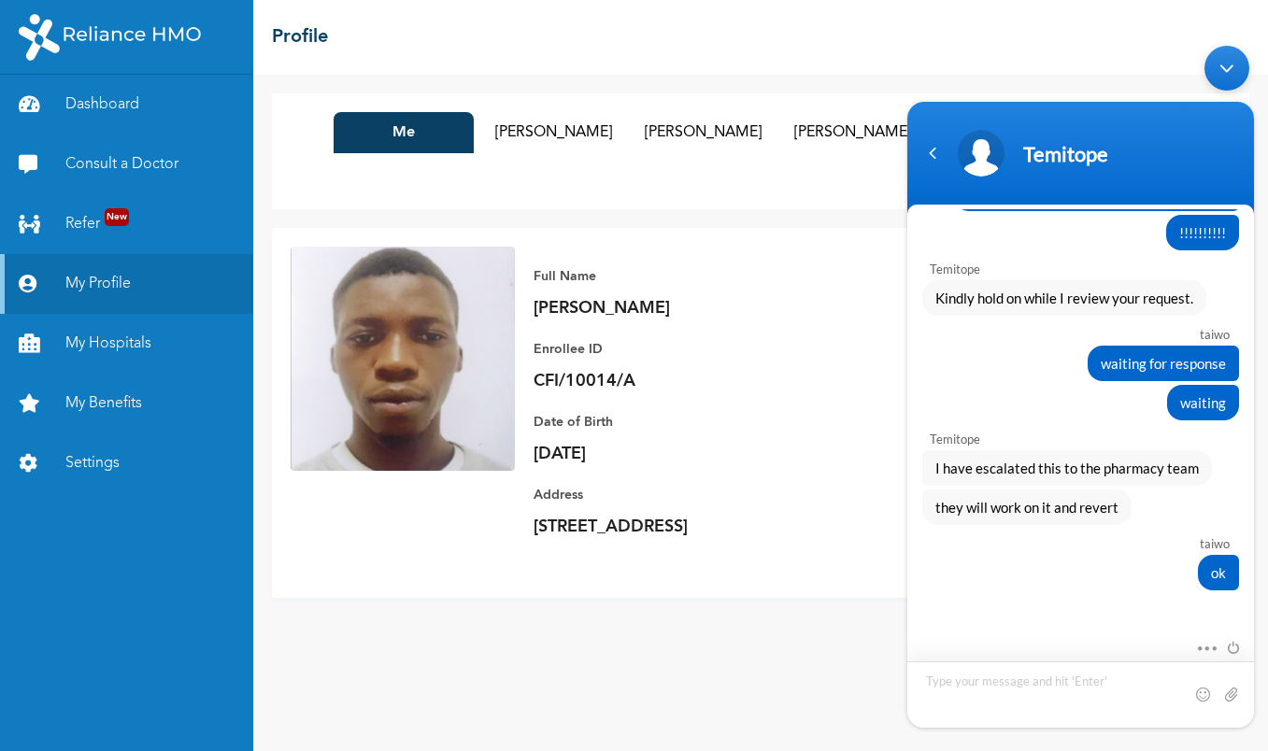
scroll to position [3731, 0]
type textarea "no response still"
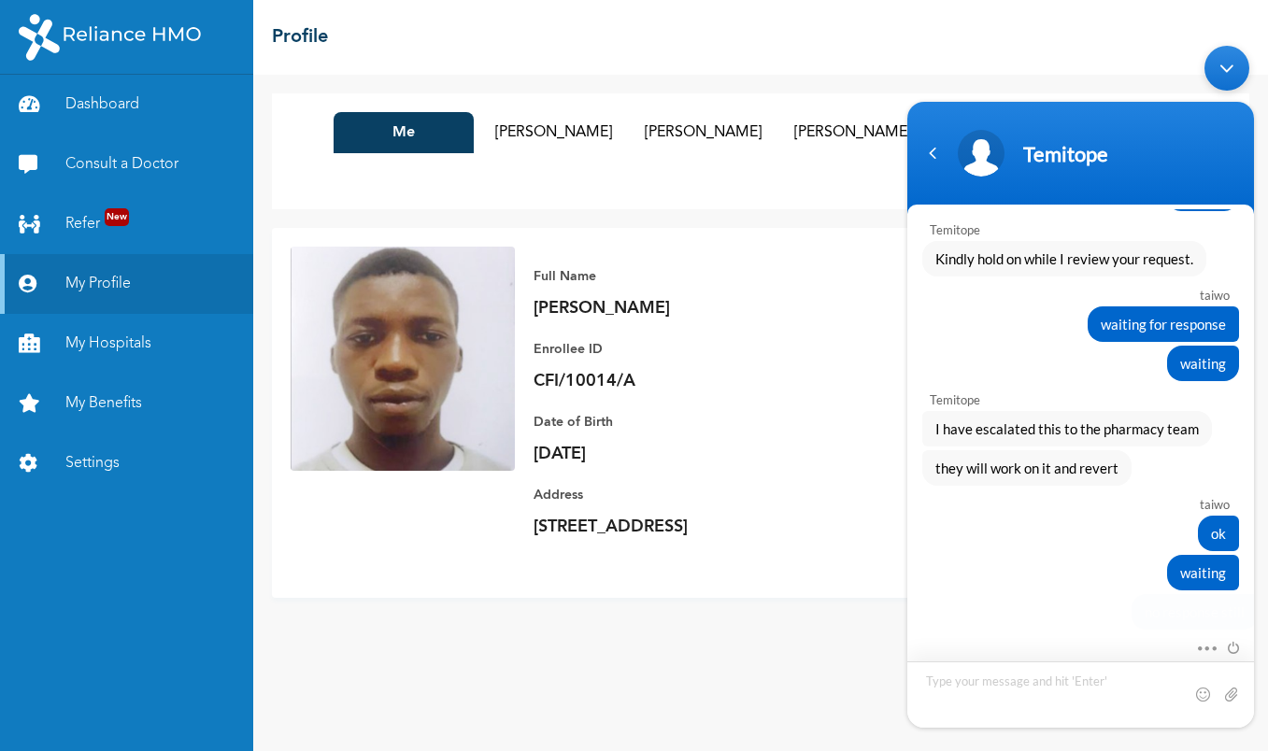
scroll to position [3770, 0]
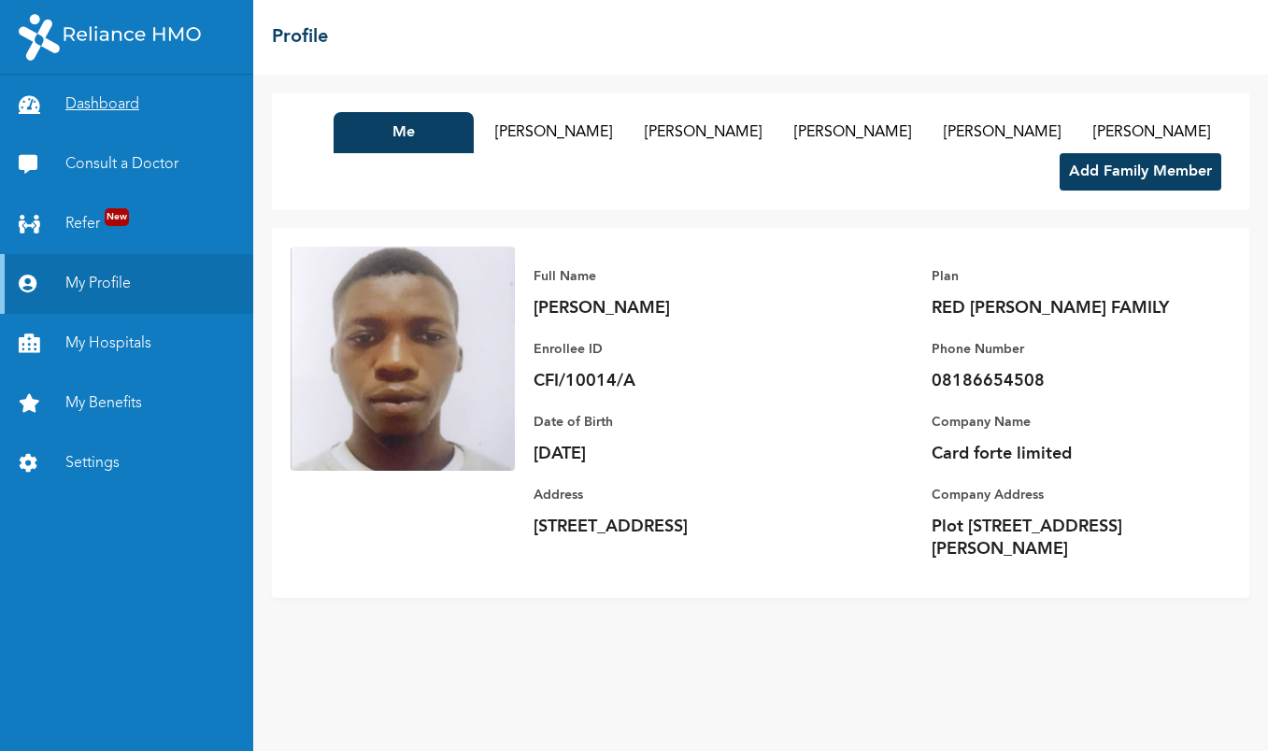
click at [109, 100] on link "Dashboard" at bounding box center [126, 105] width 253 height 60
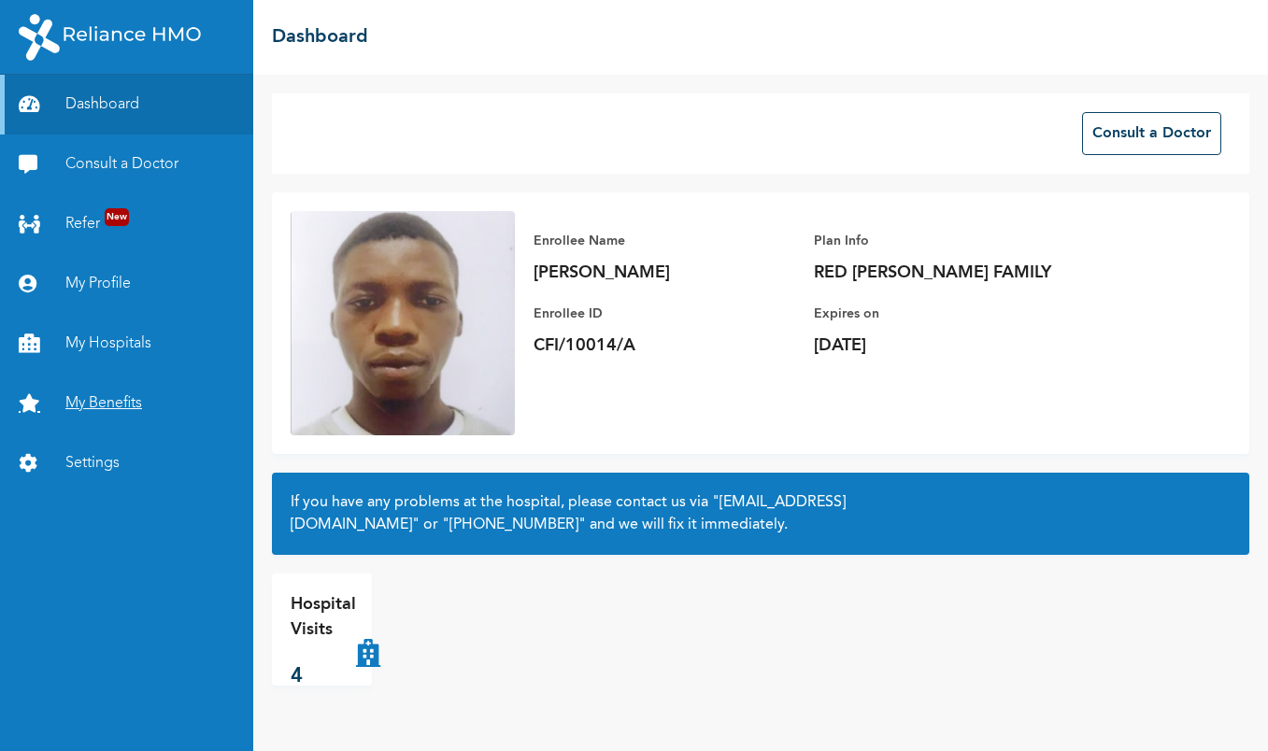
click at [111, 404] on link "My Benefits" at bounding box center [126, 404] width 253 height 60
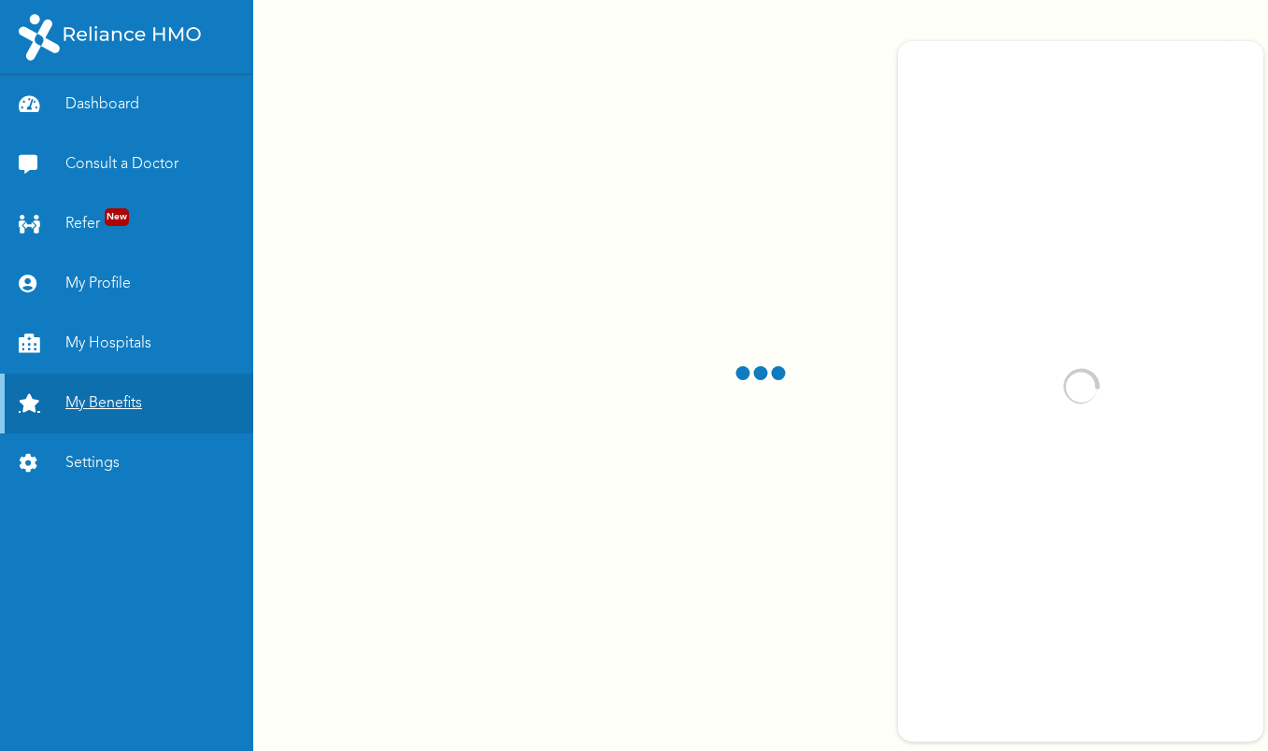
scroll to position [3771, 0]
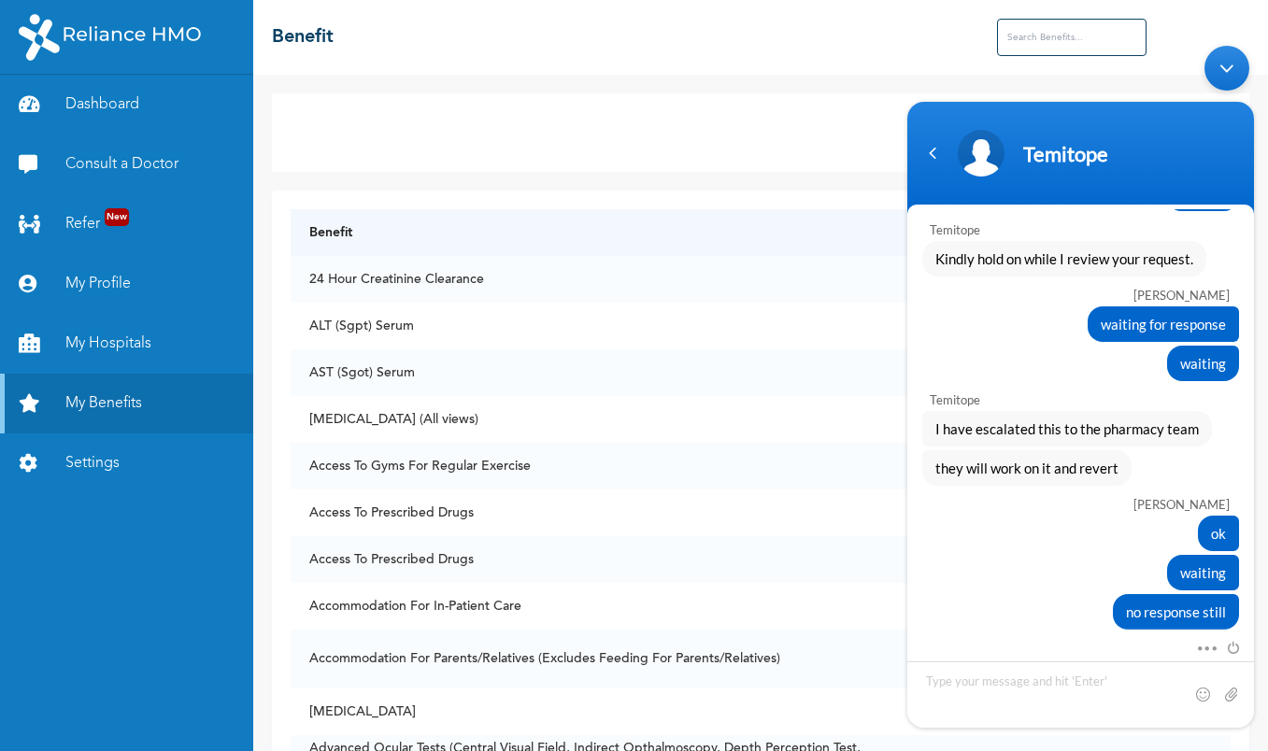
click at [1077, 124] on header "Temitope" at bounding box center [1080, 158] width 347 height 112
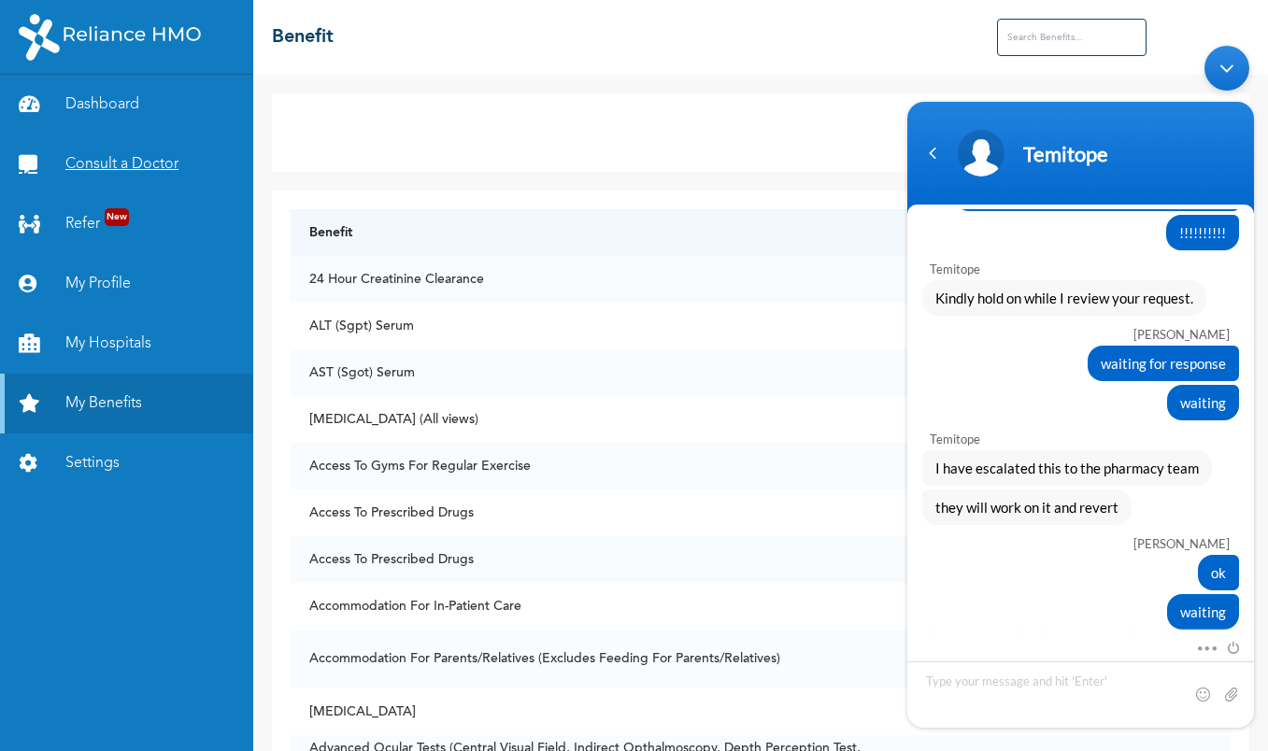
scroll to position [3731, 0]
click at [119, 164] on link "Consult a Doctor" at bounding box center [126, 165] width 253 height 60
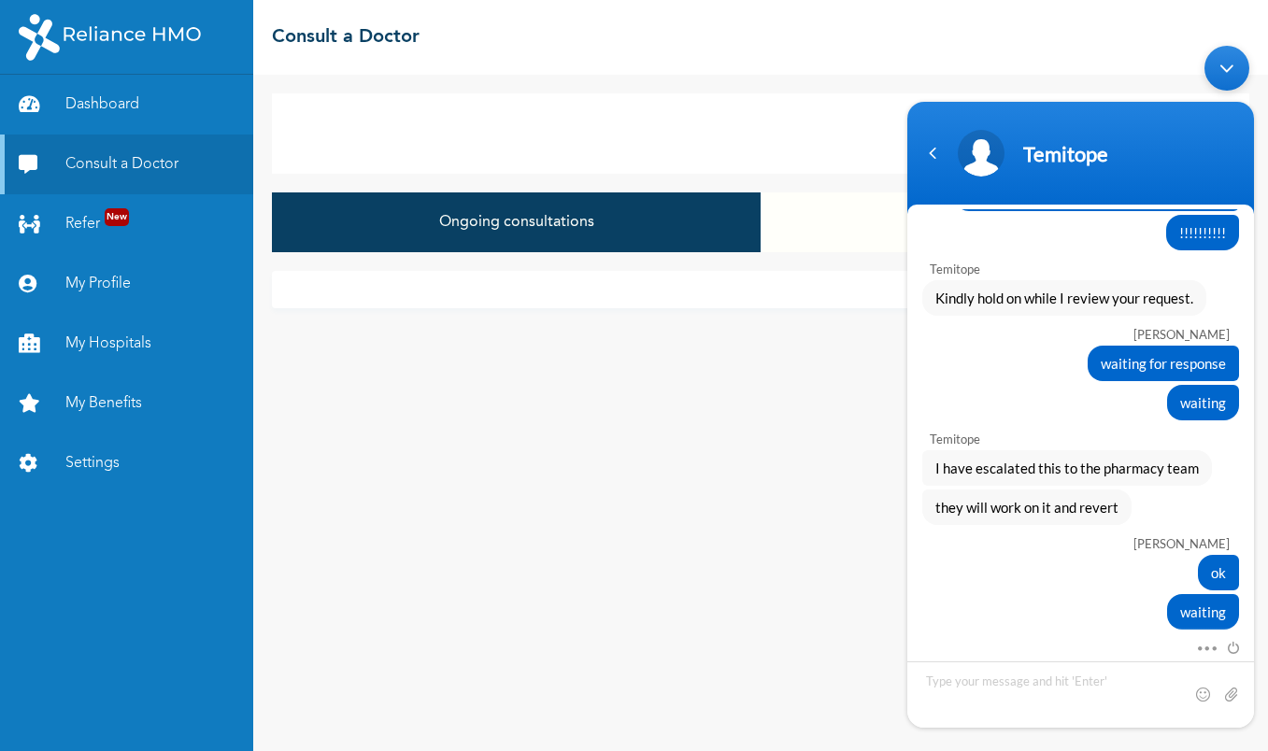
click at [1057, 115] on header "Temitope" at bounding box center [1080, 158] width 347 height 112
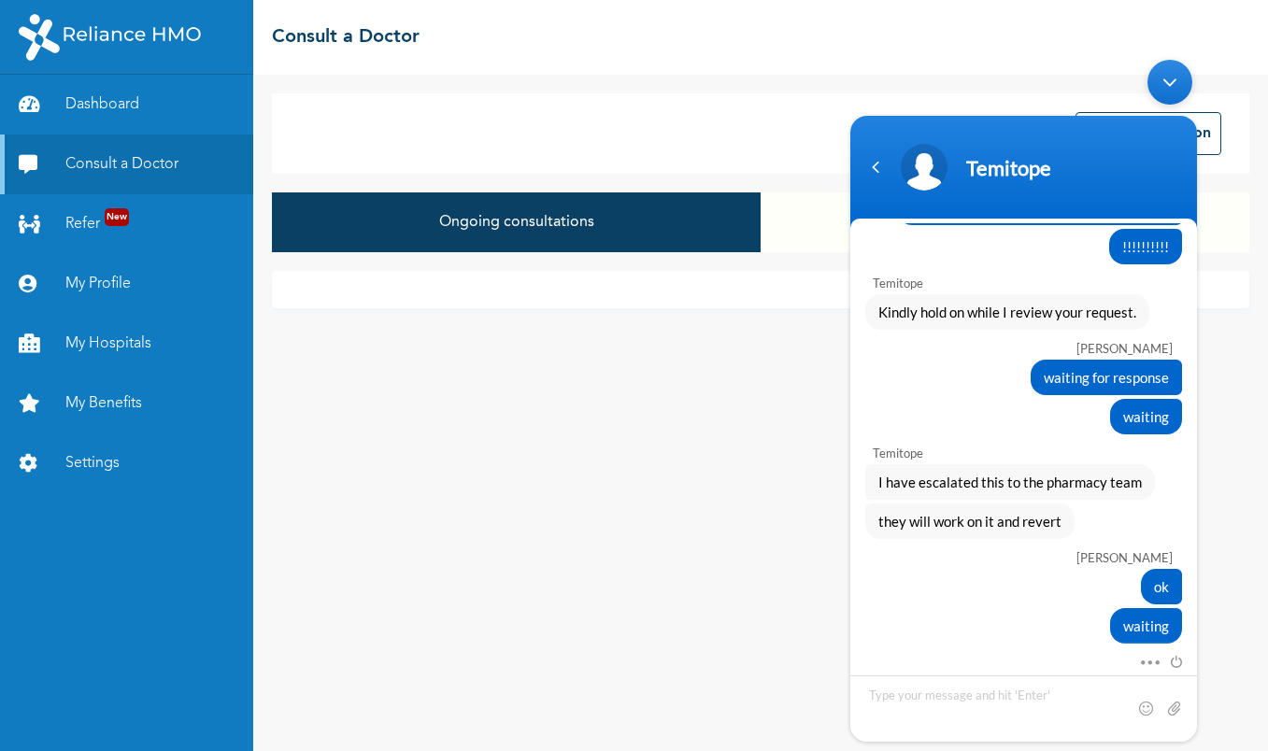
drag, startPoint x: 1000, startPoint y: 129, endPoint x: 1228, endPoint y: 119, distance: 228.2
click at [1206, 119] on html "Temitope [PERSON_NAME] hello [PERSON_NAME] Enrollee Web Assistant Hello [PERSON…" at bounding box center [1023, 400] width 365 height 701
click at [1156, 83] on div "Minimize live chat window" at bounding box center [1169, 82] width 45 height 45
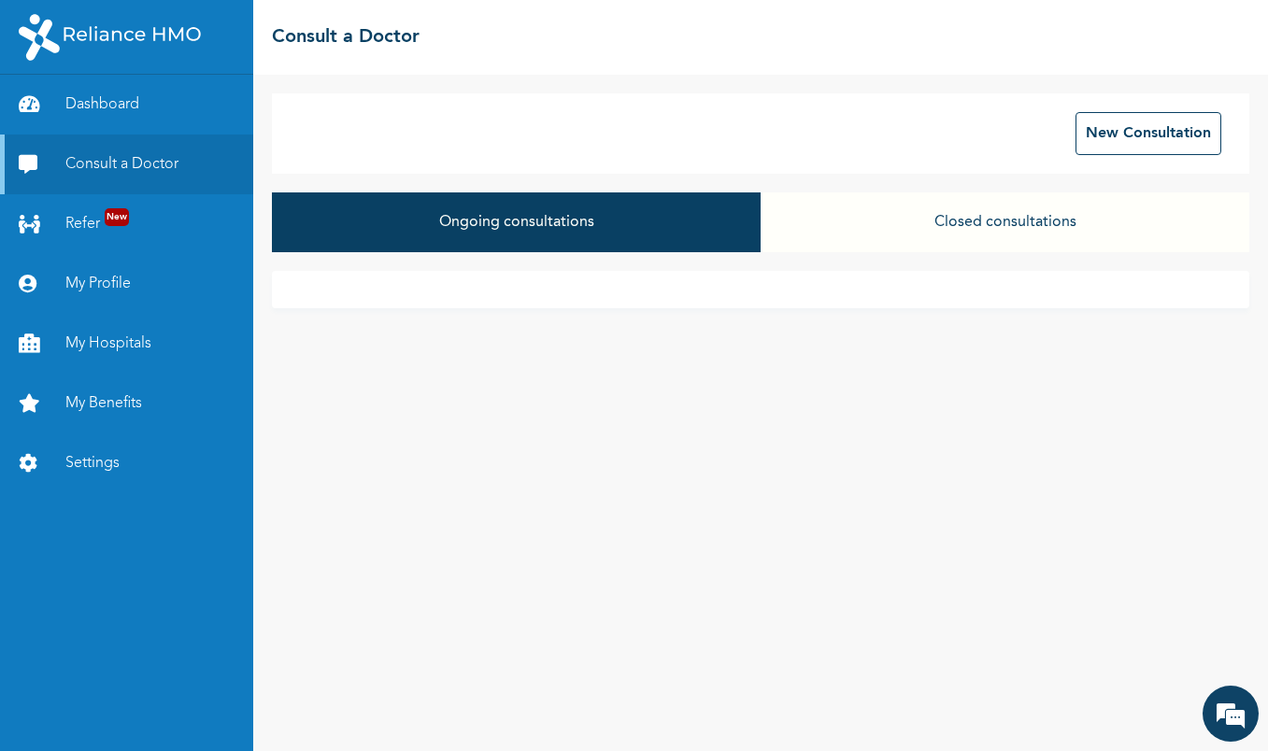
click at [1027, 220] on button "Closed consultations" at bounding box center [1004, 222] width 489 height 60
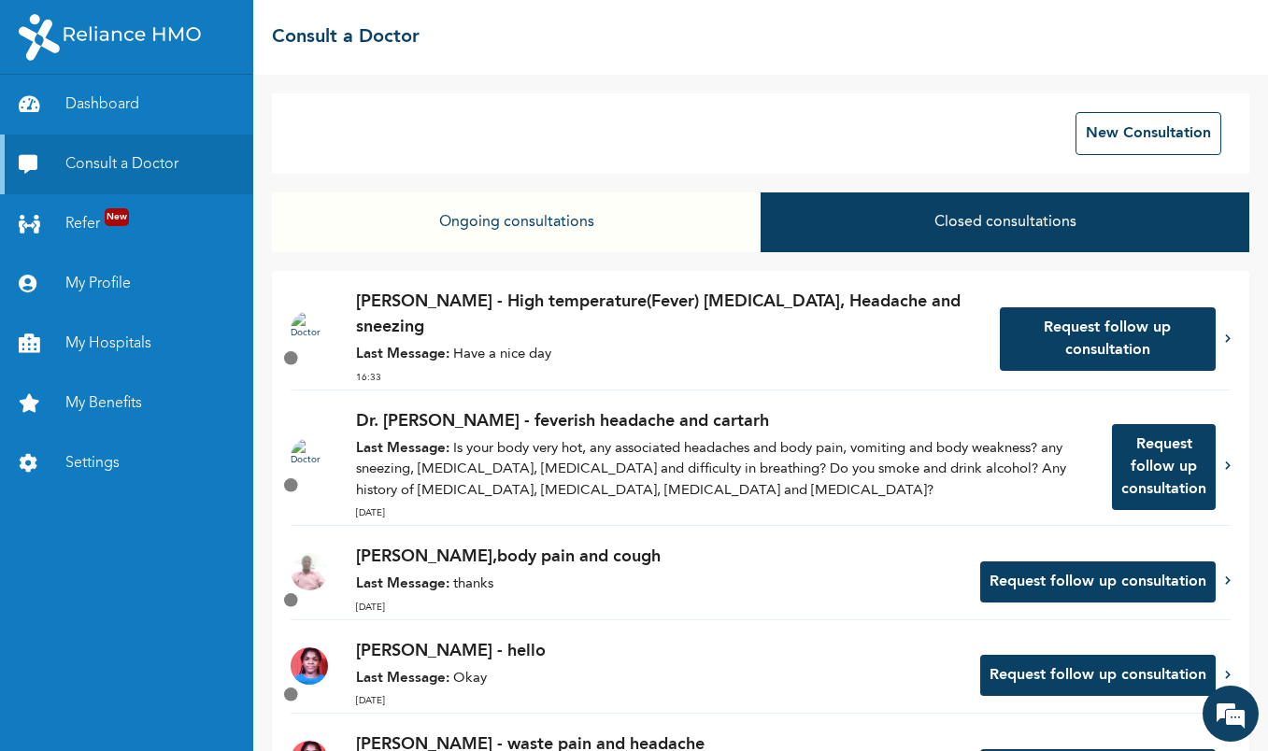
click at [1098, 336] on button "Request follow up consultation" at bounding box center [1107, 339] width 216 height 64
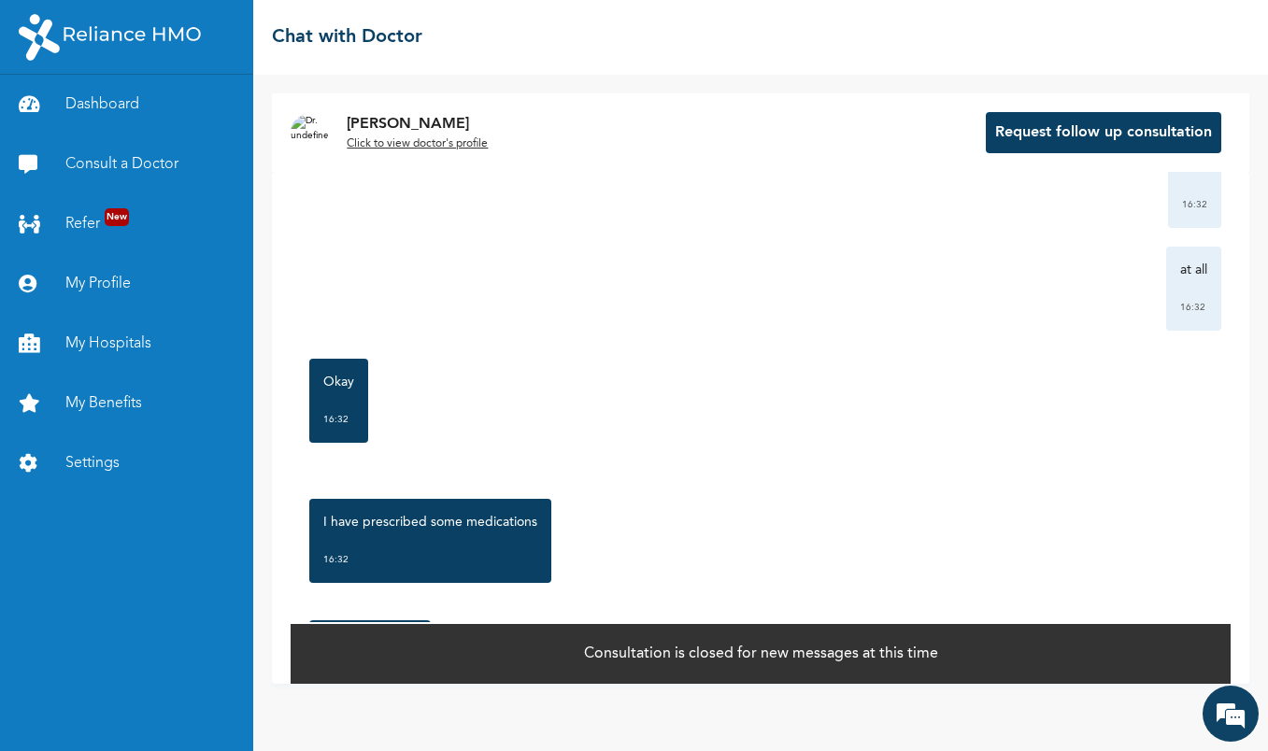
scroll to position [2077, 0]
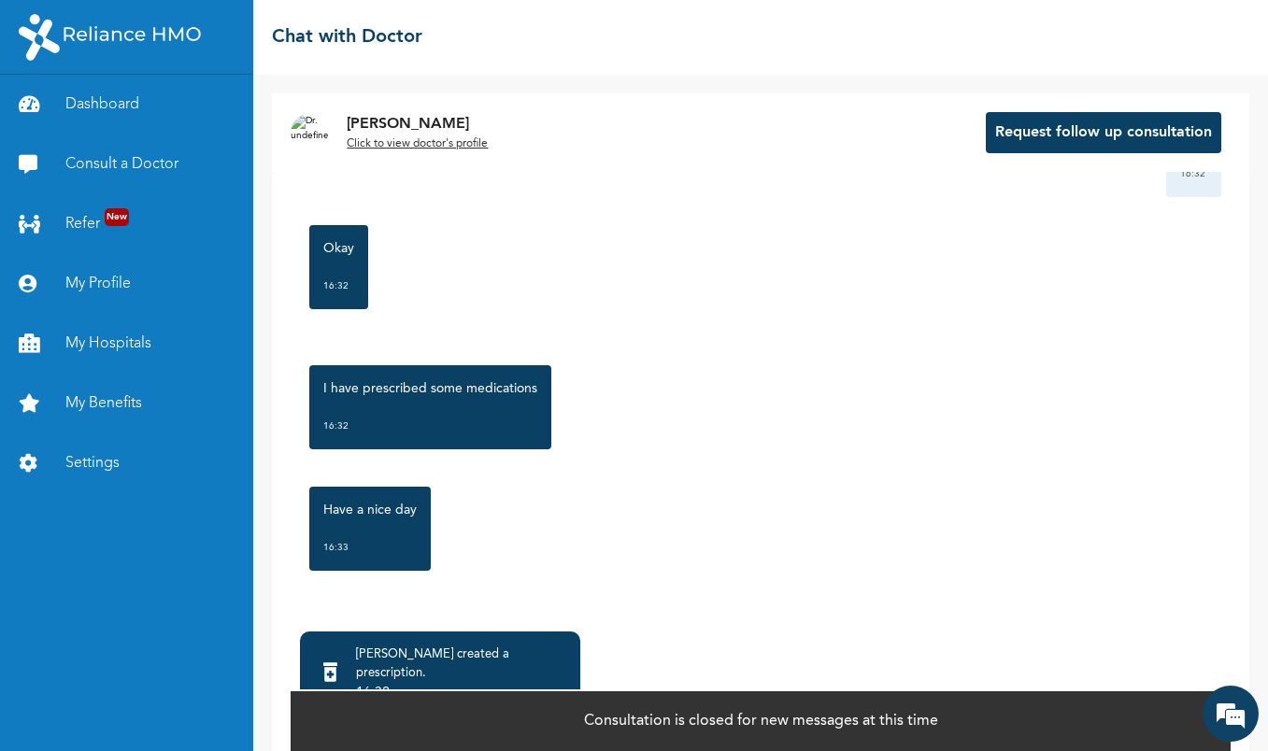
click at [437, 142] on u "Click to view doctor's profile" at bounding box center [417, 143] width 141 height 11
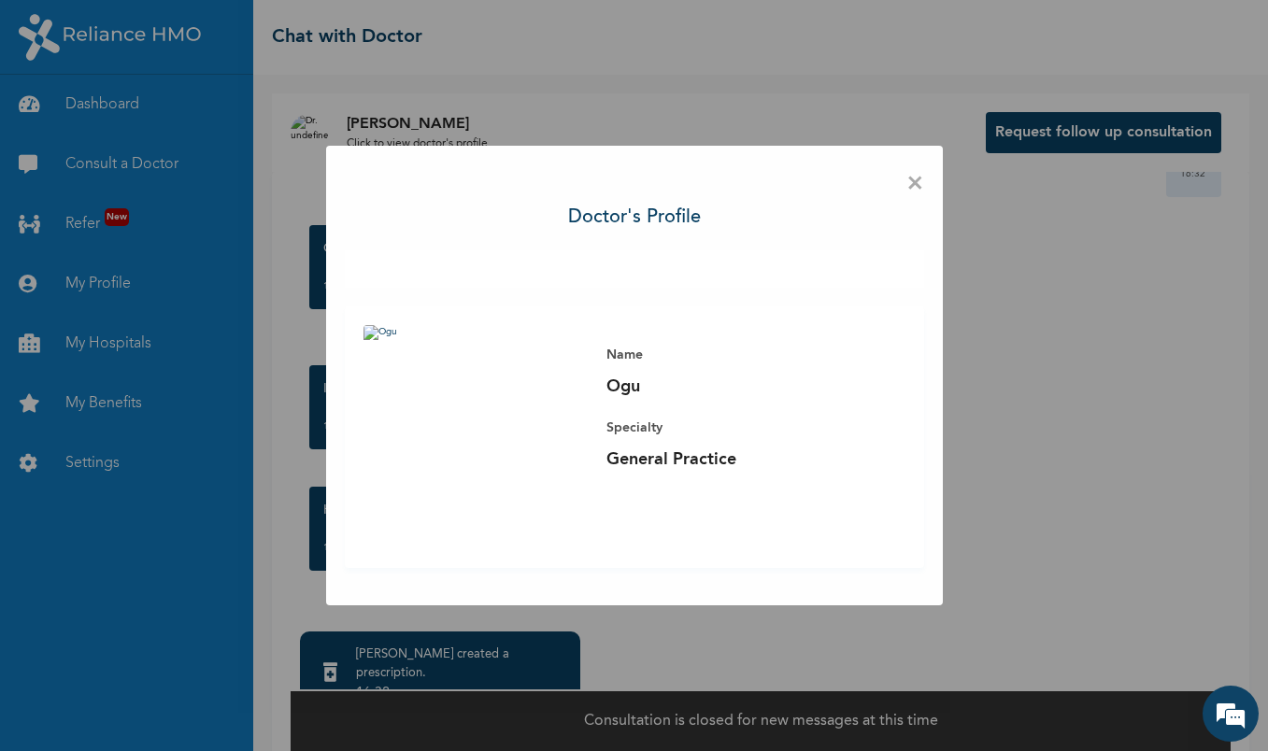
click at [914, 183] on span "×" at bounding box center [915, 183] width 18 height 39
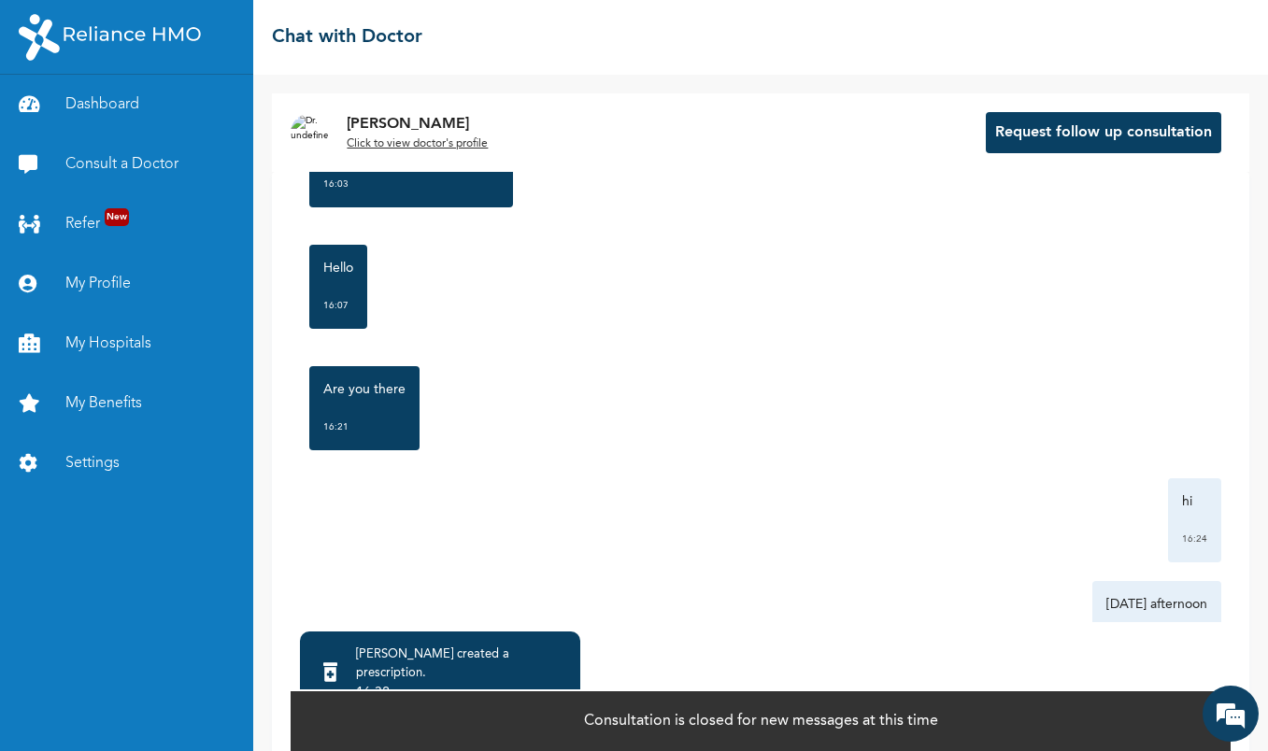
scroll to position [603, 0]
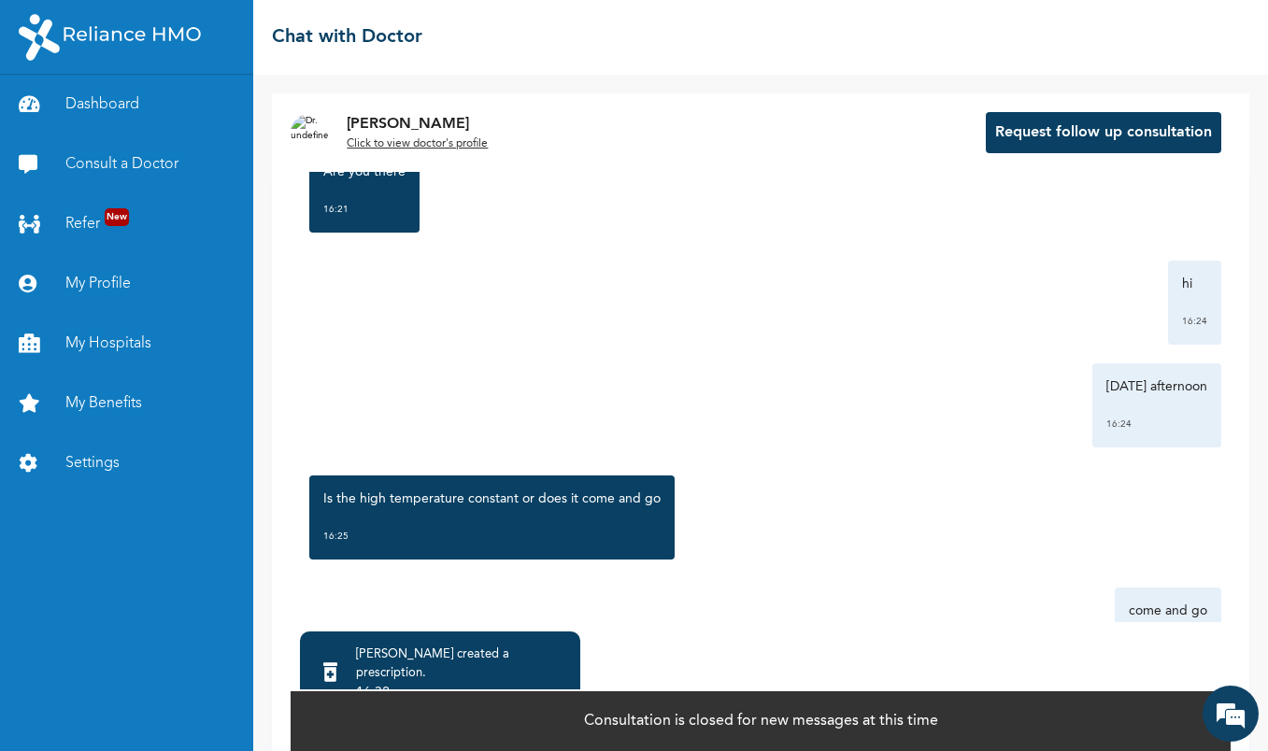
click at [1083, 133] on button "Request follow up consultation" at bounding box center [1102, 132] width 235 height 41
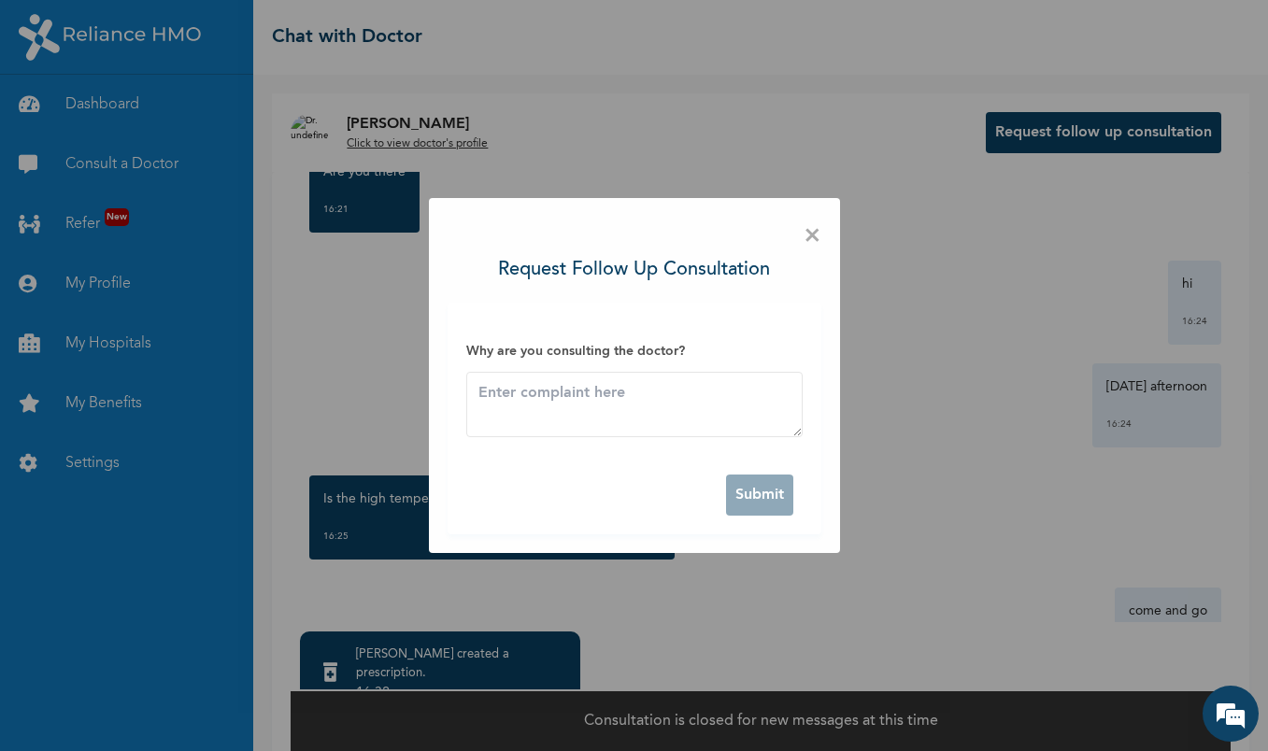
click at [817, 236] on span "×" at bounding box center [812, 236] width 18 height 39
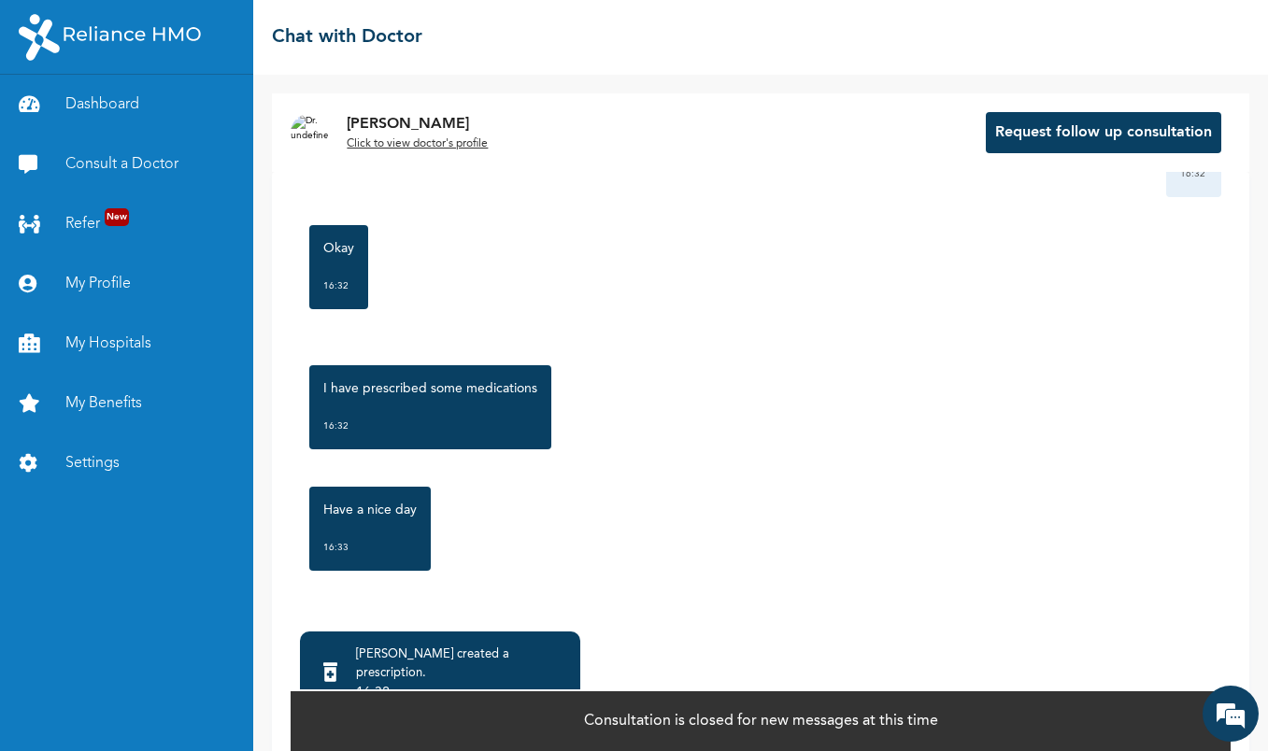
scroll to position [73, 0]
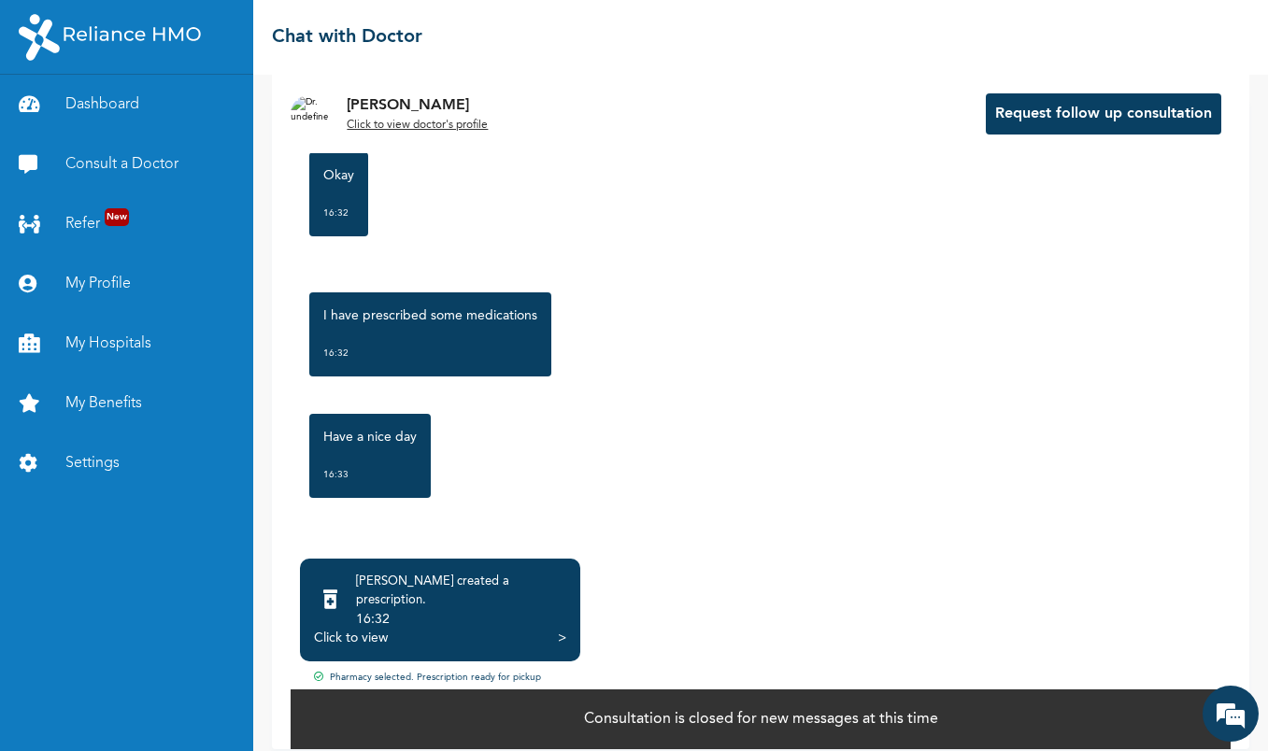
click at [368, 629] on div "Click to view" at bounding box center [351, 638] width 74 height 19
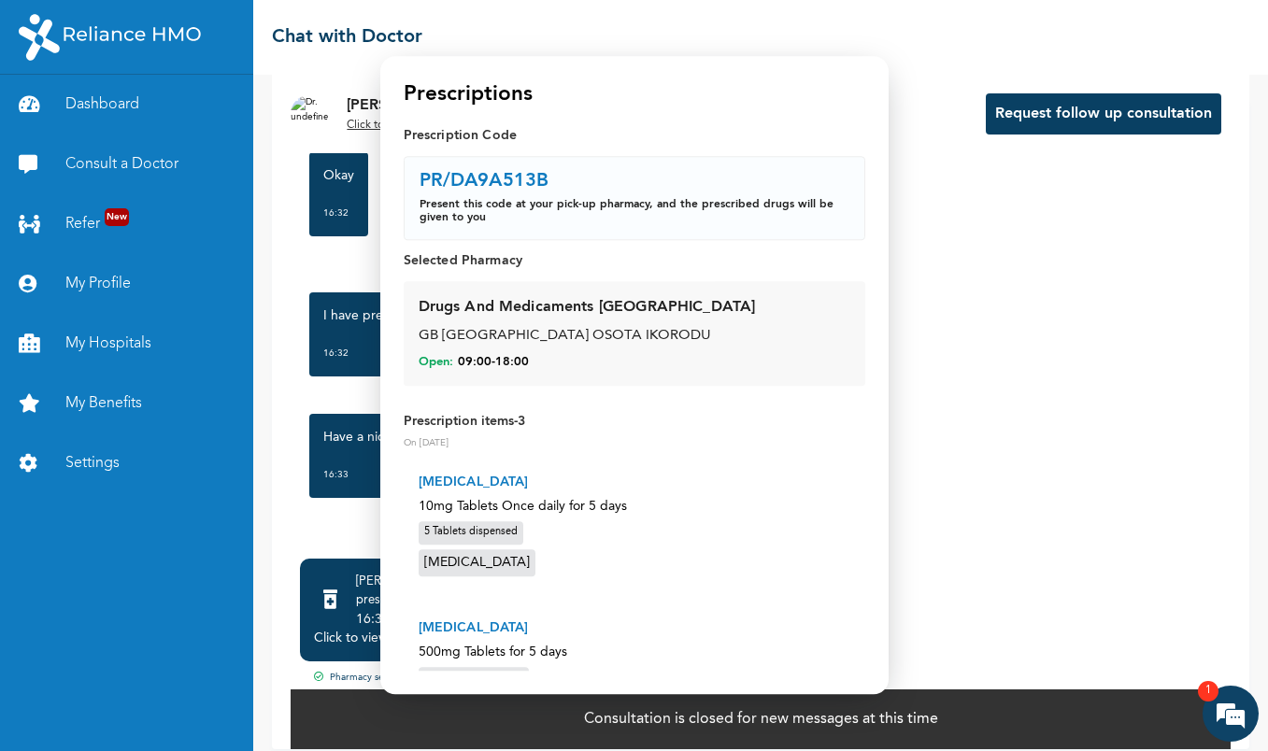
scroll to position [3797, 0]
